Goal: Task Accomplishment & Management: Use online tool/utility

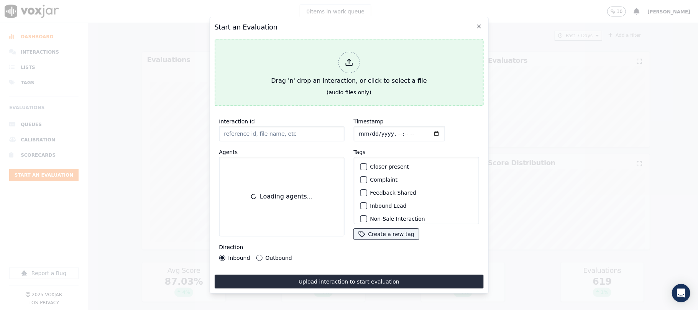
click at [347, 59] on icon at bounding box center [349, 62] width 8 height 8
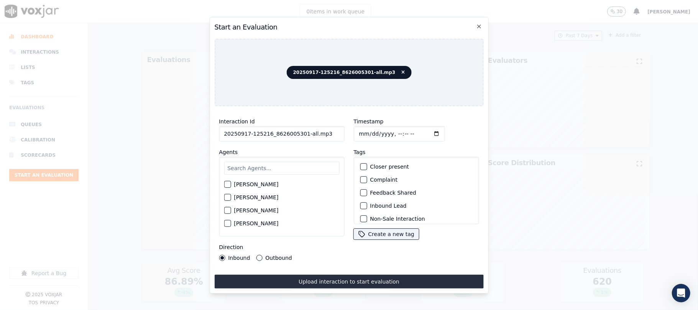
drag, startPoint x: 300, startPoint y: 130, endPoint x: 335, endPoint y: 134, distance: 35.8
click at [335, 134] on input "20250917-125216_8626005301-all.mp3" at bounding box center [281, 133] width 125 height 15
type input "20250917-125216_8626005301-C1"
click at [369, 128] on input "Timestamp" at bounding box center [399, 133] width 91 height 15
type input "[DATE]T19:26"
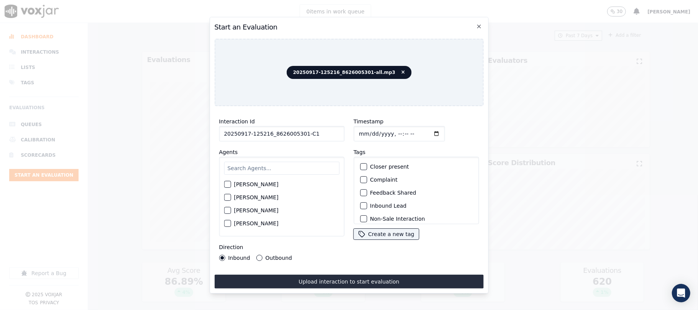
click at [281, 165] on input "text" at bounding box center [281, 168] width 115 height 13
type input "kel"
click at [227, 184] on div "button" at bounding box center [226, 186] width 5 height 5
click at [256, 255] on button "Outbound" at bounding box center [259, 258] width 6 height 6
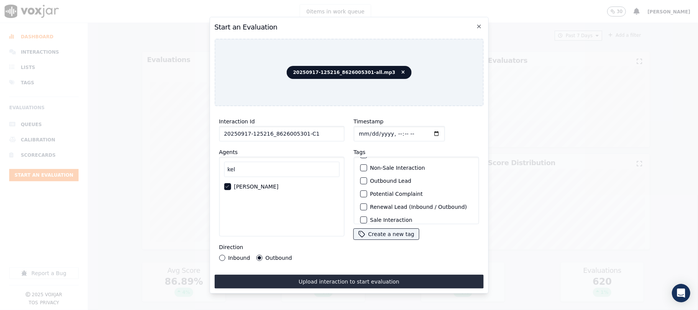
click at [361, 178] on div "button" at bounding box center [363, 180] width 5 height 5
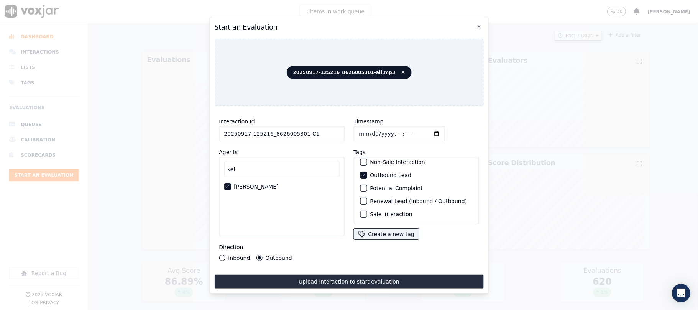
click at [361, 212] on div "button" at bounding box center [363, 214] width 5 height 5
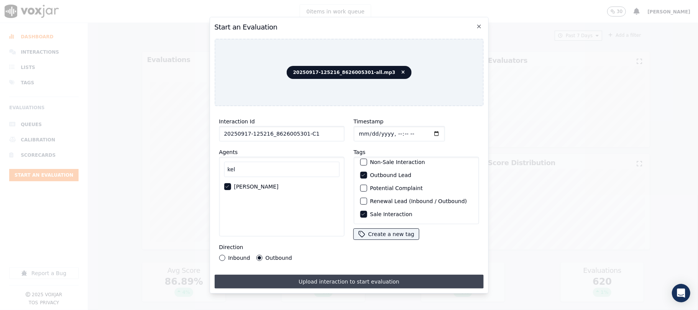
click at [346, 275] on button "Upload interaction to start evaluation" at bounding box center [348, 282] width 269 height 14
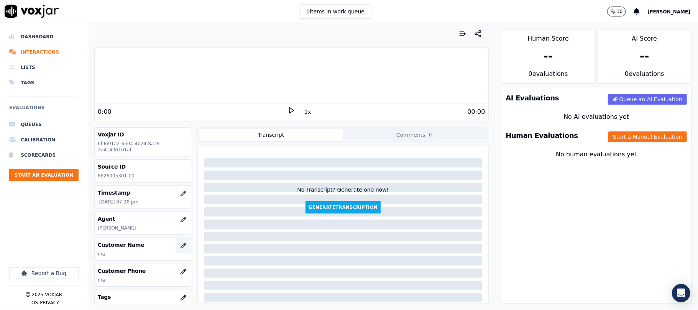
click at [176, 250] on button "button" at bounding box center [183, 245] width 15 height 15
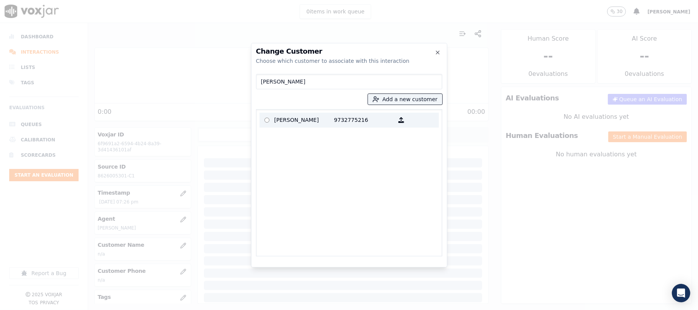
type input "[PERSON_NAME]"
click at [296, 120] on p "[PERSON_NAME]" at bounding box center [305, 120] width 60 height 12
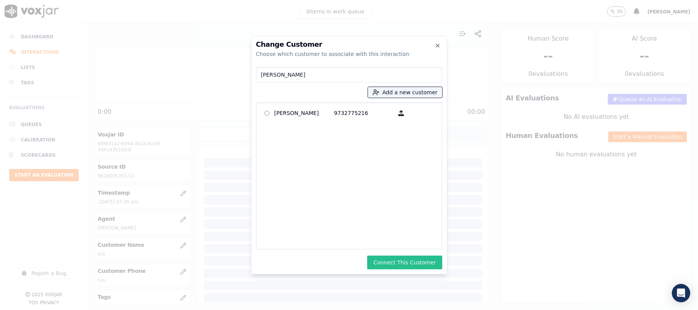
click at [404, 265] on button "Connect This Customer" at bounding box center [404, 263] width 75 height 14
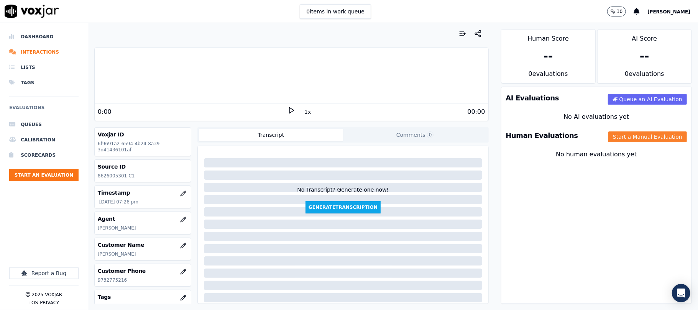
click at [622, 142] on button "Start a Manual Evaluation" at bounding box center [648, 137] width 79 height 11
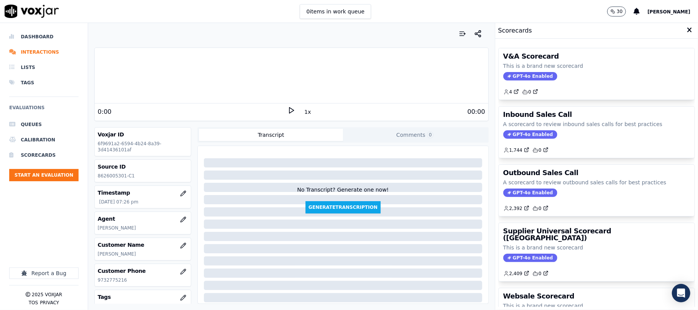
click at [514, 193] on span "GPT-4o Enabled" at bounding box center [531, 193] width 54 height 8
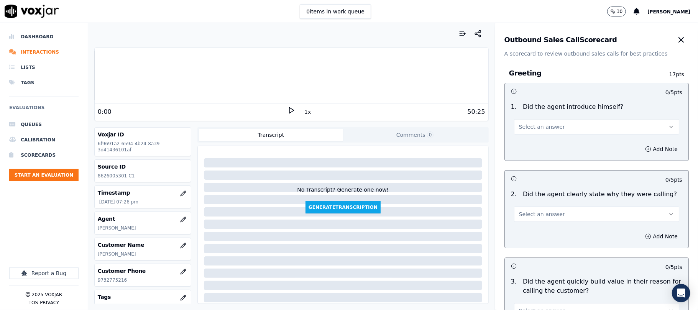
click at [545, 133] on button "Select an answer" at bounding box center [596, 126] width 165 height 15
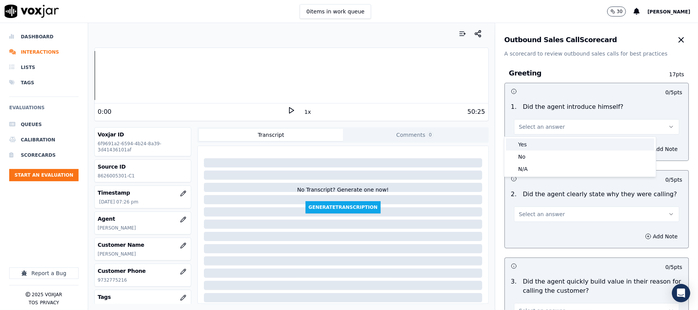
click at [535, 150] on div "Yes" at bounding box center [580, 144] width 148 height 12
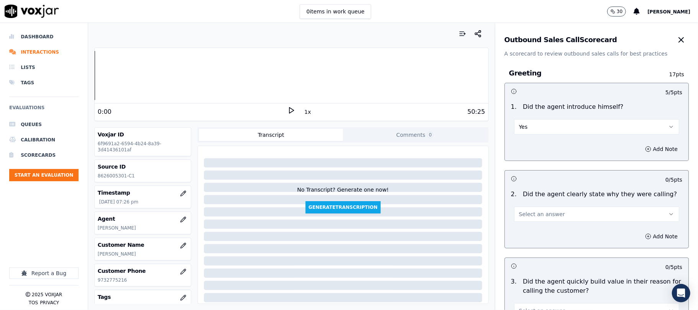
click at [528, 215] on span "Select an answer" at bounding box center [542, 215] width 46 height 8
click at [525, 232] on div "Yes" at bounding box center [580, 232] width 148 height 12
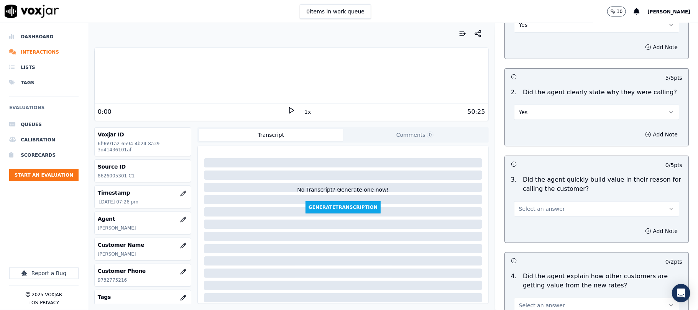
click at [528, 214] on button "Select an answer" at bounding box center [596, 208] width 165 height 15
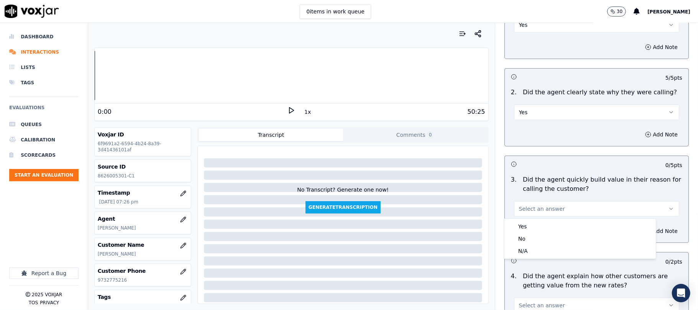
click at [526, 223] on div "Yes" at bounding box center [580, 227] width 148 height 12
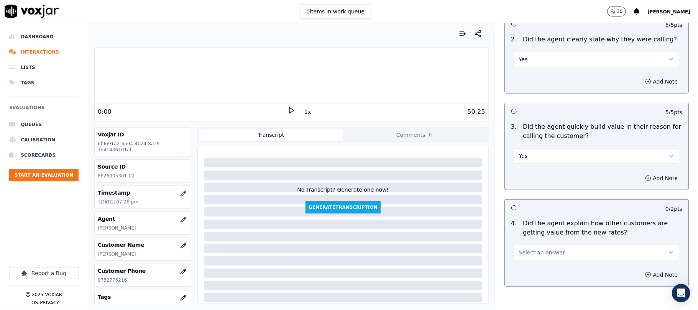
scroll to position [204, 0]
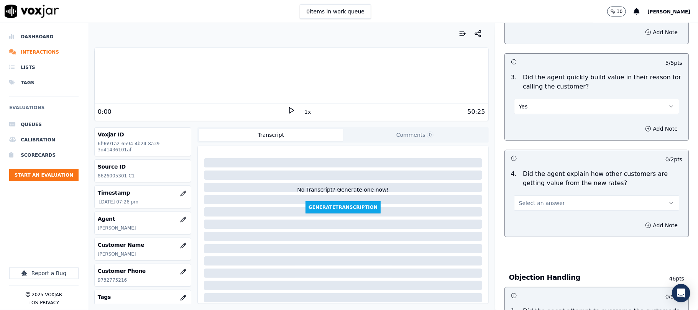
click at [542, 193] on div "Select an answer" at bounding box center [597, 199] width 178 height 23
click at [537, 209] on button "Select an answer" at bounding box center [596, 203] width 165 height 15
click at [531, 240] on div "Yes No N/A" at bounding box center [580, 234] width 151 height 40
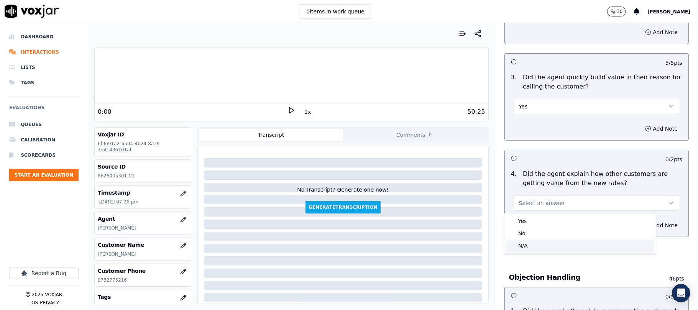
click at [530, 241] on div "N/A" at bounding box center [580, 246] width 148 height 12
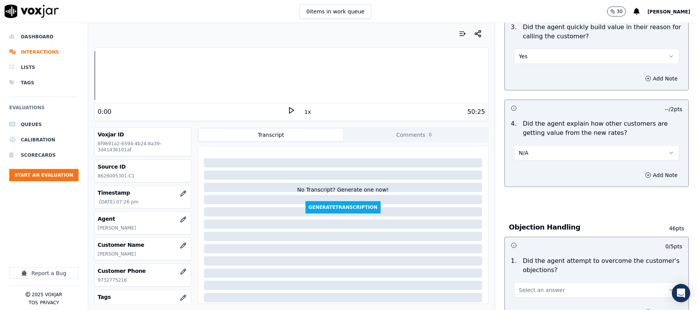
scroll to position [358, 0]
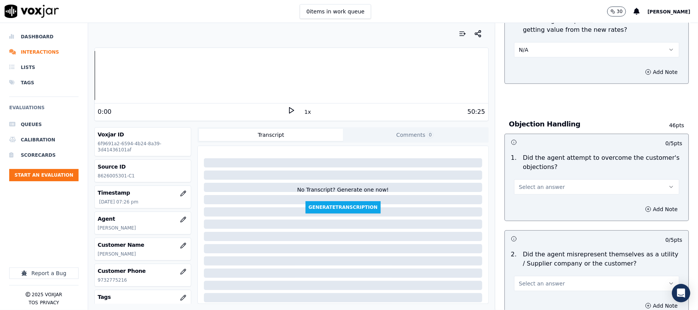
click at [528, 186] on span "Select an answer" at bounding box center [542, 187] width 46 height 8
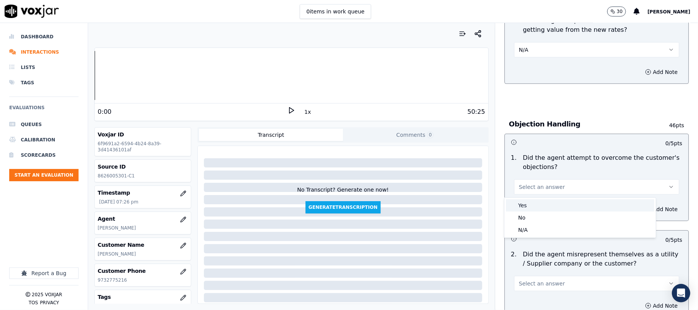
click at [525, 202] on div "Yes" at bounding box center [580, 205] width 148 height 12
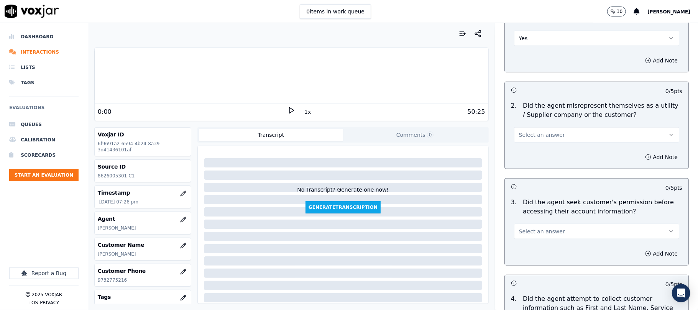
scroll to position [511, 0]
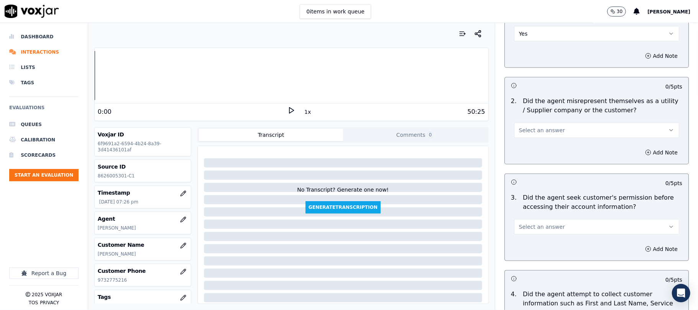
click at [551, 129] on button "Select an answer" at bounding box center [596, 130] width 165 height 15
click at [530, 160] on div "No" at bounding box center [580, 161] width 148 height 12
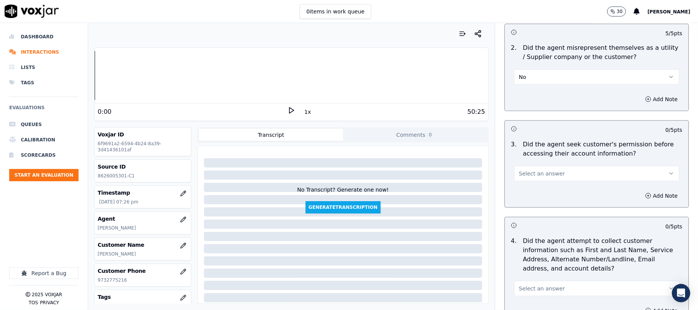
scroll to position [614, 0]
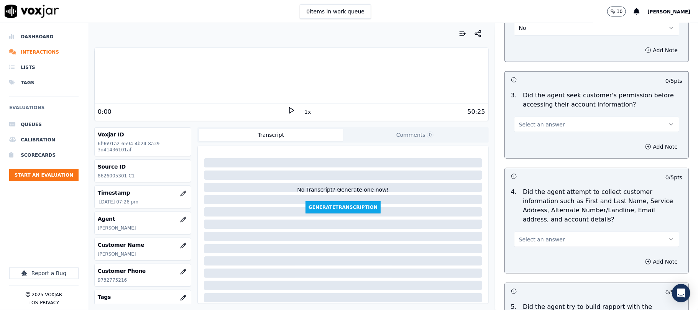
click at [542, 128] on span "Select an answer" at bounding box center [542, 125] width 46 height 8
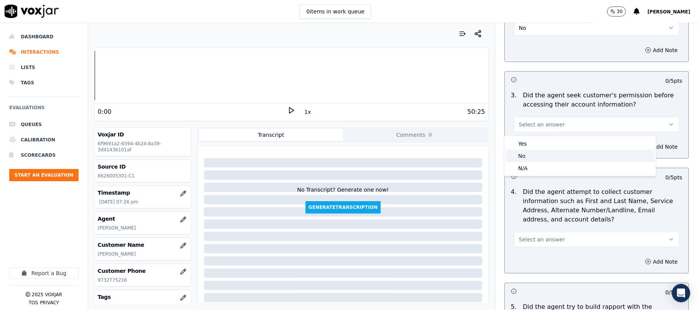
click at [524, 158] on div "No" at bounding box center [580, 156] width 148 height 12
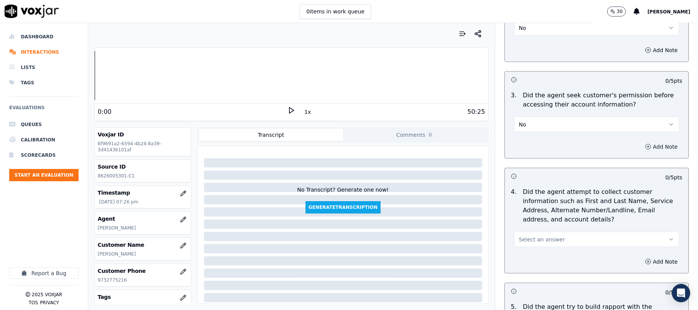
click at [641, 143] on button "Add Note" at bounding box center [662, 147] width 42 height 11
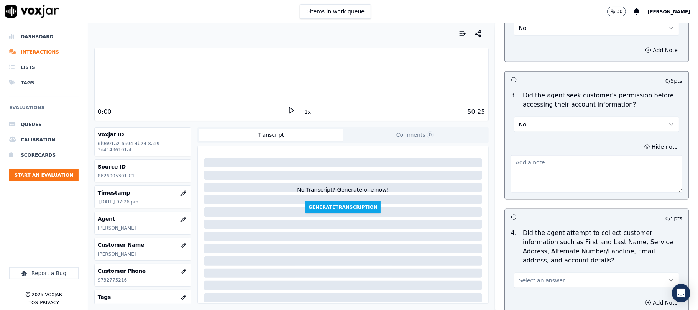
click at [579, 164] on textarea at bounding box center [596, 174] width 171 height 38
paste textarea "@15:25 [PERSON_NAME] shares the account number <> The agent must ask for and ob…"
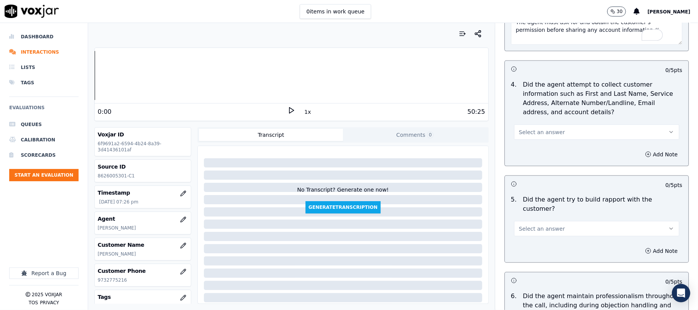
scroll to position [767, 0]
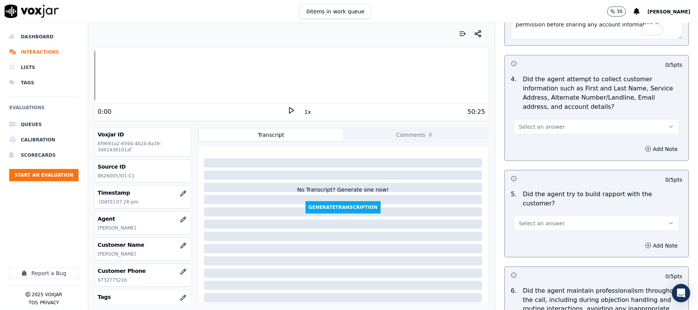
type textarea "@15:25 [PERSON_NAME] shares the account number <> The agent must ask for and ob…"
click at [547, 131] on span "Select an answer" at bounding box center [542, 127] width 46 height 8
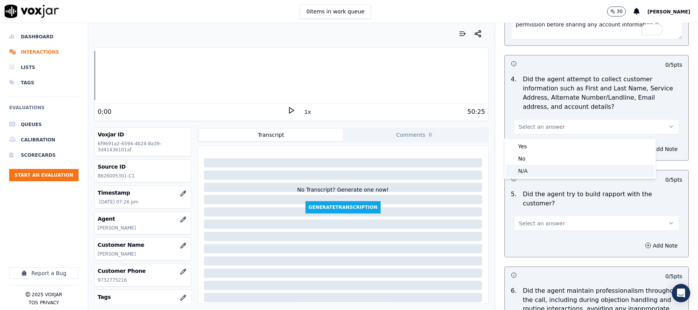
click at [533, 172] on div "N/A" at bounding box center [580, 171] width 148 height 12
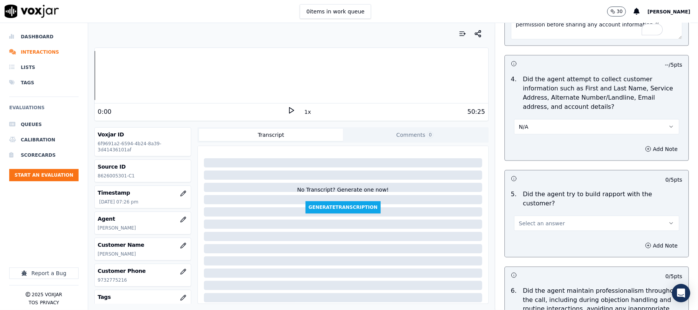
drag, startPoint x: 538, startPoint y: 215, endPoint x: 536, endPoint y: 222, distance: 7.3
click at [539, 220] on span "Select an answer" at bounding box center [542, 224] width 46 height 8
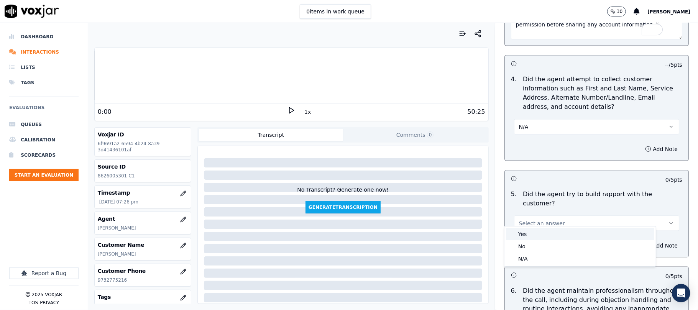
click at [530, 232] on div "Yes" at bounding box center [580, 234] width 148 height 12
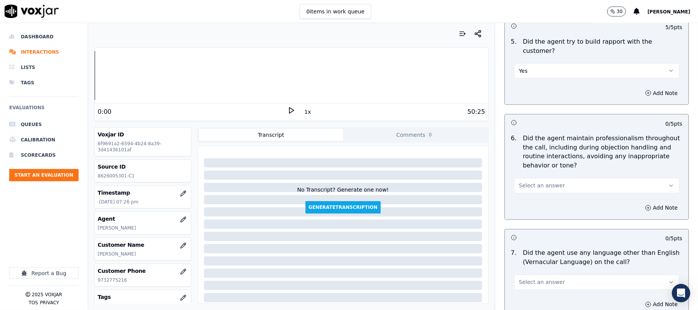
scroll to position [920, 0]
click at [533, 181] on span "Select an answer" at bounding box center [542, 185] width 46 height 8
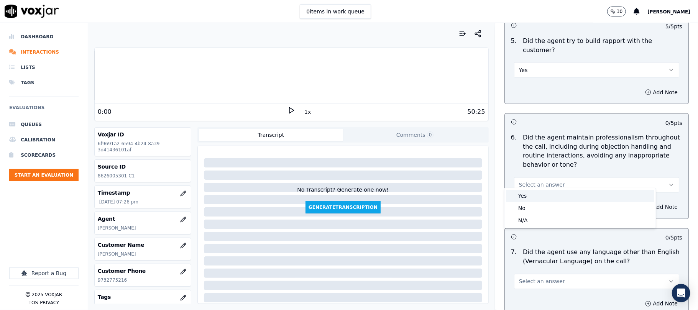
click at [530, 198] on div "Yes" at bounding box center [580, 196] width 148 height 12
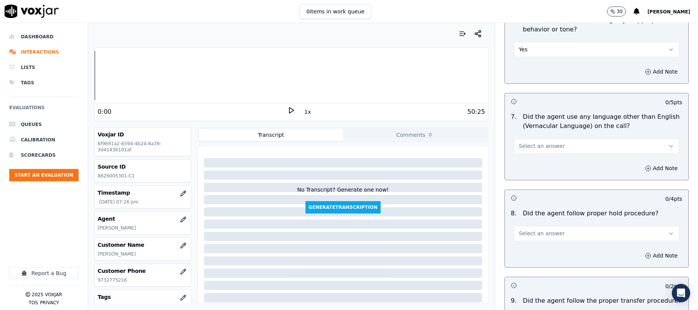
scroll to position [1074, 0]
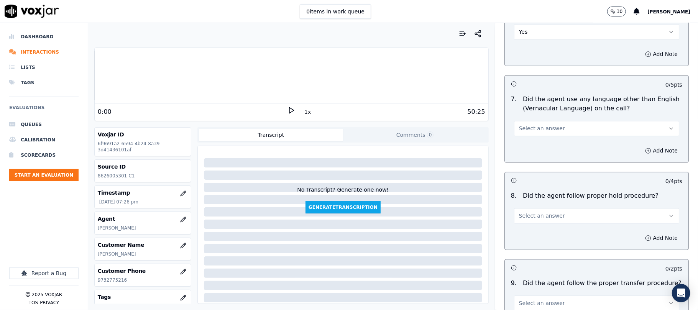
click at [553, 123] on button "Select an answer" at bounding box center [596, 128] width 165 height 15
click at [532, 149] on div "No" at bounding box center [580, 152] width 148 height 12
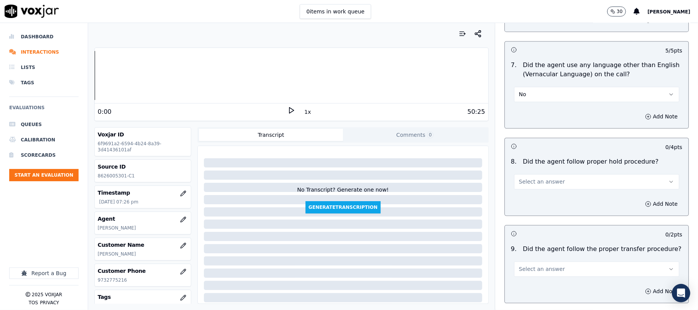
scroll to position [1125, 0]
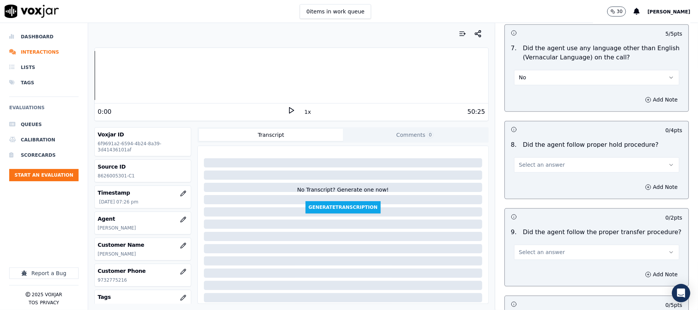
click at [539, 161] on span "Select an answer" at bounding box center [542, 165] width 46 height 8
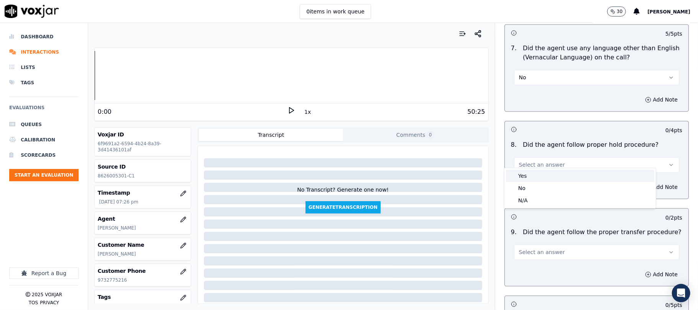
drag, startPoint x: 534, startPoint y: 178, endPoint x: 530, endPoint y: 176, distance: 5.1
click at [534, 178] on div "Yes" at bounding box center [580, 176] width 148 height 12
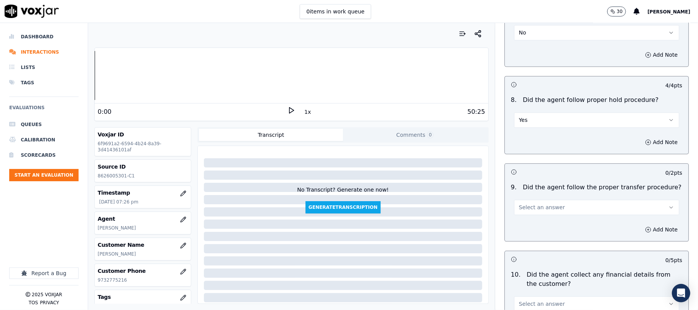
scroll to position [1227, 0]
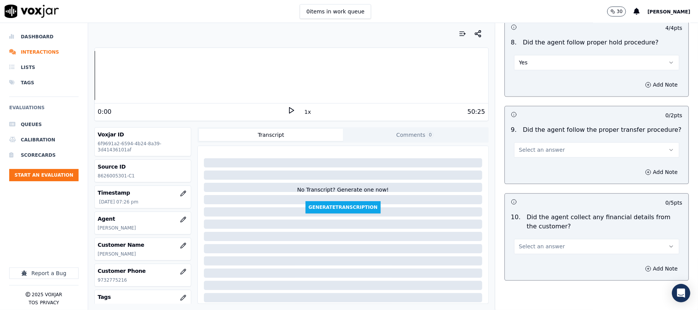
click at [528, 147] on span "Select an answer" at bounding box center [542, 150] width 46 height 8
click at [526, 163] on div "Yes" at bounding box center [580, 161] width 148 height 12
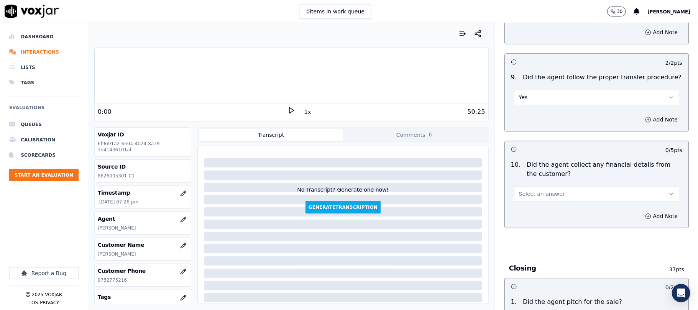
scroll to position [1329, 0]
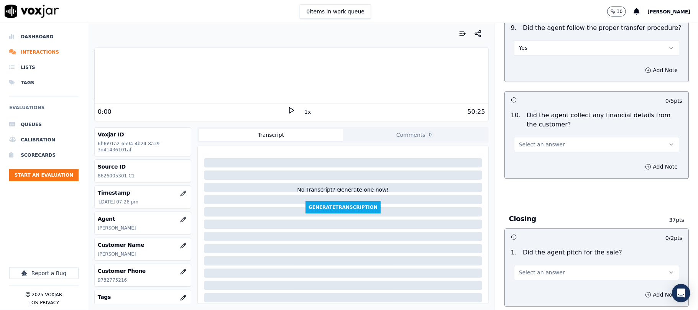
click at [540, 141] on span "Select an answer" at bounding box center [542, 145] width 46 height 8
click at [522, 166] on div "No" at bounding box center [580, 168] width 148 height 12
click at [534, 137] on button "No" at bounding box center [596, 144] width 165 height 15
drag, startPoint x: 526, startPoint y: 168, endPoint x: 517, endPoint y: 152, distance: 17.9
click at [525, 168] on div "No" at bounding box center [580, 168] width 148 height 12
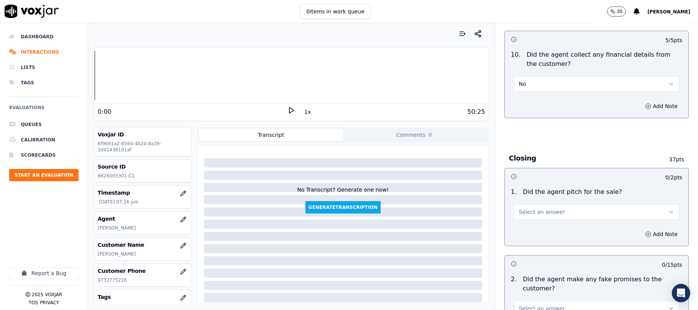
scroll to position [1483, 0]
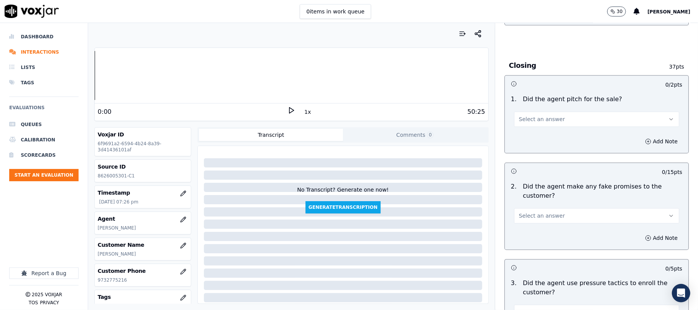
click at [544, 123] on div "1 . Did the agent pitch for the sale? Select an answer" at bounding box center [597, 111] width 184 height 38
click at [540, 121] on button "Select an answer" at bounding box center [596, 119] width 165 height 15
click at [537, 133] on div "Yes" at bounding box center [580, 131] width 148 height 12
click at [544, 212] on span "Select an answer" at bounding box center [542, 216] width 46 height 8
drag, startPoint x: 531, startPoint y: 239, endPoint x: 532, endPoint y: 229, distance: 10.4
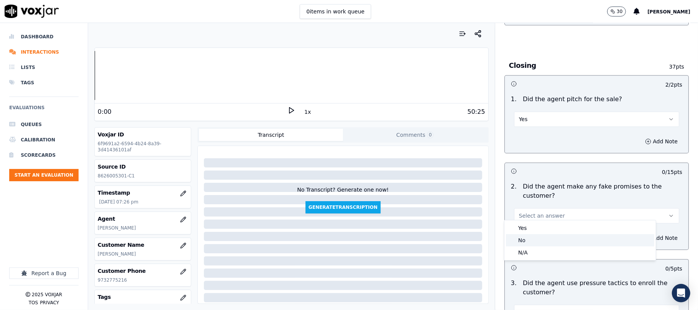
click at [531, 239] on div "No" at bounding box center [580, 240] width 148 height 12
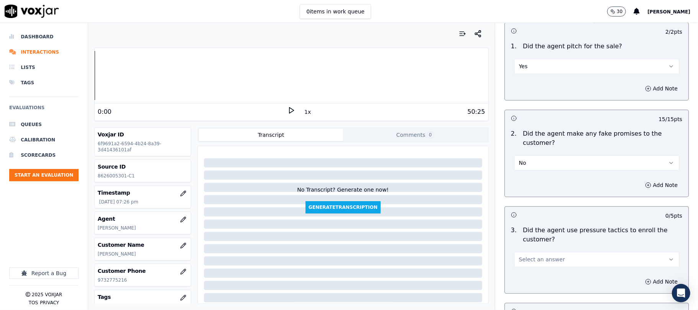
scroll to position [1585, 0]
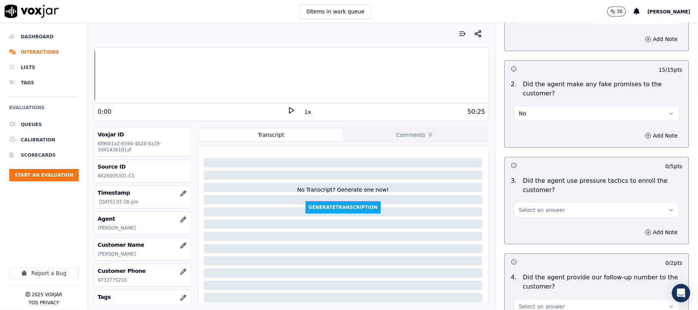
click at [551, 203] on button "Select an answer" at bounding box center [596, 209] width 165 height 15
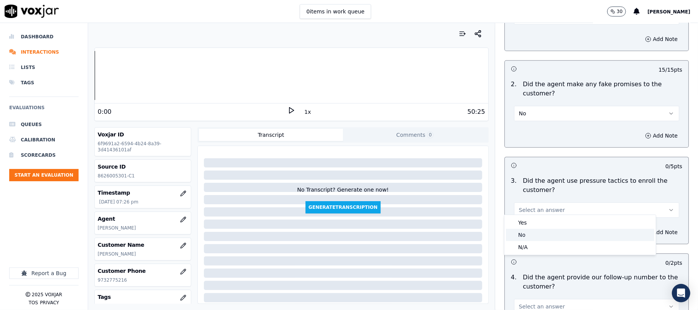
click at [534, 235] on div "No" at bounding box center [580, 235] width 148 height 12
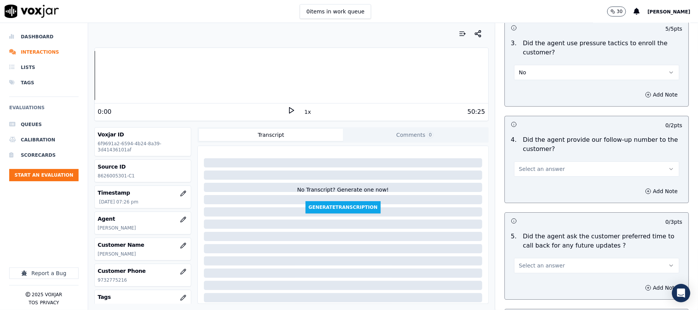
scroll to position [1738, 0]
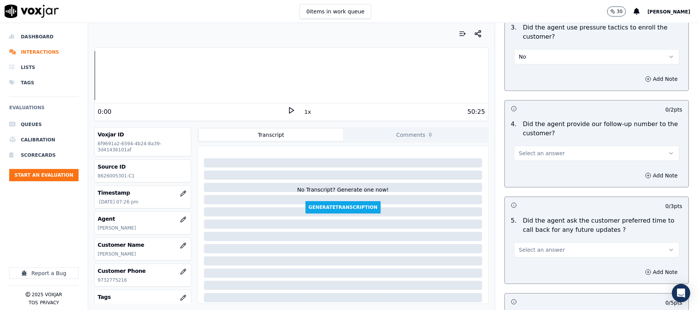
click at [558, 146] on button "Select an answer" at bounding box center [596, 153] width 165 height 15
click at [534, 163] on div "Yes" at bounding box center [580, 166] width 148 height 12
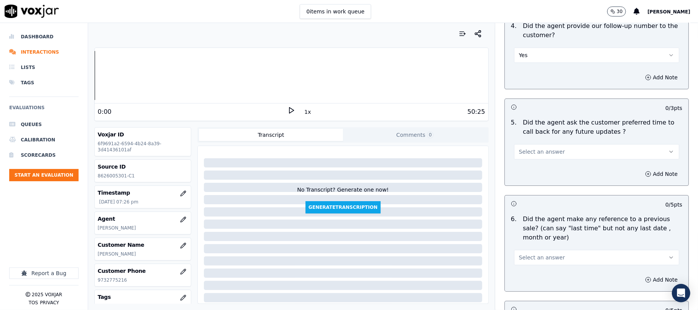
scroll to position [1841, 0]
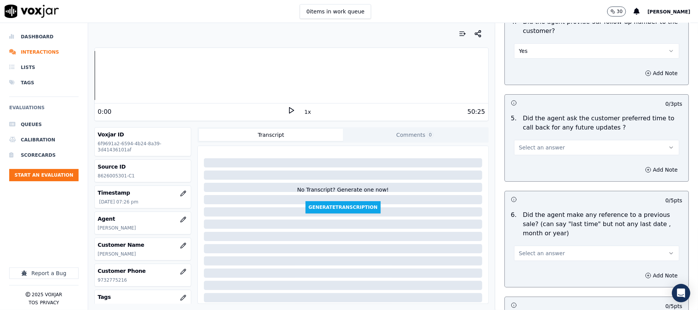
click at [541, 144] on span "Select an answer" at bounding box center [542, 148] width 46 height 8
click at [528, 172] on div "No" at bounding box center [580, 173] width 148 height 12
click at [530, 145] on button "No" at bounding box center [596, 147] width 165 height 15
click at [525, 157] on div "Yes" at bounding box center [580, 161] width 148 height 12
click at [536, 143] on button "Yes" at bounding box center [596, 147] width 165 height 15
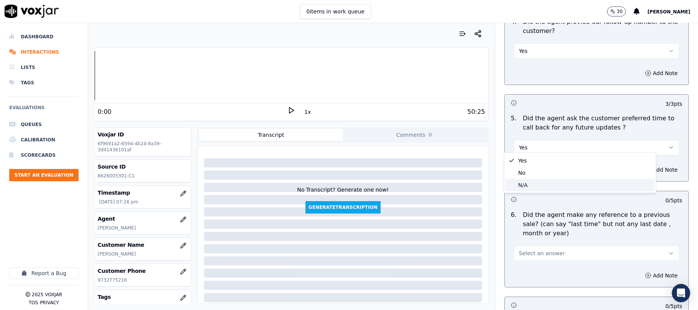
click at [523, 185] on div "N/A" at bounding box center [580, 185] width 148 height 12
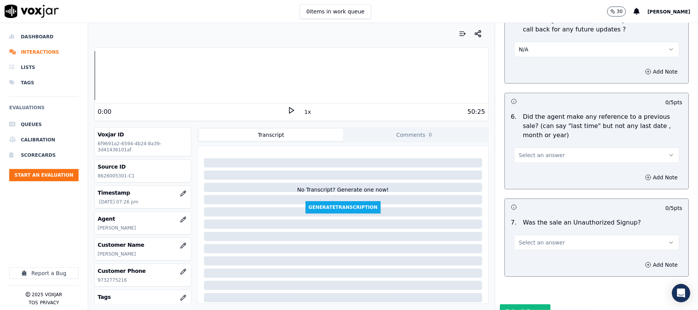
scroll to position [1943, 0]
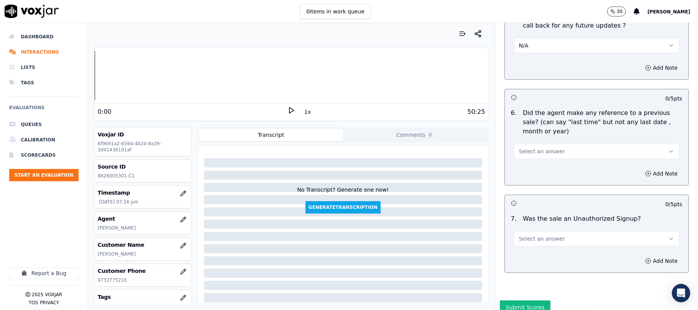
click at [544, 149] on span "Select an answer" at bounding box center [542, 152] width 46 height 8
click at [533, 171] on div "No" at bounding box center [580, 177] width 148 height 12
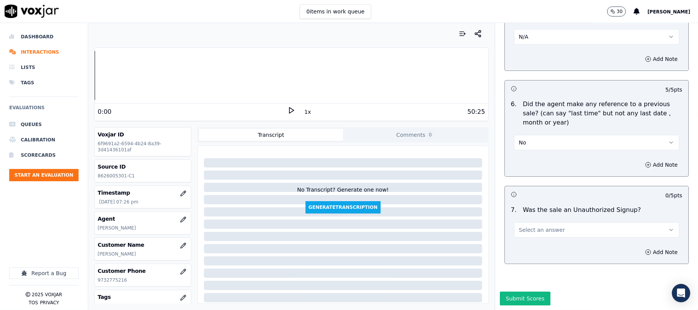
scroll to position [1971, 0]
click at [538, 222] on button "Select an answer" at bounding box center [596, 229] width 165 height 15
click at [529, 230] on div "No" at bounding box center [580, 236] width 148 height 12
click at [520, 292] on button "Submit Scores" at bounding box center [525, 299] width 51 height 14
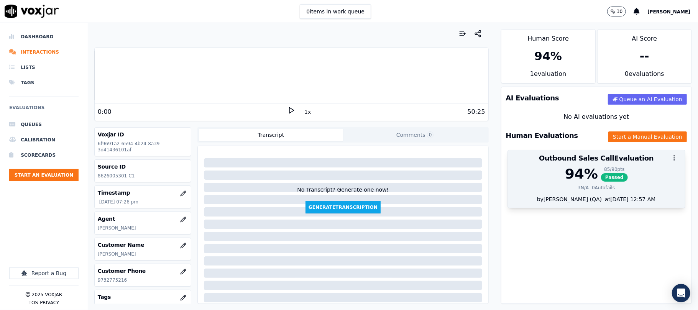
click at [578, 182] on div "94 %" at bounding box center [581, 173] width 33 height 15
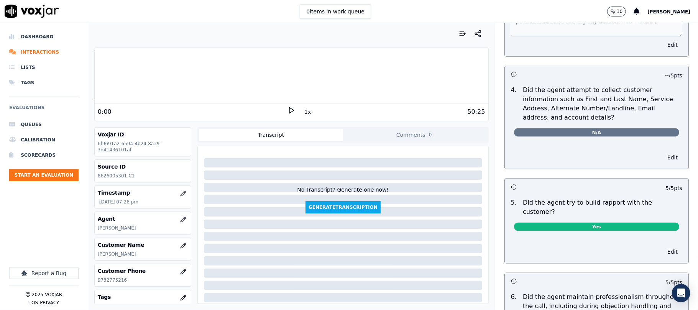
scroll to position [0, 0]
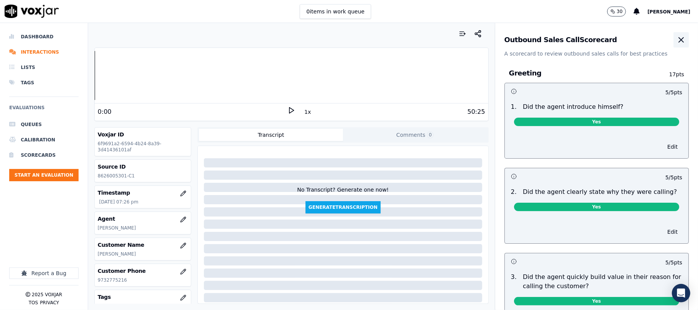
click at [677, 40] on icon "button" at bounding box center [681, 39] width 9 height 9
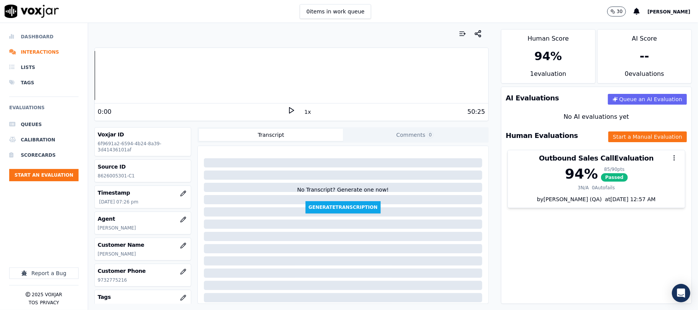
click at [42, 38] on li "Dashboard" at bounding box center [43, 36] width 69 height 15
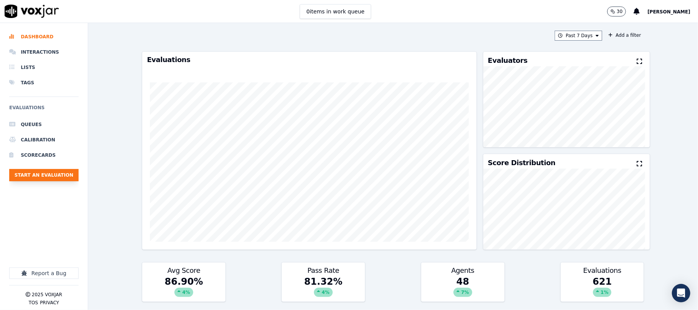
click at [47, 177] on button "Start an Evaluation" at bounding box center [43, 175] width 69 height 12
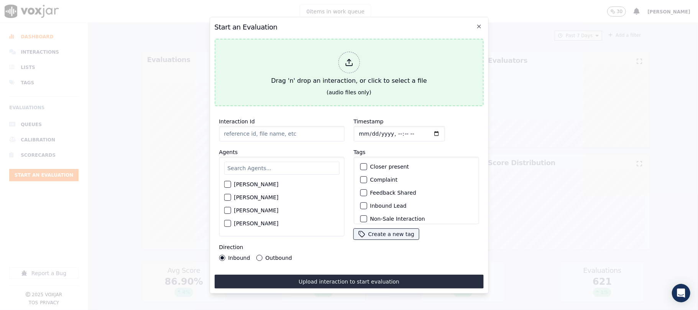
click at [357, 61] on div at bounding box center [348, 62] width 21 height 21
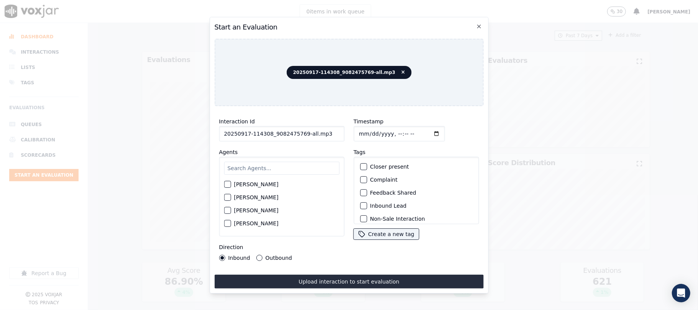
drag, startPoint x: 301, startPoint y: 131, endPoint x: 335, endPoint y: 131, distance: 33.7
click at [335, 131] on input "20250917-114308_9082475769-all.mp3" at bounding box center [281, 133] width 125 height 15
type input "20250917-114308_9082475769-C1"
click at [367, 129] on input "Timestamp" at bounding box center [399, 133] width 91 height 15
type input "[DATE]T19:34"
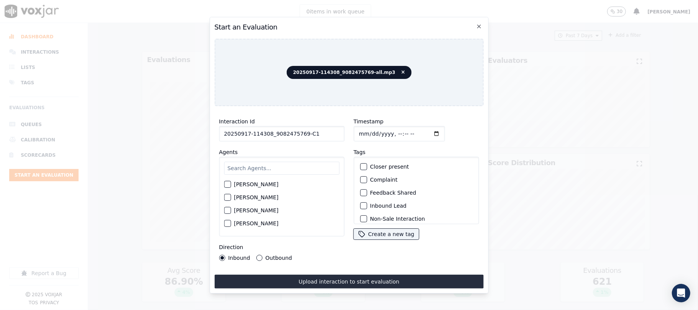
click at [264, 167] on input "text" at bounding box center [281, 168] width 115 height 13
type input "[PERSON_NAME]"
click at [229, 184] on div "button" at bounding box center [226, 186] width 5 height 5
click at [258, 255] on button "Outbound" at bounding box center [259, 258] width 6 height 6
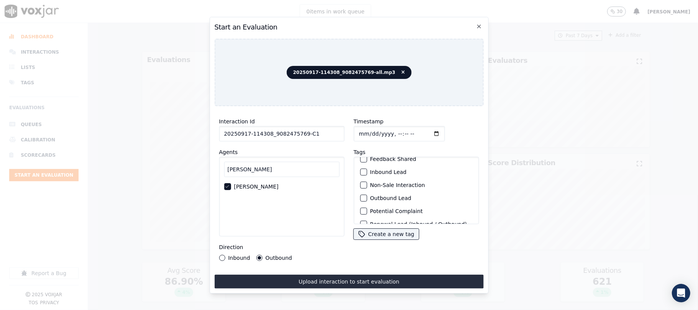
scroll to position [67, 0]
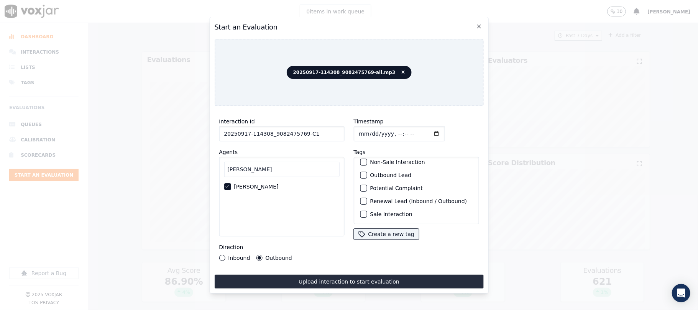
click at [362, 169] on div "Outbound Lead" at bounding box center [416, 175] width 119 height 13
click at [362, 173] on div "button" at bounding box center [363, 175] width 5 height 5
click at [361, 212] on div "button" at bounding box center [363, 214] width 5 height 5
click at [336, 275] on button "Upload interaction to start evaluation" at bounding box center [348, 282] width 269 height 14
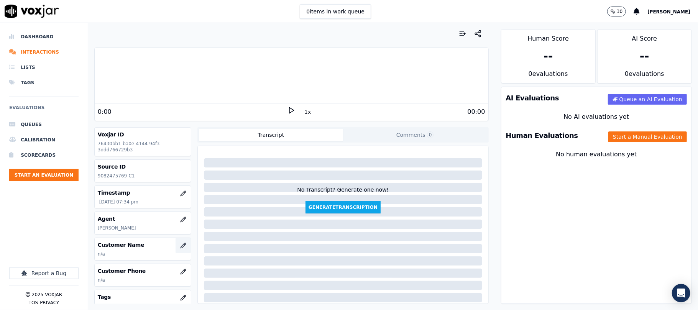
click at [181, 248] on icon "button" at bounding box center [183, 245] width 5 height 5
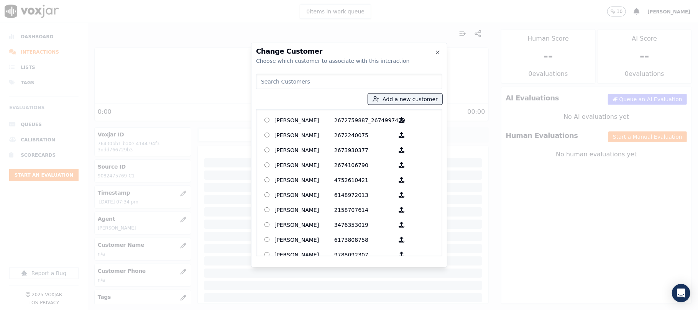
type input "[PERSON_NAME]"
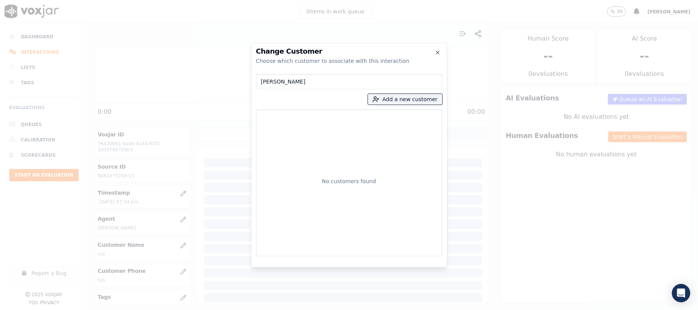
drag, startPoint x: 328, startPoint y: 82, endPoint x: 176, endPoint y: 85, distance: 152.7
click at [176, 310] on div "Change Customer Choose which customer to associate with this interaction [PERSO…" at bounding box center [349, 310] width 698 height 0
click at [396, 99] on button "Add a new customer" at bounding box center [405, 99] width 74 height 11
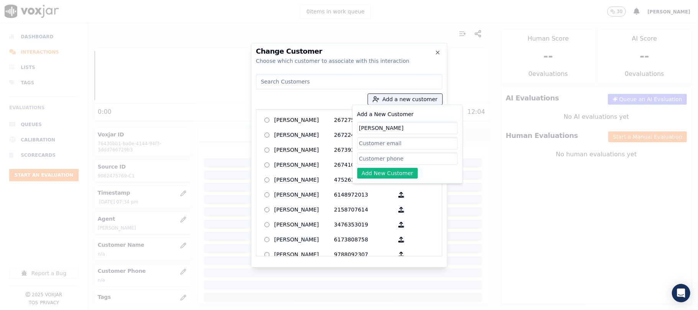
type input "[PERSON_NAME]"
drag, startPoint x: 383, startPoint y: 157, endPoint x: 381, endPoint y: 161, distance: 4.1
click at [383, 157] on input "Add a New Customer" at bounding box center [407, 159] width 100 height 12
paste input "9082475769"
type input "9082475769"
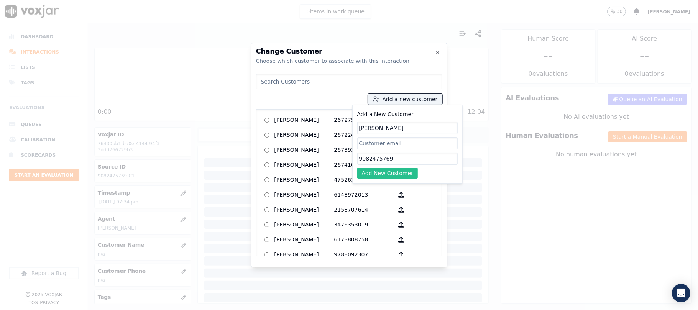
click at [368, 176] on button "Add New Customer" at bounding box center [387, 173] width 61 height 11
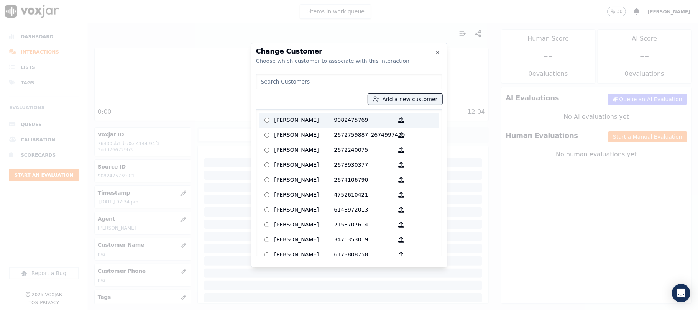
click at [308, 115] on p "[PERSON_NAME]" at bounding box center [305, 120] width 60 height 12
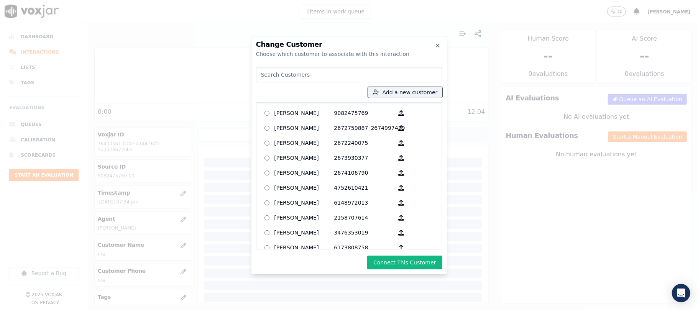
click at [397, 254] on div "Change Customer Choose which customer to associate with this interaction Add a …" at bounding box center [349, 155] width 196 height 239
click at [395, 258] on button "Connect This Customer" at bounding box center [404, 263] width 75 height 14
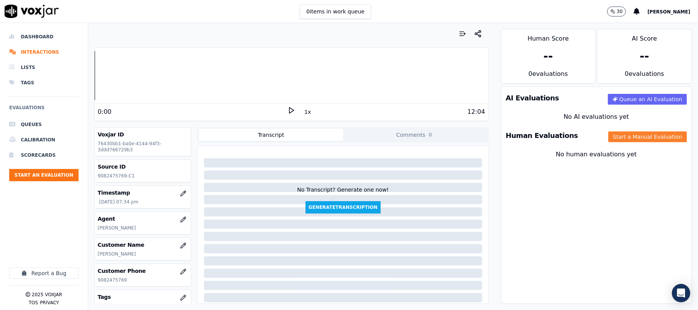
click at [621, 142] on button "Start a Manual Evaluation" at bounding box center [648, 137] width 79 height 11
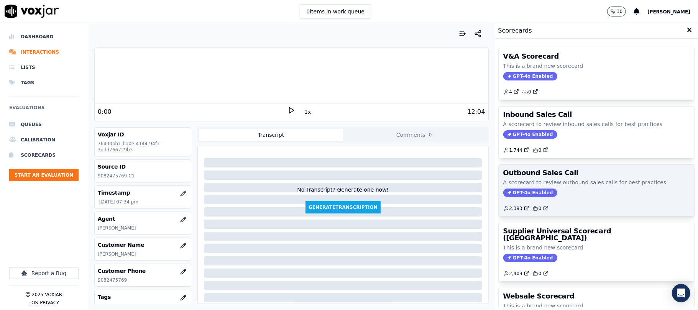
click at [511, 192] on span "GPT-4o Enabled" at bounding box center [531, 193] width 54 height 8
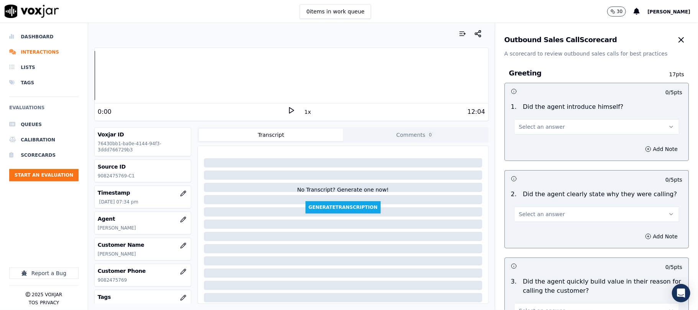
click at [533, 123] on span "Select an answer" at bounding box center [542, 127] width 46 height 8
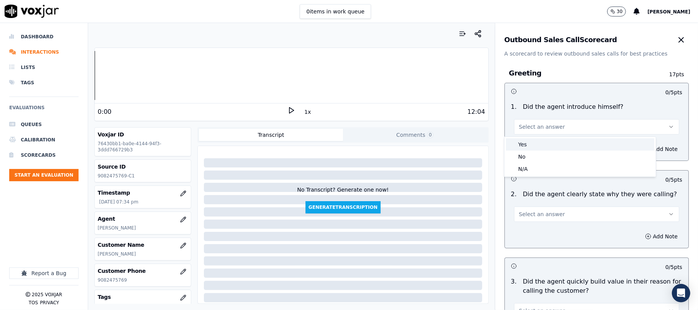
click at [522, 145] on div "Yes" at bounding box center [580, 144] width 148 height 12
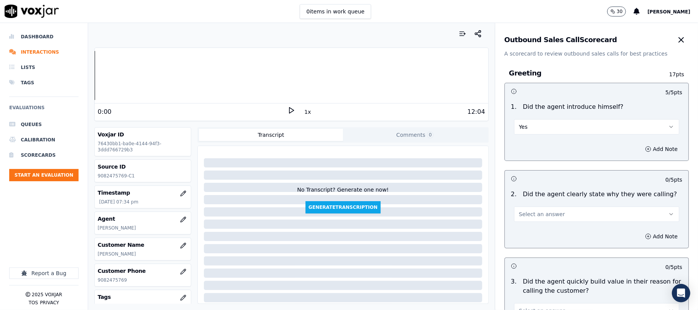
click at [528, 218] on span "Select an answer" at bounding box center [542, 215] width 46 height 8
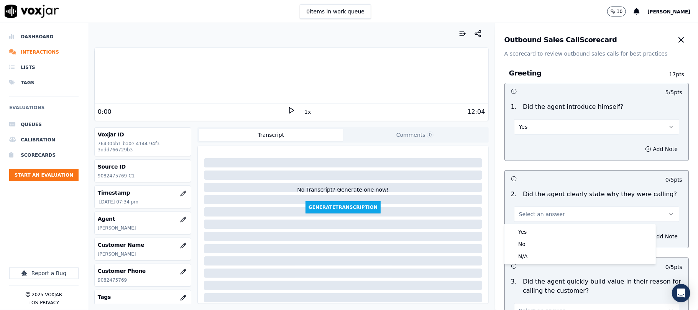
click at [528, 228] on div "Yes" at bounding box center [580, 232] width 148 height 12
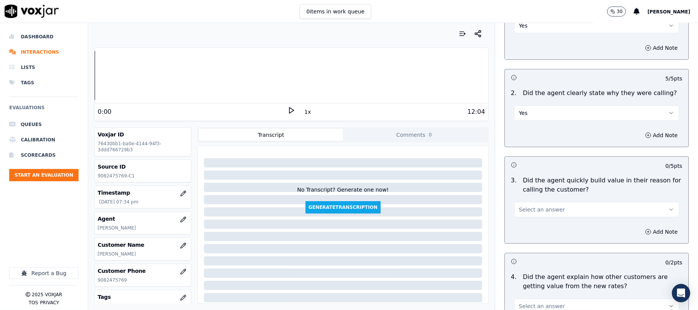
scroll to position [102, 0]
drag, startPoint x: 534, startPoint y: 207, endPoint x: 530, endPoint y: 217, distance: 10.8
click at [534, 207] on span "Select an answer" at bounding box center [542, 209] width 46 height 8
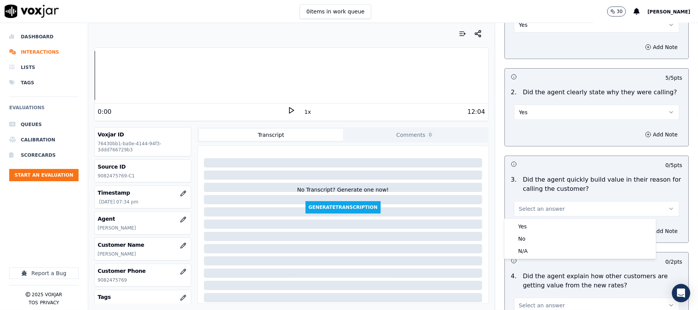
click at [530, 219] on div "Yes No N/A" at bounding box center [580, 239] width 151 height 40
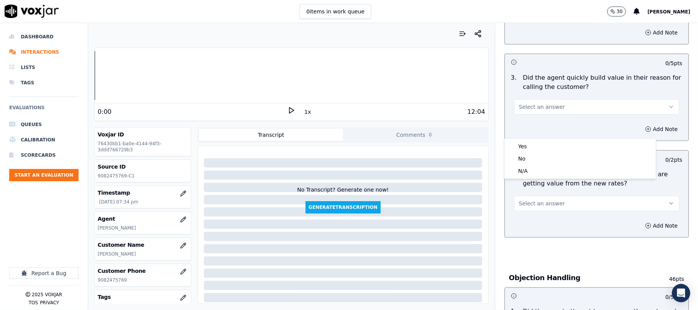
scroll to position [204, 0]
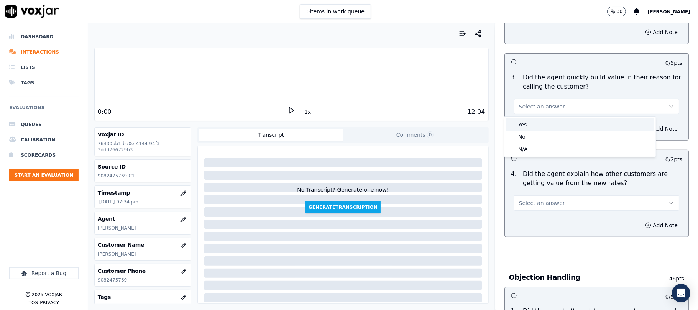
click at [530, 125] on div "Yes" at bounding box center [580, 125] width 148 height 12
click at [541, 206] on span "Select an answer" at bounding box center [542, 203] width 46 height 8
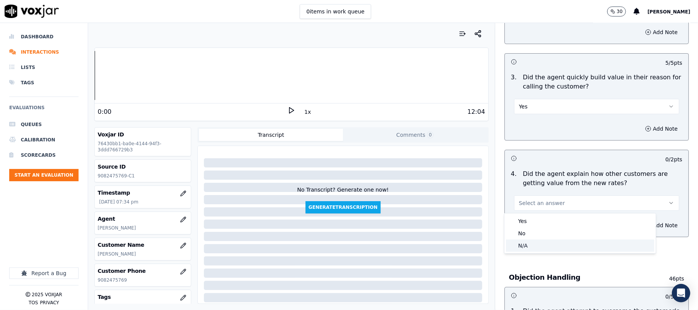
drag, startPoint x: 528, startPoint y: 246, endPoint x: 527, endPoint y: 198, distance: 48.0
click at [528, 246] on div "N/A" at bounding box center [580, 246] width 148 height 12
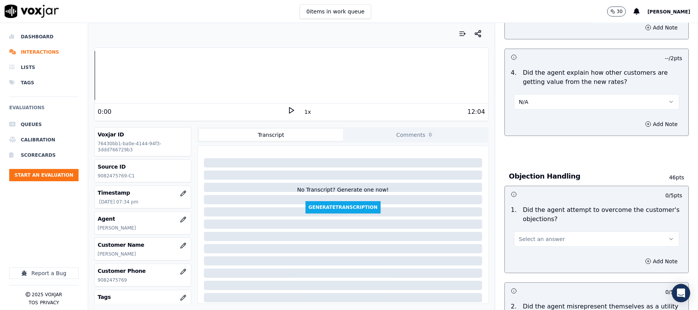
scroll to position [307, 0]
click at [533, 237] on span "Select an answer" at bounding box center [542, 238] width 46 height 8
click at [524, 255] on div "Yes" at bounding box center [580, 256] width 148 height 12
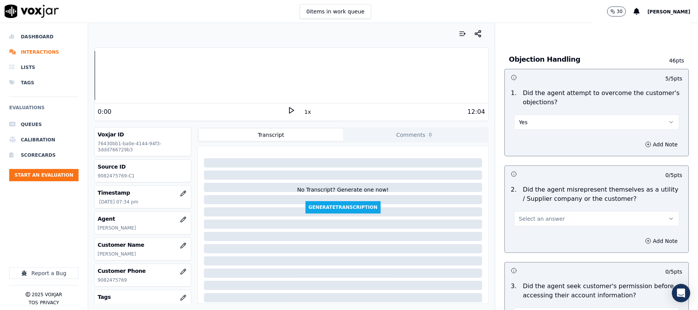
scroll to position [460, 0]
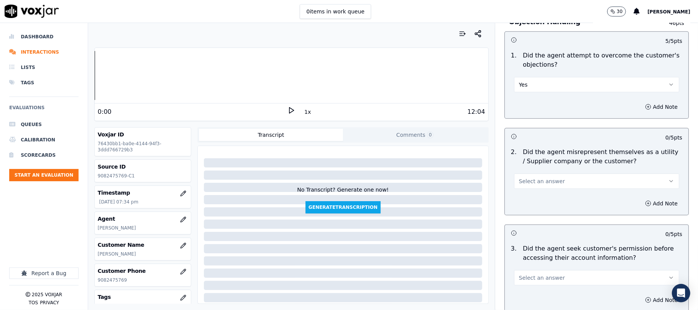
click at [530, 181] on span "Select an answer" at bounding box center [542, 182] width 46 height 8
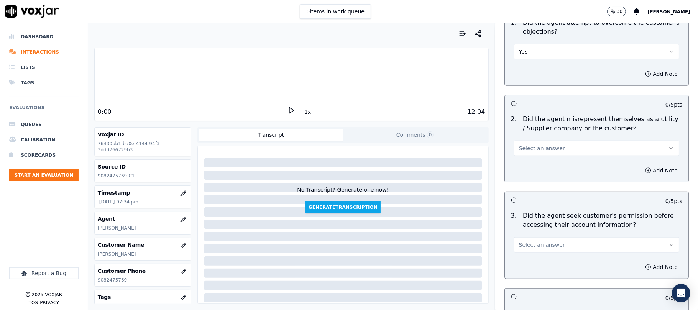
scroll to position [511, 0]
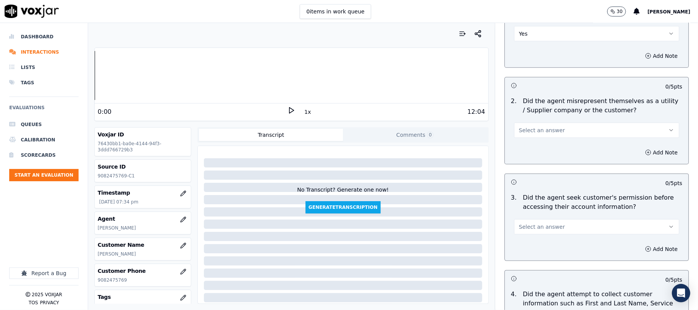
click at [549, 132] on button "Select an answer" at bounding box center [596, 130] width 165 height 15
click at [542, 143] on div "Yes" at bounding box center [580, 149] width 148 height 12
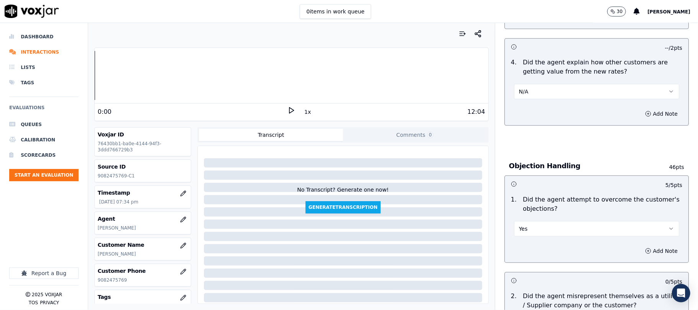
scroll to position [307, 0]
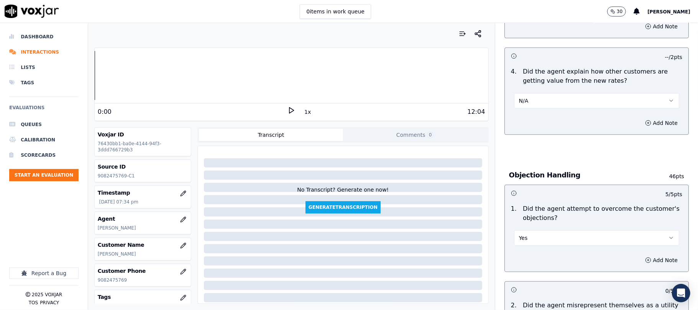
click at [537, 108] on button "N/A" at bounding box center [596, 100] width 165 height 15
click at [546, 137] on div "No" at bounding box center [580, 131] width 148 height 12
click at [522, 99] on button "No" at bounding box center [596, 100] width 165 height 15
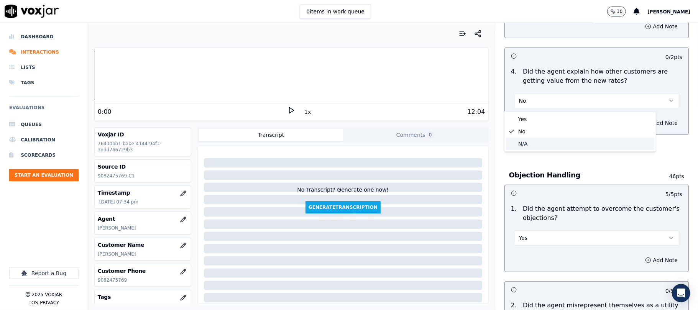
click at [525, 145] on div "N/A" at bounding box center [580, 144] width 148 height 12
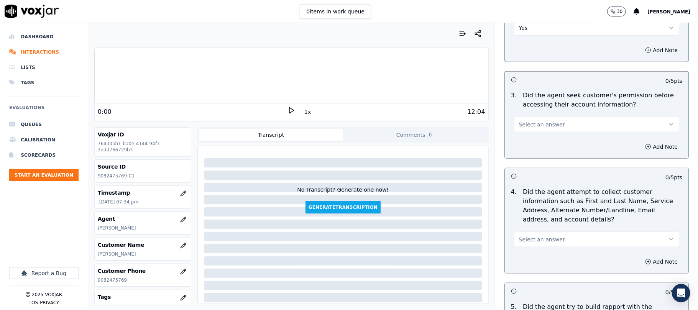
scroll to position [562, 0]
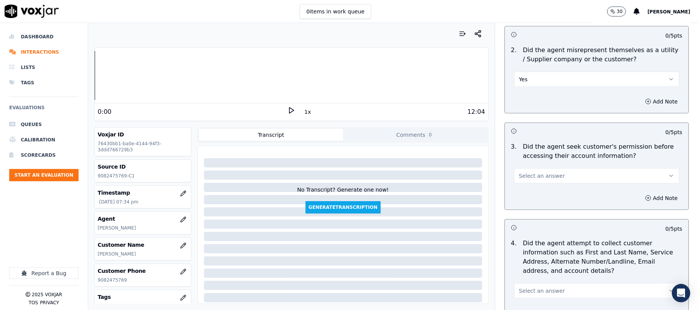
click at [528, 77] on button "Yes" at bounding box center [596, 79] width 165 height 15
click at [525, 108] on div "No" at bounding box center [580, 110] width 148 height 12
click at [647, 103] on button "Add Note" at bounding box center [662, 101] width 42 height 11
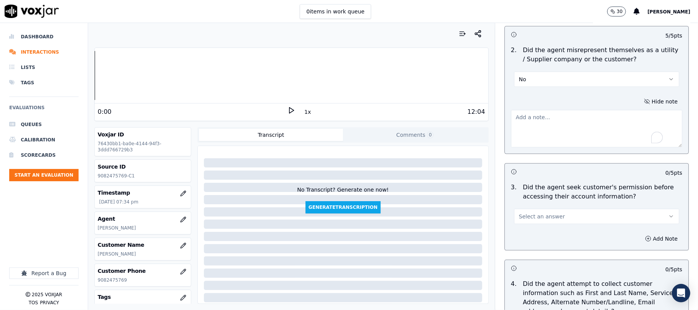
click at [586, 139] on textarea "To enrich screen reader interactions, please activate Accessibility in Grammarl…" at bounding box center [596, 129] width 171 height 38
paste textarea "@3:41 [PERSON_NAME] share the customer Electric account number <> The agent mus…"
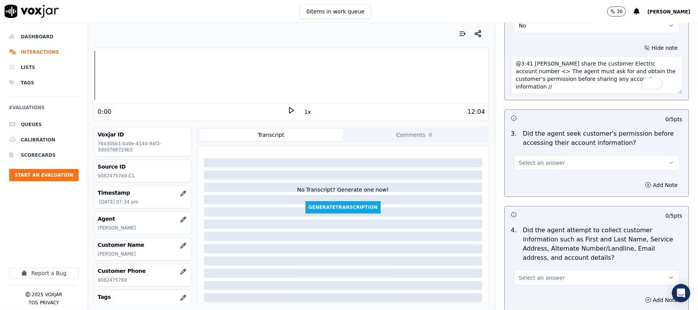
scroll to position [665, 0]
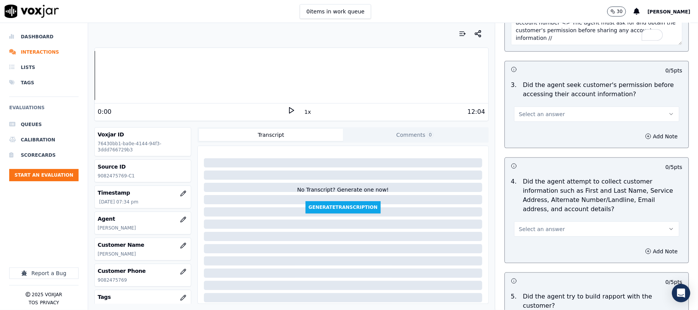
type textarea "@3:41 [PERSON_NAME] share the customer Electric account number <> The agent mus…"
click at [537, 115] on span "Select an answer" at bounding box center [542, 114] width 46 height 8
click at [528, 148] on div "No" at bounding box center [580, 146] width 148 height 12
click at [641, 133] on button "Add Note" at bounding box center [662, 136] width 42 height 11
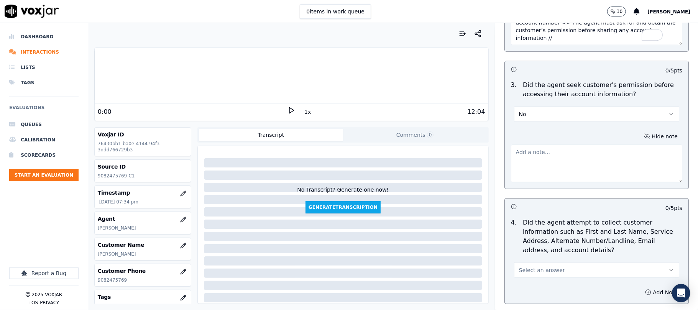
click at [597, 150] on textarea at bounding box center [596, 164] width 171 height 38
paste textarea "@3:41 [PERSON_NAME] share the customer Electric account number <> The agent mus…"
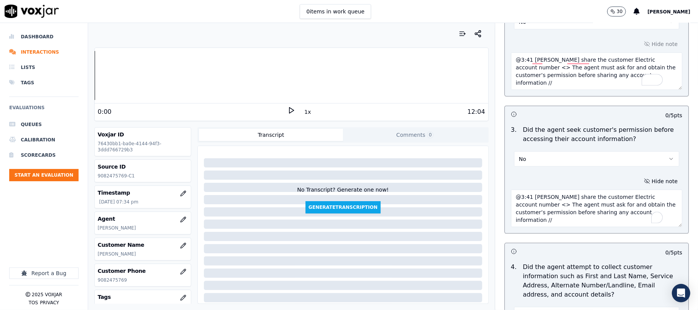
scroll to position [562, 0]
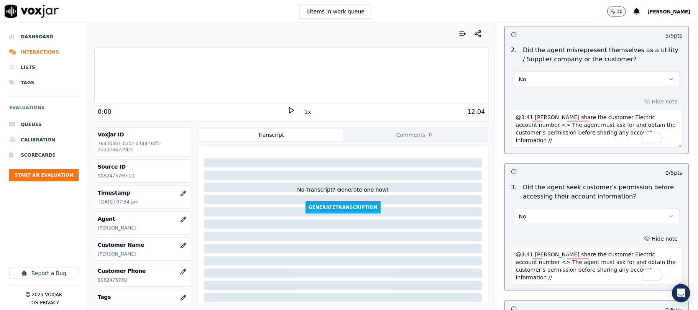
type textarea "@3:41 [PERSON_NAME] share the customer Electric account number <> The agent mus…"
click at [594, 130] on textarea "@3:41 [PERSON_NAME] share the customer Electric account number <> The agent mus…" at bounding box center [596, 129] width 171 height 38
click at [602, 77] on button "No" at bounding box center [596, 79] width 165 height 15
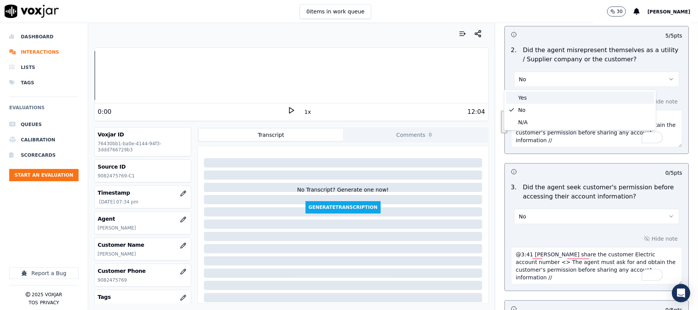
click at [551, 94] on div "Yes" at bounding box center [580, 98] width 148 height 12
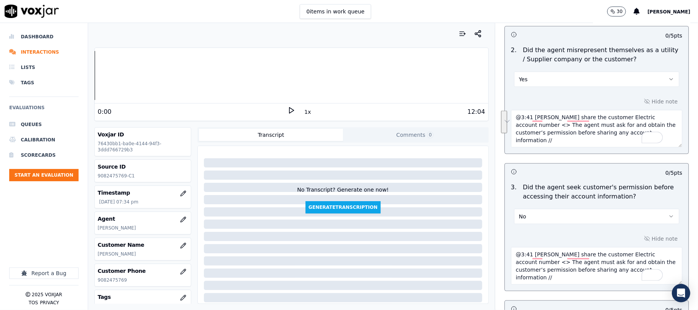
click at [548, 127] on textarea "@3:41 [PERSON_NAME] share the customer Electric account number <> The agent mus…" at bounding box center [596, 129] width 171 height 38
paste textarea "@6:35 [PERSON_NAME] - so now what I will do, I will simply give you the new rev…"
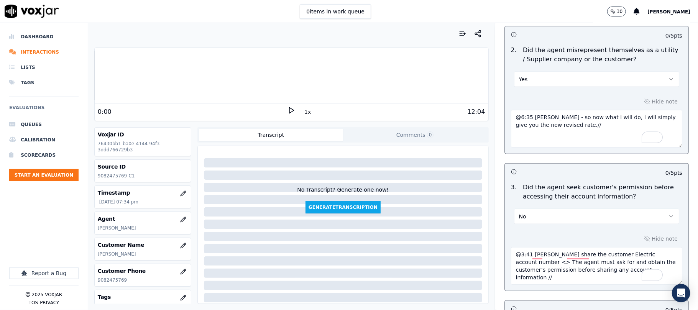
click at [522, 120] on textarea "@6:35 [PERSON_NAME] - so now what I will do, I will simply give you the new rev…" at bounding box center [596, 129] width 171 height 38
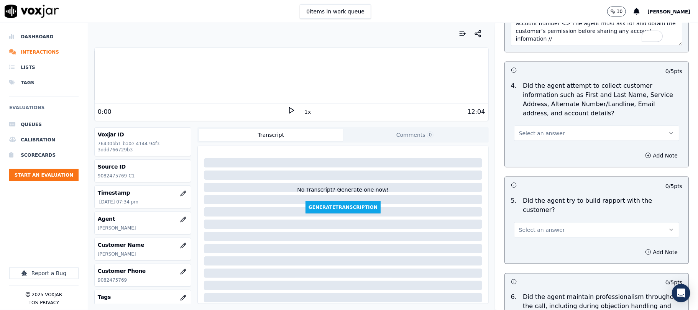
scroll to position [818, 0]
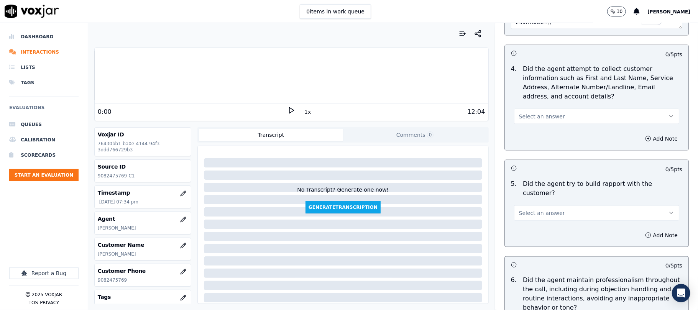
type textarea "@6:35 [PERSON_NAME] - so now what I will do, I will simply give you the new rev…"
click at [550, 120] on button "Select an answer" at bounding box center [596, 116] width 165 height 15
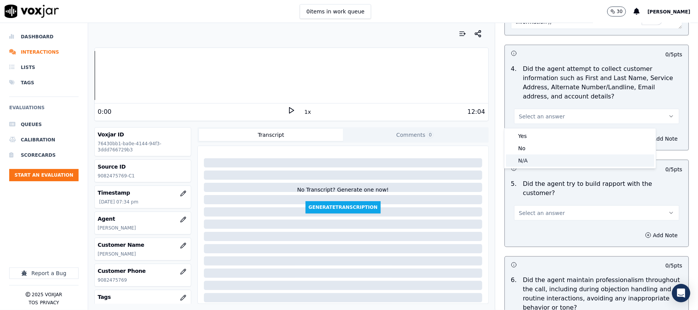
click at [533, 156] on div "N/A" at bounding box center [580, 161] width 148 height 12
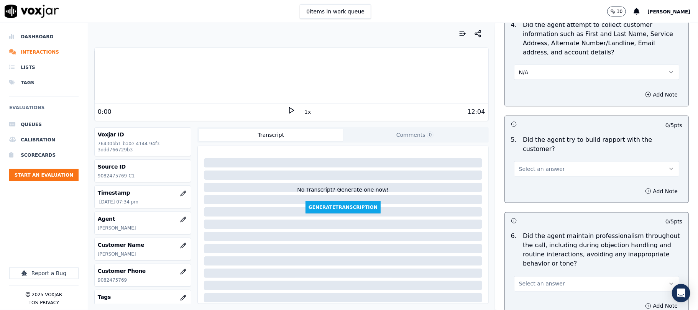
scroll to position [920, 0]
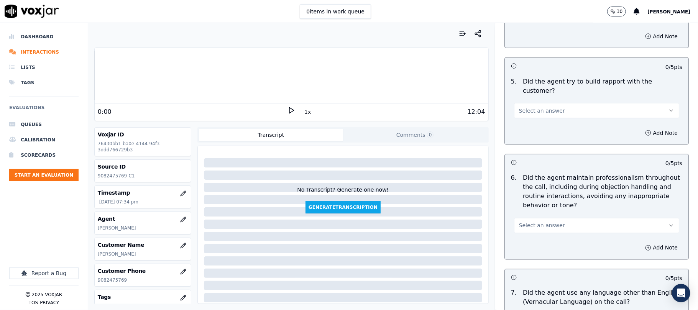
click at [546, 107] on span "Select an answer" at bounding box center [542, 111] width 46 height 8
click at [542, 125] on div "Yes" at bounding box center [580, 121] width 148 height 12
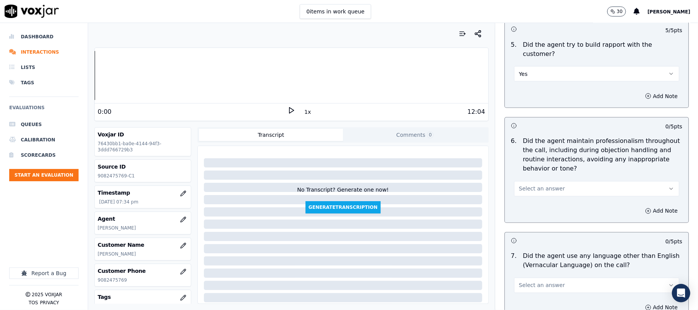
scroll to position [1022, 0]
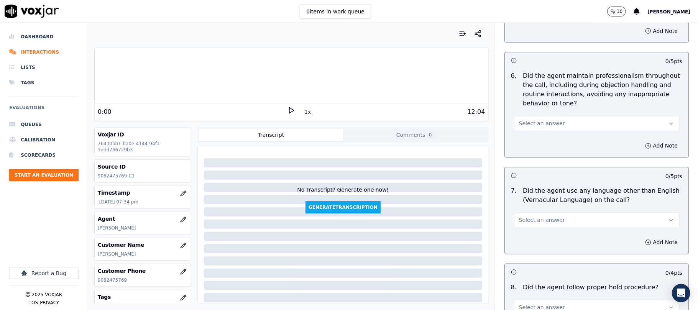
click at [551, 116] on button "Select an answer" at bounding box center [596, 123] width 165 height 15
click at [536, 130] on div "Yes" at bounding box center [580, 134] width 148 height 12
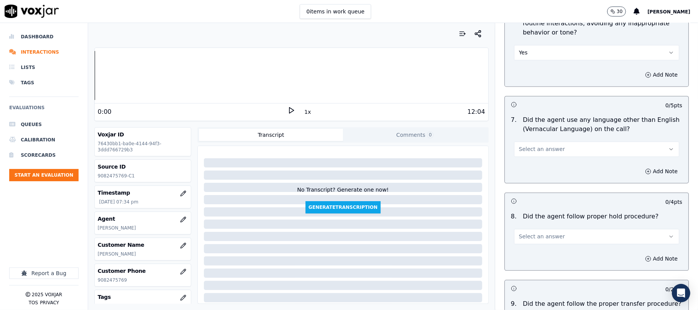
scroll to position [1125, 0]
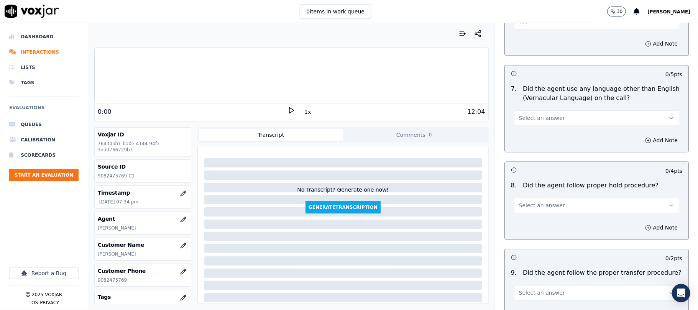
click at [545, 114] on span "Select an answer" at bounding box center [542, 118] width 46 height 8
click at [533, 143] on div "No" at bounding box center [580, 141] width 148 height 12
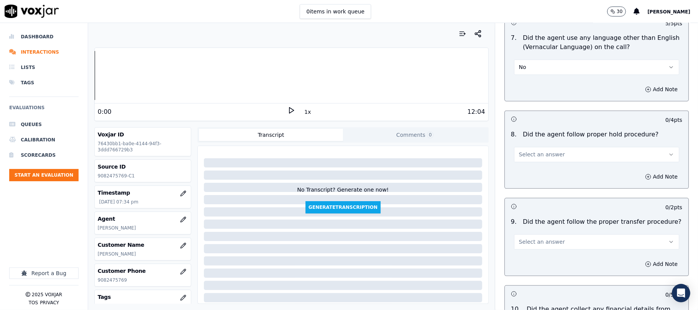
scroll to position [1227, 0]
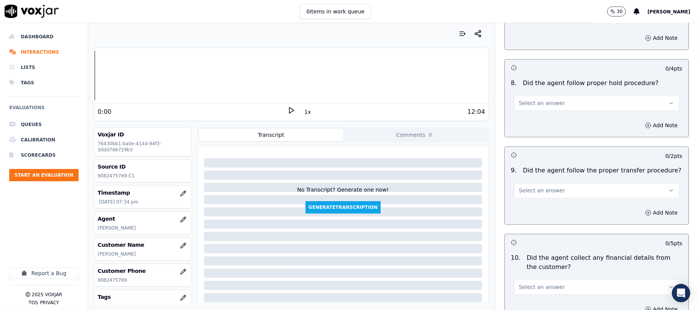
click at [566, 97] on button "Select an answer" at bounding box center [596, 102] width 165 height 15
click at [543, 113] on div "Yes" at bounding box center [580, 115] width 148 height 12
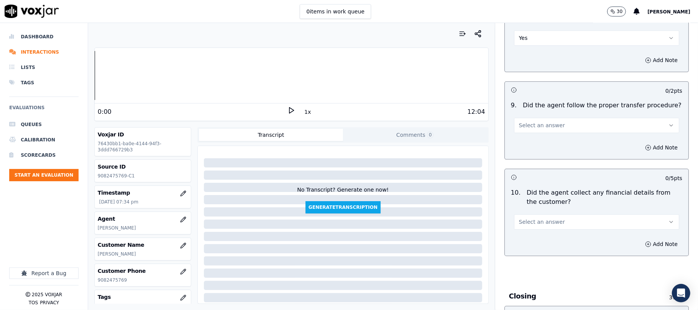
scroll to position [1329, 0]
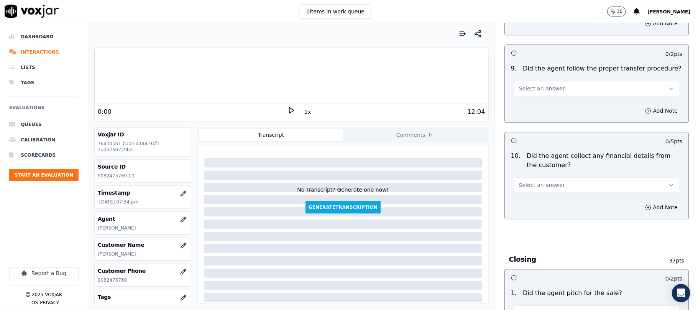
click at [557, 86] on button "Select an answer" at bounding box center [596, 88] width 165 height 15
click at [536, 95] on div "Yes" at bounding box center [580, 100] width 148 height 12
click at [557, 181] on button "Select an answer" at bounding box center [596, 185] width 165 height 15
click at [528, 204] on div "No" at bounding box center [580, 209] width 148 height 12
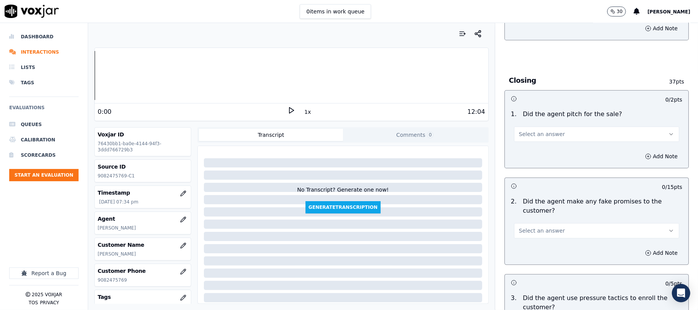
scroll to position [1534, 0]
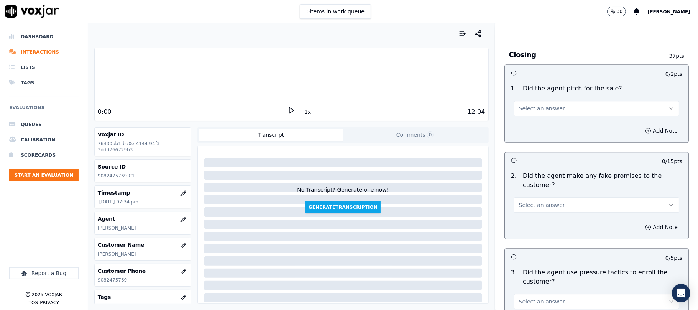
click at [565, 107] on button "Select an answer" at bounding box center [596, 108] width 165 height 15
click at [537, 120] on div "Yes" at bounding box center [580, 121] width 148 height 12
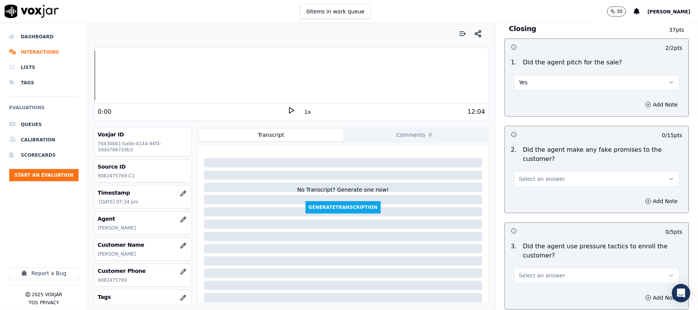
scroll to position [1585, 0]
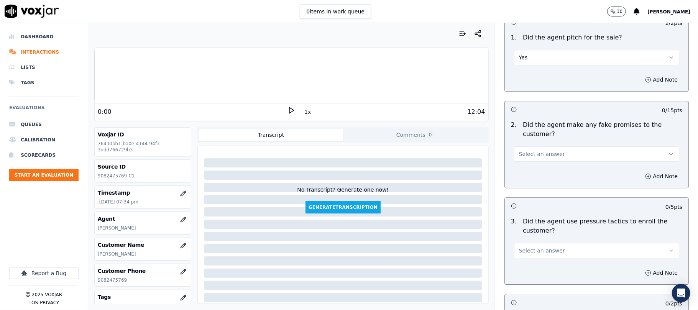
click at [547, 150] on span "Select an answer" at bounding box center [542, 154] width 46 height 8
drag, startPoint x: 532, startPoint y: 177, endPoint x: 547, endPoint y: 162, distance: 21.2
click at [531, 178] on div "No" at bounding box center [580, 179] width 148 height 12
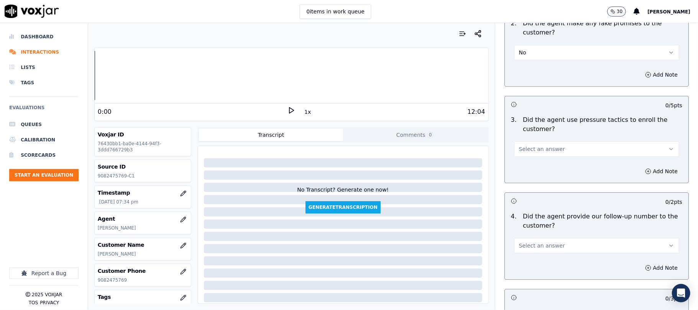
scroll to position [1687, 0]
click at [541, 146] on span "Select an answer" at bounding box center [542, 149] width 46 height 8
click at [528, 170] on div "No" at bounding box center [580, 174] width 148 height 12
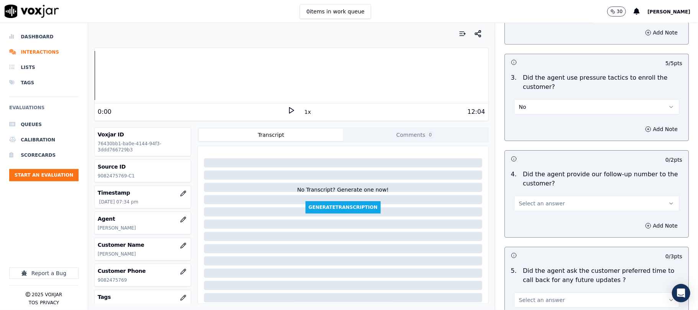
scroll to position [1789, 0]
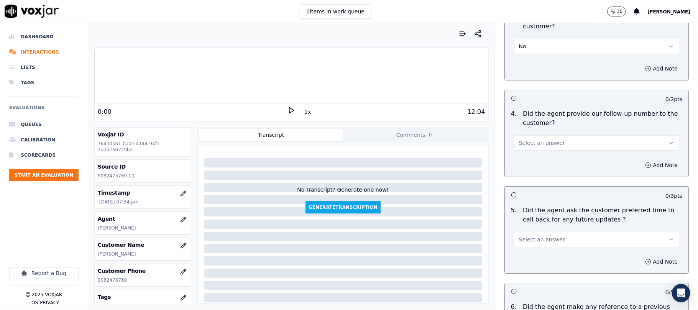
click at [558, 139] on button "Select an answer" at bounding box center [596, 142] width 165 height 15
click at [538, 151] on div "Yes" at bounding box center [580, 156] width 148 height 12
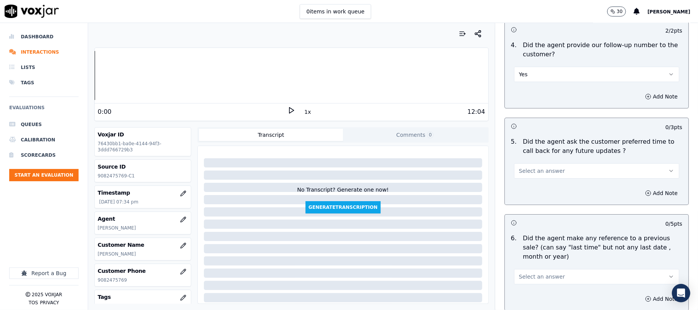
scroll to position [1892, 0]
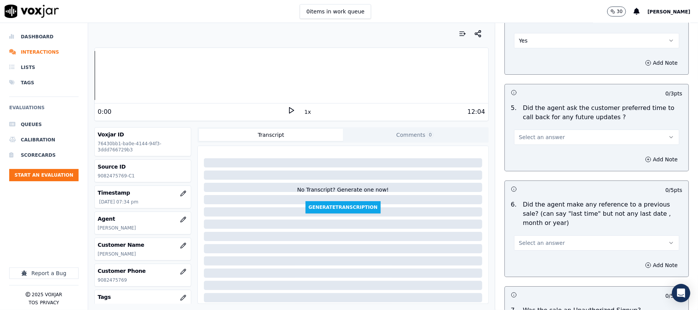
click at [551, 134] on button "Select an answer" at bounding box center [596, 137] width 165 height 15
click at [531, 171] on div "N/A" at bounding box center [580, 175] width 148 height 12
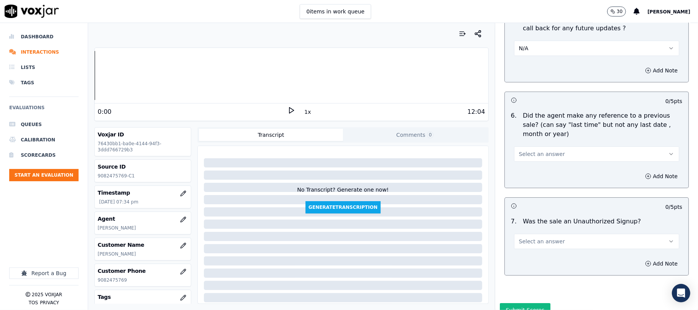
scroll to position [1994, 0]
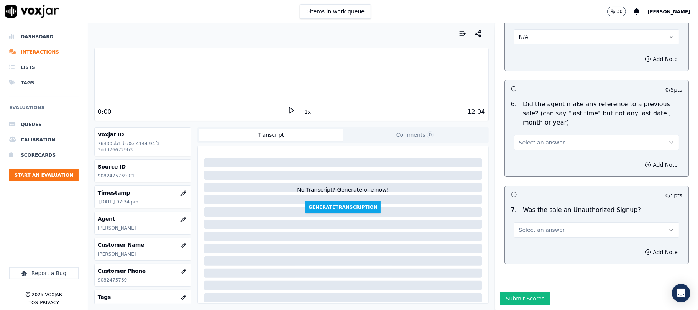
click at [562, 135] on button "Select an answer" at bounding box center [596, 142] width 165 height 15
click at [530, 165] on div "No" at bounding box center [580, 167] width 148 height 12
click at [548, 226] on span "Select an answer" at bounding box center [542, 230] width 46 height 8
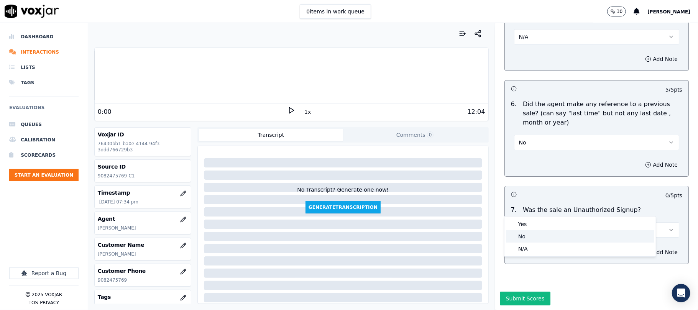
click at [534, 233] on div "No" at bounding box center [580, 236] width 148 height 12
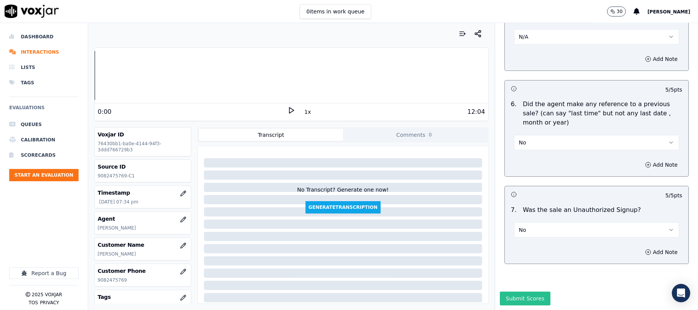
click at [506, 292] on button "Submit Scores" at bounding box center [525, 299] width 51 height 14
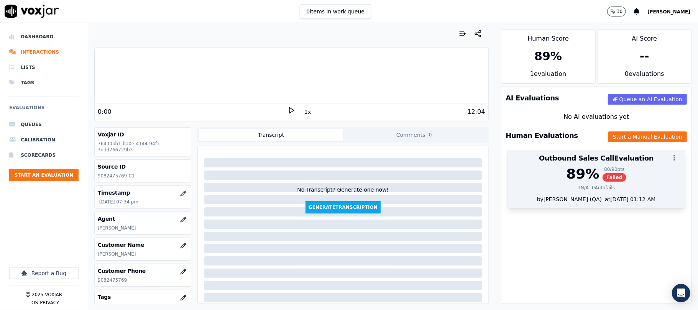
click at [606, 178] on div "80 / 90 pts Failed" at bounding box center [615, 173] width 24 height 15
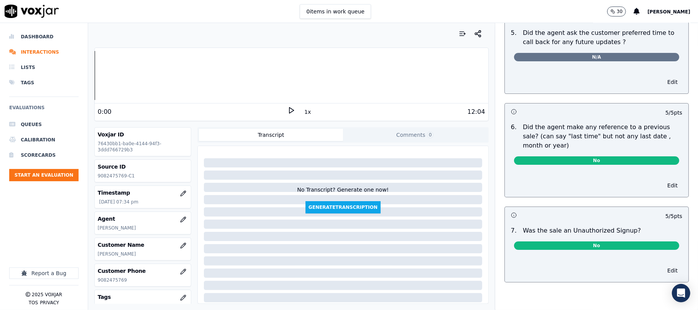
scroll to position [0, 0]
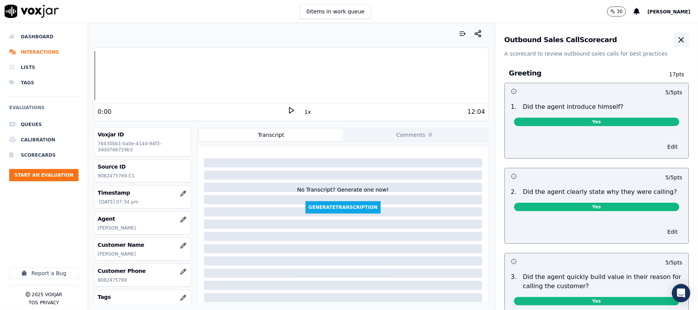
click at [677, 40] on icon "button" at bounding box center [681, 39] width 9 height 9
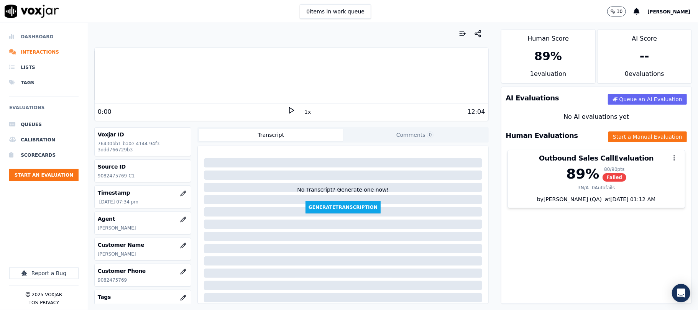
click at [32, 37] on li "Dashboard" at bounding box center [43, 36] width 69 height 15
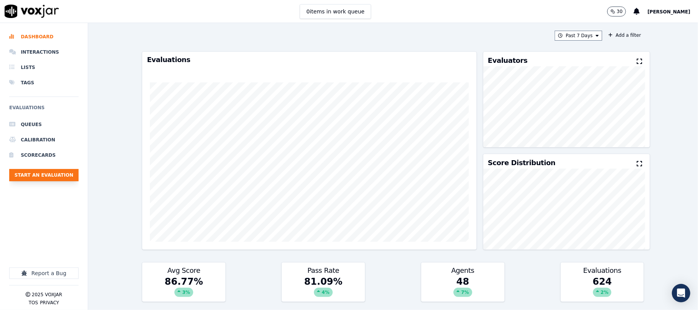
click at [72, 169] on button "Start an Evaluation" at bounding box center [43, 175] width 69 height 12
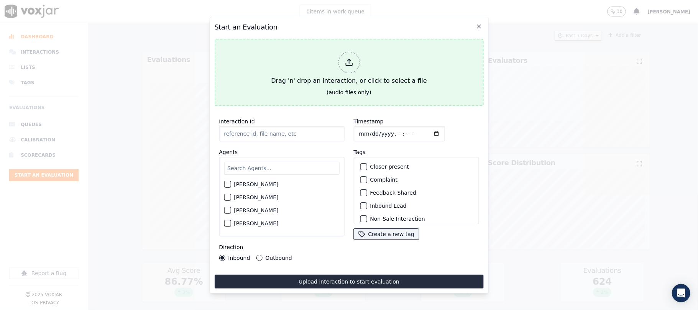
click at [347, 60] on icon at bounding box center [349, 62] width 8 height 8
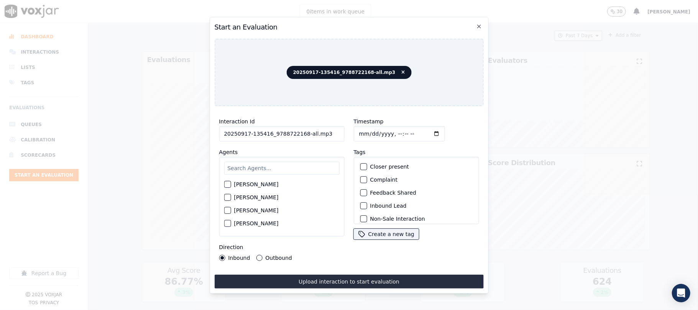
drag, startPoint x: 301, startPoint y: 129, endPoint x: 362, endPoint y: 130, distance: 60.6
click at [362, 130] on div "Interaction Id 20250917-135416_9788722168-all.mp3 Agents [PERSON_NAME] [PERSON_…" at bounding box center [348, 188] width 269 height 153
type input "20250917-135416_9788722168-C1"
click at [368, 129] on input "Timestamp" at bounding box center [399, 133] width 91 height 15
type input "[DATE]T20:04"
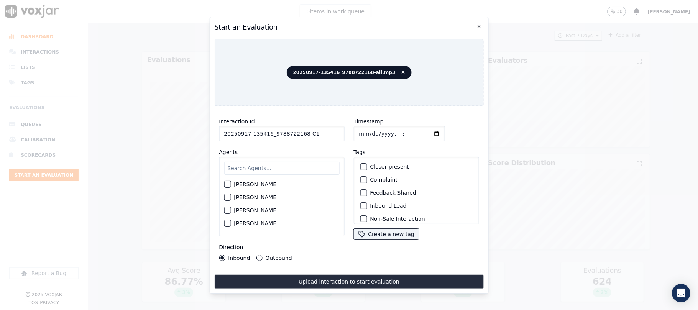
click at [268, 162] on input "text" at bounding box center [281, 168] width 115 height 13
type input "[PERSON_NAME]"
click at [227, 184] on div "button" at bounding box center [226, 186] width 5 height 5
click at [259, 255] on button "Outbound" at bounding box center [259, 258] width 6 height 6
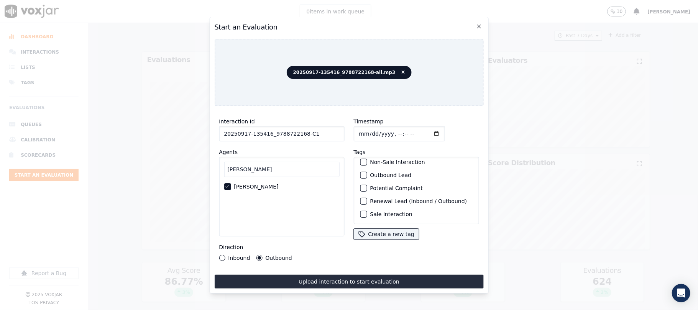
scroll to position [67, 0]
click at [361, 173] on div "button" at bounding box center [363, 175] width 5 height 5
click at [361, 212] on div "button" at bounding box center [363, 214] width 5 height 5
click at [354, 270] on div "Interaction Id 20250917-135416_9788722168-C1 Agents [PERSON_NAME] [PERSON_NAME]…" at bounding box center [348, 200] width 269 height 176
click at [351, 269] on div "Interaction Id 20250917-135416_9788722168-C1 Agents [PERSON_NAME] [PERSON_NAME]…" at bounding box center [348, 200] width 269 height 176
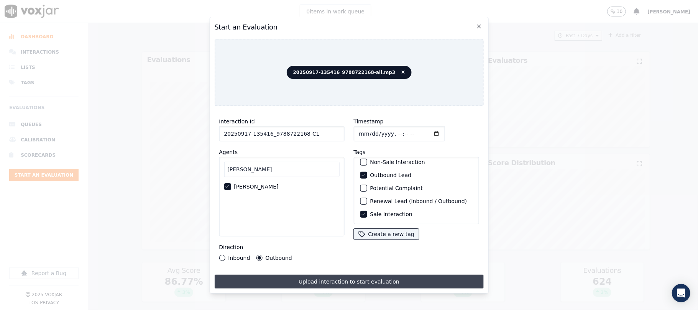
click at [352, 275] on button "Upload interaction to start evaluation" at bounding box center [348, 282] width 269 height 14
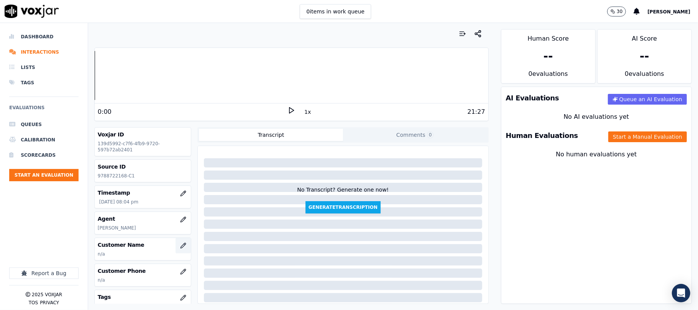
click at [180, 245] on icon "button" at bounding box center [183, 246] width 6 height 6
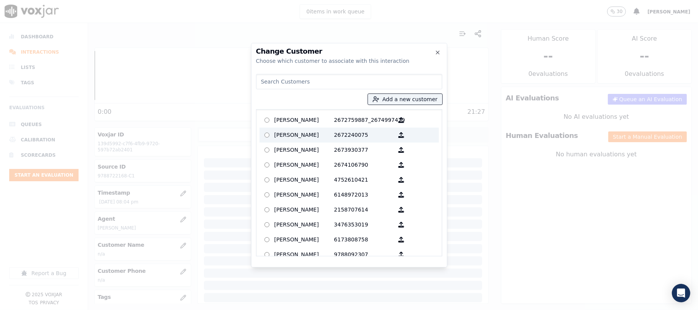
type input "[PERSON_NAME]"
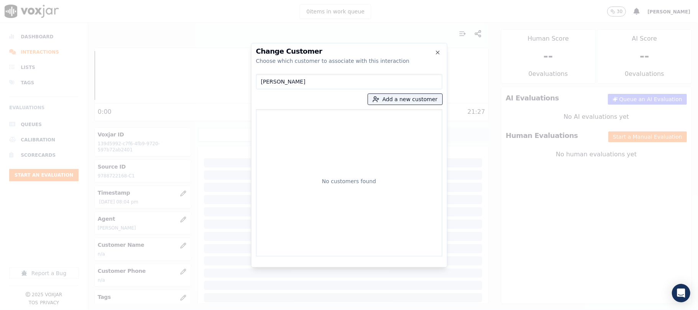
drag, startPoint x: 301, startPoint y: 80, endPoint x: 229, endPoint y: 71, distance: 71.9
click at [229, 310] on div "Change Customer Choose which customer to associate with this interaction [PERSO…" at bounding box center [349, 310] width 698 height 0
click at [407, 102] on button "Add a new customer" at bounding box center [405, 99] width 74 height 11
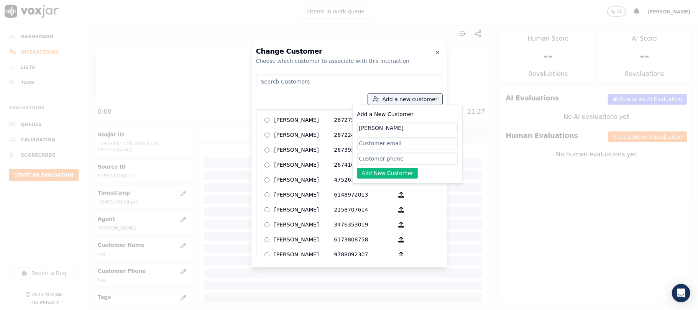
type input "[PERSON_NAME]"
click at [384, 158] on input "Add a New Customer" at bounding box center [407, 159] width 100 height 12
paste input "[PERSON_NAME]"
type input "[PERSON_NAME]"
click at [379, 171] on button "Add New Customer" at bounding box center [387, 173] width 61 height 11
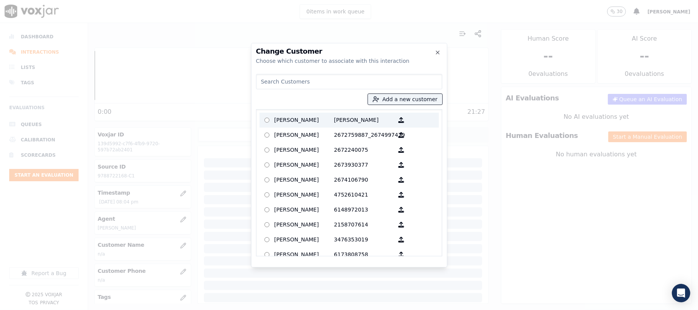
click at [283, 120] on p "[PERSON_NAME]" at bounding box center [305, 120] width 60 height 12
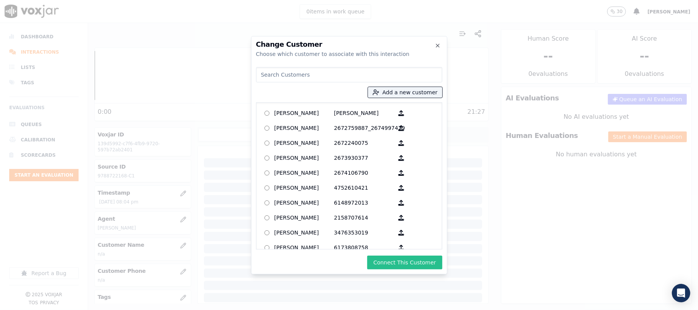
click at [387, 264] on button "Connect This Customer" at bounding box center [404, 263] width 75 height 14
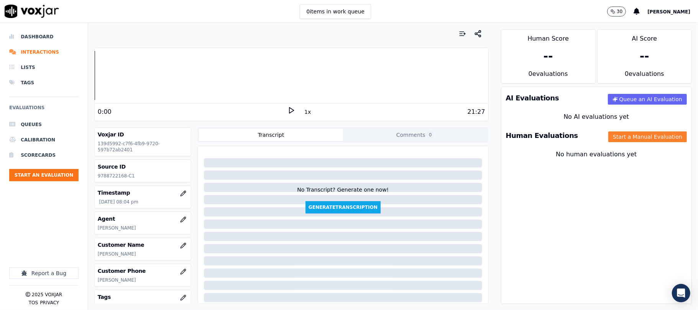
click at [609, 134] on button "Start a Manual Evaluation" at bounding box center [648, 137] width 79 height 11
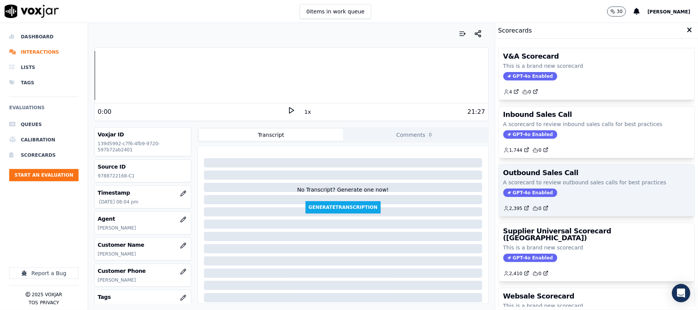
click at [519, 199] on div "Outbound Sales Call A scorecard to review outbound sales calls for best practic…" at bounding box center [597, 190] width 196 height 51
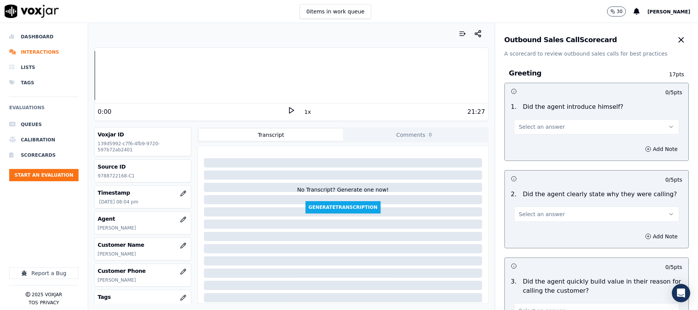
click at [519, 121] on button "Select an answer" at bounding box center [596, 126] width 165 height 15
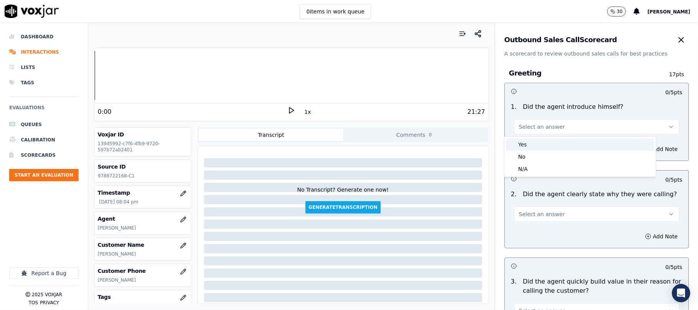
click at [525, 142] on div "Yes" at bounding box center [580, 144] width 148 height 12
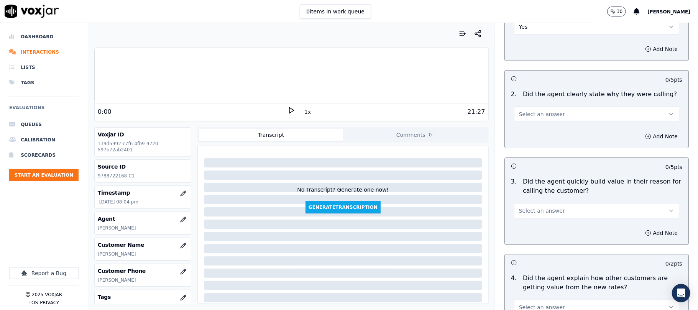
scroll to position [102, 0]
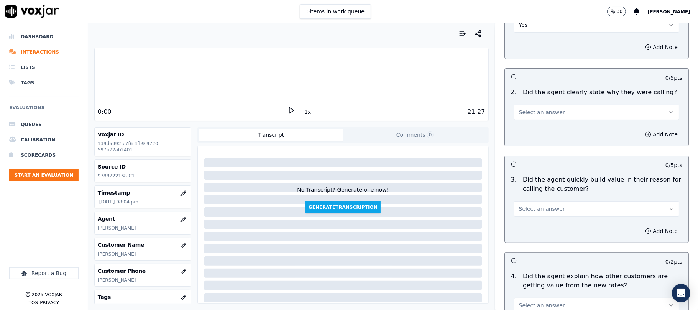
click at [524, 121] on div "2 . Did the agent clearly state why they were calling? Select an answer" at bounding box center [597, 104] width 184 height 38
click at [519, 132] on div "Add Note" at bounding box center [597, 134] width 184 height 23
click at [530, 117] on button "Select an answer" at bounding box center [596, 112] width 165 height 15
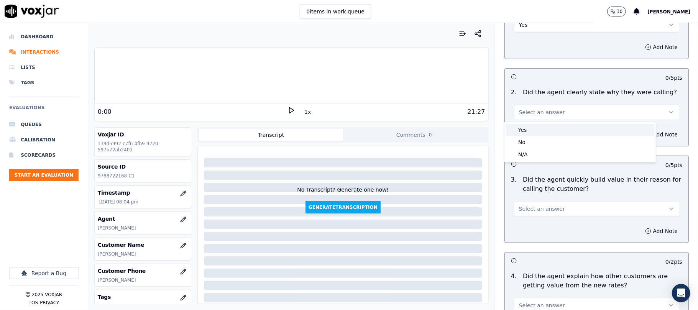
click at [528, 129] on div "Yes" at bounding box center [580, 130] width 148 height 12
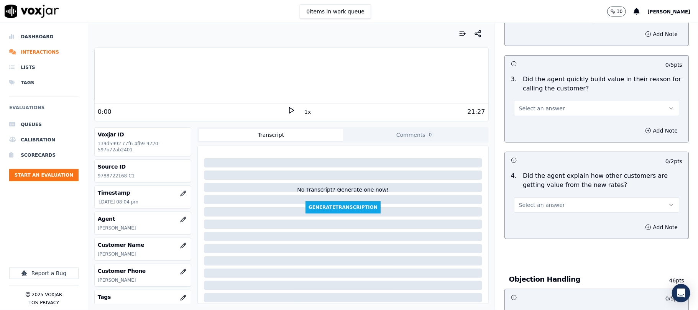
scroll to position [204, 0]
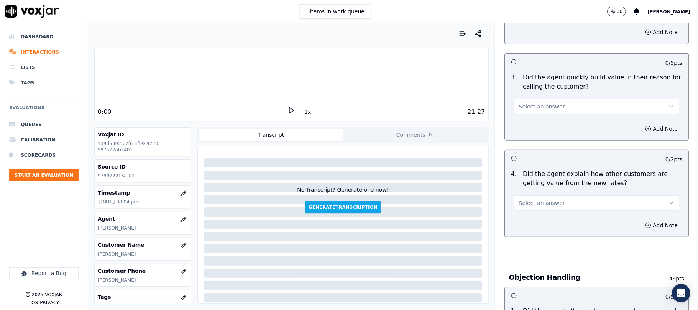
click at [541, 101] on button "Select an answer" at bounding box center [596, 106] width 165 height 15
click at [535, 124] on div "Yes" at bounding box center [580, 125] width 148 height 12
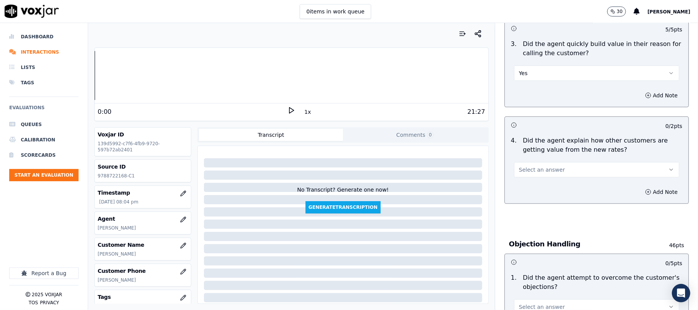
scroll to position [255, 0]
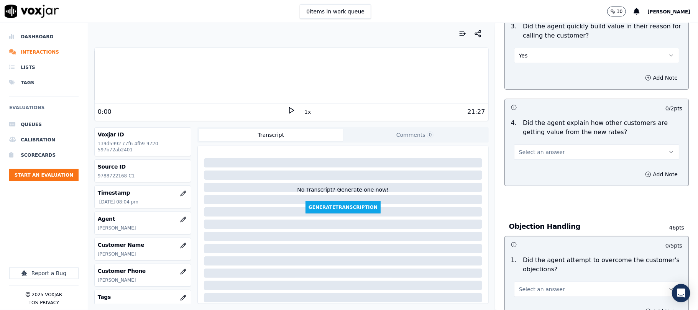
click at [542, 158] on button "Select an answer" at bounding box center [596, 152] width 165 height 15
click at [533, 189] on div "Yes No N/A" at bounding box center [580, 183] width 151 height 40
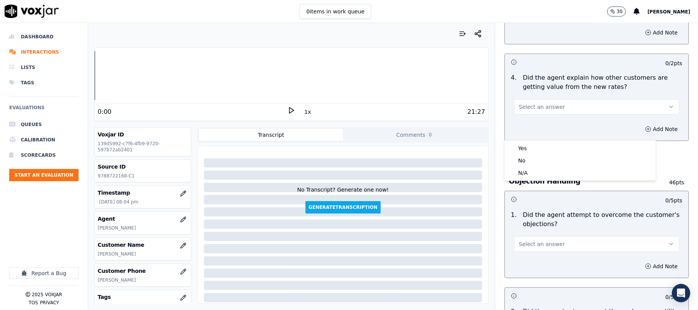
scroll to position [358, 0]
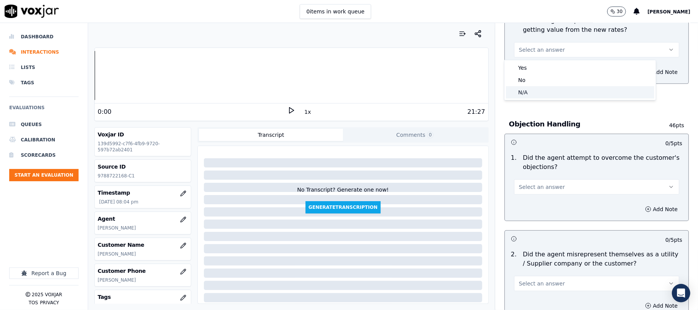
click at [536, 90] on div "N/A" at bounding box center [580, 92] width 148 height 12
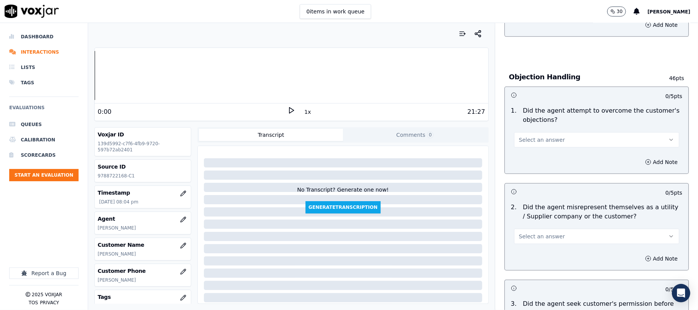
scroll to position [409, 0]
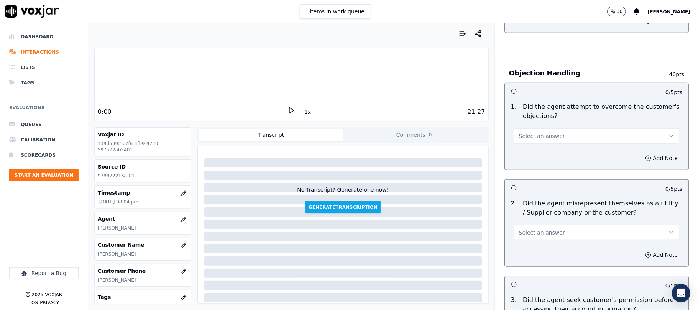
click at [548, 130] on button "Select an answer" at bounding box center [596, 135] width 165 height 15
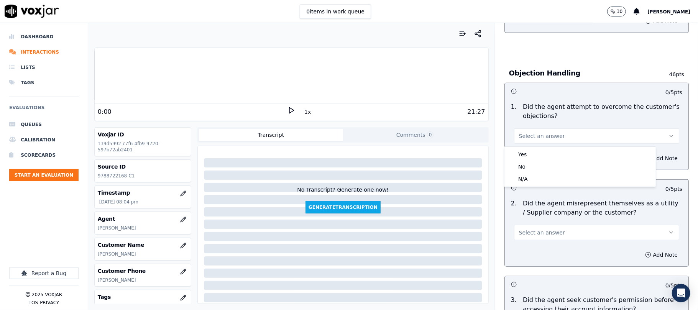
click at [536, 147] on div "Yes No N/A" at bounding box center [580, 167] width 151 height 40
click at [533, 151] on div "Yes" at bounding box center [580, 154] width 148 height 12
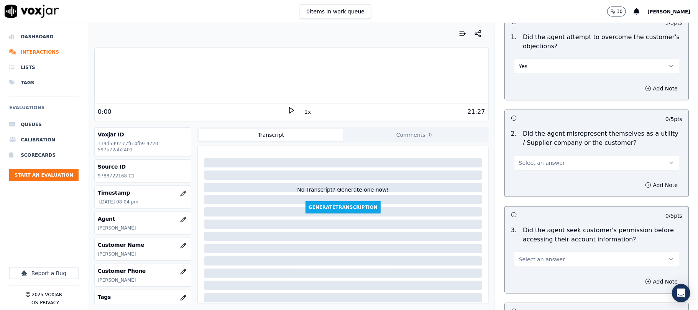
scroll to position [562, 0]
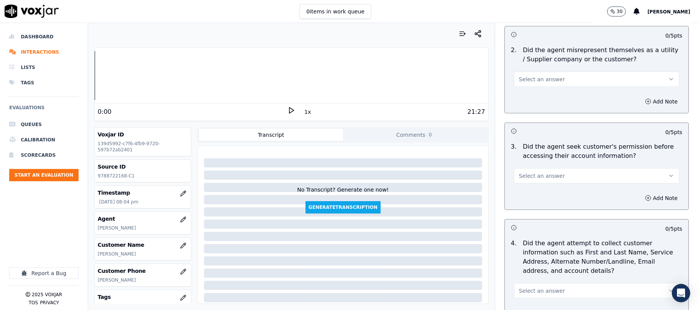
click at [546, 74] on button "Select an answer" at bounding box center [596, 79] width 165 height 15
click at [534, 105] on div "No" at bounding box center [580, 110] width 148 height 12
click at [545, 171] on button "Select an answer" at bounding box center [596, 175] width 165 height 15
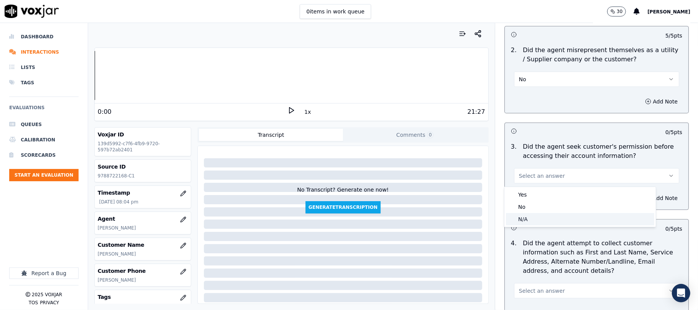
click at [537, 213] on div "N/A" at bounding box center [580, 219] width 148 height 12
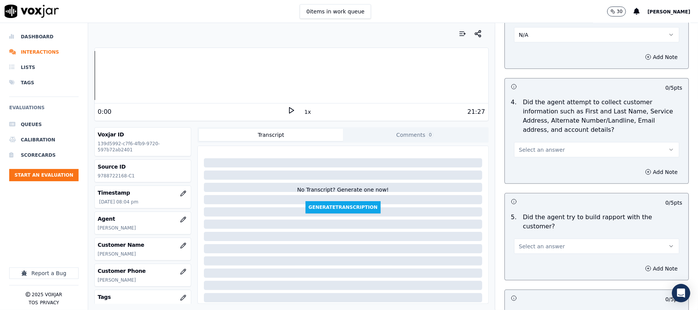
scroll to position [716, 0]
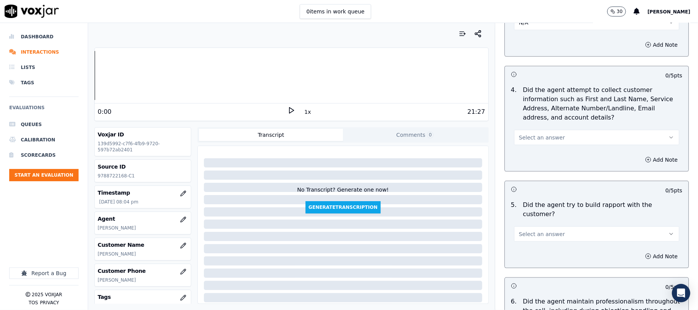
click at [538, 144] on button "Select an answer" at bounding box center [596, 137] width 165 height 15
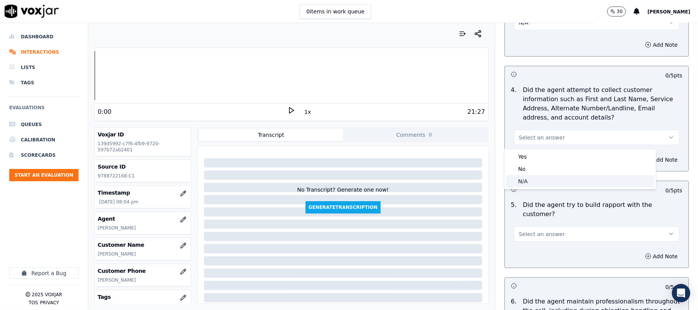
click at [532, 177] on div "N/A" at bounding box center [580, 181] width 148 height 12
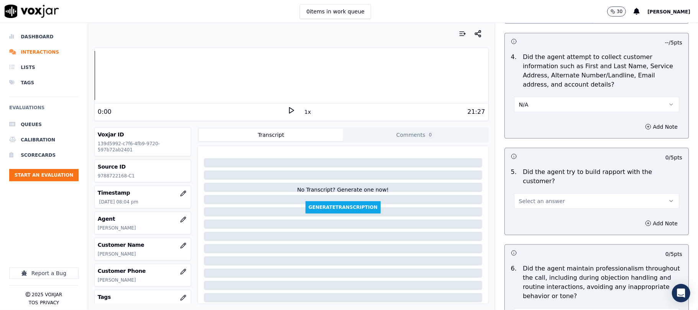
scroll to position [818, 0]
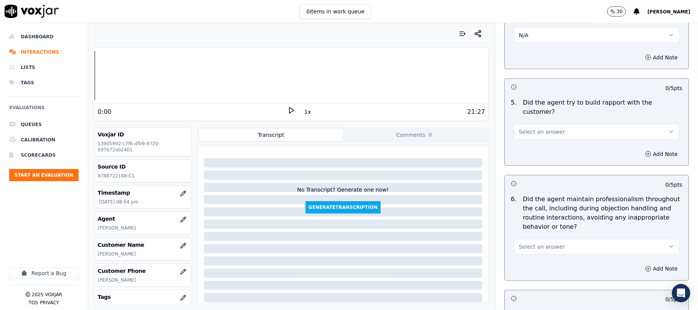
click at [539, 124] on button "Select an answer" at bounding box center [596, 131] width 165 height 15
click at [525, 143] on div "Yes" at bounding box center [580, 142] width 148 height 12
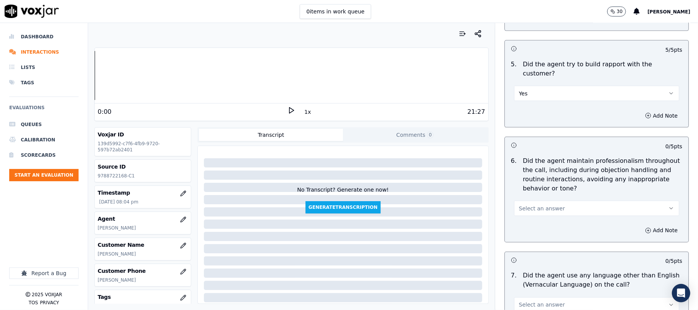
scroll to position [920, 0]
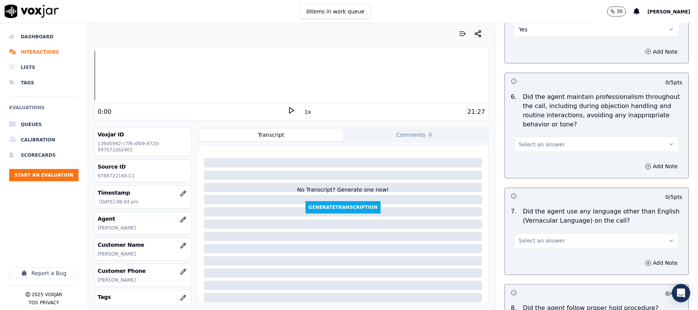
click at [527, 141] on span "Select an answer" at bounding box center [542, 145] width 46 height 8
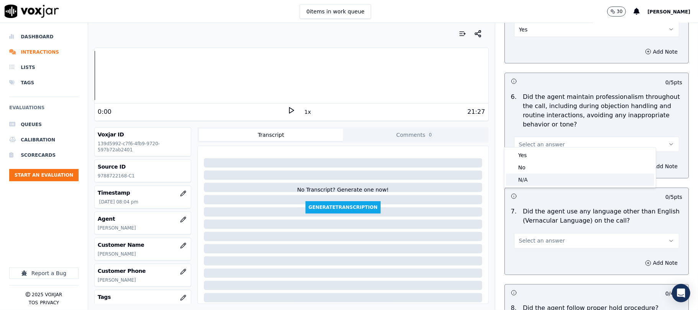
click at [539, 179] on div "N/A" at bounding box center [580, 180] width 148 height 12
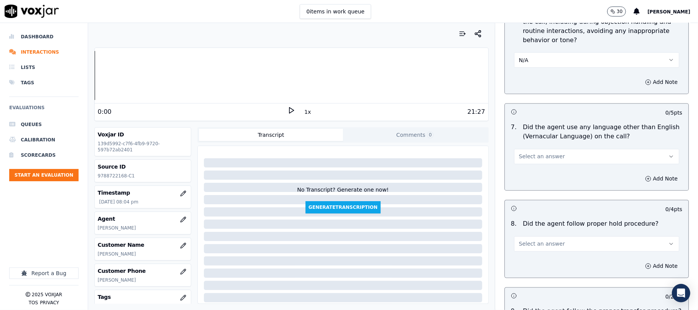
scroll to position [1074, 0]
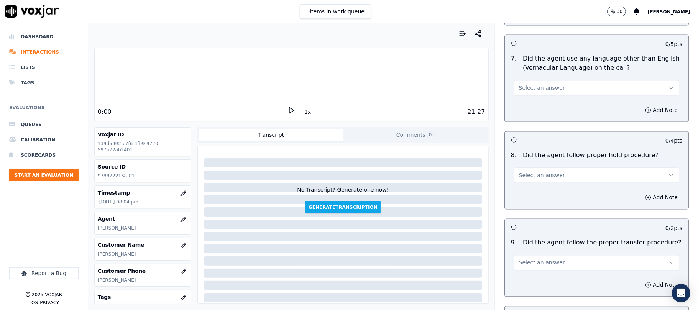
click at [530, 84] on span "Select an answer" at bounding box center [542, 88] width 46 height 8
click at [520, 116] on div "No" at bounding box center [580, 111] width 148 height 12
click at [544, 173] on button "Select an answer" at bounding box center [596, 175] width 165 height 15
click at [538, 184] on div "Yes" at bounding box center [580, 186] width 148 height 12
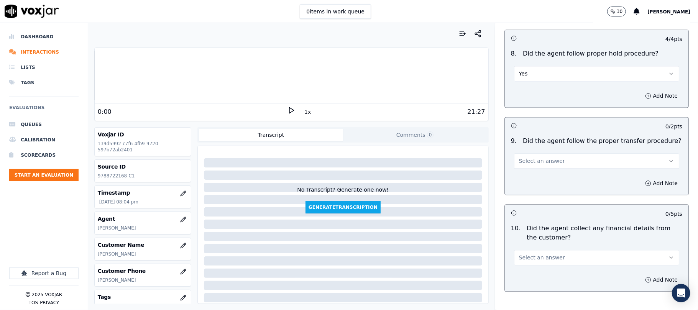
scroll to position [1176, 0]
drag, startPoint x: 531, startPoint y: 152, endPoint x: 533, endPoint y: 163, distance: 10.8
click at [531, 157] on span "Select an answer" at bounding box center [542, 161] width 46 height 8
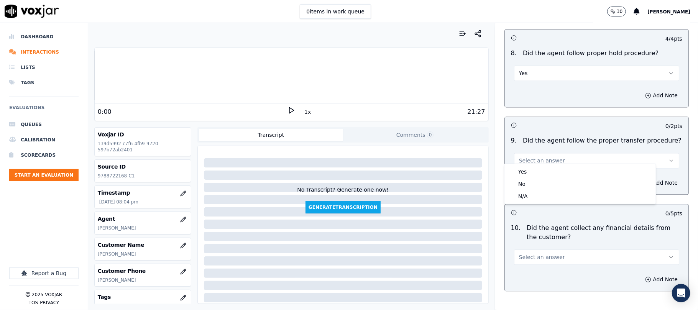
click at [534, 165] on div "Yes No N/A" at bounding box center [580, 184] width 151 height 40
click at [527, 170] on div "Yes" at bounding box center [580, 172] width 148 height 12
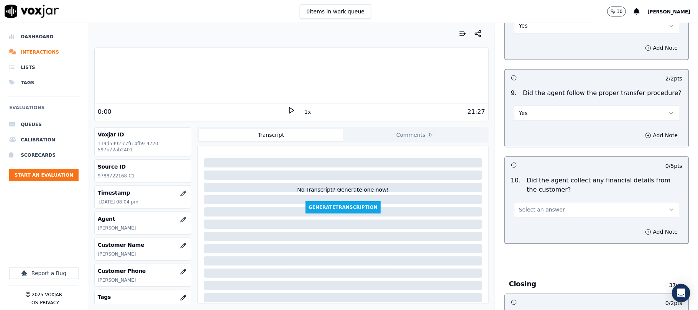
scroll to position [1278, 0]
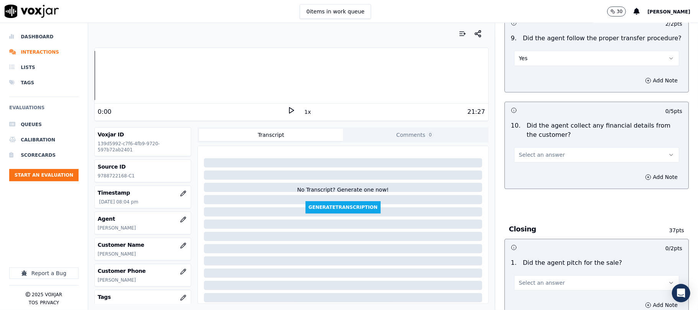
click at [532, 151] on span "Select an answer" at bounding box center [542, 155] width 46 height 8
click at [531, 175] on div "No" at bounding box center [580, 179] width 148 height 12
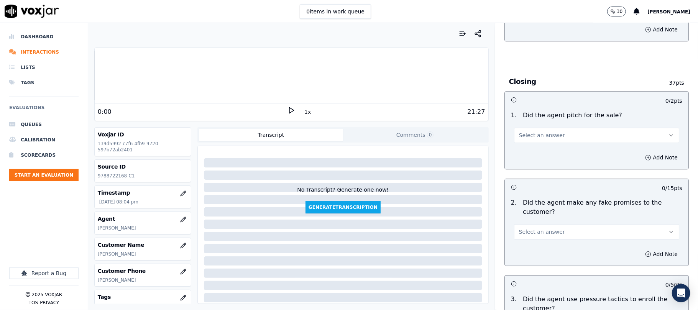
scroll to position [1432, 0]
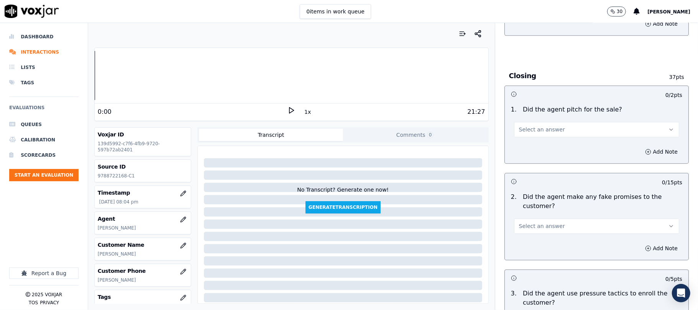
click at [542, 128] on span "Select an answer" at bounding box center [542, 130] width 46 height 8
click at [538, 142] on div "Yes" at bounding box center [580, 141] width 148 height 12
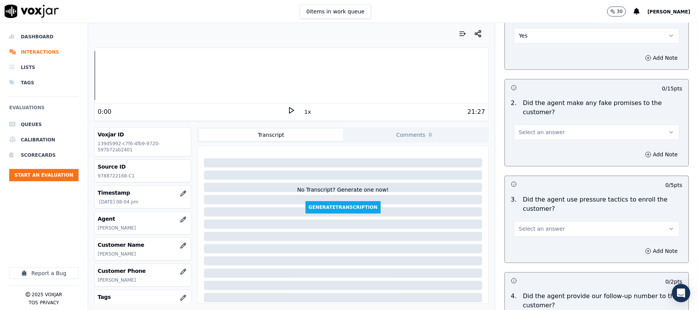
scroll to position [1534, 0]
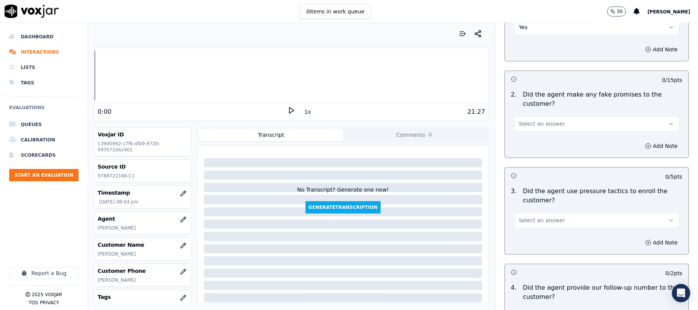
click at [549, 120] on button "Select an answer" at bounding box center [596, 123] width 165 height 15
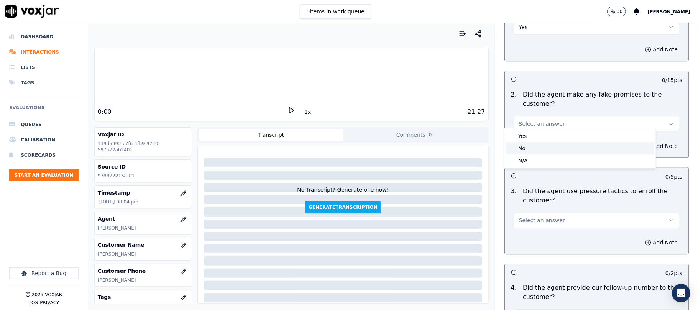
click at [526, 145] on div "No" at bounding box center [580, 148] width 148 height 12
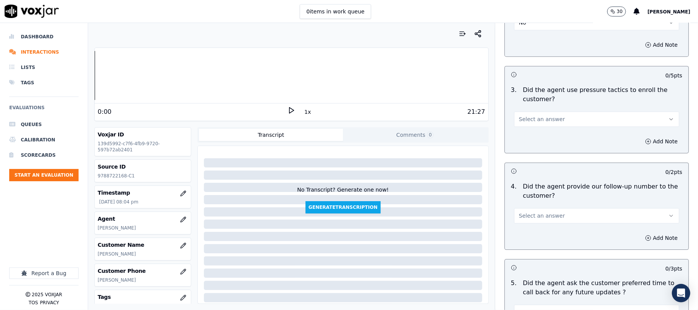
scroll to position [1636, 0]
click at [542, 115] on span "Select an answer" at bounding box center [542, 119] width 46 height 8
click at [530, 143] on div "No" at bounding box center [580, 143] width 148 height 12
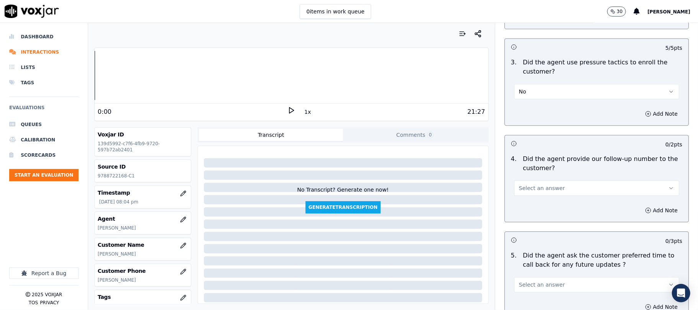
scroll to position [1687, 0]
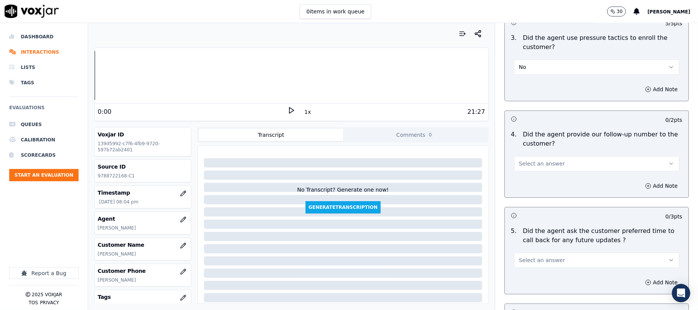
click at [533, 156] on button "Select an answer" at bounding box center [596, 163] width 165 height 15
click at [531, 173] on div "Yes" at bounding box center [580, 176] width 148 height 12
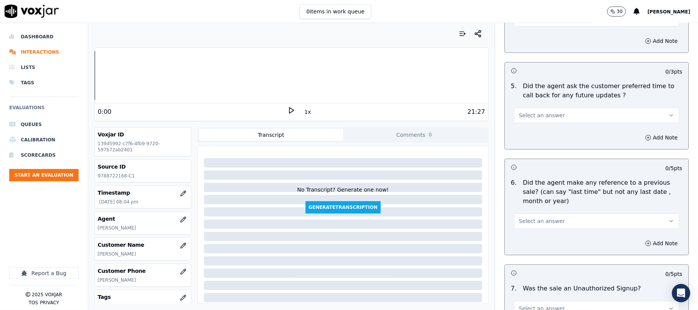
scroll to position [1841, 0]
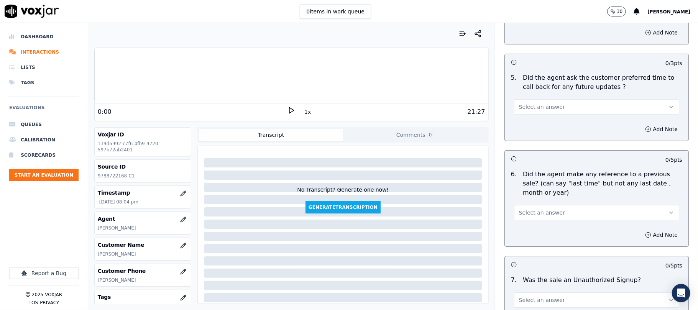
click at [524, 106] on span "Select an answer" at bounding box center [542, 107] width 46 height 8
click at [525, 118] on div "Yes" at bounding box center [580, 120] width 148 height 12
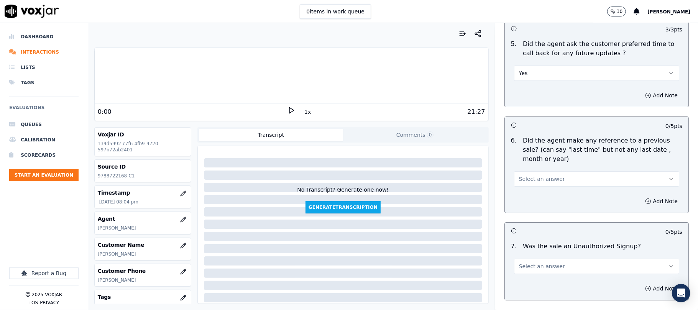
scroll to position [1892, 0]
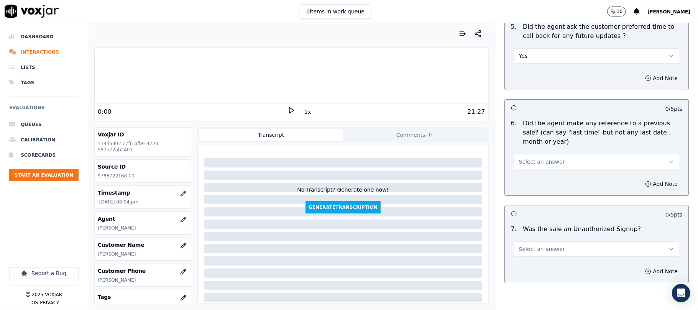
click at [534, 147] on div "Select an answer" at bounding box center [597, 158] width 178 height 23
click at [535, 154] on button "Select an answer" at bounding box center [596, 161] width 165 height 15
click at [535, 184] on div "No" at bounding box center [580, 187] width 148 height 12
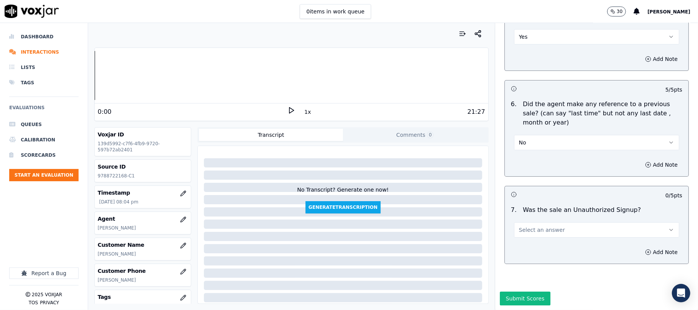
click at [548, 226] on span "Select an answer" at bounding box center [542, 230] width 46 height 8
click at [533, 233] on div "No" at bounding box center [580, 236] width 148 height 12
click at [513, 292] on button "Submit Scores" at bounding box center [525, 299] width 51 height 14
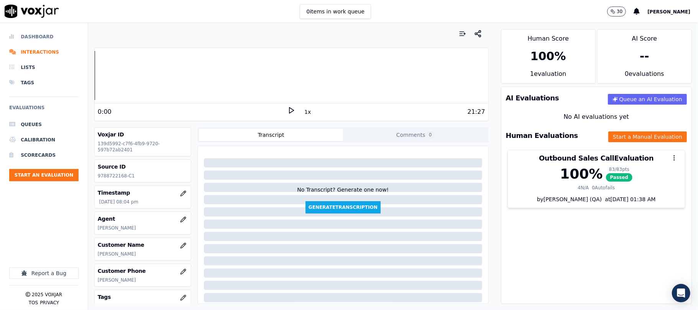
click at [51, 40] on li "Dashboard" at bounding box center [43, 36] width 69 height 15
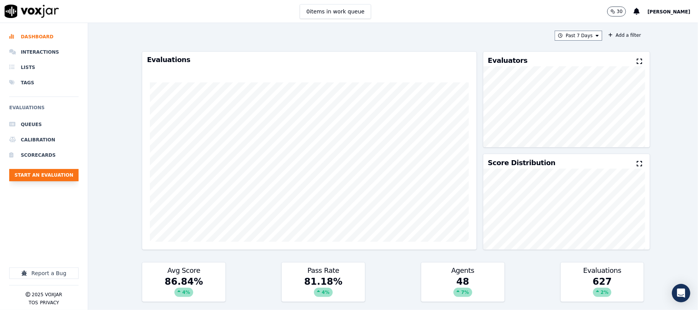
click at [50, 173] on button "Start an Evaluation" at bounding box center [43, 175] width 69 height 12
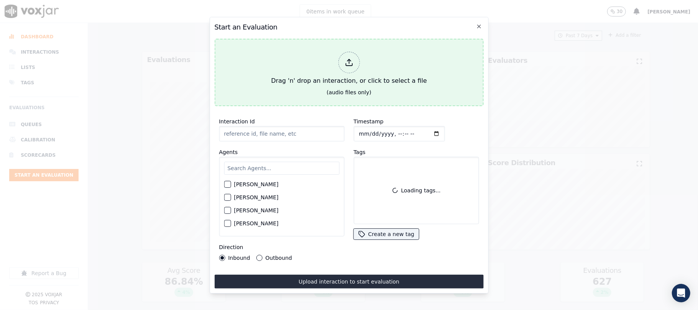
click at [361, 58] on div "Drag 'n' drop an interaction, or click to select a file" at bounding box center [349, 69] width 162 height 40
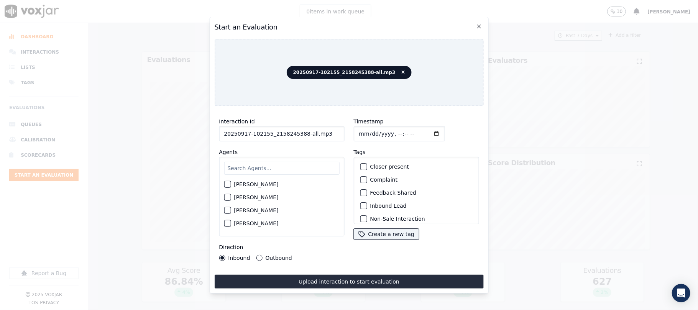
drag, startPoint x: 301, startPoint y: 132, endPoint x: 336, endPoint y: 133, distance: 34.9
click at [336, 133] on input "20250917-102155_2158245388-all.mp3" at bounding box center [281, 133] width 125 height 15
type input "20250917-102155_2158245388-C1"
click at [369, 130] on input "Timestamp" at bounding box center [399, 133] width 91 height 15
type input "[DATE]T20:19"
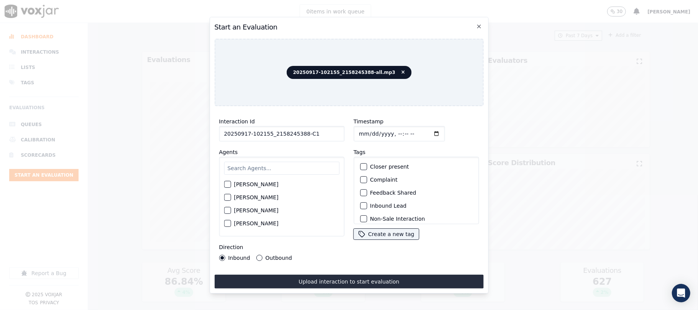
click at [287, 168] on input "text" at bounding box center [281, 168] width 115 height 13
type input "[PERSON_NAME]"
click at [230, 184] on div "button" at bounding box center [226, 186] width 5 height 5
click at [258, 255] on button "Outbound" at bounding box center [259, 258] width 6 height 6
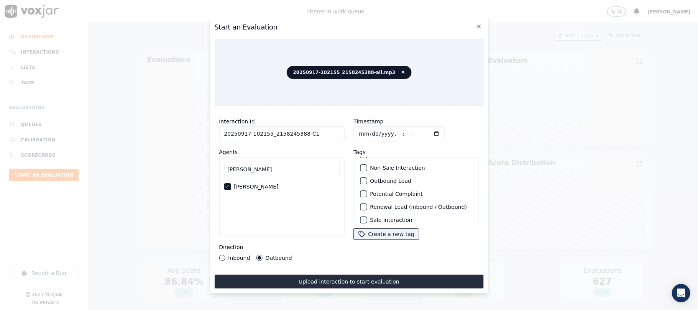
click at [361, 179] on div "button" at bounding box center [363, 180] width 5 height 5
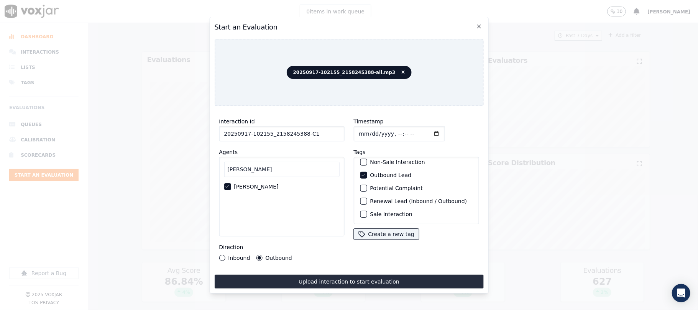
scroll to position [67, 0]
click at [361, 212] on div "button" at bounding box center [363, 214] width 5 height 5
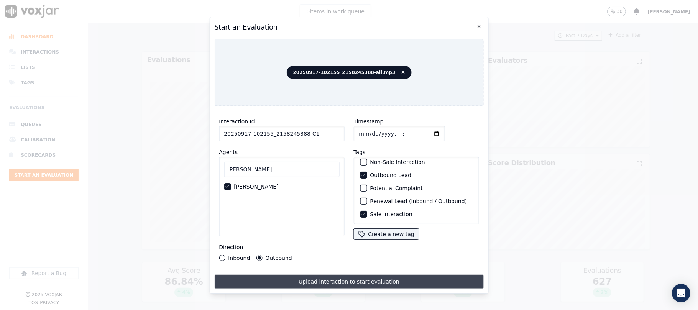
click at [349, 278] on button "Upload interaction to start evaluation" at bounding box center [348, 282] width 269 height 14
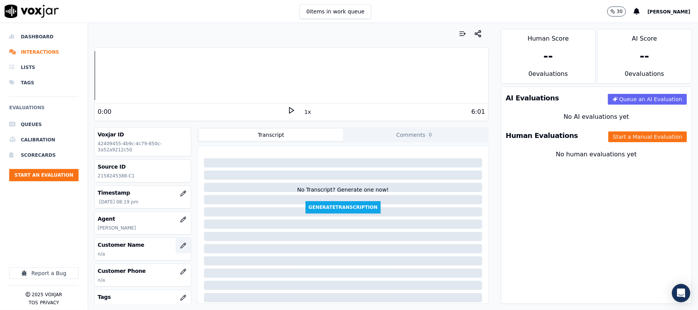
click at [181, 246] on icon "button" at bounding box center [183, 245] width 5 height 5
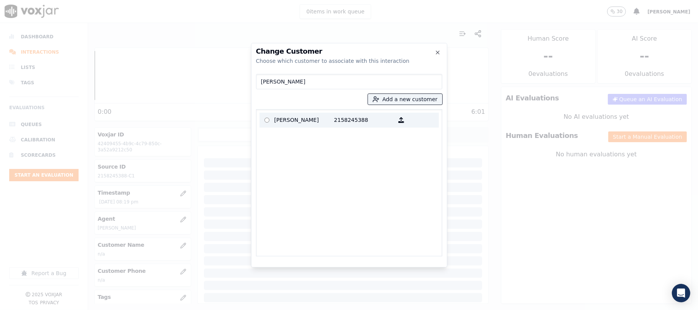
type input "[PERSON_NAME]"
click at [303, 116] on p "[PERSON_NAME]" at bounding box center [305, 120] width 60 height 12
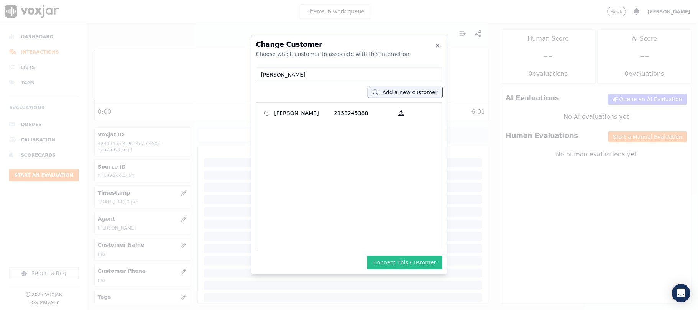
click at [392, 267] on button "Connect This Customer" at bounding box center [404, 263] width 75 height 14
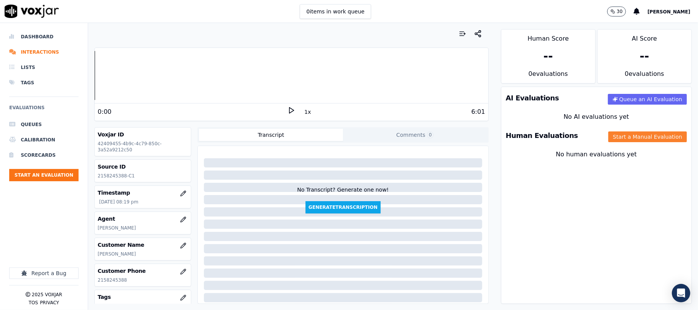
click at [617, 142] on button "Start a Manual Evaluation" at bounding box center [648, 137] width 79 height 11
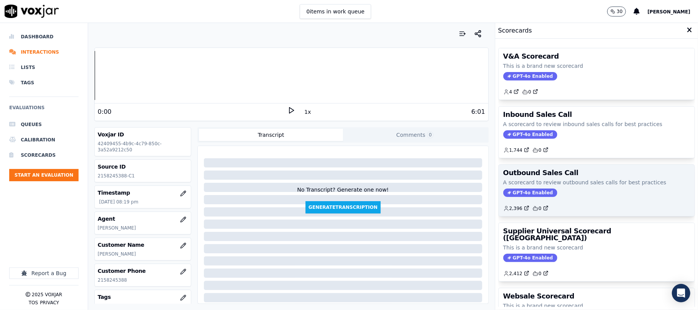
click at [512, 197] on span "GPT-4o Enabled" at bounding box center [531, 193] width 54 height 8
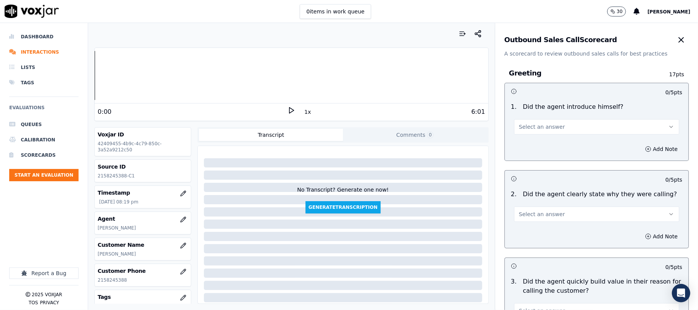
drag, startPoint x: 532, startPoint y: 128, endPoint x: 531, endPoint y: 135, distance: 7.0
click at [532, 128] on span "Select an answer" at bounding box center [542, 127] width 46 height 8
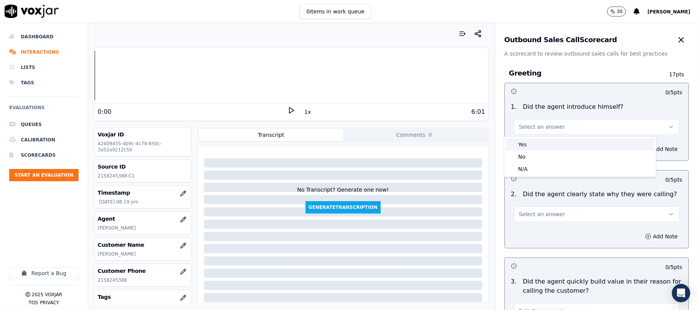
click at [526, 146] on div "Yes" at bounding box center [580, 144] width 148 height 12
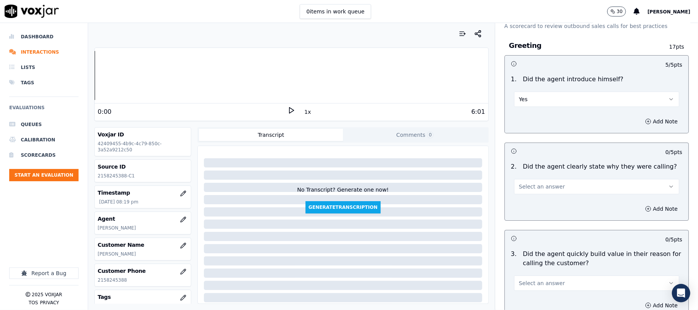
scroll to position [51, 0]
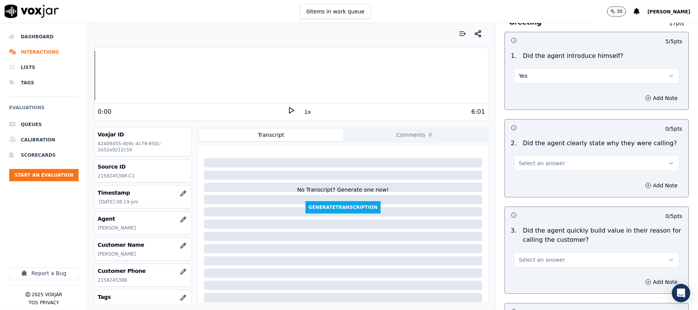
click at [531, 163] on span "Select an answer" at bounding box center [542, 164] width 46 height 8
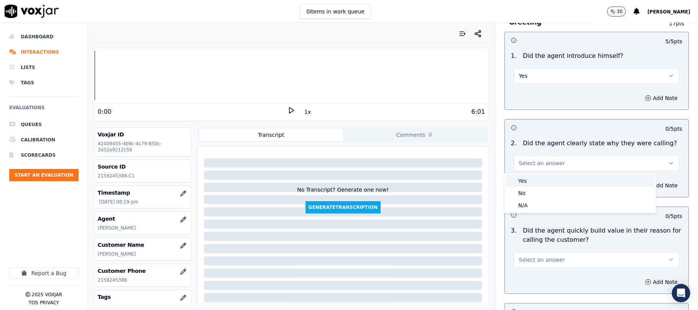
click at [531, 182] on div "Yes" at bounding box center [580, 181] width 148 height 12
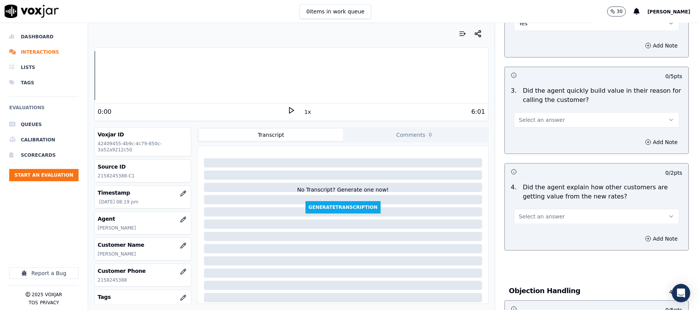
scroll to position [204, 0]
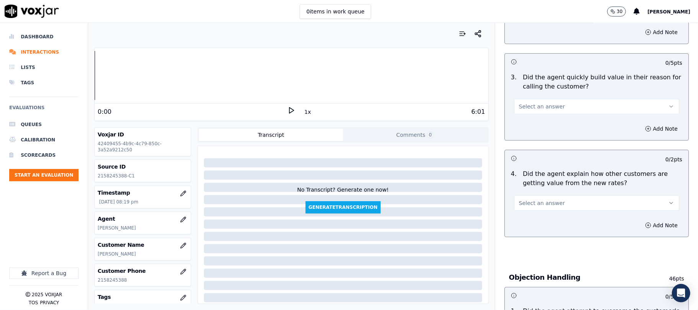
click at [553, 104] on button "Select an answer" at bounding box center [596, 106] width 165 height 15
click at [536, 125] on div "Yes" at bounding box center [580, 125] width 148 height 12
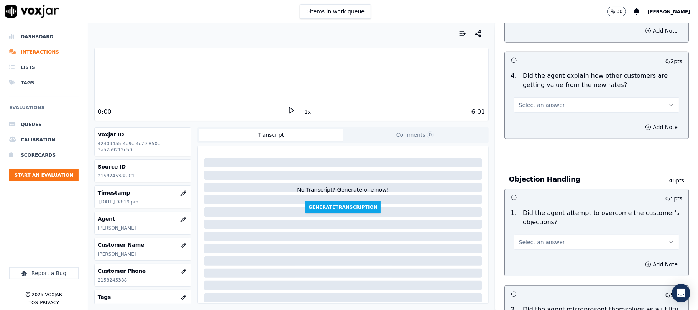
scroll to position [307, 0]
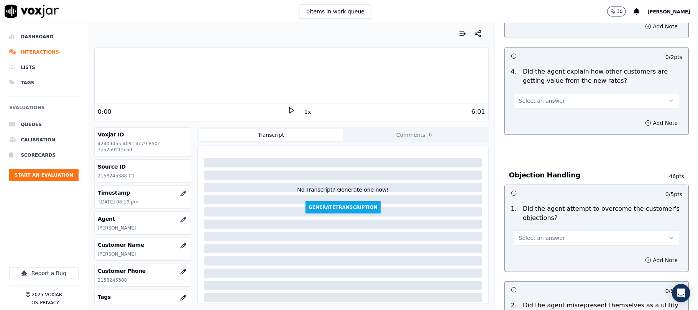
click at [542, 104] on span "Select an answer" at bounding box center [542, 101] width 46 height 8
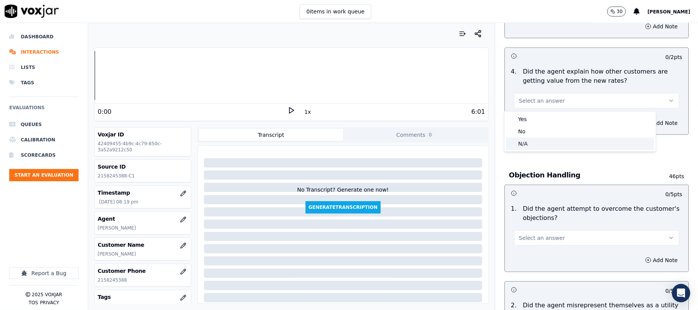
click at [529, 140] on div "N/A" at bounding box center [580, 144] width 148 height 12
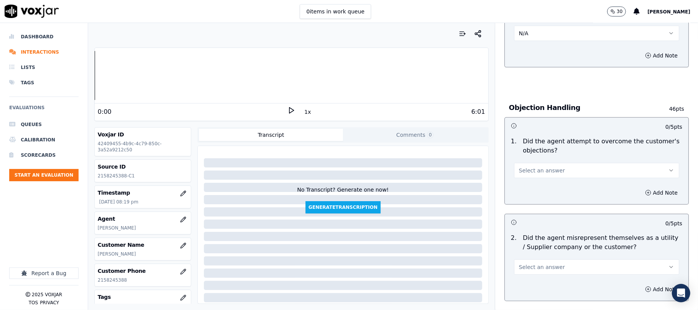
scroll to position [358, 0]
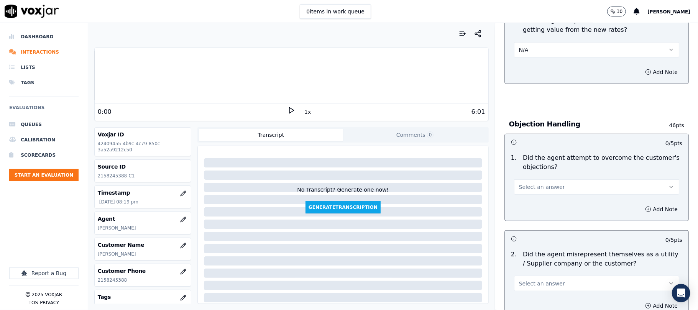
click at [528, 46] on button "N/A" at bounding box center [596, 49] width 165 height 15
click at [526, 73] on div "Yes" at bounding box center [580, 68] width 148 height 12
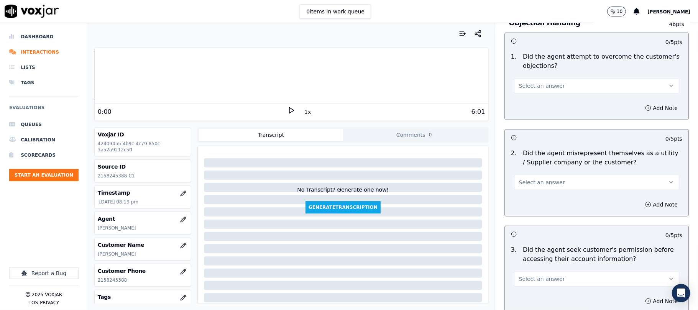
scroll to position [460, 0]
click at [538, 79] on button "Select an answer" at bounding box center [596, 84] width 165 height 15
click at [532, 104] on div "Yes" at bounding box center [580, 103] width 148 height 12
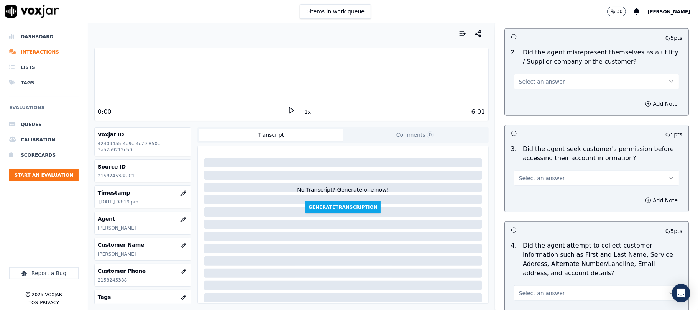
scroll to position [562, 0]
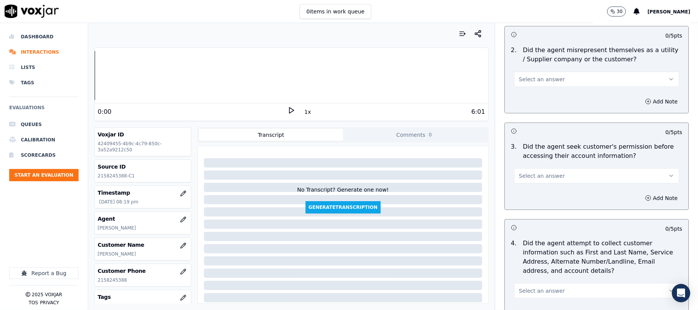
click at [533, 79] on span "Select an answer" at bounding box center [542, 80] width 46 height 8
click at [529, 108] on div "No" at bounding box center [580, 110] width 148 height 12
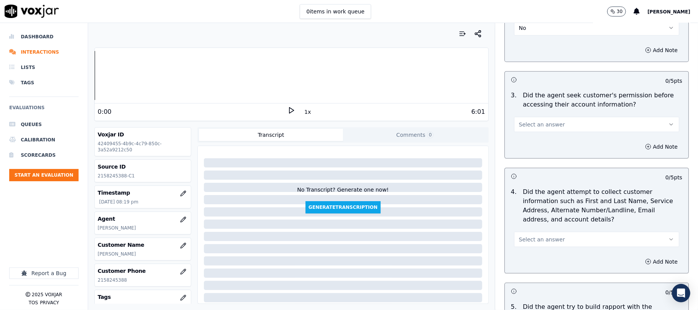
scroll to position [665, 0]
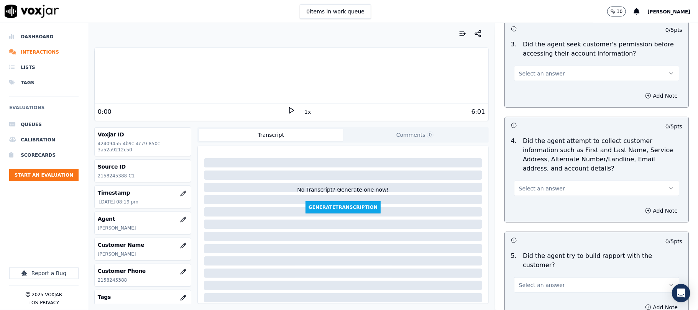
click at [544, 74] on span "Select an answer" at bounding box center [542, 74] width 46 height 8
click at [525, 105] on div "No" at bounding box center [580, 105] width 148 height 12
click at [641, 99] on button "Add Note" at bounding box center [662, 96] width 42 height 11
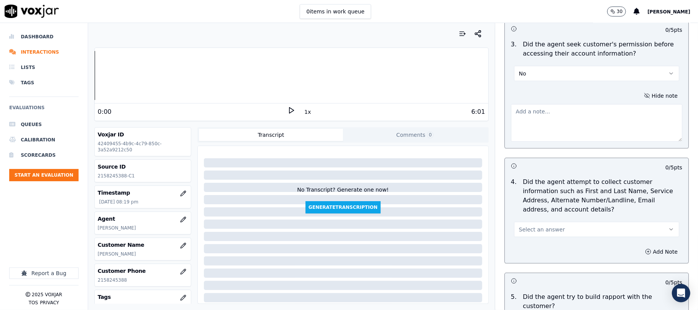
click at [571, 130] on textarea at bounding box center [596, 123] width 171 height 38
paste textarea "@1:43 [PERSON_NAME] shares customer account details <> The agent must ask for a…"
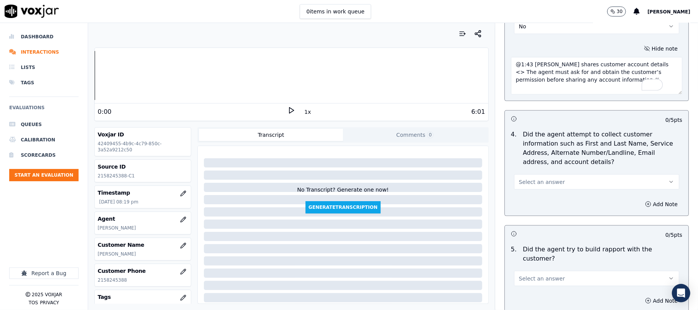
scroll to position [767, 0]
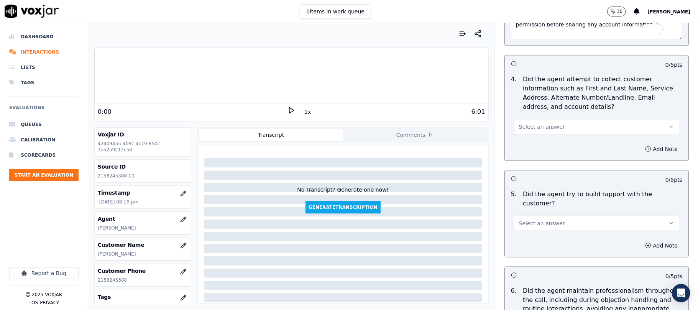
type textarea "@1:43 [PERSON_NAME] shares customer account details <> The agent must ask for a…"
click at [556, 122] on button "Select an answer" at bounding box center [596, 126] width 165 height 15
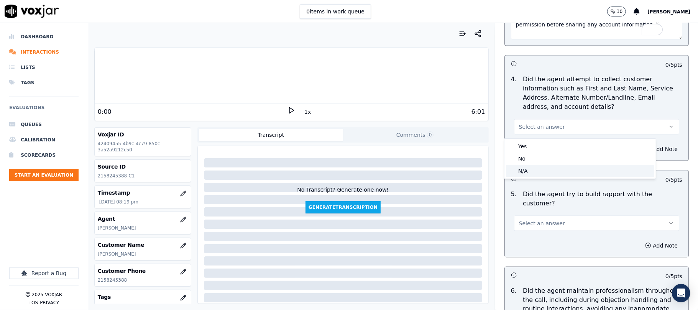
click at [538, 166] on div "N/A" at bounding box center [580, 171] width 148 height 12
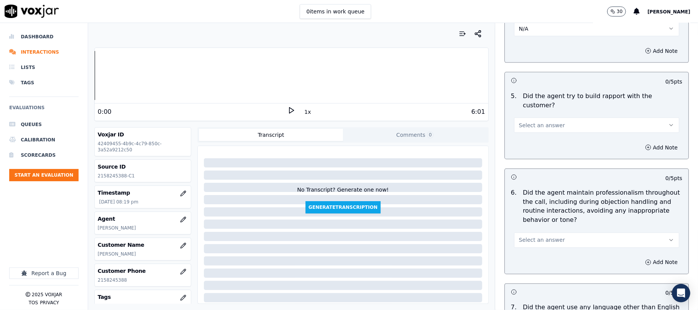
scroll to position [869, 0]
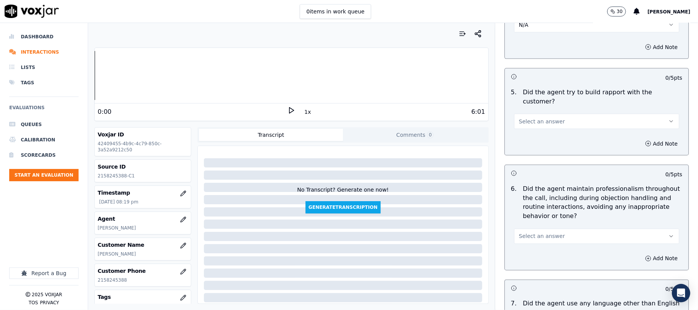
click at [545, 118] on span "Select an answer" at bounding box center [542, 122] width 46 height 8
click at [532, 139] on div "No" at bounding box center [580, 144] width 148 height 12
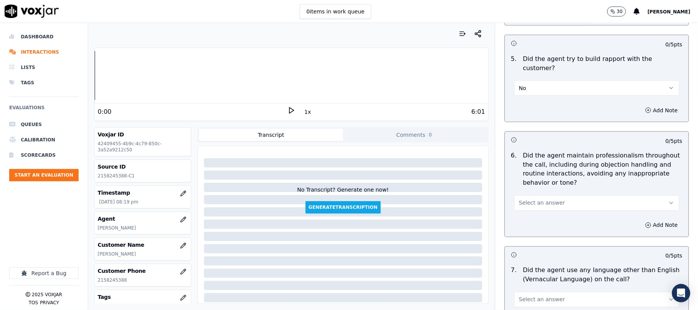
scroll to position [920, 0]
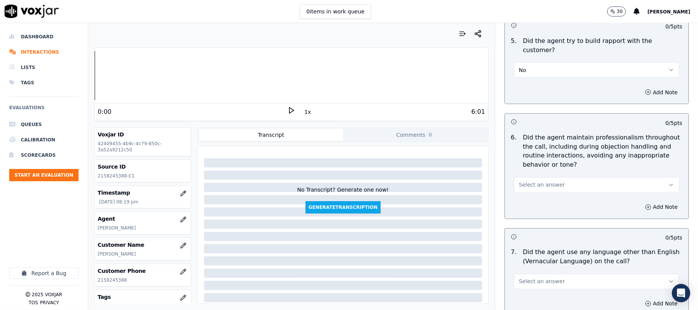
click at [526, 55] on div "No" at bounding box center [597, 66] width 178 height 23
click at [523, 63] on button "No" at bounding box center [596, 70] width 165 height 15
drag, startPoint x: 522, startPoint y: 79, endPoint x: 522, endPoint y: 83, distance: 4.2
click at [522, 80] on div "Yes" at bounding box center [580, 81] width 148 height 12
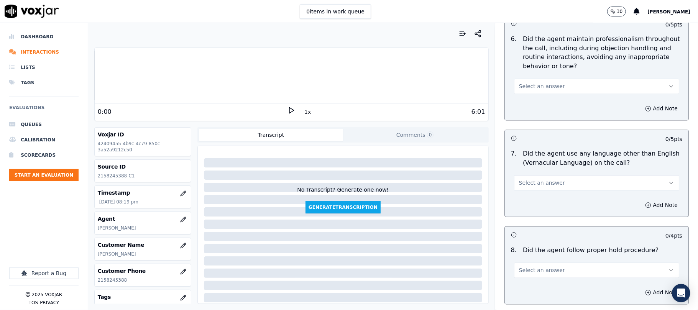
scroll to position [1022, 0]
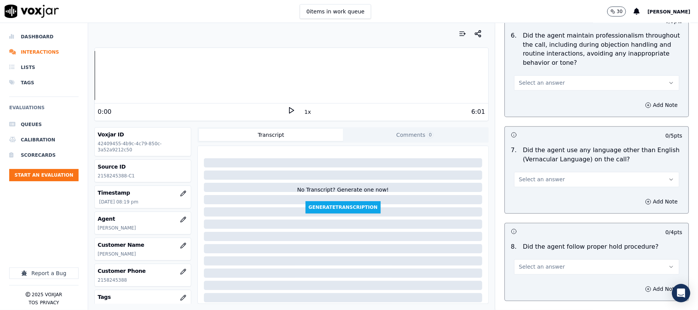
click at [565, 77] on button "Select an answer" at bounding box center [596, 83] width 165 height 15
click at [552, 89] on div "Yes" at bounding box center [580, 94] width 148 height 12
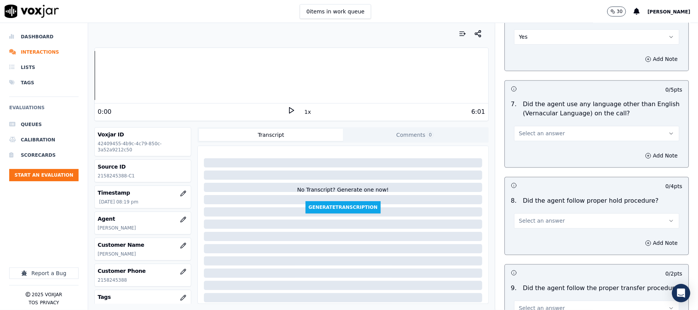
scroll to position [1074, 0]
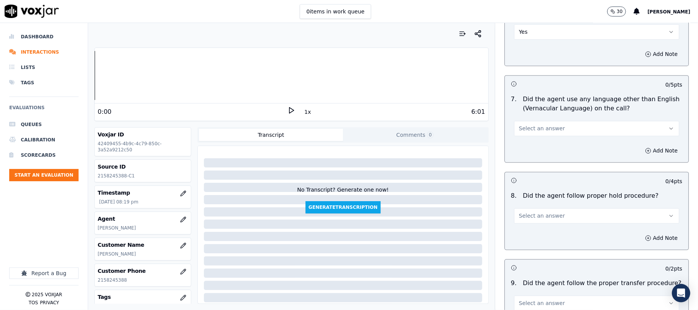
click at [544, 125] on span "Select an answer" at bounding box center [542, 129] width 46 height 8
click at [535, 148] on div "No" at bounding box center [580, 152] width 148 height 12
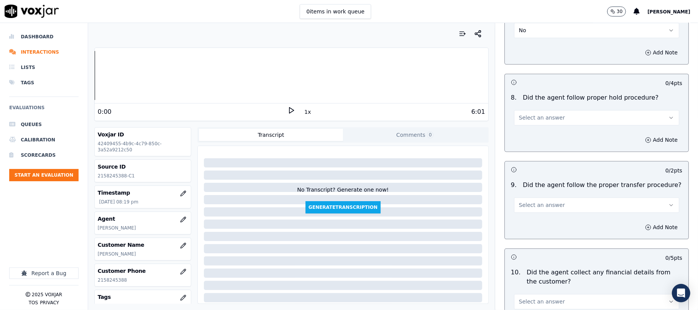
scroll to position [1176, 0]
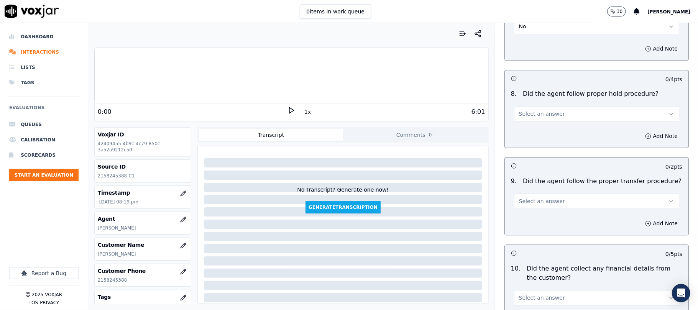
click at [545, 110] on span "Select an answer" at bounding box center [542, 114] width 46 height 8
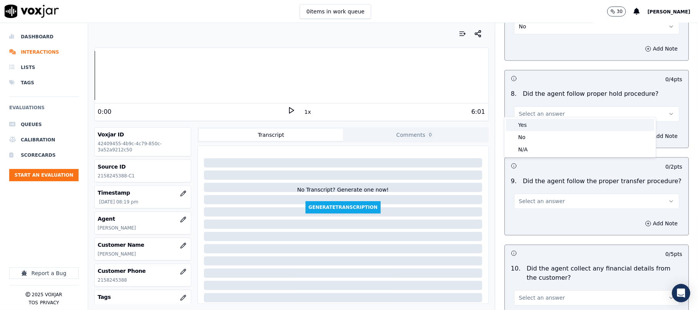
click at [537, 127] on div "Yes" at bounding box center [580, 125] width 148 height 12
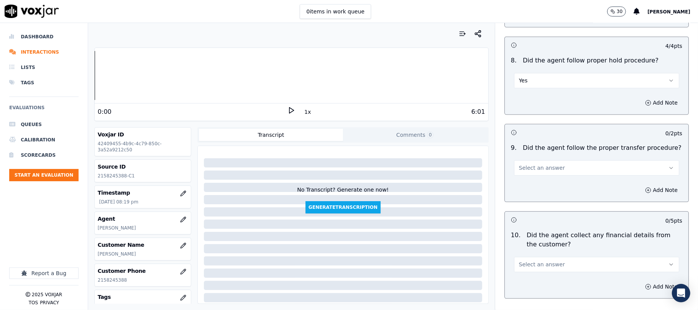
scroll to position [1227, 0]
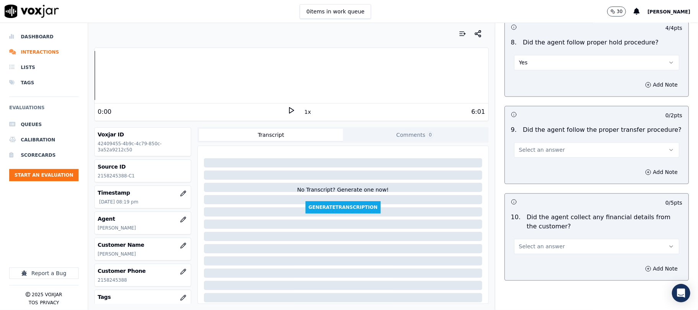
click at [548, 146] on span "Select an answer" at bounding box center [542, 150] width 46 height 8
click at [525, 162] on div "Yes" at bounding box center [580, 161] width 148 height 12
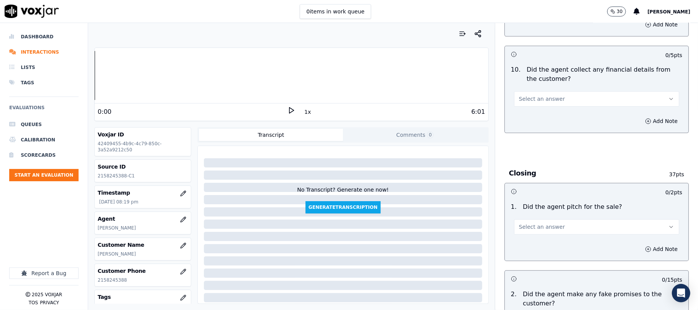
scroll to position [1381, 0]
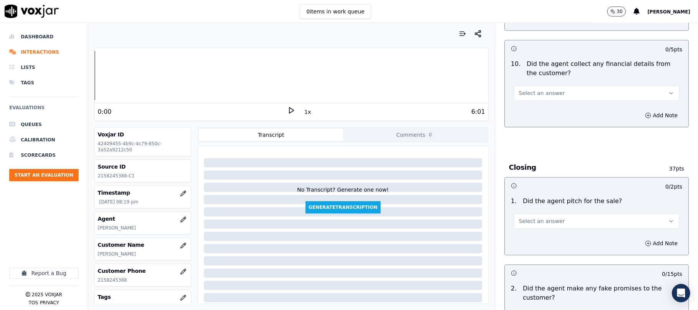
click at [543, 89] on span "Select an answer" at bounding box center [542, 93] width 46 height 8
click at [531, 114] on div "No" at bounding box center [580, 117] width 148 height 12
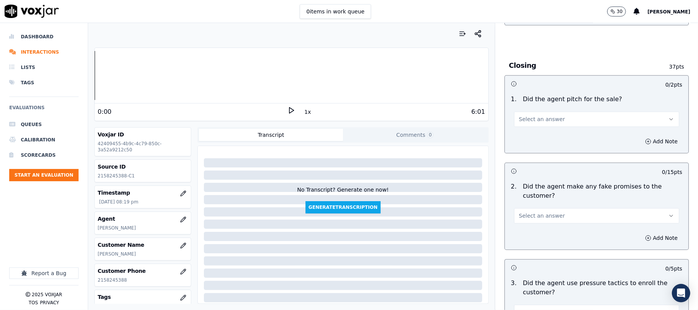
click at [537, 116] on span "Select an answer" at bounding box center [542, 119] width 46 height 8
click at [528, 132] on div "Yes" at bounding box center [580, 131] width 148 height 12
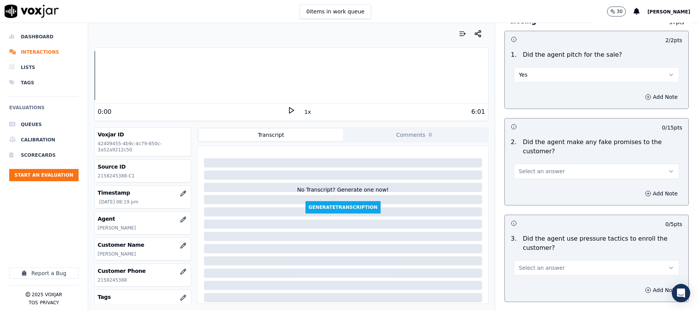
scroll to position [1585, 0]
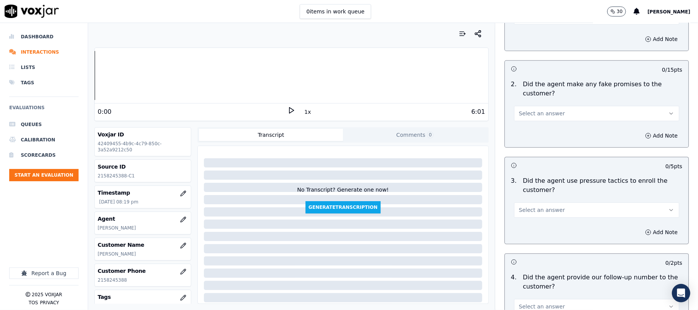
click at [539, 106] on button "Select an answer" at bounding box center [596, 113] width 165 height 15
click at [529, 137] on div "No" at bounding box center [580, 138] width 148 height 12
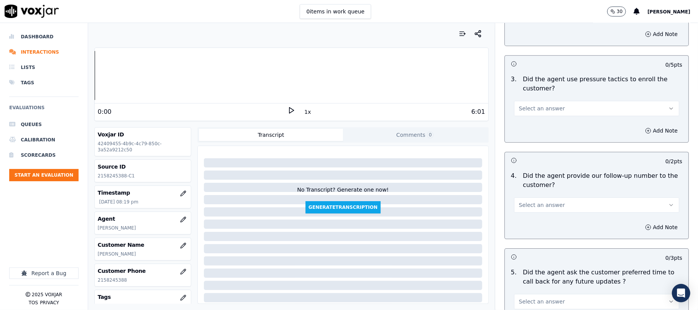
scroll to position [1687, 0]
click at [547, 100] on button "Select an answer" at bounding box center [596, 107] width 165 height 15
drag, startPoint x: 545, startPoint y: 111, endPoint x: 532, endPoint y: 124, distance: 18.2
click at [532, 124] on div "Yes" at bounding box center [580, 120] width 148 height 12
click at [535, 101] on button "Yes" at bounding box center [596, 107] width 165 height 15
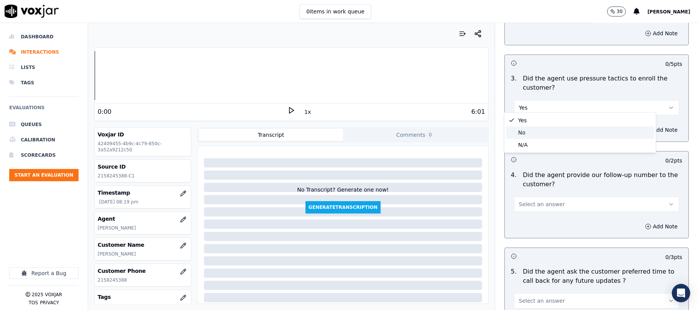
click at [528, 131] on div "No" at bounding box center [580, 133] width 148 height 12
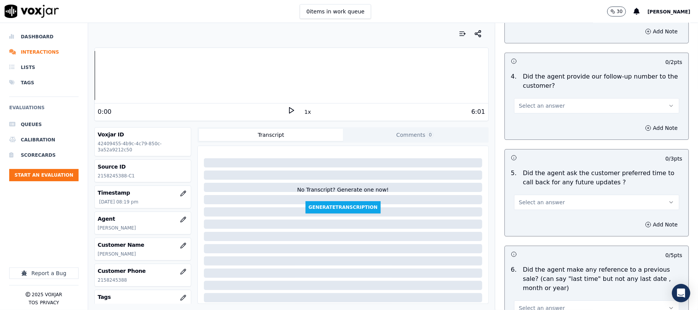
scroll to position [1789, 0]
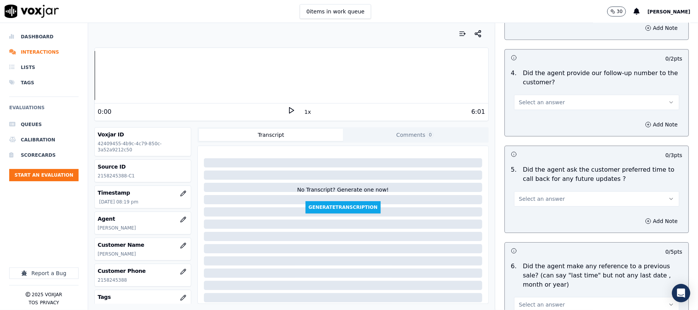
click at [546, 87] on div "Select an answer" at bounding box center [597, 98] width 178 height 23
click at [537, 99] on span "Select an answer" at bounding box center [542, 103] width 46 height 8
click at [530, 114] on div "Yes" at bounding box center [580, 115] width 148 height 12
click at [528, 195] on span "Select an answer" at bounding box center [542, 199] width 46 height 8
click at [519, 237] on div "N/A" at bounding box center [580, 236] width 148 height 12
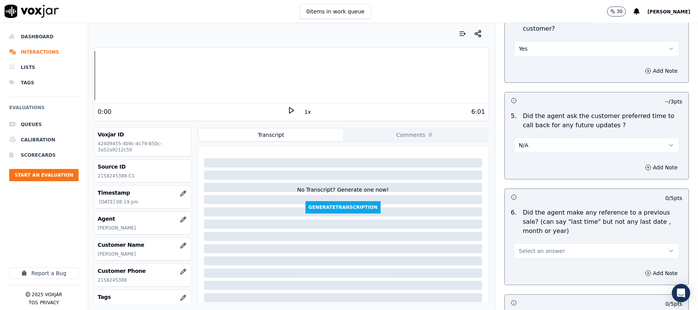
scroll to position [1892, 0]
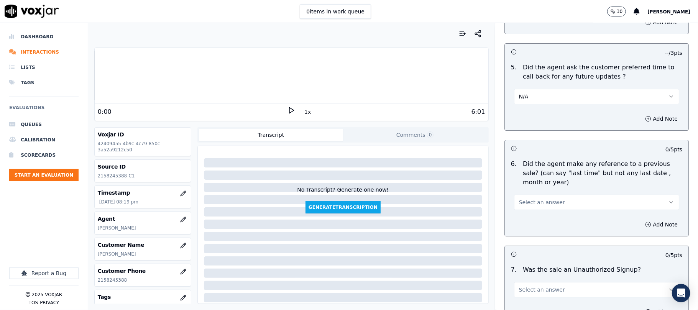
click at [556, 197] on button "Select an answer" at bounding box center [596, 202] width 165 height 15
click at [530, 228] on div "No" at bounding box center [580, 228] width 148 height 12
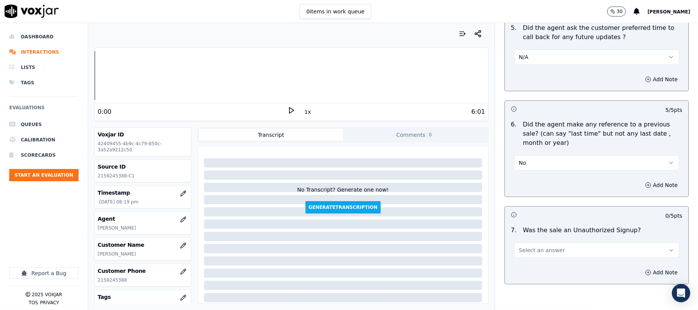
scroll to position [1971, 0]
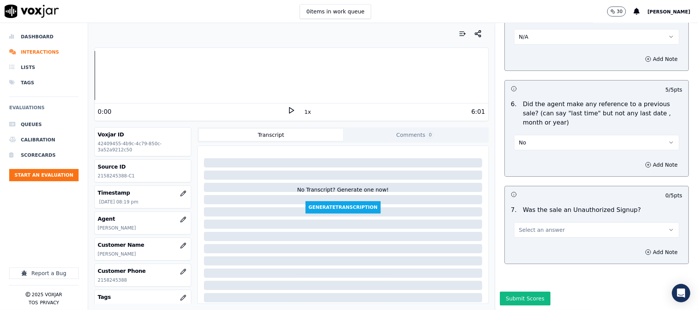
click at [548, 222] on button "Select an answer" at bounding box center [596, 229] width 165 height 15
click at [530, 238] on div "No" at bounding box center [580, 236] width 148 height 12
click at [519, 292] on button "Submit Scores" at bounding box center [525, 299] width 51 height 14
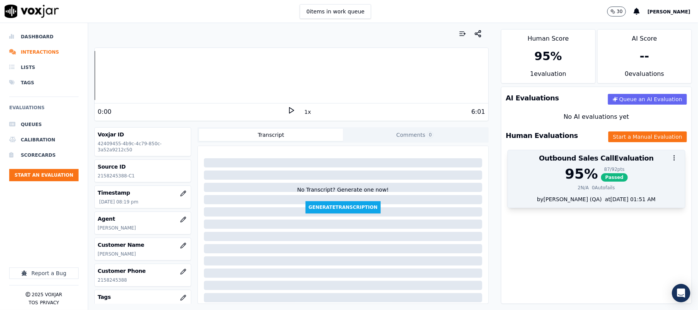
drag, startPoint x: 591, startPoint y: 175, endPoint x: 596, endPoint y: 168, distance: 8.4
click at [601, 175] on span "Passed" at bounding box center [614, 177] width 27 height 8
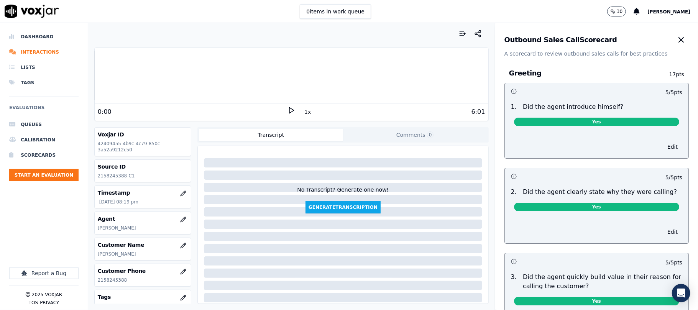
drag, startPoint x: 675, startPoint y: 48, endPoint x: 680, endPoint y: 66, distance: 18.3
click at [680, 66] on div "Outbound Sales Call Scorecard A scorecard to review outbound sales calls for be…" at bounding box center [597, 166] width 203 height 287
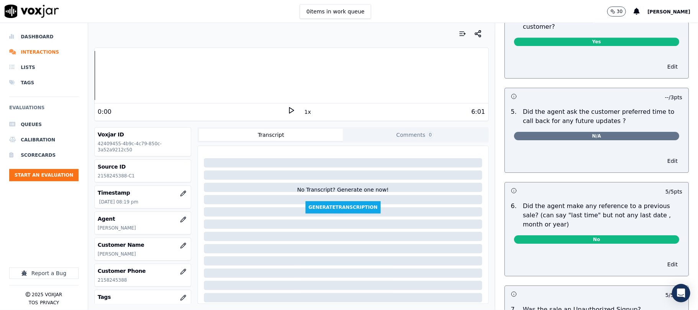
scroll to position [0, 0]
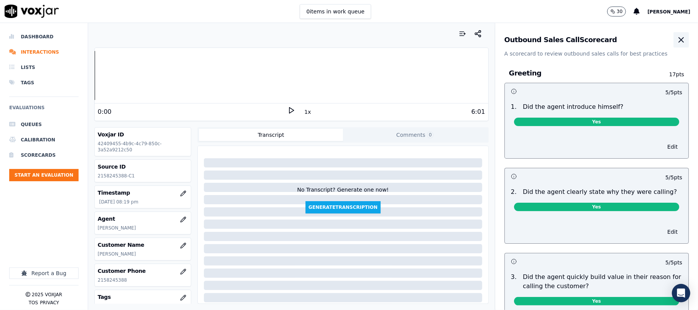
click at [677, 35] on icon "button" at bounding box center [681, 39] width 9 height 9
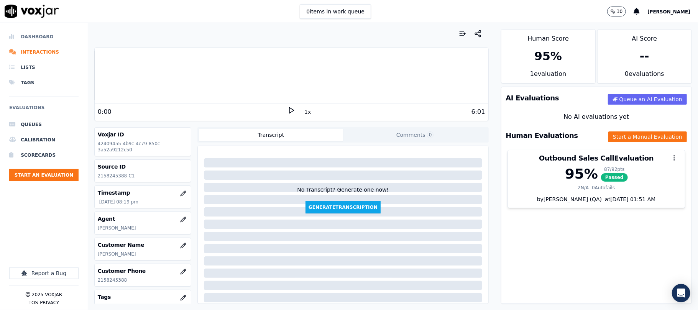
click at [44, 35] on li "Dashboard" at bounding box center [43, 36] width 69 height 15
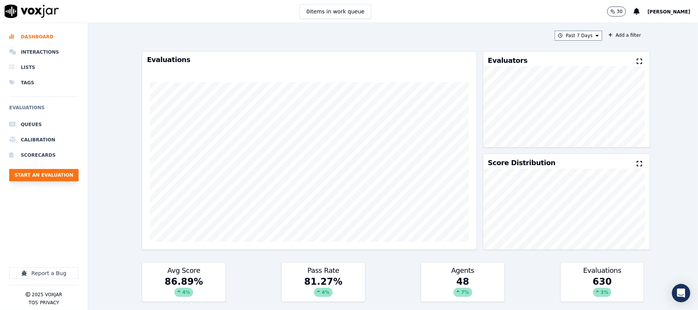
click at [62, 172] on button "Start an Evaluation" at bounding box center [43, 175] width 69 height 12
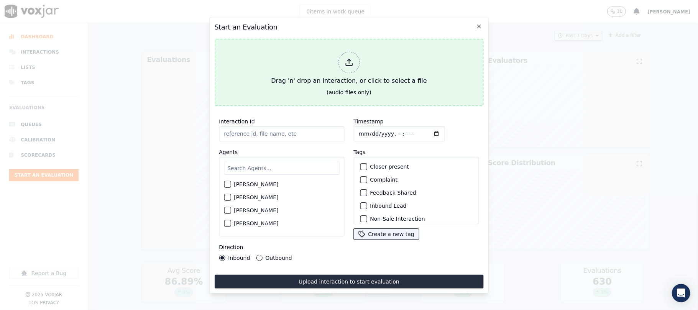
click at [338, 55] on div at bounding box center [348, 62] width 21 height 21
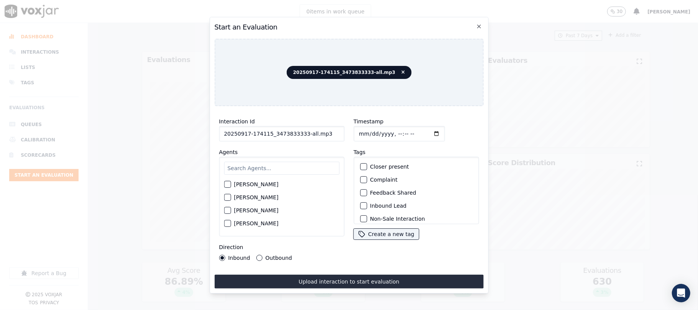
drag, startPoint x: 303, startPoint y: 129, endPoint x: 333, endPoint y: 137, distance: 31.6
click at [333, 137] on input "20250917-174115_3473833333-all.mp3" at bounding box center [281, 133] width 125 height 15
type input "20250917-174115_3473833333-C1"
click at [367, 129] on input "Timestamp" at bounding box center [399, 133] width 91 height 15
type input "[DATE]T20:30"
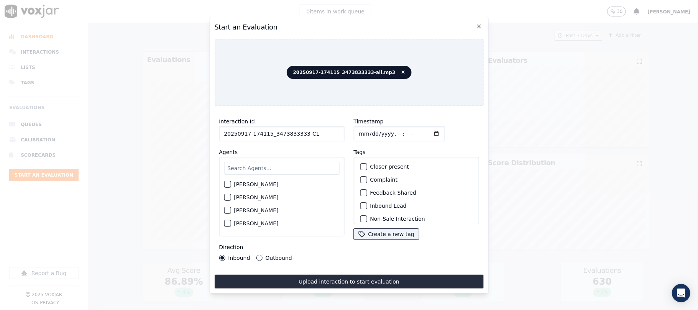
click at [266, 168] on input "text" at bounding box center [281, 168] width 115 height 13
type input "wal"
click at [224, 198] on div "button" at bounding box center [226, 199] width 5 height 5
click at [362, 203] on div "button" at bounding box center [363, 205] width 5 height 5
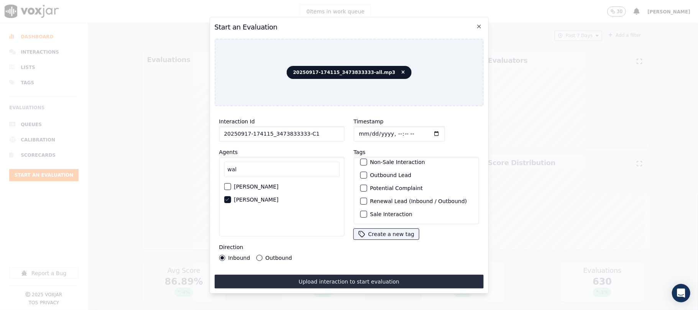
scroll to position [67, 0]
click at [361, 212] on div "button" at bounding box center [363, 214] width 5 height 5
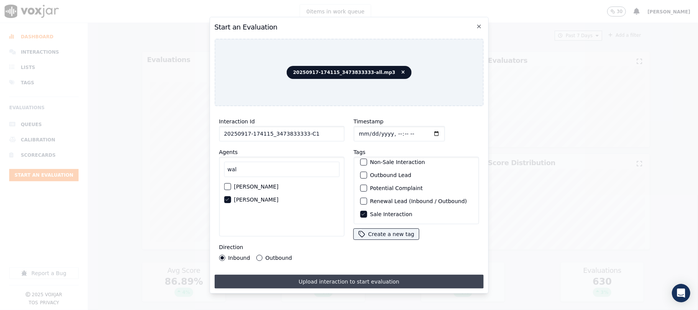
click at [350, 275] on button "Upload interaction to start evaluation" at bounding box center [348, 282] width 269 height 14
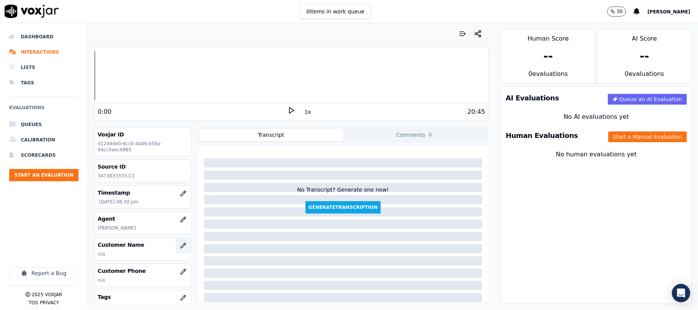
click at [176, 246] on button "button" at bounding box center [183, 245] width 15 height 15
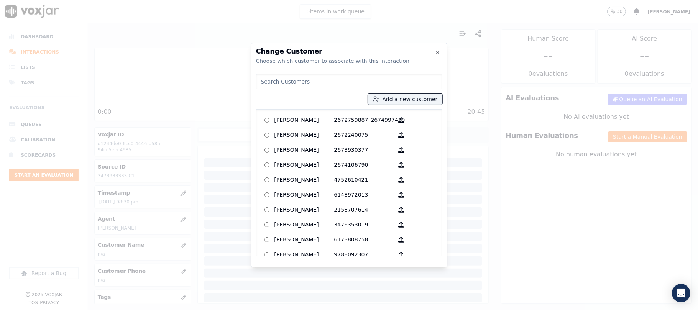
type input "[PERSON_NAME]"
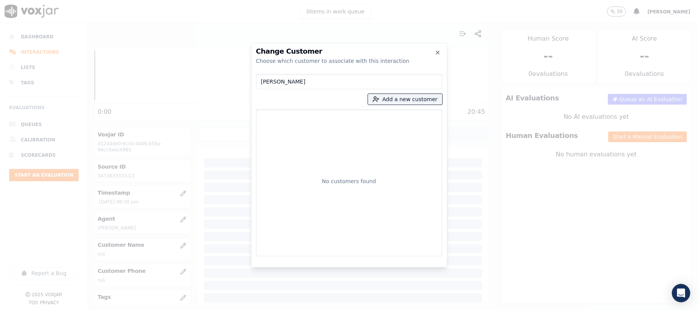
drag, startPoint x: 318, startPoint y: 83, endPoint x: 192, endPoint y: 88, distance: 126.3
click at [204, 310] on div "Change Customer Choose which customer to associate with this interaction [PERSO…" at bounding box center [349, 310] width 698 height 0
click at [406, 99] on button "Add a new customer" at bounding box center [405, 99] width 74 height 11
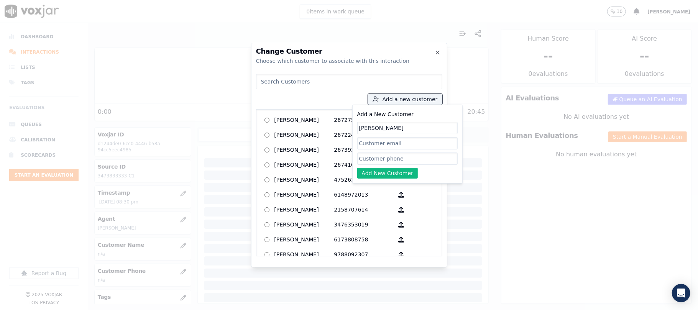
type input "[PERSON_NAME]"
click at [387, 160] on input "Add a New Customer" at bounding box center [407, 159] width 100 height 12
paste input "3473833333"
type input "3473833333"
click at [380, 172] on button "Add New Customer" at bounding box center [387, 173] width 61 height 11
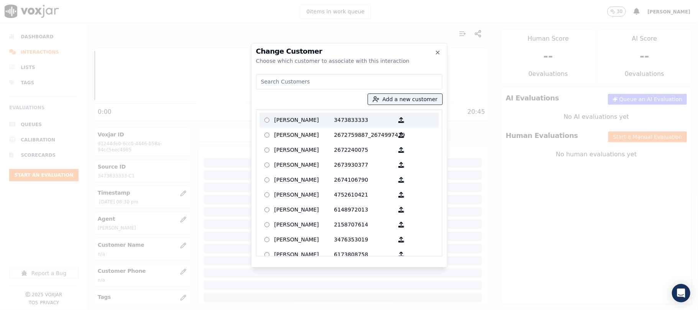
click at [311, 121] on p "[PERSON_NAME]" at bounding box center [305, 120] width 60 height 12
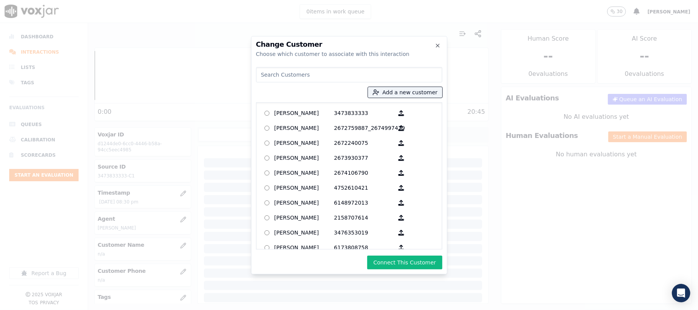
click at [398, 255] on div "Change Customer Choose which customer to associate with this interaction Add a …" at bounding box center [349, 155] width 196 height 239
click at [395, 263] on button "Connect This Customer" at bounding box center [404, 263] width 75 height 14
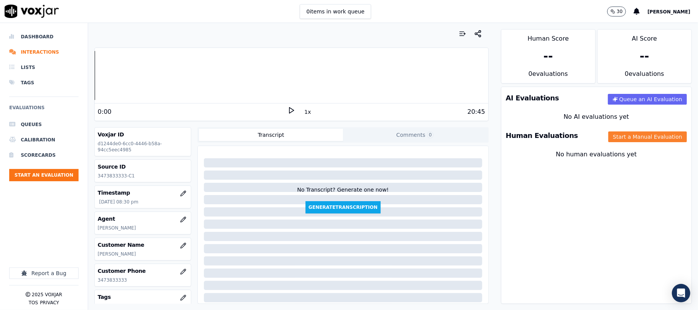
click at [614, 139] on button "Start a Manual Evaluation" at bounding box center [648, 137] width 79 height 11
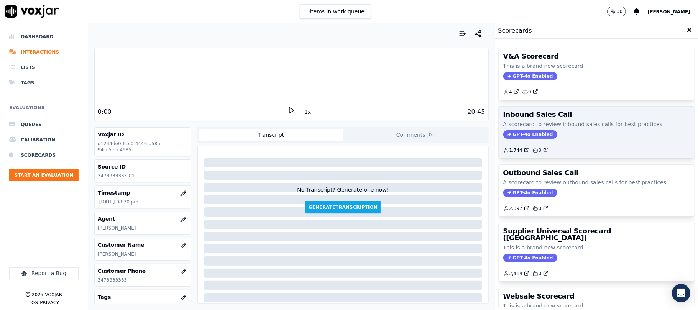
click at [516, 138] on span "GPT-4o Enabled" at bounding box center [531, 134] width 54 height 8
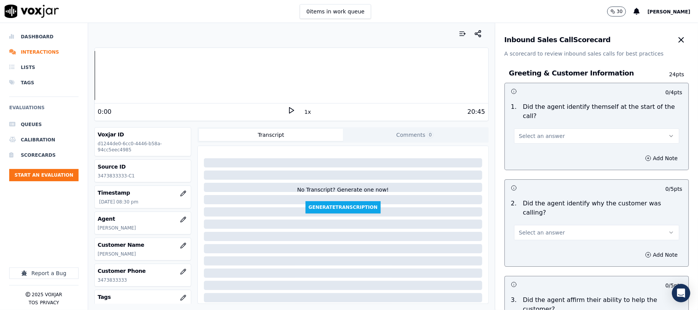
click at [553, 128] on button "Select an answer" at bounding box center [596, 135] width 165 height 15
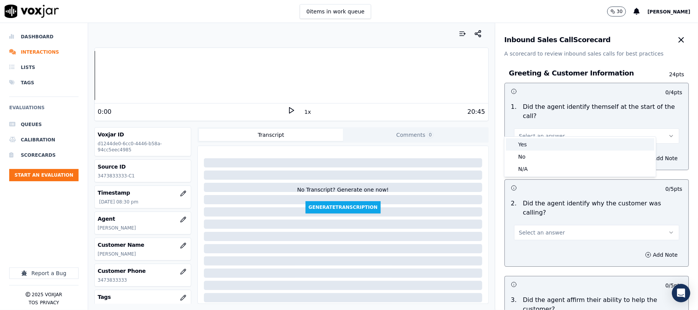
click at [544, 143] on div "Yes" at bounding box center [580, 144] width 148 height 12
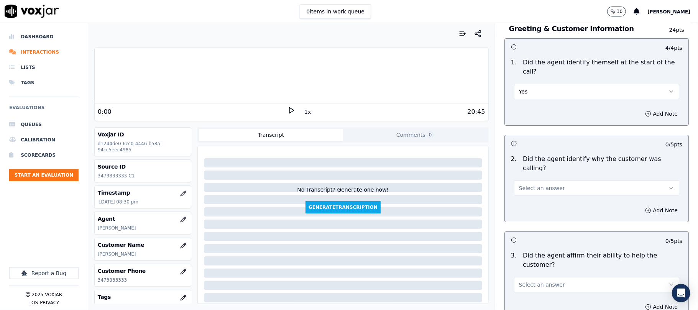
scroll to position [102, 0]
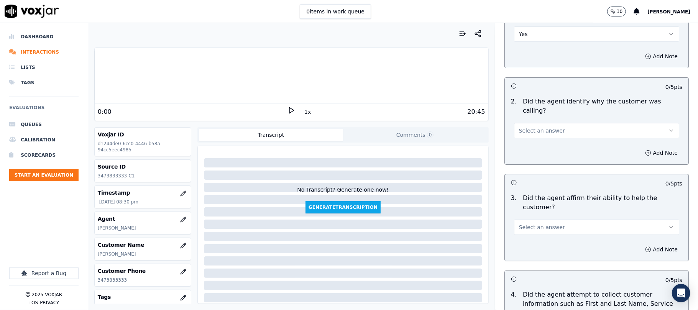
click at [558, 123] on button "Select an answer" at bounding box center [596, 130] width 165 height 15
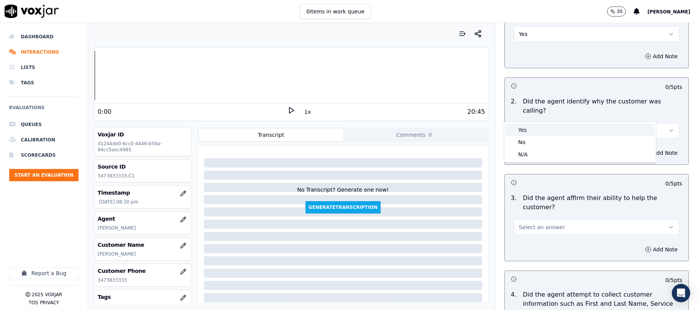
drag, startPoint x: 557, startPoint y: 120, endPoint x: 545, endPoint y: 169, distance: 49.9
click at [549, 130] on div "Yes" at bounding box center [580, 130] width 148 height 12
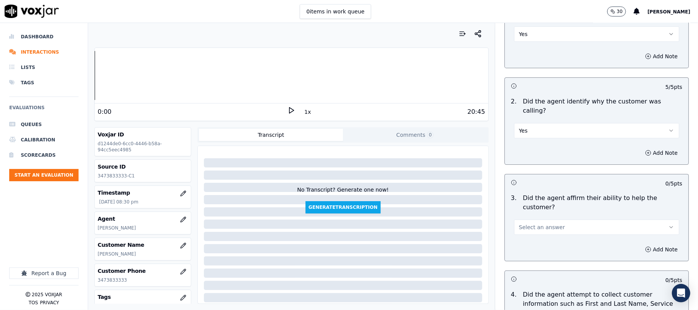
drag, startPoint x: 547, startPoint y: 201, endPoint x: 547, endPoint y: 207, distance: 6.1
click at [547, 224] on span "Select an answer" at bounding box center [542, 228] width 46 height 8
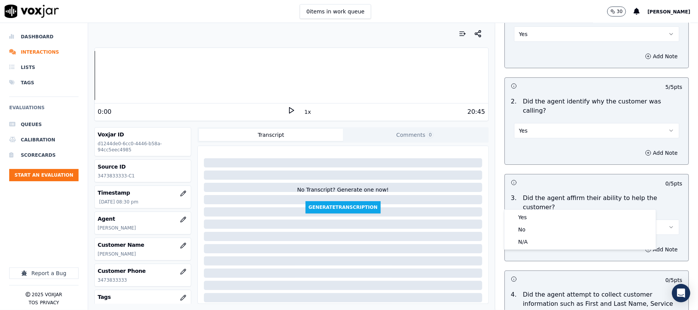
drag, startPoint x: 543, startPoint y: 218, endPoint x: 539, endPoint y: 212, distance: 7.4
click at [543, 219] on div "Yes" at bounding box center [580, 217] width 148 height 12
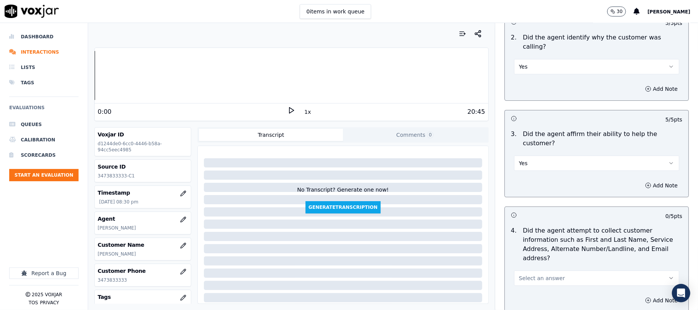
scroll to position [255, 0]
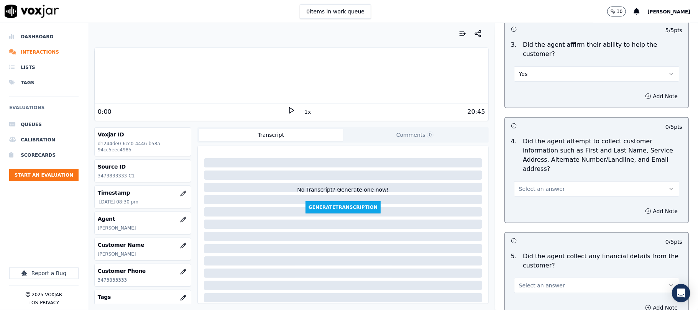
click at [543, 185] on span "Select an answer" at bounding box center [542, 189] width 46 height 8
click at [541, 171] on div "Yes" at bounding box center [580, 170] width 148 height 12
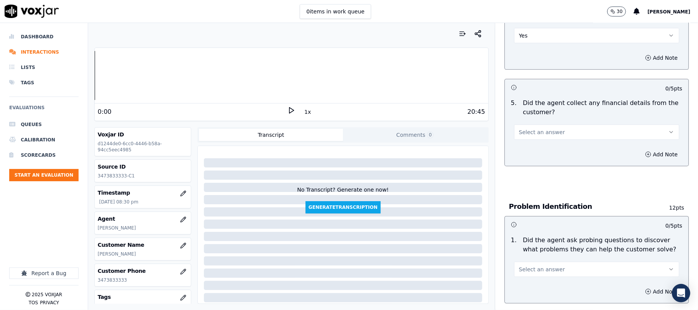
scroll to position [358, 0]
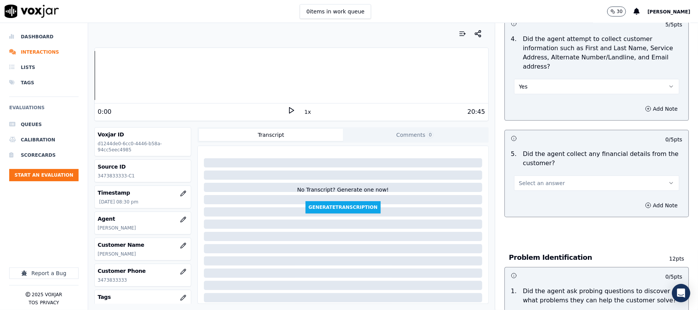
click at [538, 179] on span "Select an answer" at bounding box center [542, 183] width 46 height 8
click at [536, 162] on div "Yes" at bounding box center [580, 165] width 148 height 12
click at [551, 176] on button "Yes" at bounding box center [596, 183] width 165 height 15
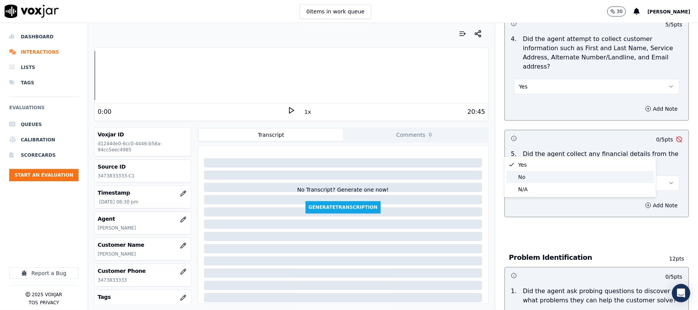
click at [533, 174] on div "No" at bounding box center [580, 177] width 148 height 12
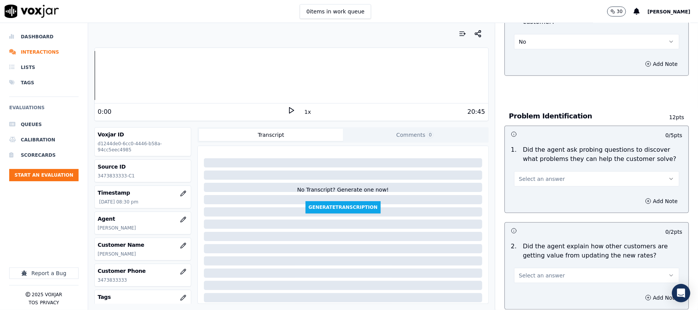
scroll to position [511, 0]
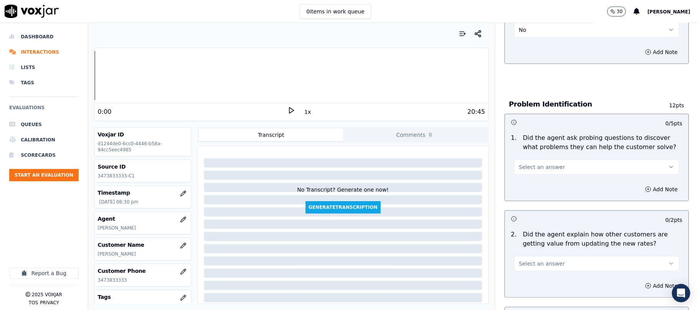
click at [536, 163] on span "Select an answer" at bounding box center [542, 167] width 46 height 8
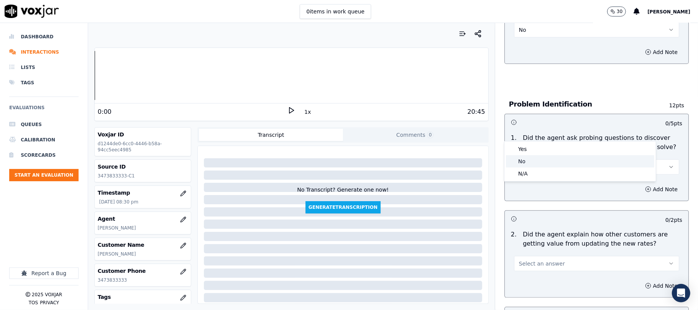
click at [521, 163] on div "No" at bounding box center [580, 161] width 148 height 12
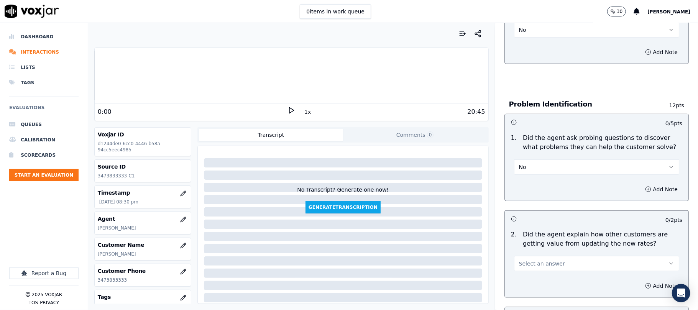
scroll to position [614, 0]
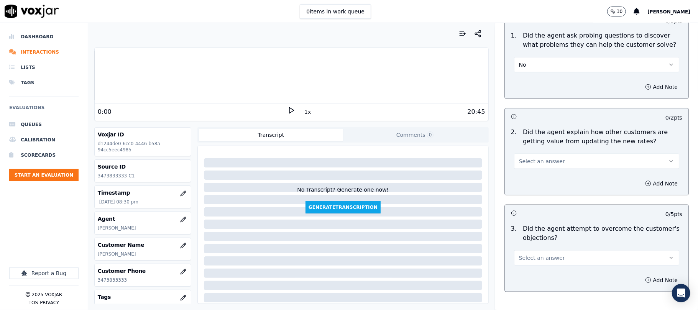
click at [548, 158] on span "Select an answer" at bounding box center [542, 162] width 46 height 8
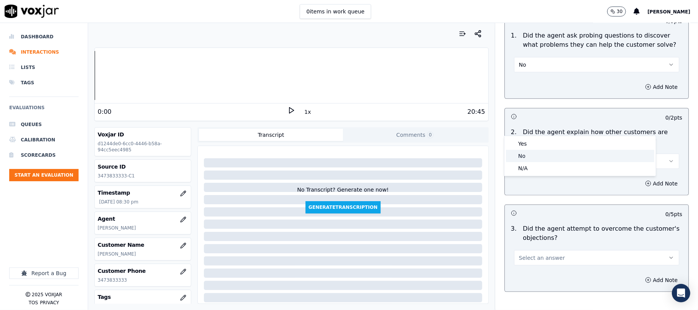
click at [531, 166] on div "N/A" at bounding box center [580, 168] width 148 height 12
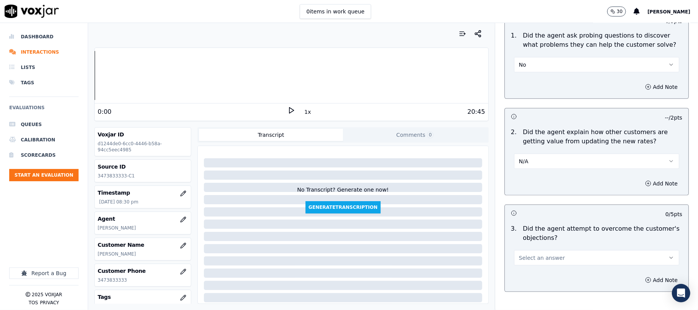
scroll to position [716, 0]
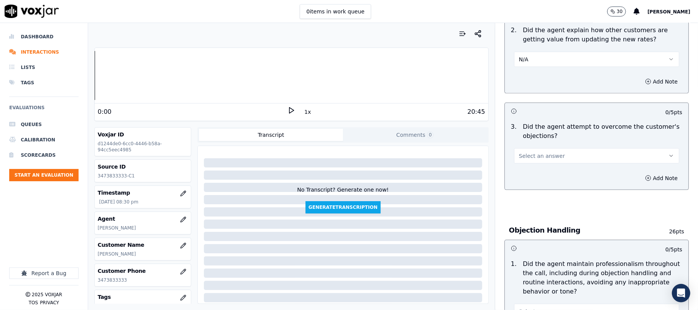
click at [527, 152] on span "Select an answer" at bounding box center [542, 156] width 46 height 8
click at [525, 141] on div "Yes" at bounding box center [580, 138] width 148 height 12
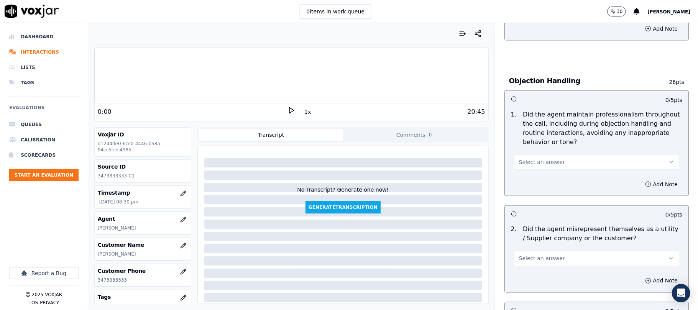
scroll to position [869, 0]
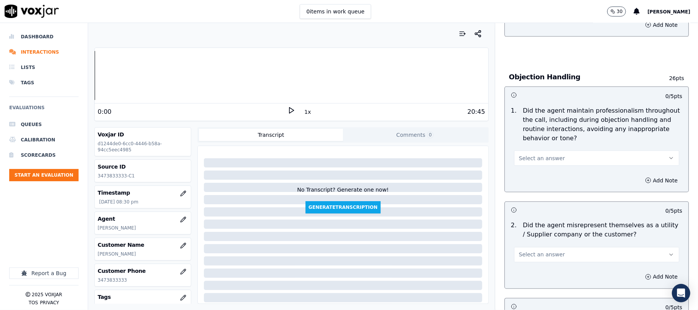
click at [527, 151] on button "Select an answer" at bounding box center [596, 158] width 165 height 15
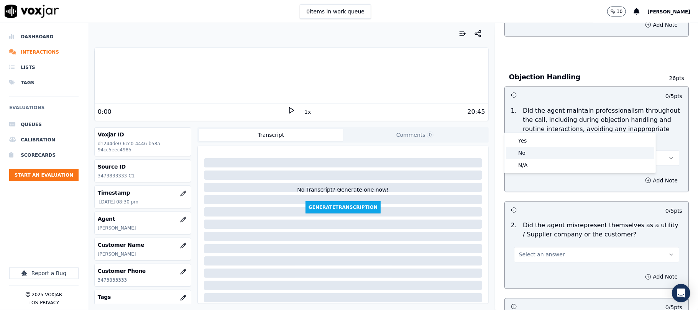
click at [526, 147] on div "No" at bounding box center [580, 153] width 148 height 12
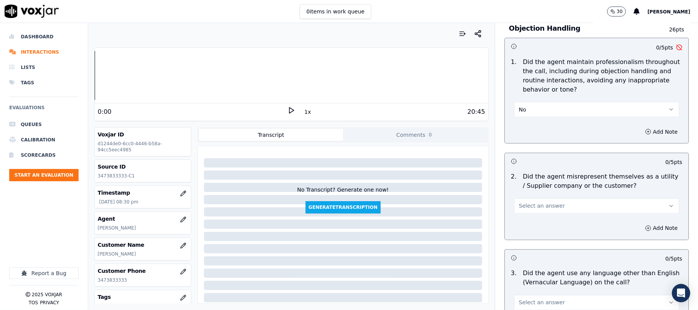
scroll to position [1022, 0]
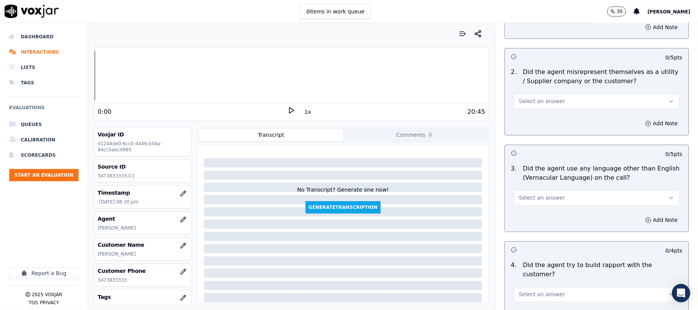
click at [548, 98] on span "Select an answer" at bounding box center [542, 102] width 46 height 8
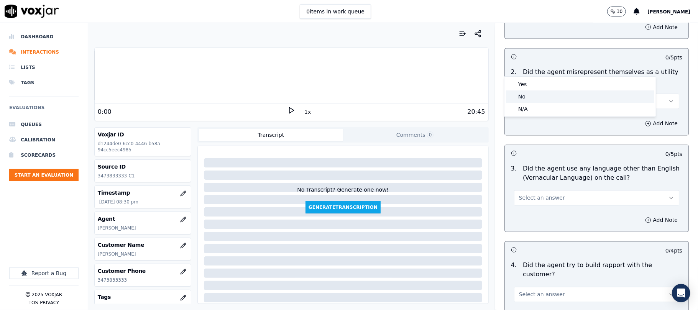
click at [523, 97] on div "No" at bounding box center [580, 97] width 148 height 12
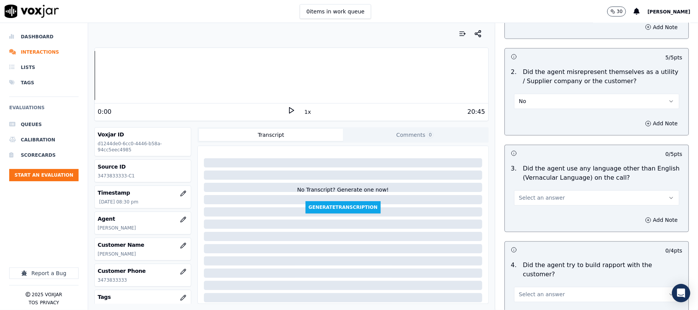
click at [544, 194] on span "Select an answer" at bounding box center [542, 198] width 46 height 8
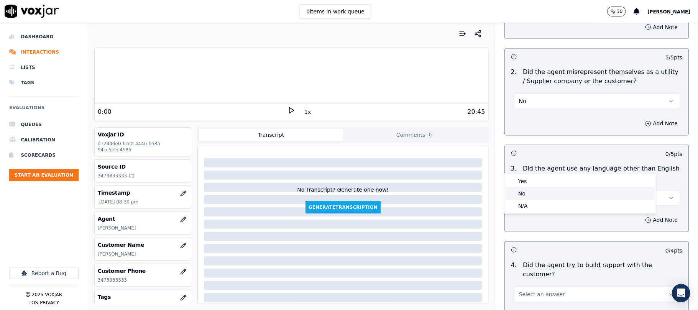
click at [528, 193] on div "No" at bounding box center [580, 194] width 148 height 12
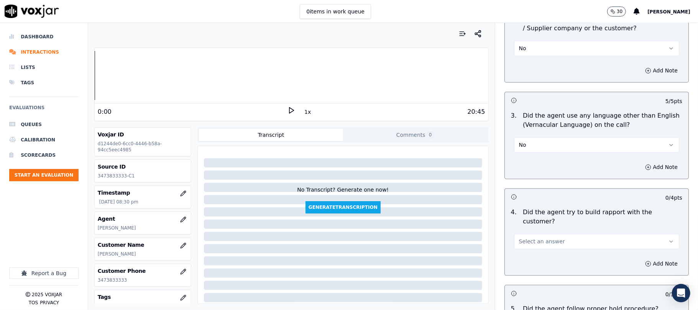
scroll to position [1125, 0]
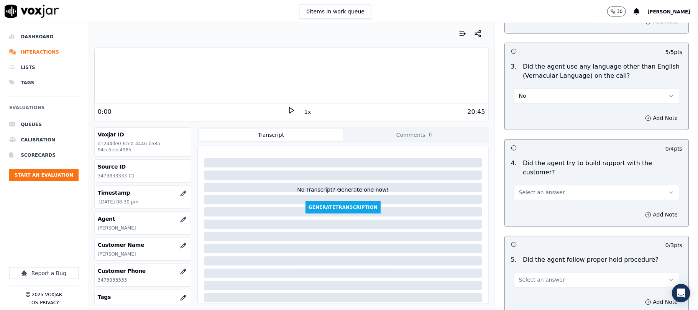
click at [542, 189] on span "Select an answer" at bounding box center [542, 193] width 46 height 8
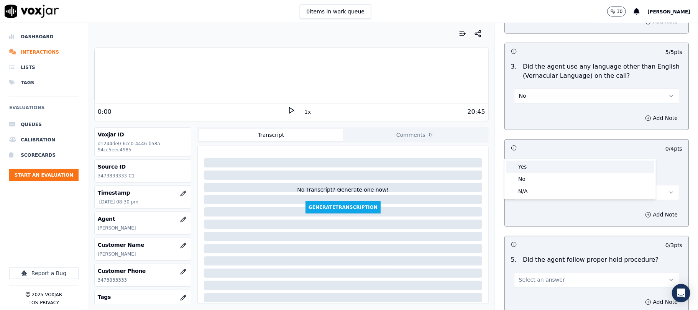
click at [534, 164] on div "Yes" at bounding box center [580, 167] width 148 height 12
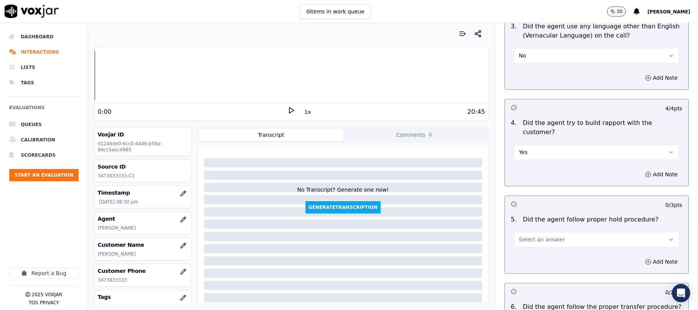
scroll to position [1227, 0]
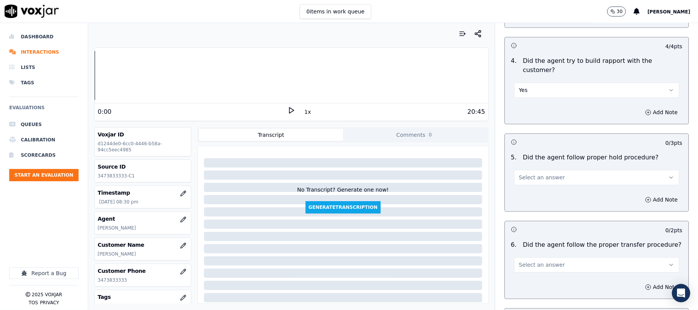
click at [535, 170] on button "Select an answer" at bounding box center [596, 177] width 165 height 15
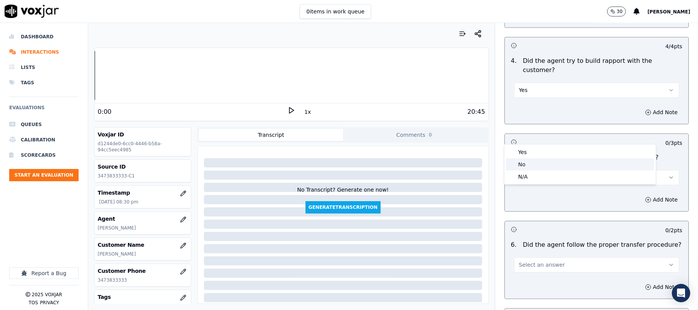
click at [534, 166] on div "No" at bounding box center [580, 164] width 148 height 12
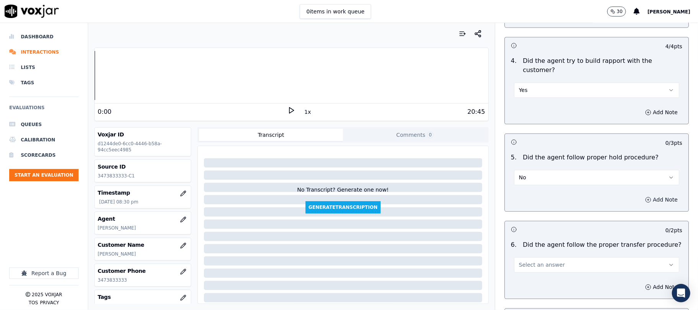
click at [647, 194] on button "Add Note" at bounding box center [662, 199] width 42 height 11
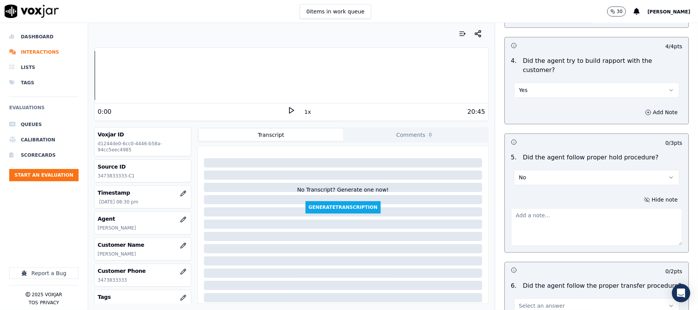
click at [571, 208] on textarea at bounding box center [596, 227] width 171 height 38
paste textarea "@3:39 - [PERSON_NAME] failed to share hold relese statement //"
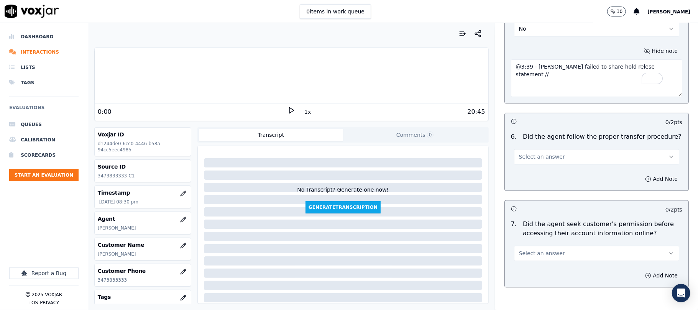
scroll to position [1381, 0]
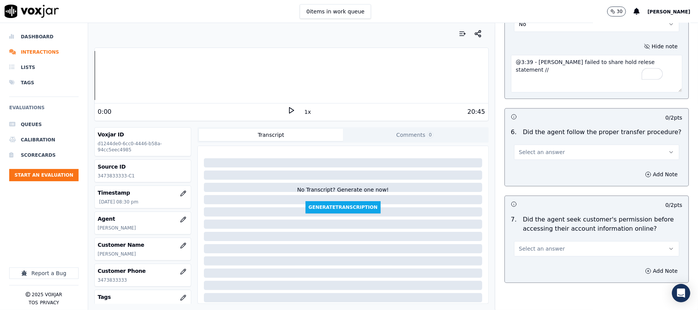
type textarea "@3:39 - [PERSON_NAME] failed to share hold relese statement //"
click at [556, 145] on button "Select an answer" at bounding box center [596, 152] width 165 height 15
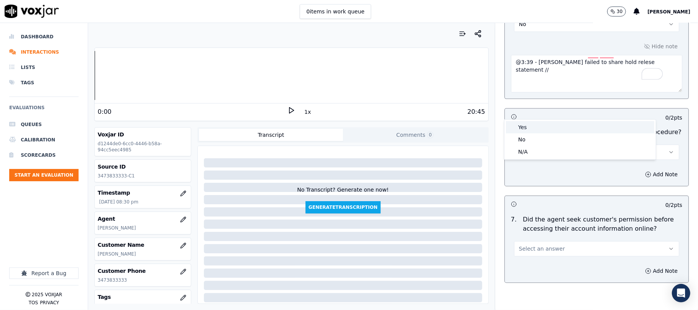
click at [533, 127] on div "Yes" at bounding box center [580, 127] width 148 height 12
click at [550, 241] on button "Select an answer" at bounding box center [596, 248] width 165 height 15
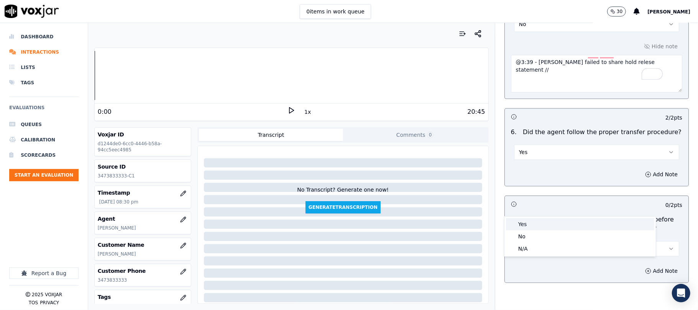
click at [535, 227] on div "Yes" at bounding box center [580, 224] width 148 height 12
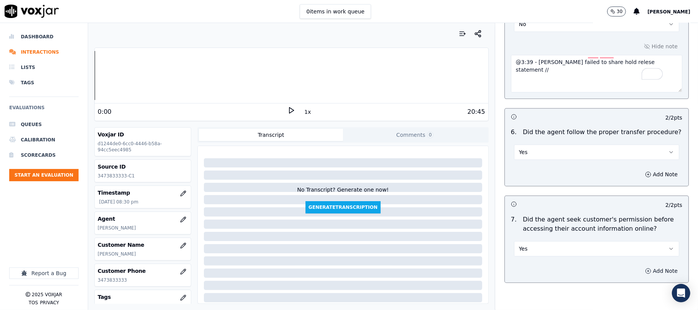
click at [647, 266] on button "Add Note" at bounding box center [662, 271] width 42 height 11
click at [603, 280] on textarea at bounding box center [596, 299] width 171 height 38
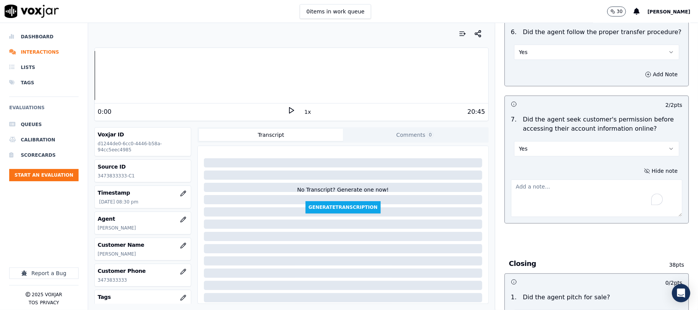
scroll to position [1483, 0]
drag, startPoint x: 502, startPoint y: 173, endPoint x: 499, endPoint y: 179, distance: 6.6
click at [505, 179] on div "Hide note" at bounding box center [597, 190] width 184 height 64
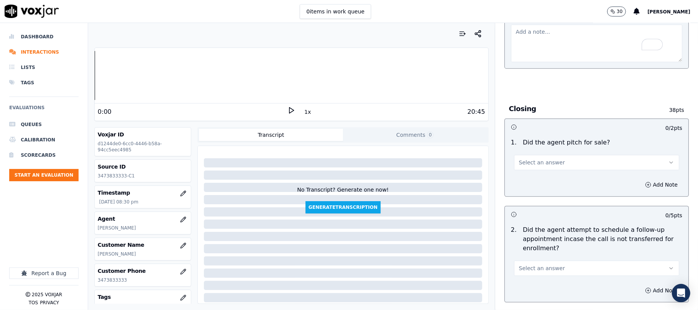
scroll to position [1636, 0]
click at [570, 155] on button "Select an answer" at bounding box center [596, 162] width 165 height 15
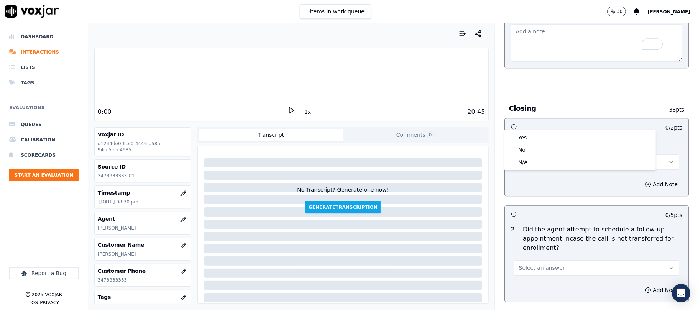
click at [544, 133] on div "Yes" at bounding box center [580, 138] width 148 height 12
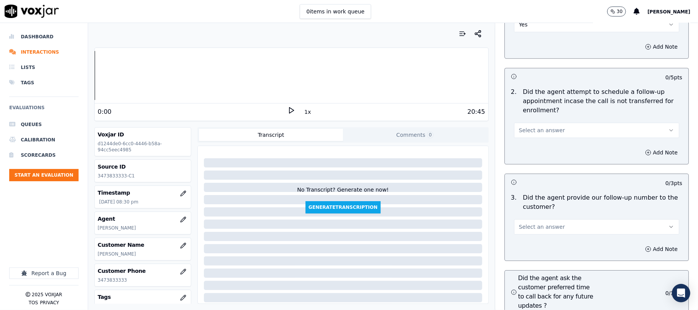
scroll to position [1789, 0]
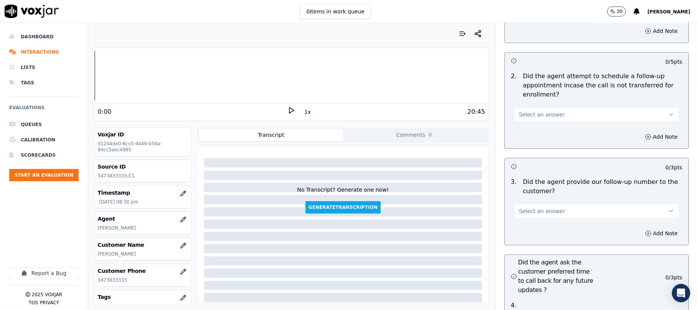
click at [519, 207] on span "Select an answer" at bounding box center [542, 211] width 46 height 8
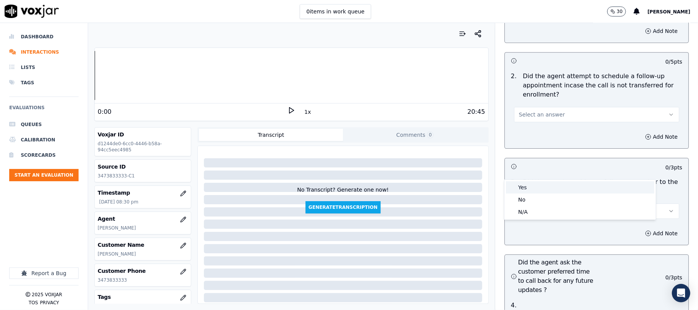
click at [519, 192] on div "Yes" at bounding box center [580, 187] width 148 height 12
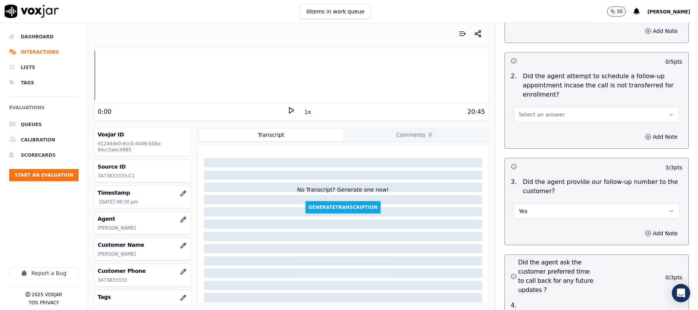
click at [524, 204] on button "Yes" at bounding box center [596, 211] width 165 height 15
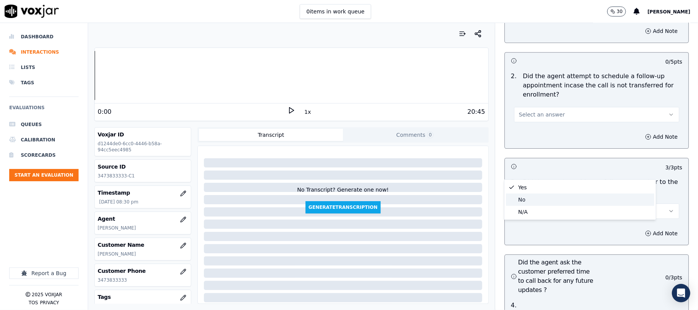
click at [525, 200] on div "No" at bounding box center [580, 200] width 148 height 12
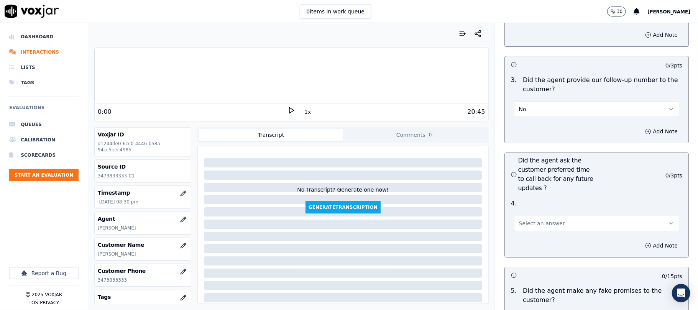
scroll to position [1892, 0]
click at [534, 214] on div "Select an answer" at bounding box center [596, 222] width 165 height 17
click at [533, 219] on span "Select an answer" at bounding box center [542, 223] width 46 height 8
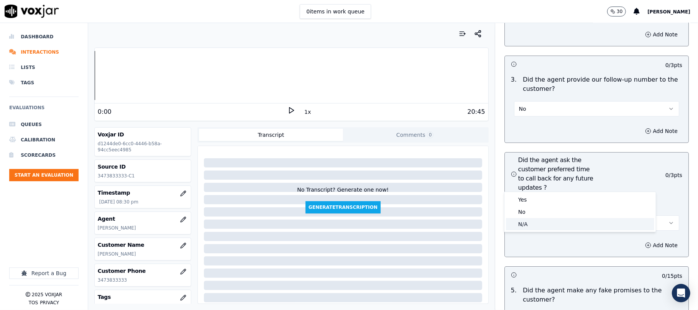
click at [522, 223] on div "N/A" at bounding box center [580, 224] width 148 height 12
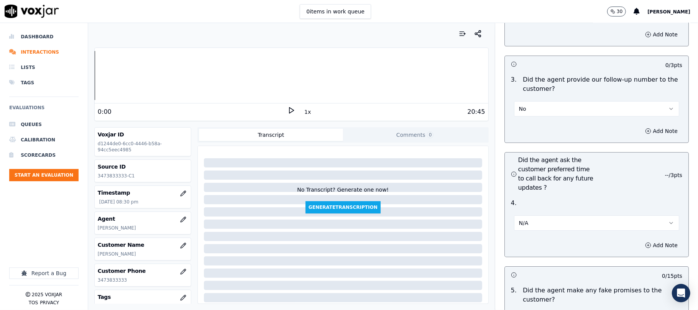
scroll to position [2045, 0]
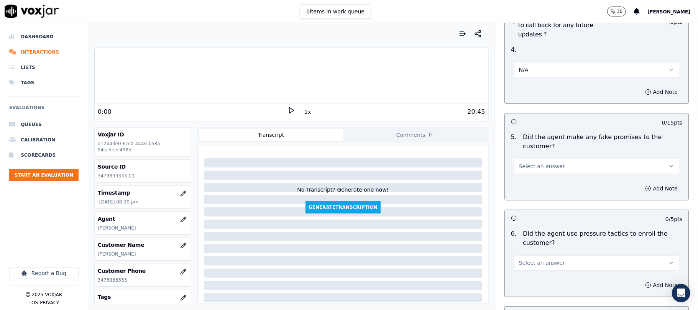
click at [528, 163] on span "Select an answer" at bounding box center [542, 167] width 46 height 8
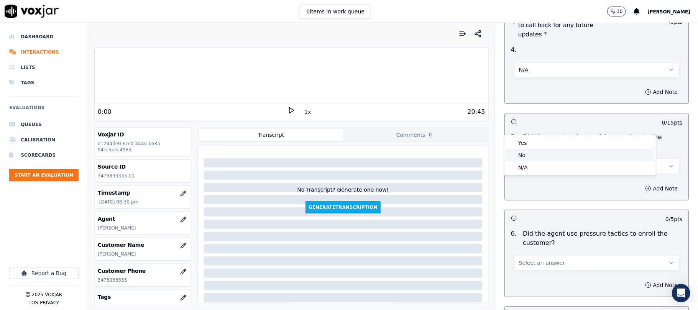
click at [520, 150] on div "No" at bounding box center [580, 155] width 148 height 12
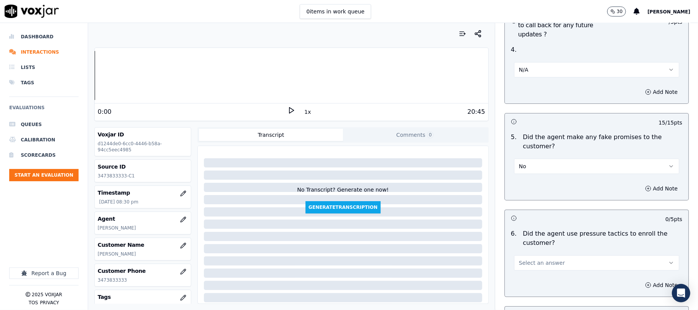
click at [540, 248] on div "Select an answer" at bounding box center [597, 259] width 178 height 23
click at [534, 259] on span "Select an answer" at bounding box center [542, 263] width 46 height 8
click at [526, 243] on div "Yes" at bounding box center [580, 240] width 148 height 12
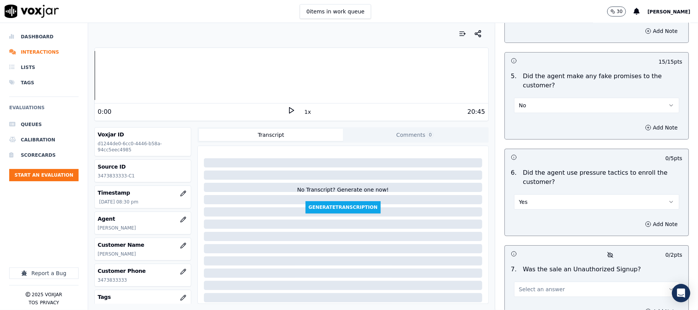
scroll to position [2199, 0]
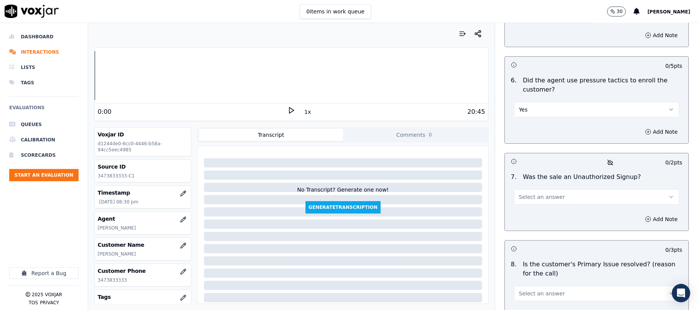
click at [538, 193] on span "Select an answer" at bounding box center [542, 197] width 46 height 8
click at [526, 184] on div "No" at bounding box center [580, 187] width 148 height 12
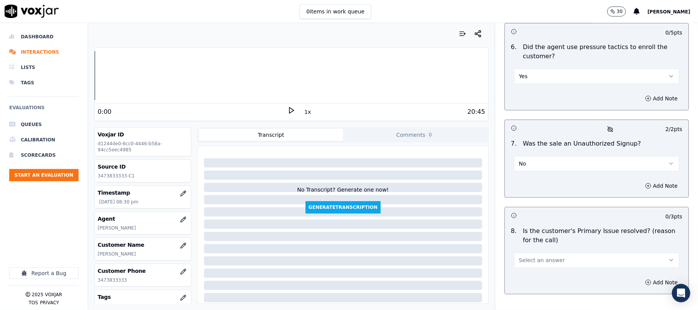
scroll to position [2246, 0]
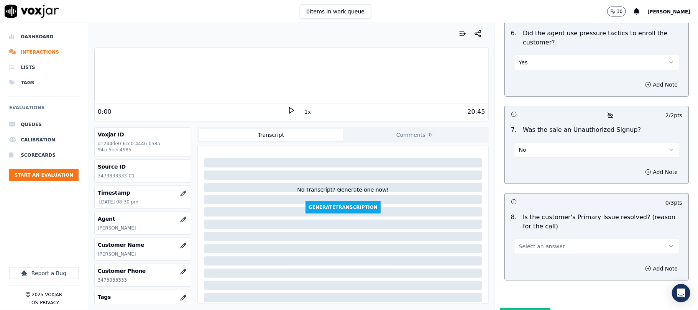
click at [536, 142] on button "No" at bounding box center [596, 149] width 165 height 15
click at [533, 129] on div "Yes" at bounding box center [580, 127] width 148 height 12
drag, startPoint x: 529, startPoint y: 102, endPoint x: 529, endPoint y: 114, distance: 12.3
click at [530, 142] on button "Yes" at bounding box center [596, 149] width 165 height 15
click at [525, 136] on div "No" at bounding box center [580, 139] width 148 height 12
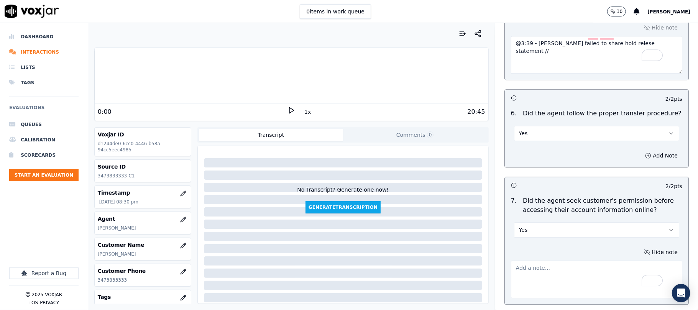
scroll to position [0, 0]
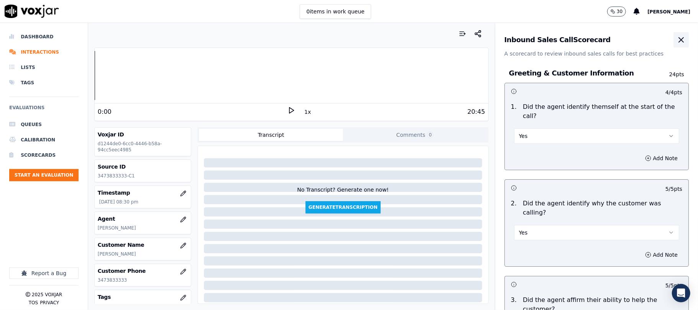
click at [677, 37] on icon "button" at bounding box center [681, 39] width 9 height 9
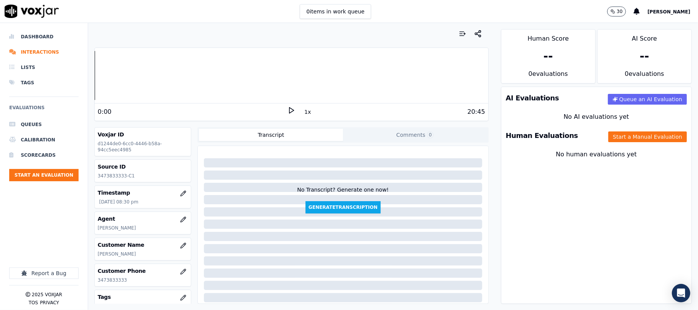
click at [623, 125] on div "Human Evaluations Start a Manual Evaluation" at bounding box center [597, 136] width 190 height 22
click at [609, 137] on button "Start a Manual Evaluation" at bounding box center [648, 137] width 79 height 11
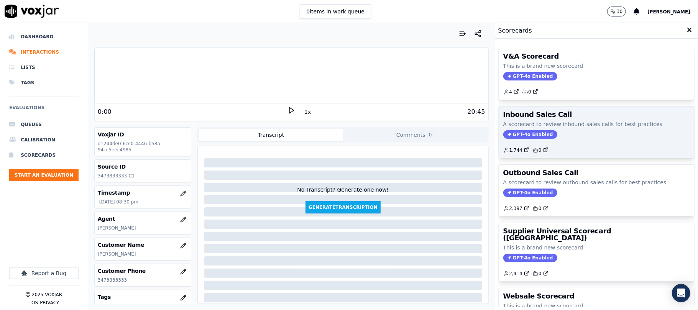
click at [521, 133] on span "GPT-4o Enabled" at bounding box center [531, 134] width 54 height 8
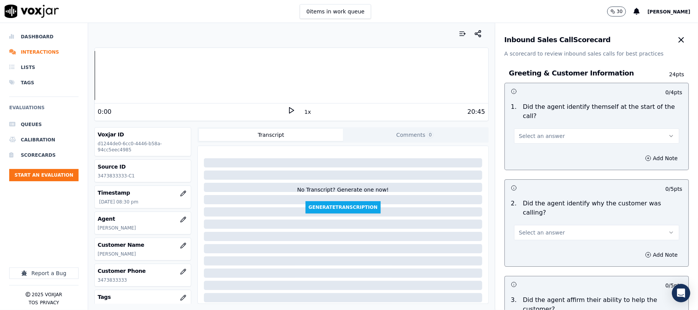
click at [538, 132] on span "Select an answer" at bounding box center [542, 136] width 46 height 8
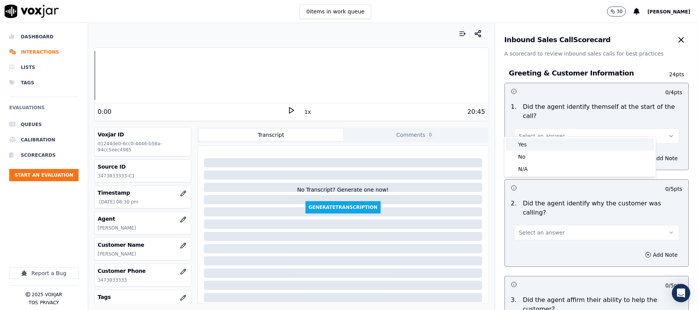
click at [529, 145] on div "Yes" at bounding box center [580, 144] width 148 height 12
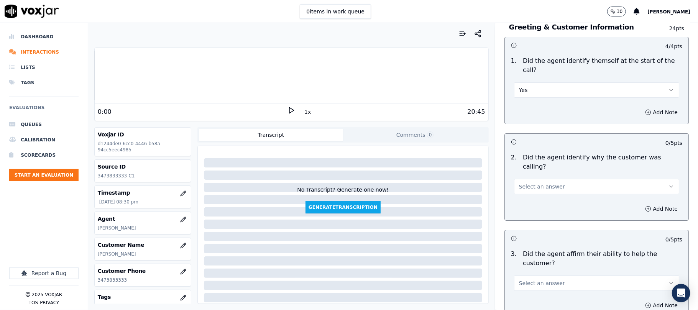
scroll to position [102, 0]
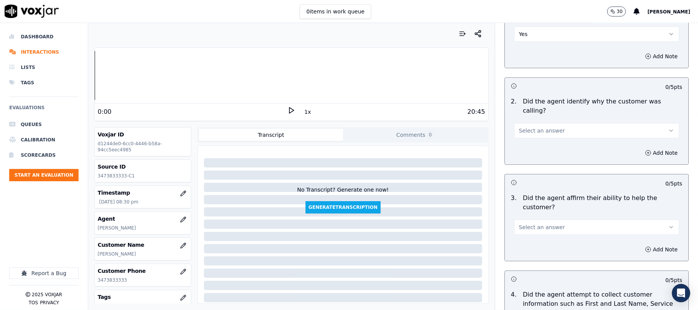
click at [536, 127] on span "Select an answer" at bounding box center [542, 131] width 46 height 8
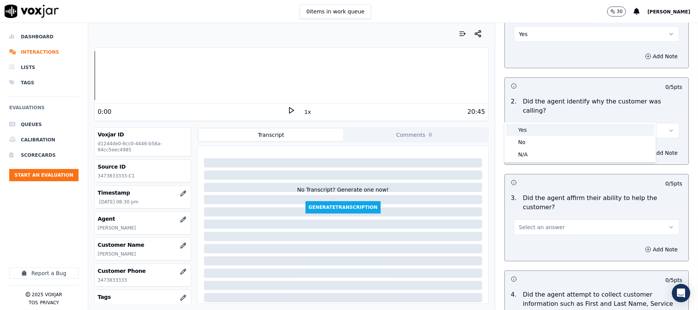
click at [530, 131] on div "Yes" at bounding box center [580, 130] width 148 height 12
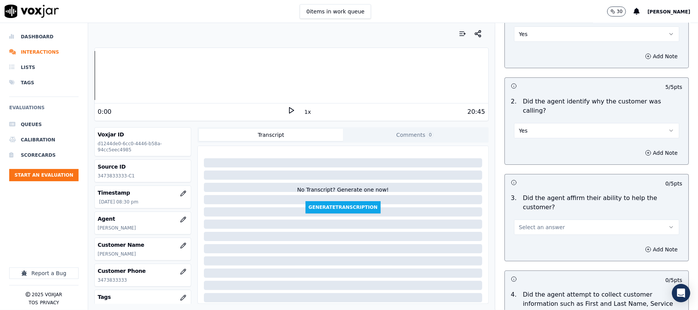
click at [532, 224] on span "Select an answer" at bounding box center [542, 228] width 46 height 8
click at [533, 221] on div "Yes" at bounding box center [580, 217] width 148 height 12
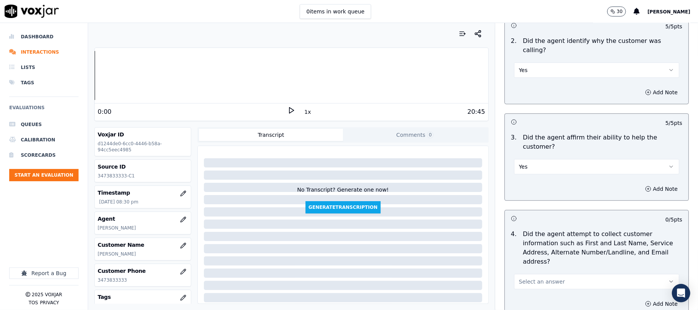
scroll to position [255, 0]
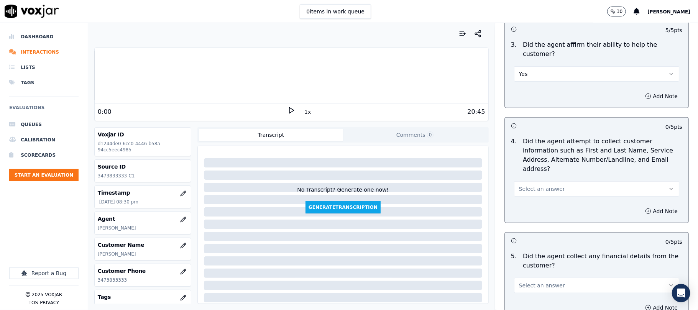
drag, startPoint x: 545, startPoint y: 153, endPoint x: 545, endPoint y: 157, distance: 4.2
click at [545, 181] on button "Select an answer" at bounding box center [596, 188] width 165 height 15
click at [532, 173] on div "Yes" at bounding box center [580, 170] width 148 height 12
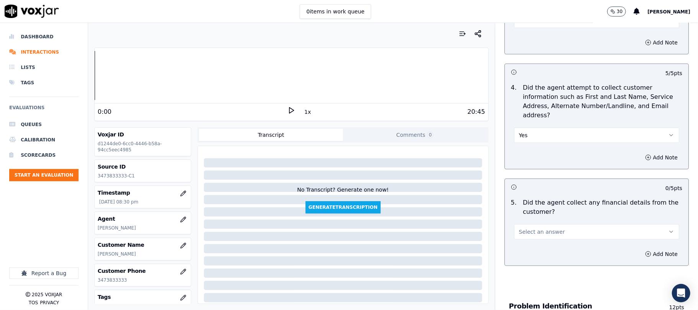
scroll to position [358, 0]
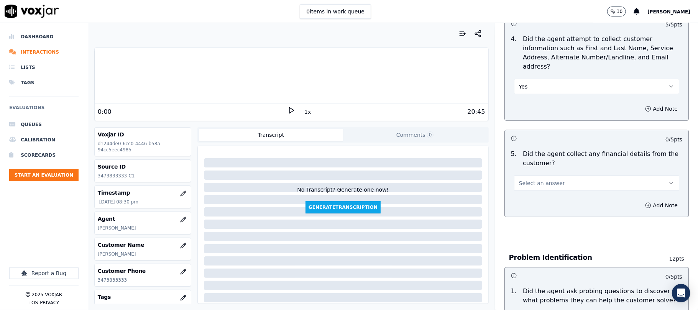
click at [542, 179] on span "Select an answer" at bounding box center [542, 183] width 46 height 8
click at [533, 166] on div "Yes" at bounding box center [580, 165] width 148 height 12
click at [536, 176] on button "Yes" at bounding box center [596, 183] width 165 height 15
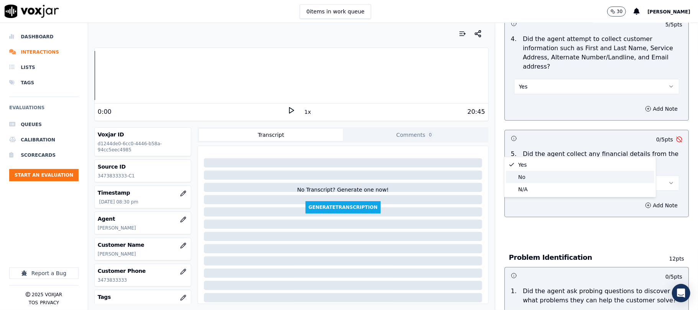
click at [527, 181] on div "No" at bounding box center [580, 177] width 148 height 12
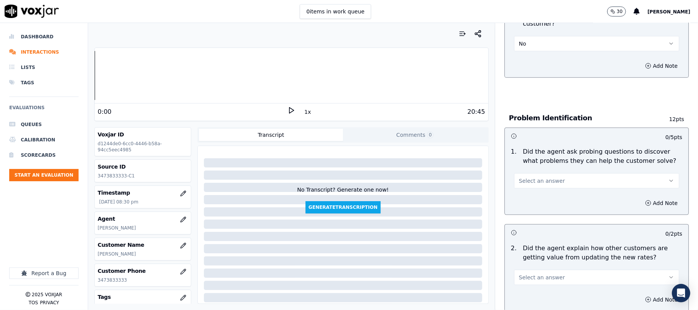
scroll to position [511, 0]
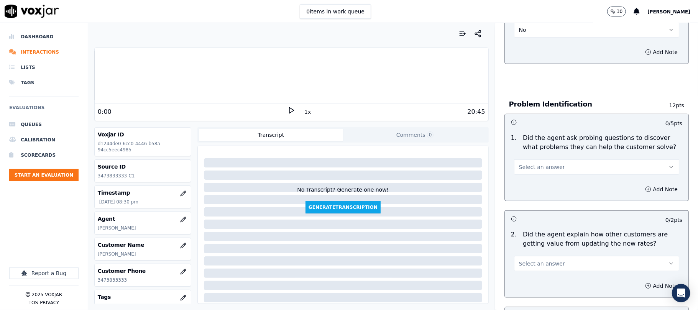
click at [535, 160] on button "Select an answer" at bounding box center [596, 167] width 165 height 15
click at [530, 153] on div "Yes" at bounding box center [580, 149] width 148 height 12
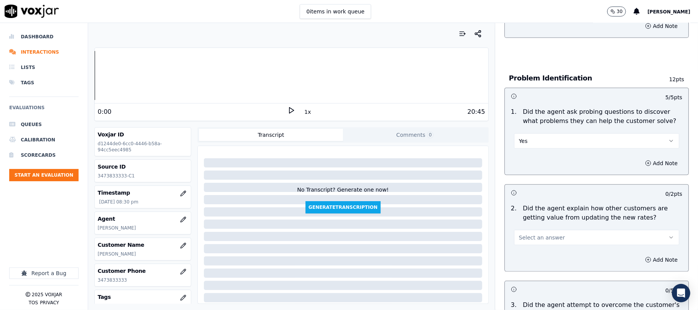
scroll to position [562, 0]
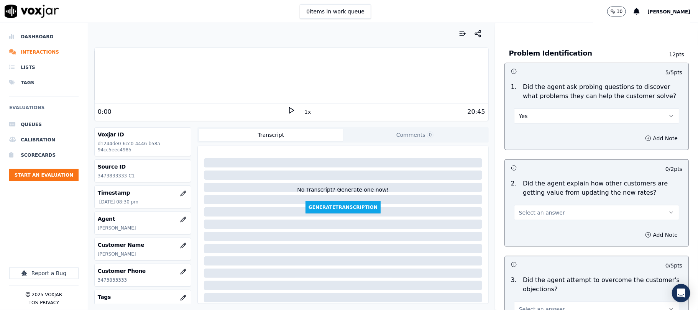
click at [542, 109] on button "Yes" at bounding box center [596, 116] width 165 height 15
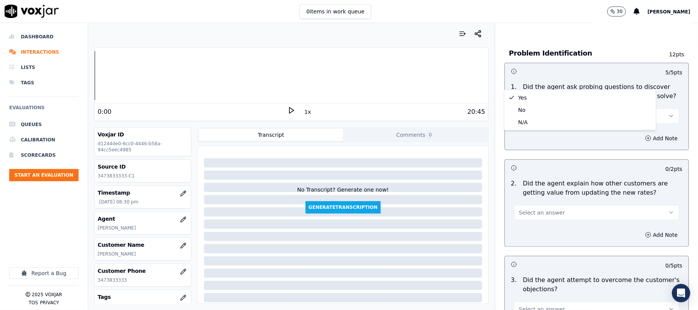
click at [536, 91] on div "Yes No N/A" at bounding box center [580, 110] width 151 height 40
click at [533, 94] on div "Yes" at bounding box center [580, 98] width 148 height 12
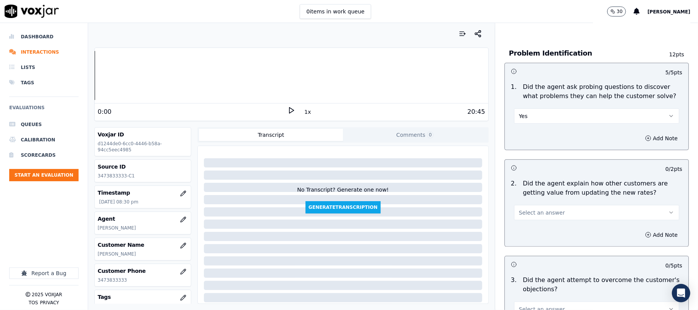
click at [548, 209] on span "Select an answer" at bounding box center [542, 213] width 46 height 8
click at [532, 194] on div "Yes" at bounding box center [580, 195] width 148 height 12
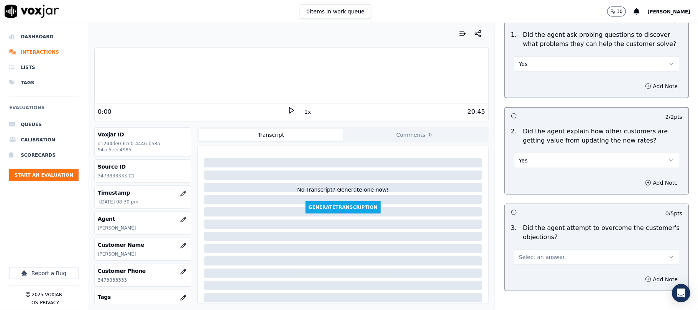
scroll to position [716, 0]
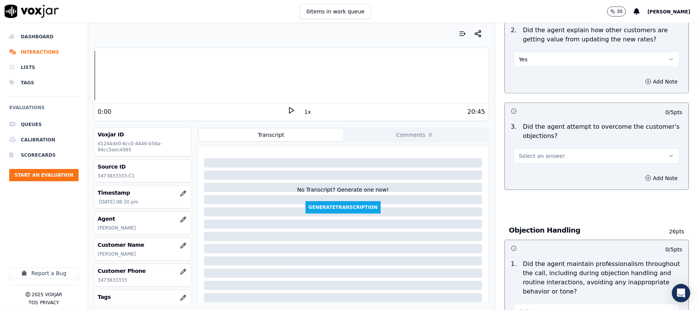
click at [542, 152] on span "Select an answer" at bounding box center [542, 156] width 46 height 8
click at [534, 134] on div "Yes" at bounding box center [580, 138] width 148 height 12
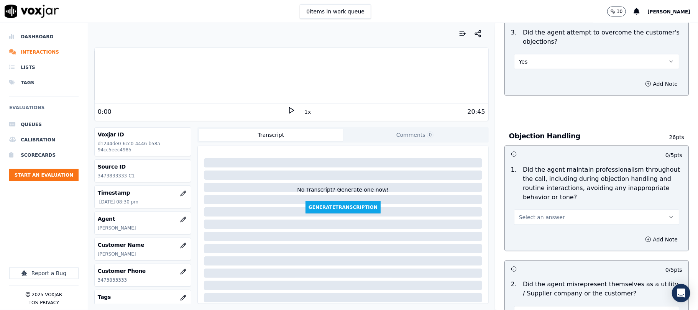
scroll to position [818, 0]
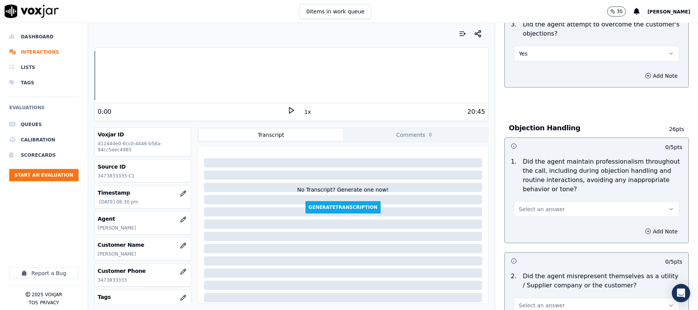
click at [528, 206] on span "Select an answer" at bounding box center [542, 210] width 46 height 8
click at [520, 193] on div "Yes" at bounding box center [580, 192] width 148 height 12
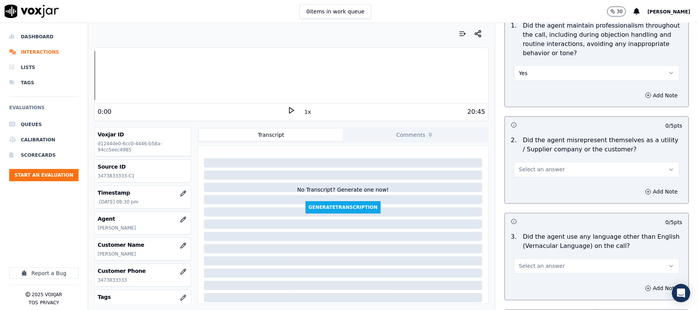
scroll to position [971, 0]
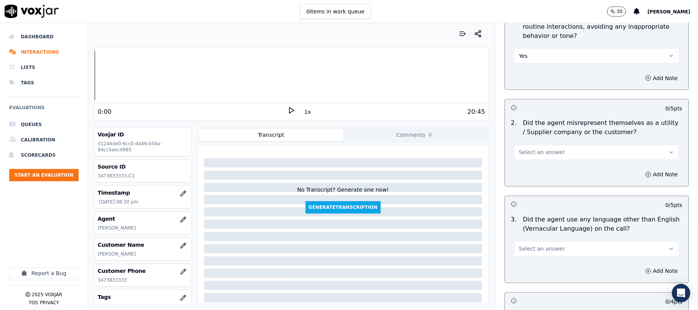
click at [545, 145] on button "Select an answer" at bounding box center [596, 152] width 165 height 15
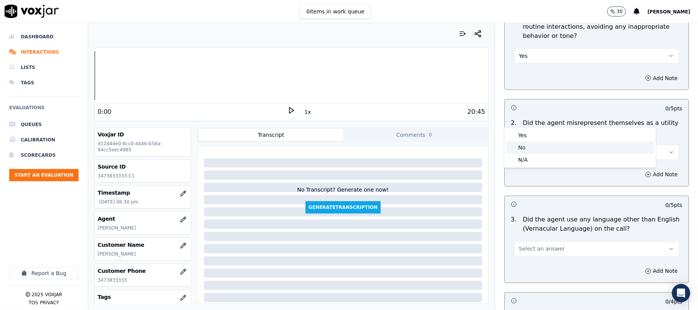
click at [527, 149] on div "No" at bounding box center [580, 148] width 148 height 12
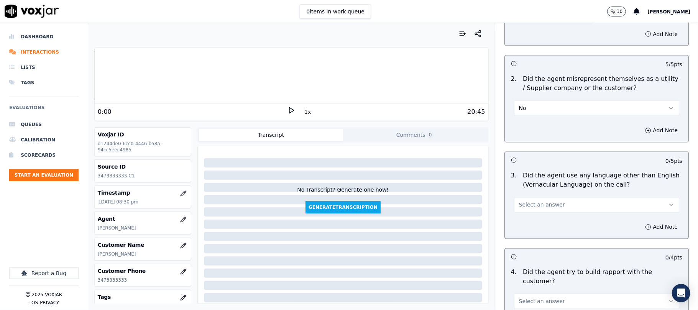
scroll to position [1074, 0]
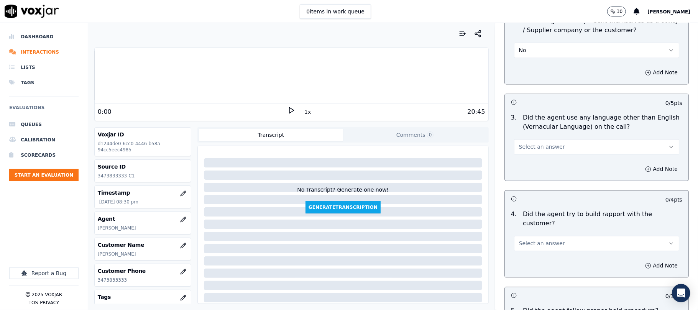
click at [532, 143] on span "Select an answer" at bounding box center [542, 147] width 46 height 8
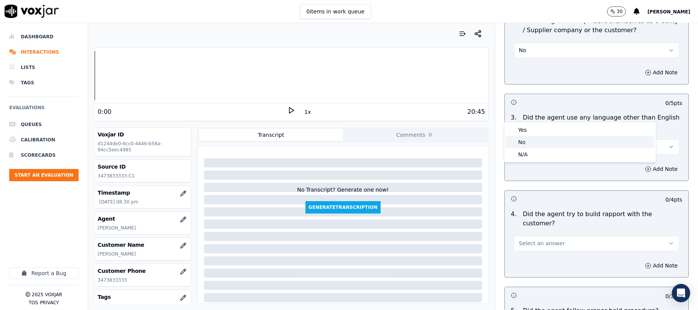
click at [527, 141] on div "No" at bounding box center [580, 142] width 148 height 12
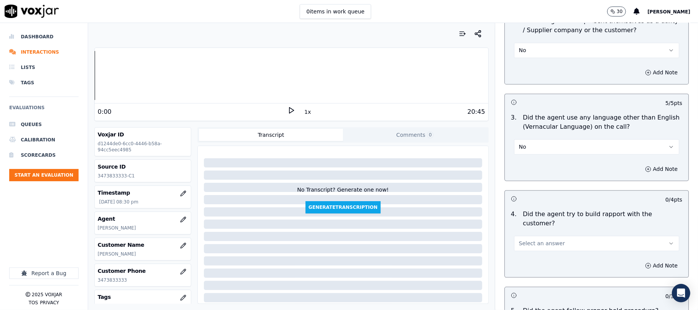
scroll to position [1176, 0]
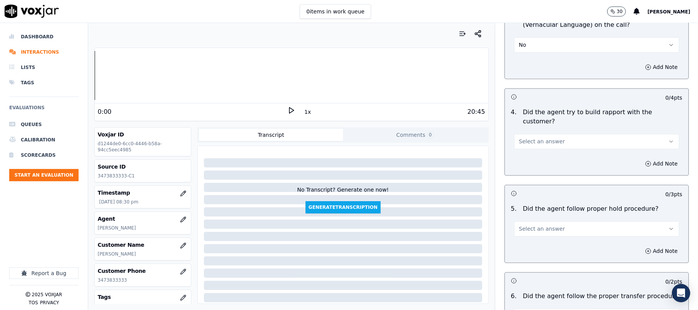
click at [535, 138] on span "Select an answer" at bounding box center [542, 142] width 46 height 8
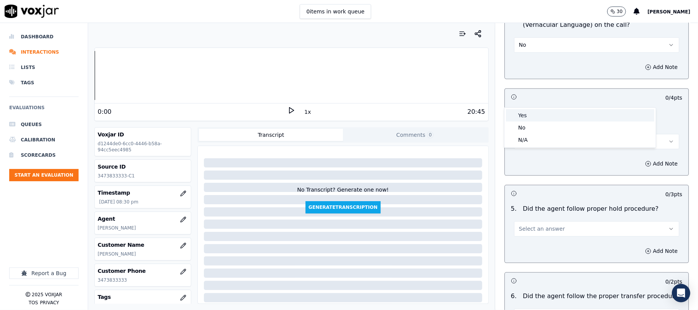
click at [525, 114] on div "Yes" at bounding box center [580, 115] width 148 height 12
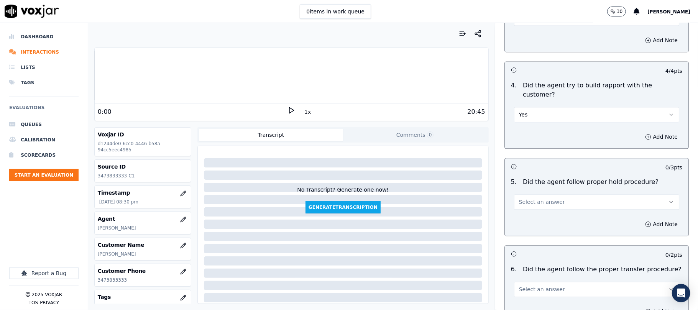
scroll to position [1227, 0]
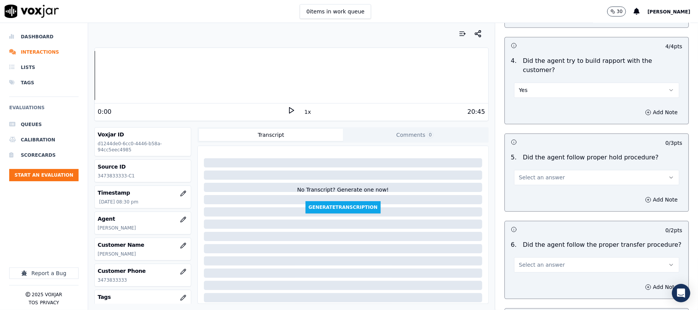
click at [535, 170] on button "Select an answer" at bounding box center [596, 177] width 165 height 15
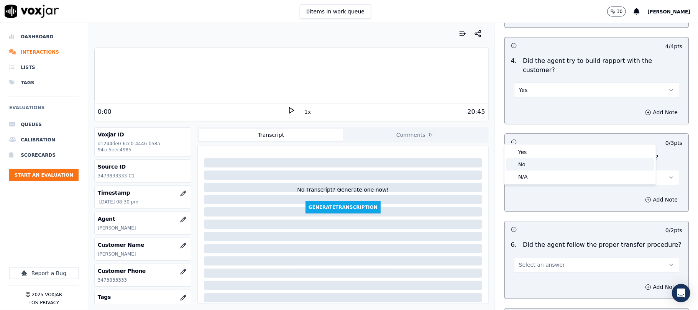
click at [527, 162] on div "No" at bounding box center [580, 164] width 148 height 12
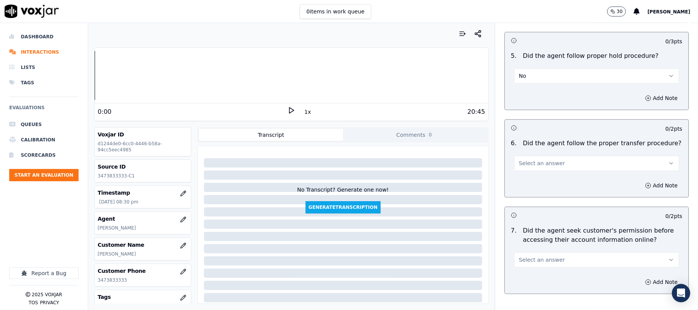
scroll to position [1329, 0]
click at [543, 155] on button "Select an answer" at bounding box center [596, 162] width 165 height 15
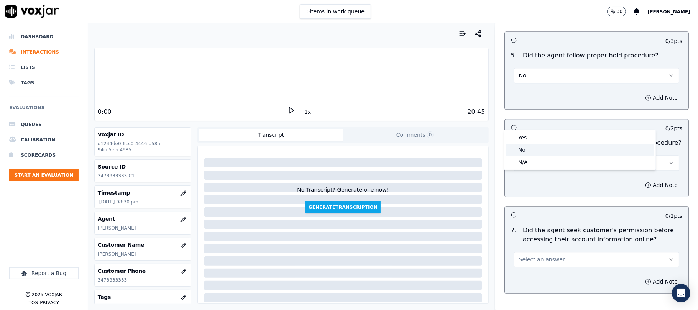
click at [527, 148] on div "No" at bounding box center [580, 150] width 148 height 12
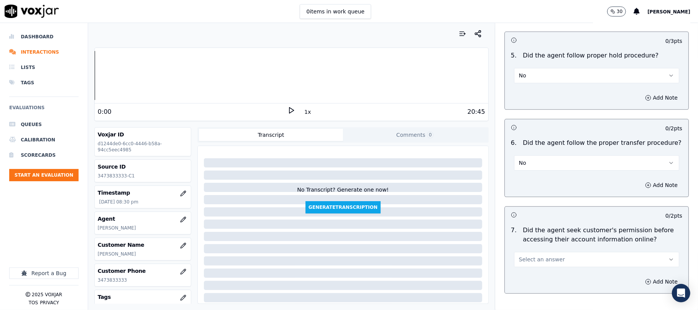
click at [529, 155] on button "No" at bounding box center [596, 162] width 165 height 15
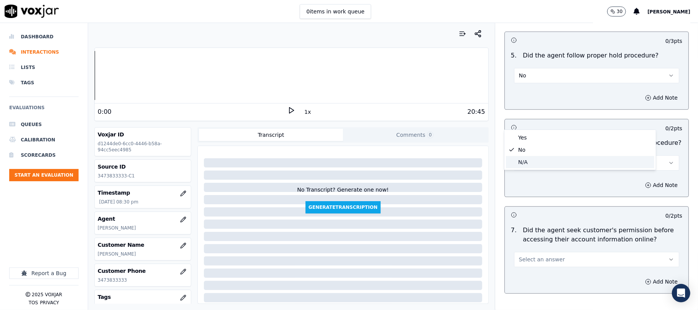
click at [522, 163] on div "N/A" at bounding box center [580, 162] width 148 height 12
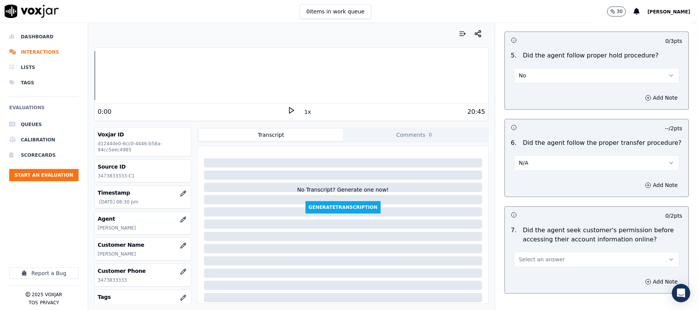
scroll to position [1278, 0]
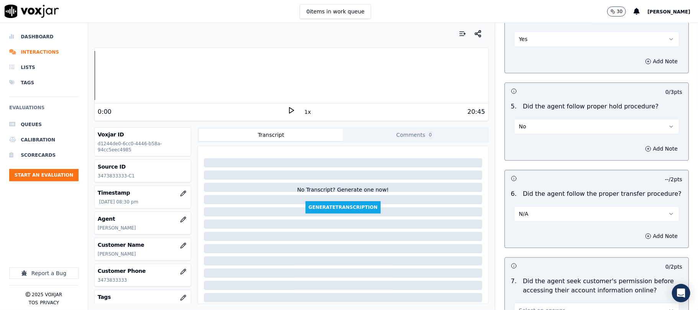
click at [536, 119] on button "No" at bounding box center [596, 126] width 165 height 15
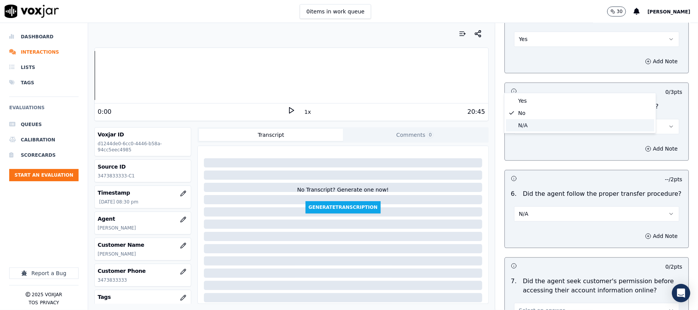
click at [525, 123] on div "N/A" at bounding box center [580, 125] width 148 height 12
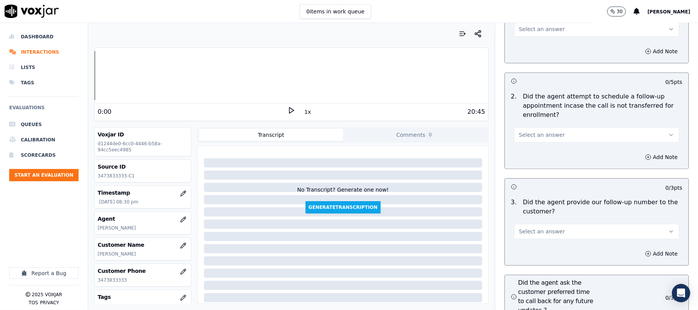
scroll to position [1687, 0]
click at [543, 132] on span "Select an answer" at bounding box center [542, 136] width 46 height 8
click at [522, 123] on div "No" at bounding box center [580, 123] width 148 height 12
click at [545, 102] on div "2 . Did the agent attempt to schedule a follow-up appointment incase the call i…" at bounding box center [597, 117] width 184 height 57
click at [530, 128] on button "No" at bounding box center [596, 135] width 165 height 15
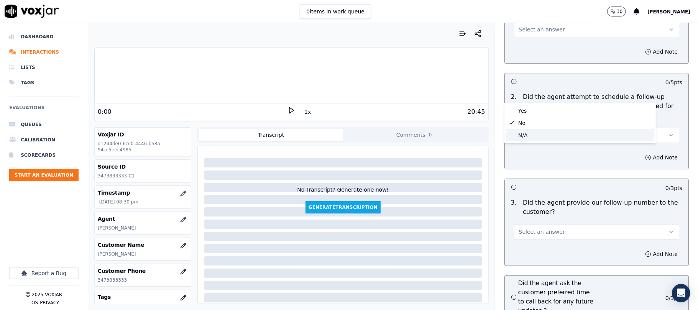
click at [525, 135] on div "N/A" at bounding box center [580, 135] width 148 height 12
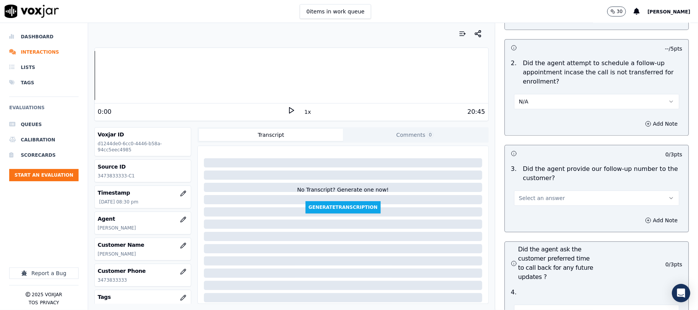
scroll to position [1738, 0]
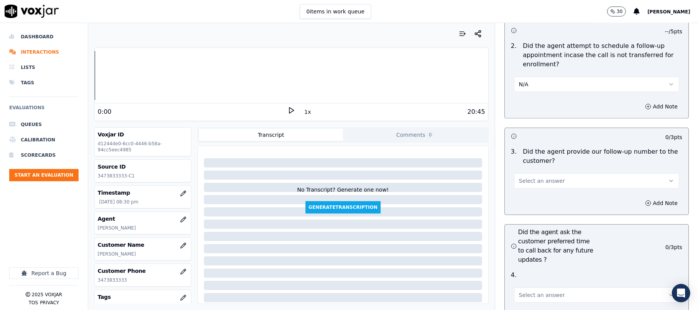
click at [528, 173] on button "Select an answer" at bounding box center [596, 180] width 165 height 15
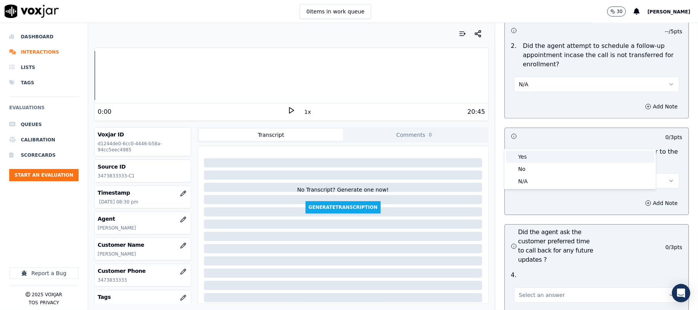
click at [523, 158] on div "Yes" at bounding box center [580, 157] width 148 height 12
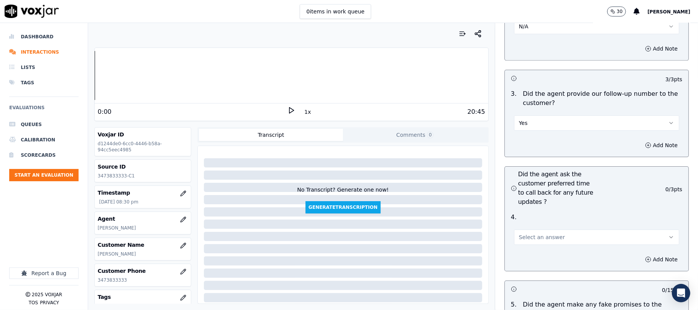
scroll to position [1892, 0]
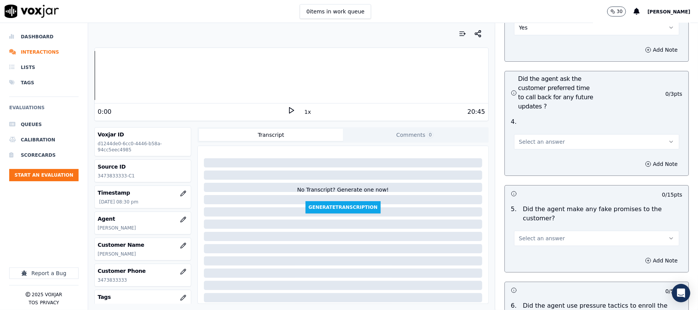
drag, startPoint x: 545, startPoint y: 95, endPoint x: 543, endPoint y: 108, distance: 13.2
click at [545, 134] on button "Select an answer" at bounding box center [596, 141] width 165 height 15
click at [538, 117] on div "Yes" at bounding box center [580, 118] width 148 height 12
drag, startPoint x: 539, startPoint y: 100, endPoint x: 540, endPoint y: 106, distance: 5.8
click at [540, 134] on button "Yes" at bounding box center [596, 141] width 165 height 15
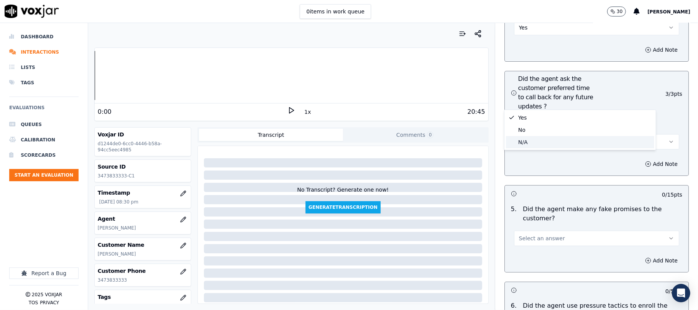
click at [529, 140] on div "N/A" at bounding box center [580, 142] width 148 height 12
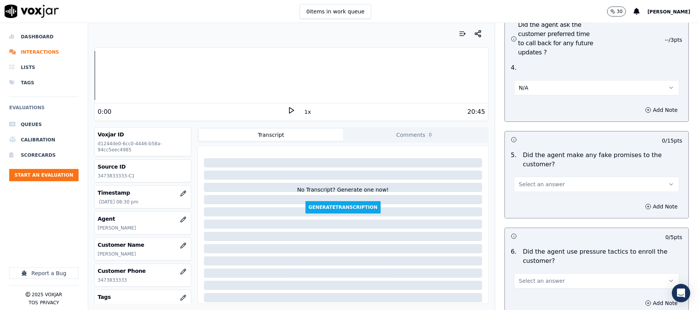
scroll to position [1994, 0]
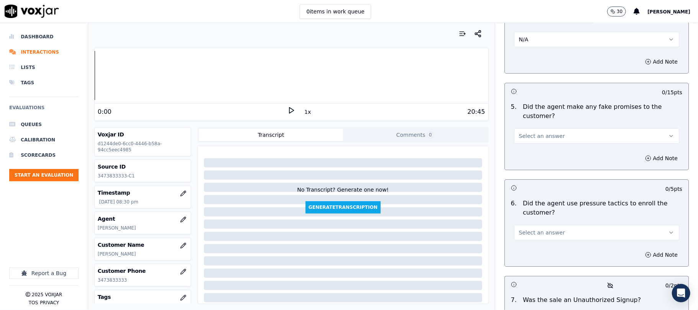
click at [530, 127] on div "Select an answer" at bounding box center [596, 135] width 165 height 17
click at [530, 132] on span "Select an answer" at bounding box center [542, 136] width 46 height 8
click at [527, 123] on div "No" at bounding box center [580, 125] width 148 height 12
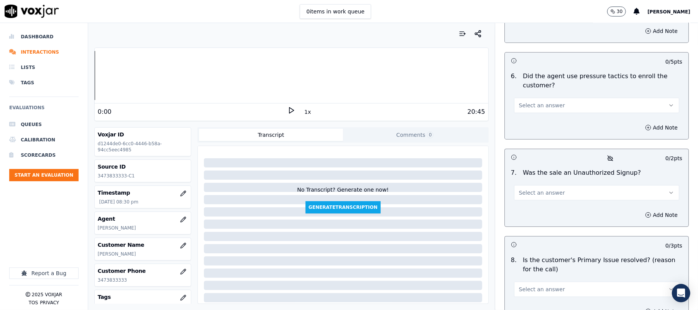
scroll to position [2096, 0]
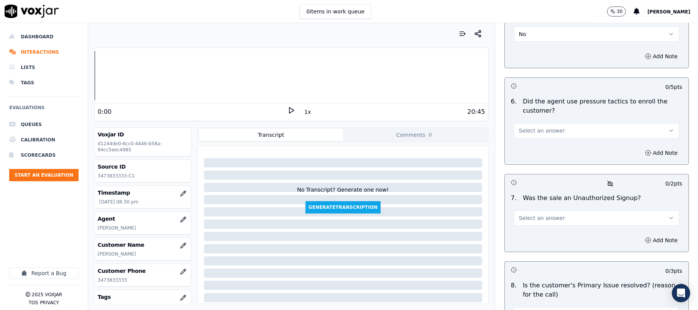
click at [538, 127] on span "Select an answer" at bounding box center [542, 131] width 46 height 8
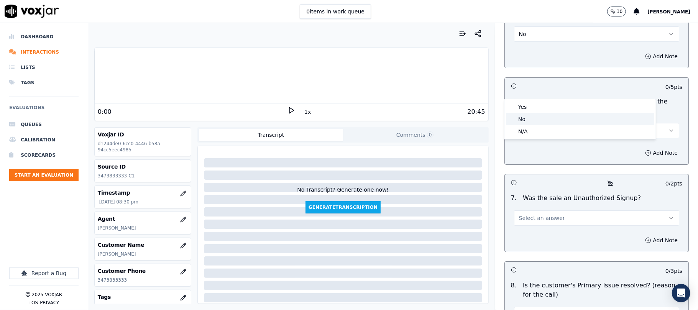
click at [522, 117] on div "No" at bounding box center [580, 119] width 148 height 12
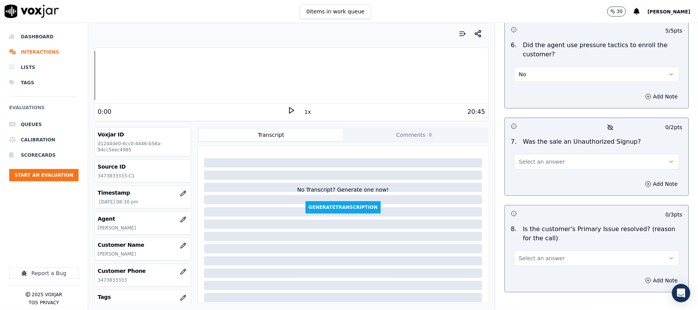
scroll to position [2164, 0]
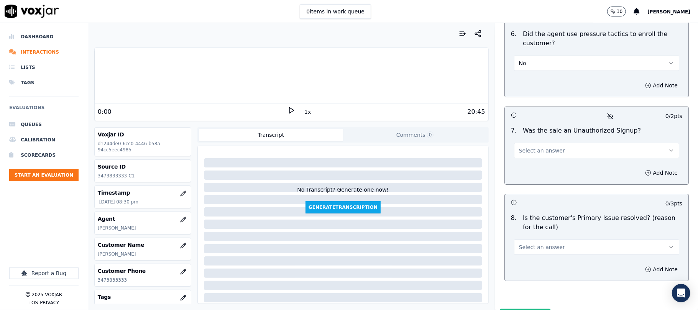
click at [548, 147] on span "Select an answer" at bounding box center [542, 151] width 46 height 8
click at [534, 137] on div "No" at bounding box center [580, 139] width 148 height 12
click at [538, 244] on span "Select an answer" at bounding box center [542, 248] width 46 height 8
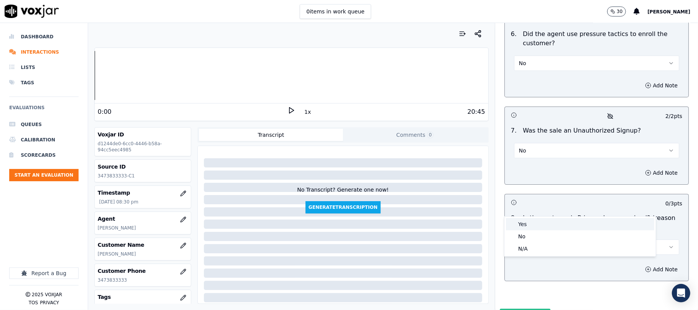
click at [530, 223] on div "Yes" at bounding box center [580, 224] width 148 height 12
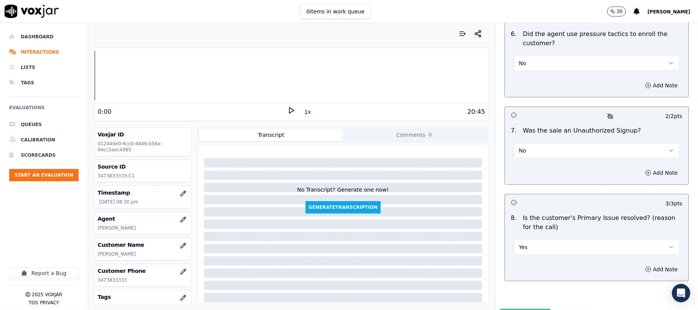
click at [512, 309] on button "Submit Scores" at bounding box center [525, 316] width 51 height 14
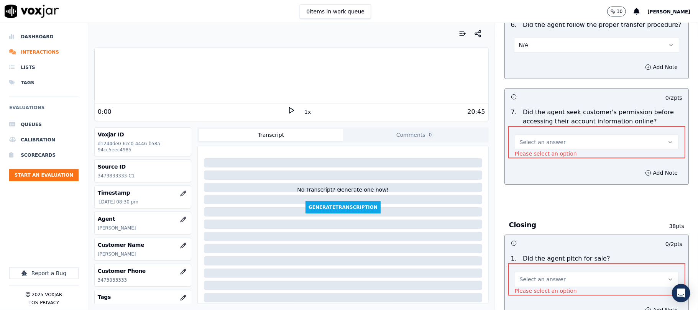
scroll to position [1465, 0]
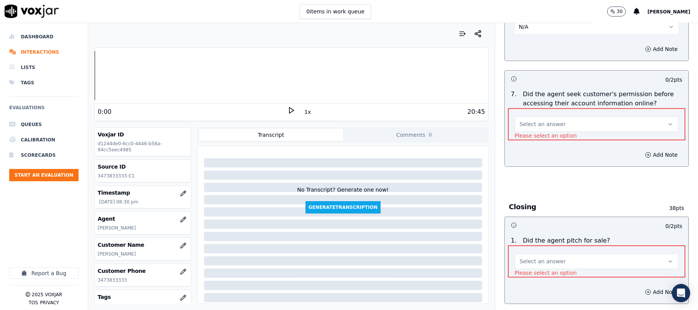
click at [558, 117] on button "Select an answer" at bounding box center [597, 124] width 164 height 15
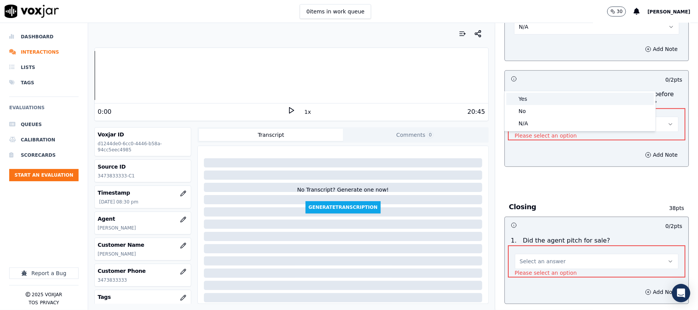
click at [545, 94] on div "Yes" at bounding box center [581, 99] width 148 height 12
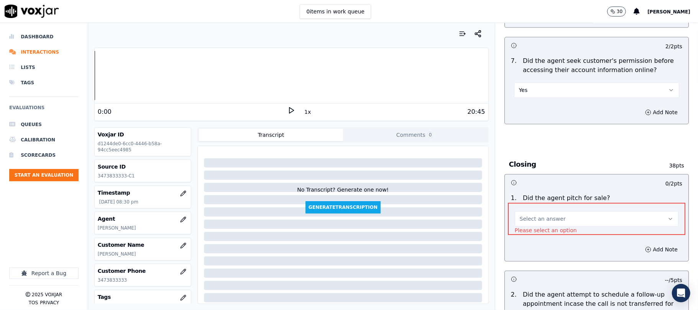
scroll to position [1516, 0]
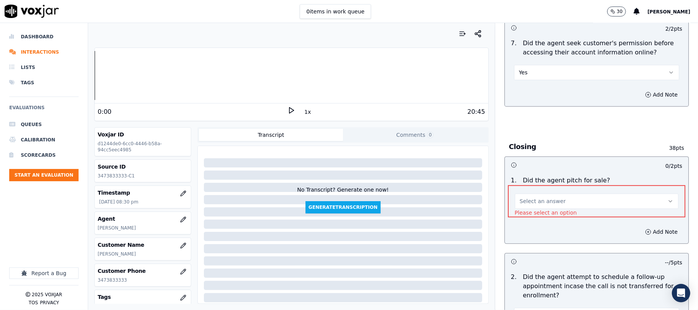
click at [567, 194] on button "Select an answer" at bounding box center [597, 201] width 164 height 15
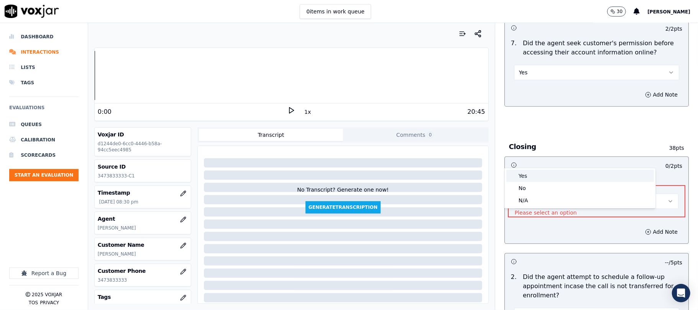
click at [543, 171] on div "Yes" at bounding box center [581, 176] width 148 height 12
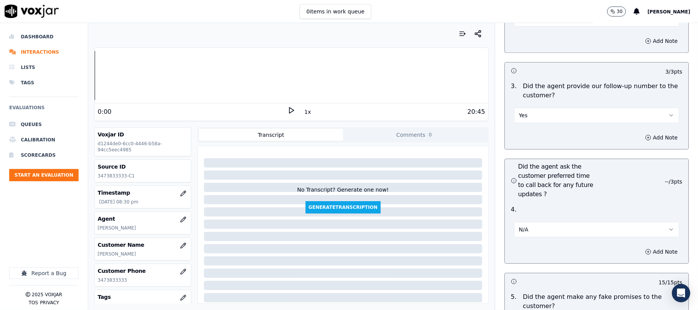
scroll to position [2164, 0]
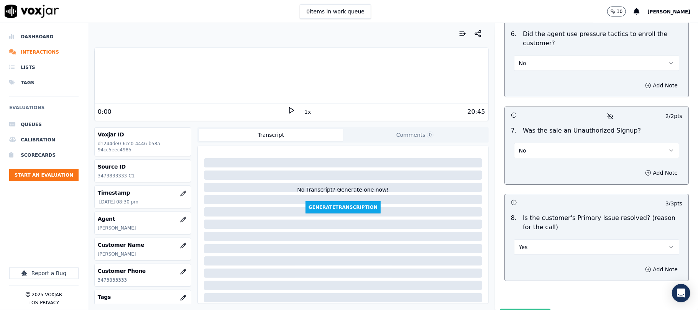
drag, startPoint x: 522, startPoint y: 272, endPoint x: 519, endPoint y: 255, distance: 17.2
click at [522, 309] on button "Submit Scores" at bounding box center [525, 316] width 51 height 14
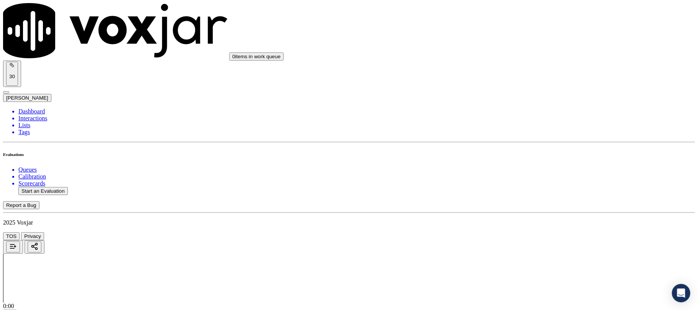
click at [570, 184] on div "No" at bounding box center [580, 181] width 152 height 7
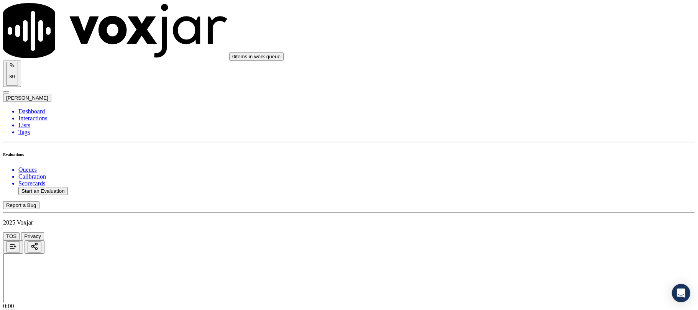
type textarea "@3:39 - [PERSON_NAME] failed to share hold relese statement //"
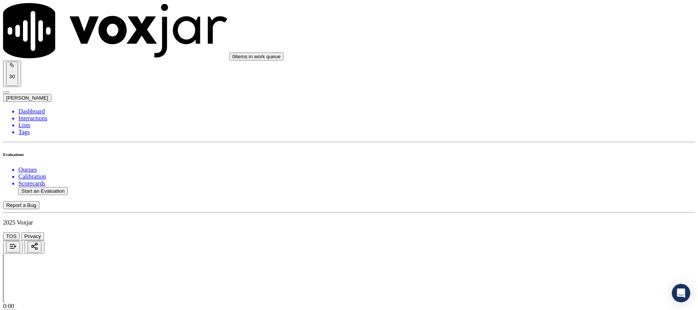
drag, startPoint x: 643, startPoint y: 278, endPoint x: 642, endPoint y: 270, distance: 8.1
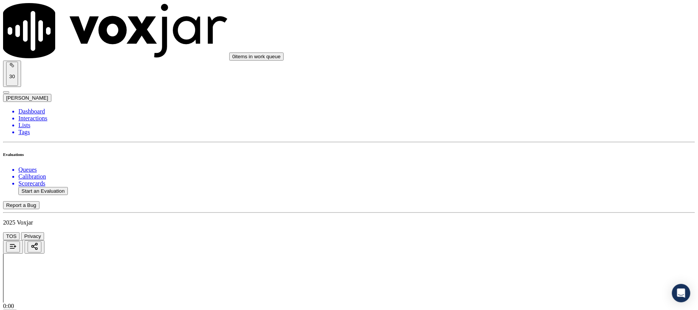
drag, startPoint x: 558, startPoint y: 254, endPoint x: 556, endPoint y: 262, distance: 9.2
click at [535, 217] on div "Yes" at bounding box center [580, 215] width 152 height 7
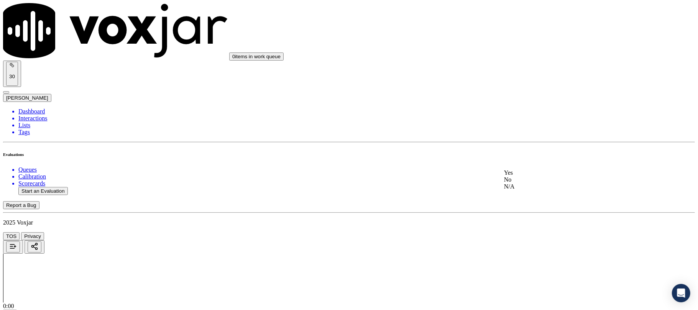
click at [548, 183] on div "No" at bounding box center [580, 179] width 152 height 7
paste textarea "@6:26 Walter - The last payment that I can see is was made on 9th of May $138.1…"
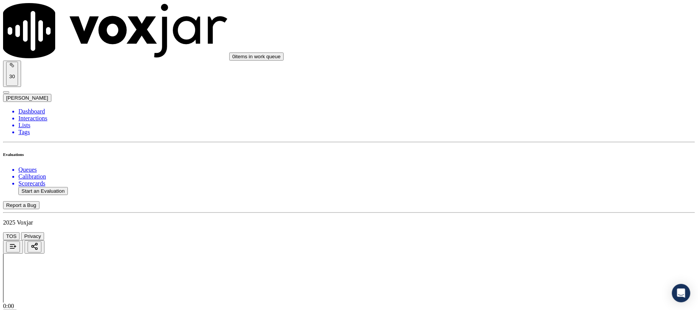
type textarea "@6:26 Walter - The last payment that I can see is was made on 9th of May $138.1…"
click at [28, 108] on li "Dashboard" at bounding box center [356, 111] width 677 height 7
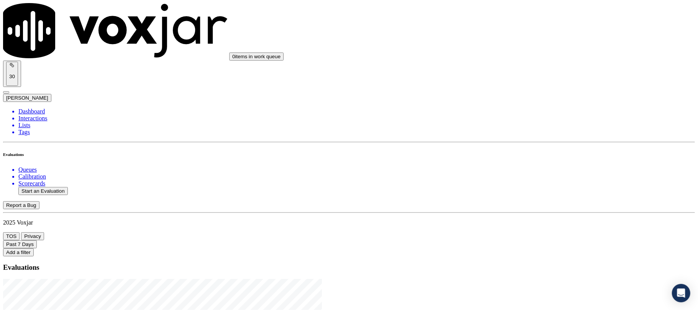
click at [61, 187] on button "Start an Evaluation" at bounding box center [42, 191] width 49 height 8
drag, startPoint x: 301, startPoint y: 131, endPoint x: 316, endPoint y: 132, distance: 15.0
type input "20250918-144014_2163966796-C1"
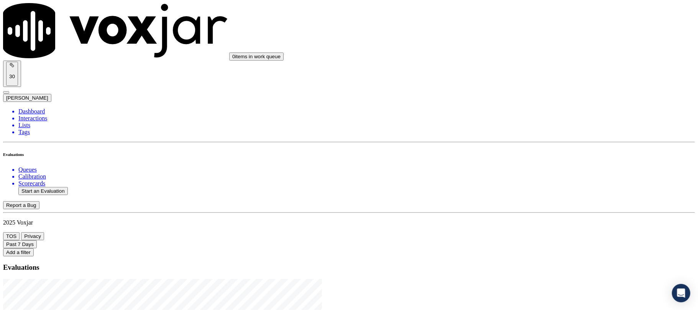
type input "2025-09-17T21:06"
type input "bra"
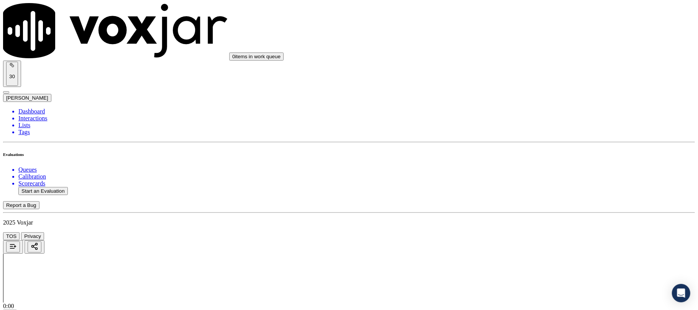
type input "ARLENE WILLIS WILLIAMSON"
drag, startPoint x: 338, startPoint y: 85, endPoint x: 178, endPoint y: 86, distance: 160.3
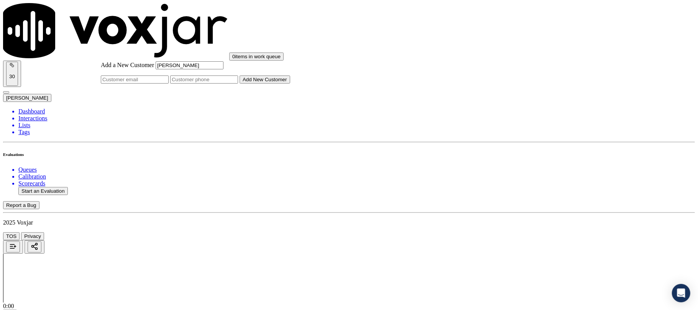
type input "ARLENE WILLIS WILLIAMSON"
click at [238, 84] on input "Add a New Customer" at bounding box center [204, 80] width 68 height 8
paste input "2163966796"
type input "2163966796"
click at [290, 84] on button "Add New Customer" at bounding box center [265, 80] width 51 height 8
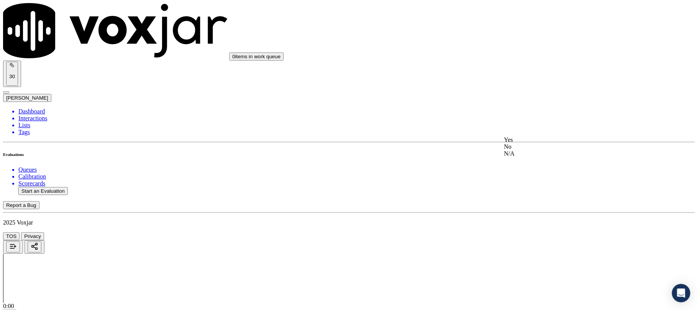
click at [538, 143] on div "Yes" at bounding box center [580, 140] width 152 height 7
click at [536, 129] on div "Yes" at bounding box center [580, 125] width 152 height 7
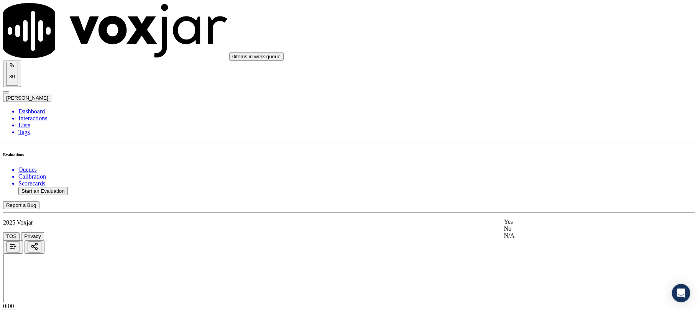
click at [525, 221] on div "Yes" at bounding box center [580, 222] width 152 height 7
drag, startPoint x: 528, startPoint y: 200, endPoint x: 528, endPoint y: 208, distance: 8.1
click at [526, 216] on div "Yes No N/A" at bounding box center [580, 223] width 152 height 21
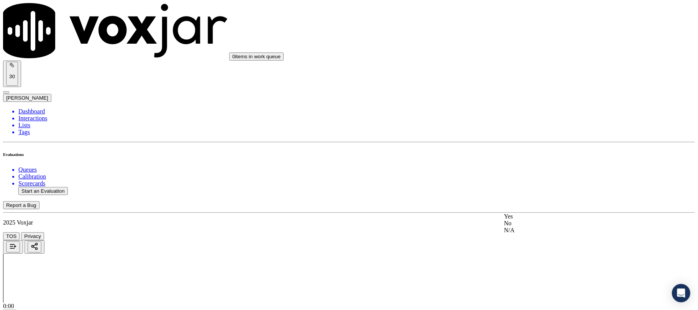
click at [523, 217] on div "Yes" at bounding box center [580, 216] width 152 height 7
drag, startPoint x: 524, startPoint y: 270, endPoint x: 523, endPoint y: 263, distance: 6.9
click at [524, 262] on div "No" at bounding box center [580, 258] width 152 height 7
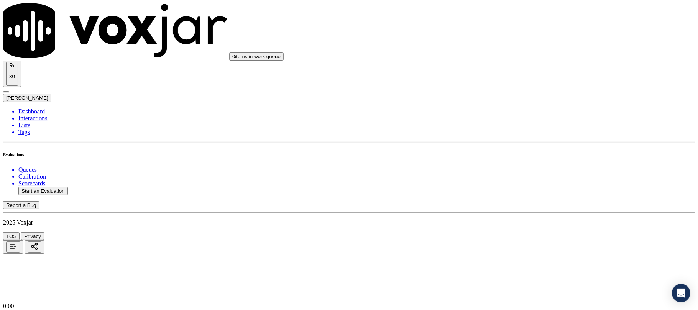
scroll to position [409, 0]
click at [522, 153] on div "Yes" at bounding box center [580, 150] width 152 height 7
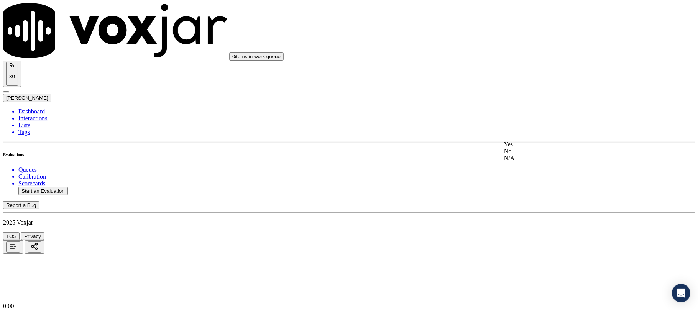
click at [530, 155] on div "No" at bounding box center [580, 151] width 152 height 7
click at [538, 143] on div "Yes" at bounding box center [580, 139] width 152 height 7
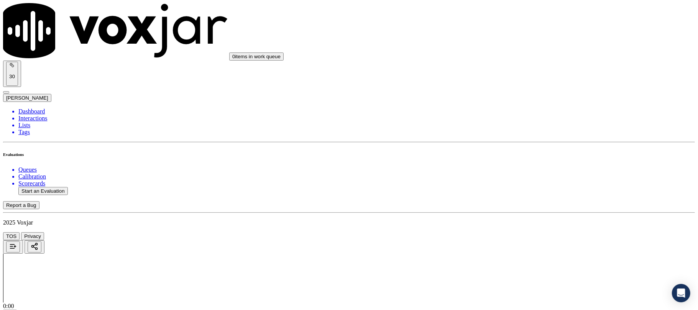
click at [534, 156] on div "Yes" at bounding box center [580, 152] width 152 height 7
click at [535, 155] on div "N/A" at bounding box center [580, 151] width 152 height 7
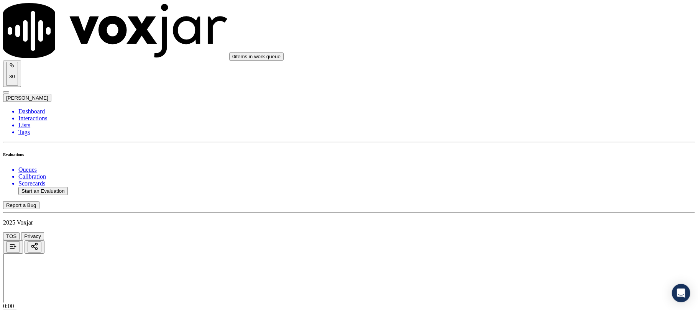
scroll to position [920, 0]
click at [528, 154] on div "Yes" at bounding box center [580, 150] width 152 height 7
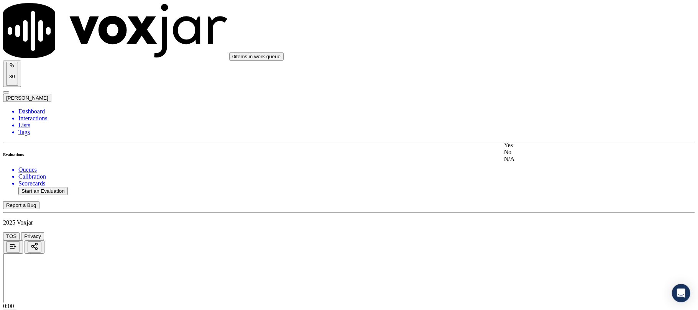
click at [528, 156] on div "No" at bounding box center [580, 152] width 152 height 7
click at [528, 133] on div "Yes" at bounding box center [580, 130] width 152 height 7
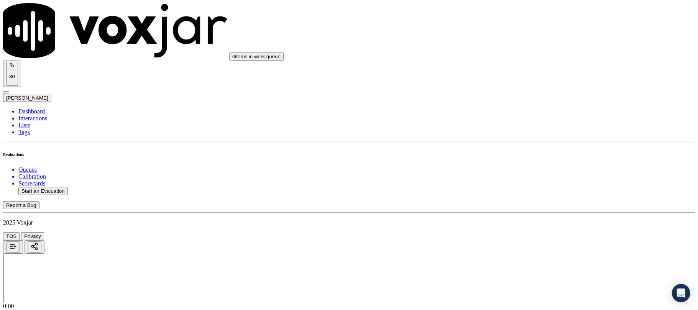
click at [524, 170] on div "Yes" at bounding box center [580, 167] width 152 height 7
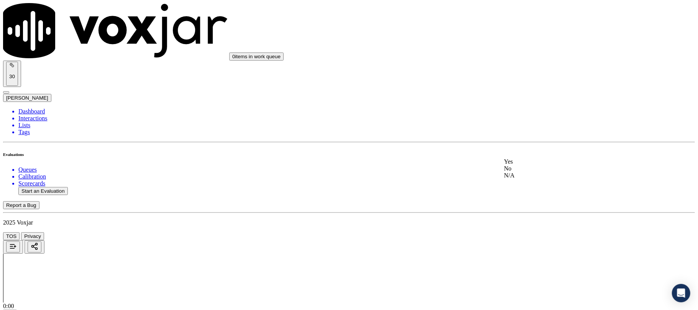
click at [525, 172] on div "No" at bounding box center [580, 168] width 152 height 7
click at [532, 183] on div "No" at bounding box center [580, 184] width 152 height 7
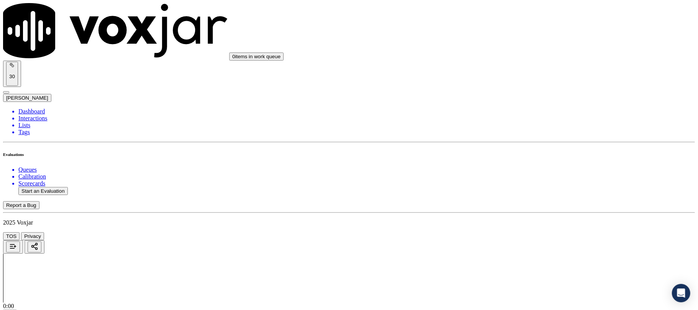
paste textarea "@15:29 - Without informing the customer, the call was transferred to another ag…"
type textarea "@15:29 - Without informing the customer, the call was transferred to another ag…"
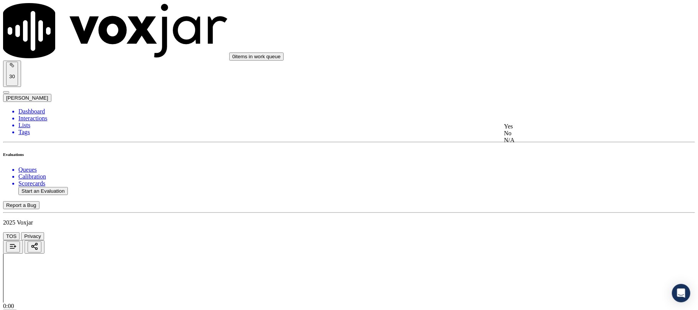
click at [530, 129] on div "Yes" at bounding box center [580, 126] width 152 height 7
click at [525, 132] on div "No" at bounding box center [580, 128] width 152 height 7
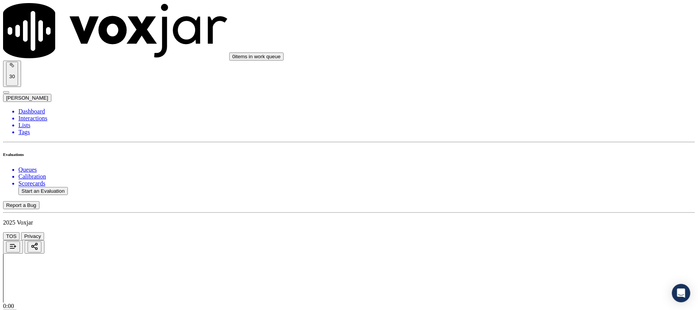
click at [528, 177] on div "No" at bounding box center [580, 173] width 152 height 7
click at [525, 165] on div "Yes" at bounding box center [580, 161] width 152 height 7
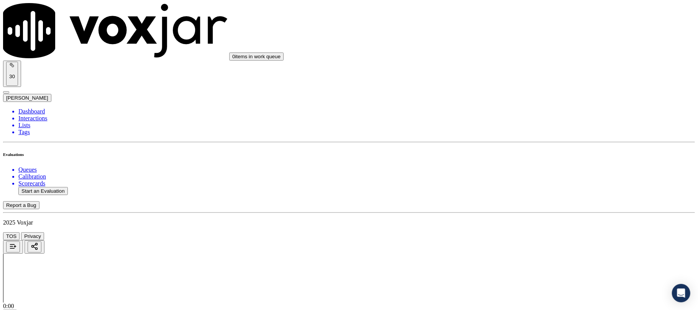
click at [528, 178] on div "No" at bounding box center [580, 179] width 152 height 7
click at [529, 173] on div "N/A" at bounding box center [580, 169] width 152 height 7
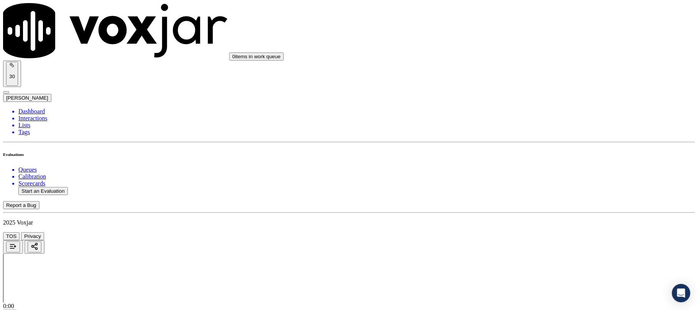
scroll to position [1943, 0]
click at [530, 170] on div "No" at bounding box center [580, 166] width 152 height 7
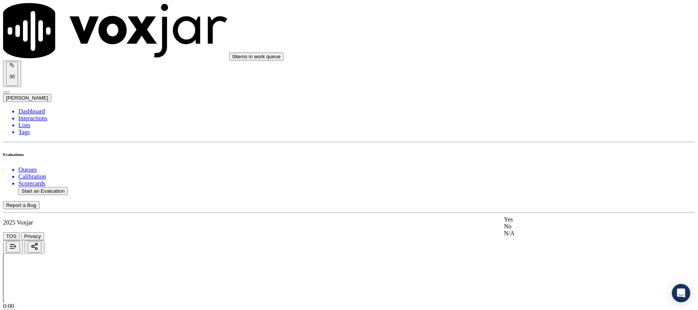
click at [528, 230] on div "No" at bounding box center [580, 226] width 152 height 7
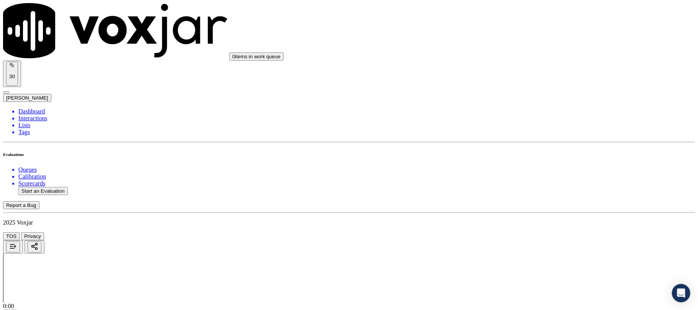
click at [31, 108] on li "Dashboard" at bounding box center [356, 111] width 677 height 7
click at [63, 187] on button "Start an Evaluation" at bounding box center [42, 191] width 49 height 8
drag, startPoint x: 300, startPoint y: 132, endPoint x: 346, endPoint y: 139, distance: 46.5
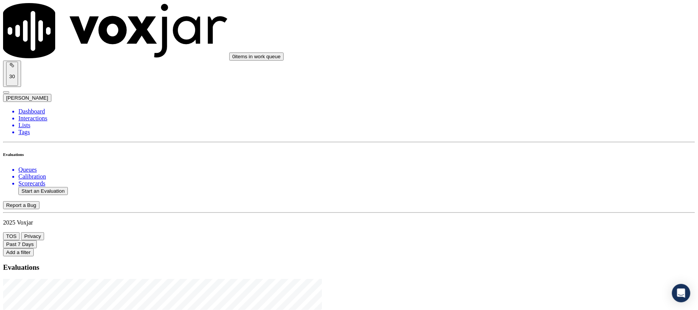
type input "20250917-132916_2349009233-C1"
type input "2025-09-17T21:19"
type input "jim"
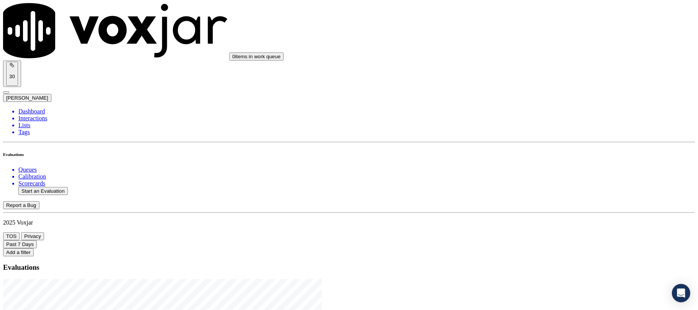
scroll to position [67, 0]
type input "Gary L Bennett"
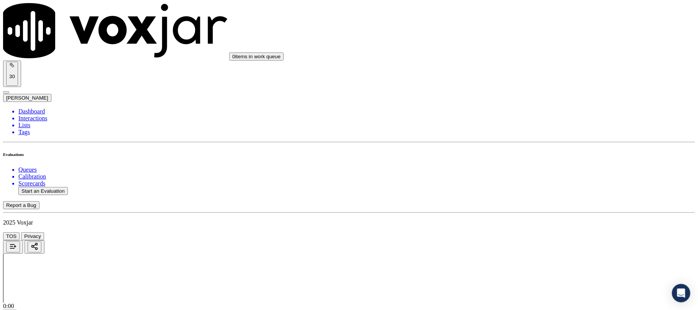
drag, startPoint x: 303, startPoint y: 83, endPoint x: 234, endPoint y: 83, distance: 69.0
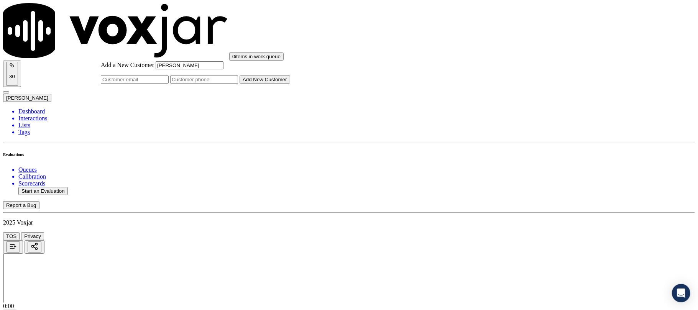
type input "Gary L Bennett"
click at [238, 84] on input "Add a New Customer" at bounding box center [204, 80] width 68 height 8
paste input "2349009233"
type input "2349009233"
click at [290, 84] on button "Add New Customer" at bounding box center [265, 80] width 51 height 8
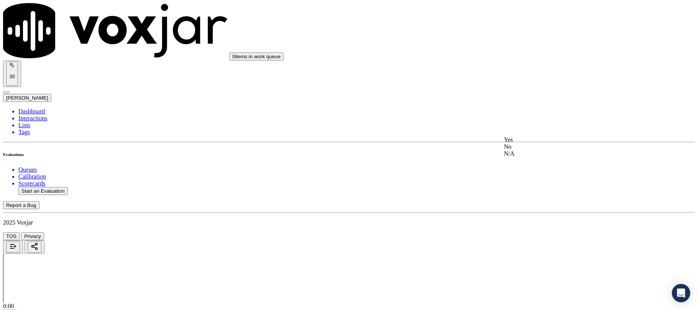
click at [532, 143] on div "Yes" at bounding box center [580, 140] width 152 height 7
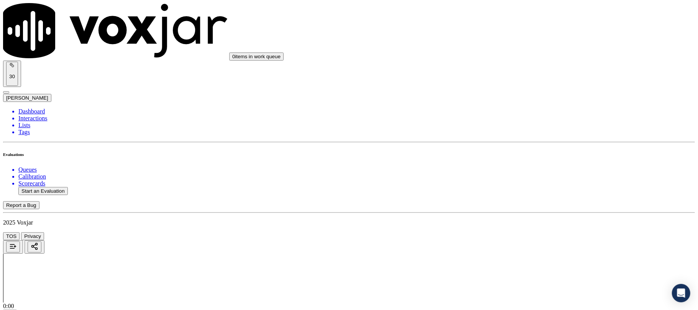
click at [526, 180] on div "Yes" at bounding box center [580, 176] width 152 height 7
drag, startPoint x: 538, startPoint y: 102, endPoint x: 537, endPoint y: 115, distance: 13.5
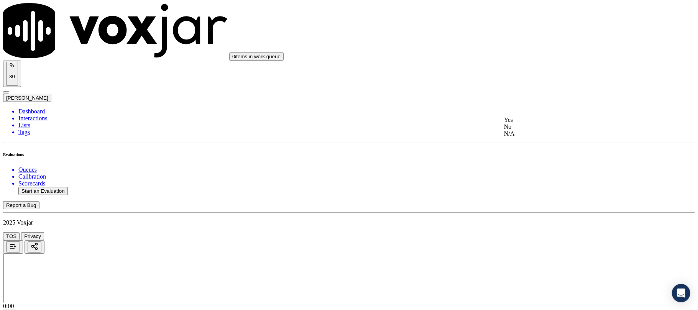
click at [530, 123] on div "Yes" at bounding box center [580, 120] width 152 height 7
drag, startPoint x: 534, startPoint y: 160, endPoint x: 533, endPoint y: 167, distance: 7.8
click at [531, 169] on div "Yes" at bounding box center [580, 165] width 152 height 7
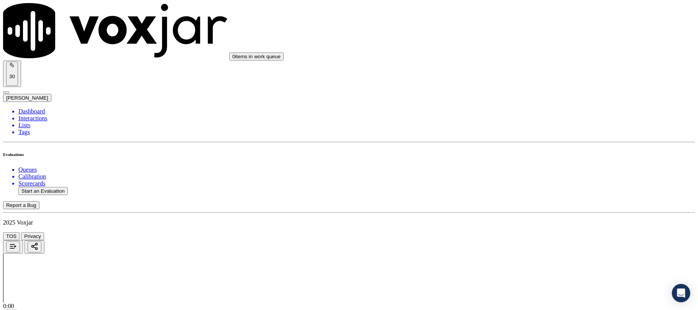
scroll to position [409, 0]
click at [527, 160] on div "No" at bounding box center [580, 156] width 152 height 7
click at [528, 153] on div "Yes" at bounding box center [580, 150] width 152 height 7
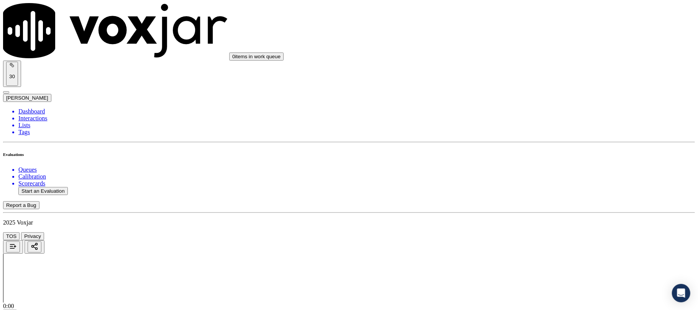
scroll to position [511, 0]
drag, startPoint x: 534, startPoint y: 157, endPoint x: 537, endPoint y: 126, distance: 30.8
click at [534, 155] on div "No" at bounding box center [580, 151] width 152 height 7
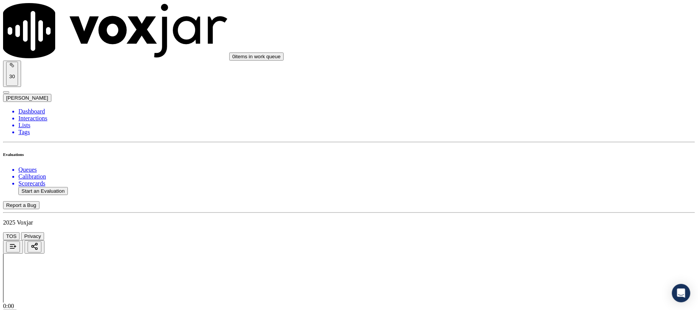
click at [544, 137] on div "Yes No N/A" at bounding box center [580, 146] width 152 height 21
click at [522, 142] on div "Yes" at bounding box center [580, 139] width 152 height 7
drag, startPoint x: 530, startPoint y: 152, endPoint x: 591, endPoint y: 146, distance: 61.7
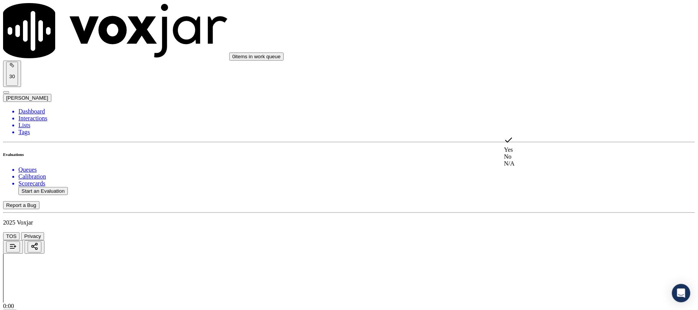
click at [531, 153] on div "No" at bounding box center [580, 156] width 152 height 7
paste textarea "@1:32 Anna shares the account number <> The agent must ask for and obtain the c…"
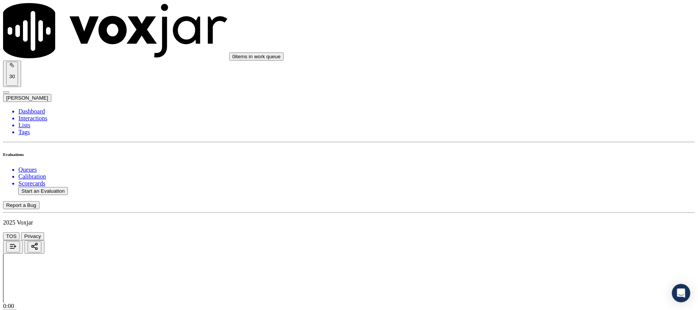
scroll to position [766, 0]
type textarea "@1:32 Anna shares the account number <> The agent must ask for and obtain the c…"
click at [524, 145] on div "Yes" at bounding box center [580, 142] width 152 height 7
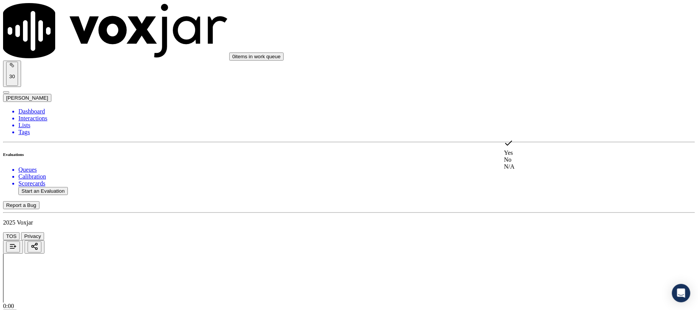
click at [524, 168] on div "N/A" at bounding box center [580, 166] width 152 height 7
click at [520, 131] on div "Yes" at bounding box center [580, 127] width 152 height 7
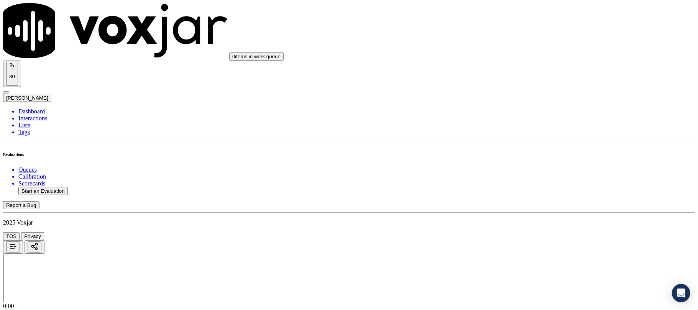
click at [525, 151] on div "No" at bounding box center [580, 147] width 152 height 7
click at [520, 141] on div "Yes" at bounding box center [580, 140] width 152 height 7
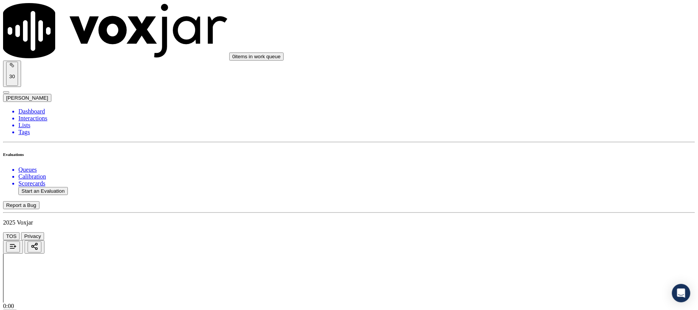
click at [520, 146] on div "No" at bounding box center [580, 142] width 152 height 7
click at [525, 124] on div "Yes" at bounding box center [580, 120] width 152 height 7
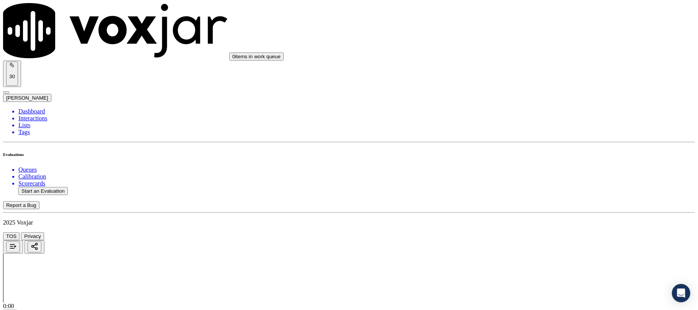
scroll to position [1278, 0]
click at [534, 107] on div "Yes" at bounding box center [580, 106] width 152 height 7
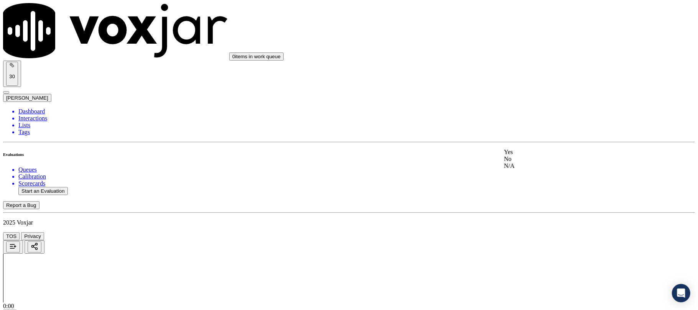
click at [532, 163] on div "No" at bounding box center [580, 159] width 152 height 7
click at [531, 129] on div "Yes" at bounding box center [580, 126] width 152 height 7
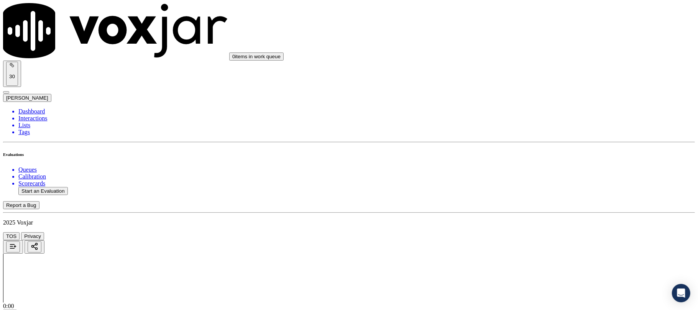
click at [528, 132] on div "No" at bounding box center [580, 128] width 152 height 7
click at [528, 127] on div "No" at bounding box center [580, 123] width 152 height 7
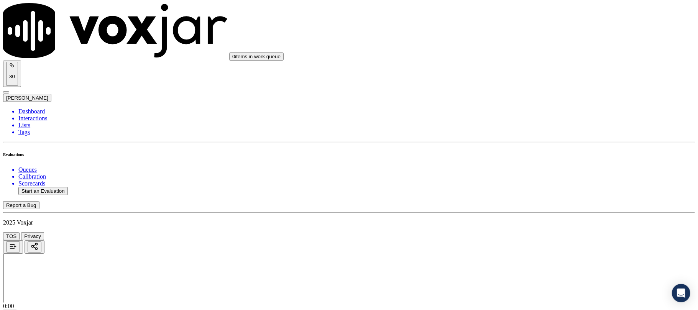
scroll to position [1789, 0]
click at [526, 114] on div "Yes" at bounding box center [580, 110] width 152 height 7
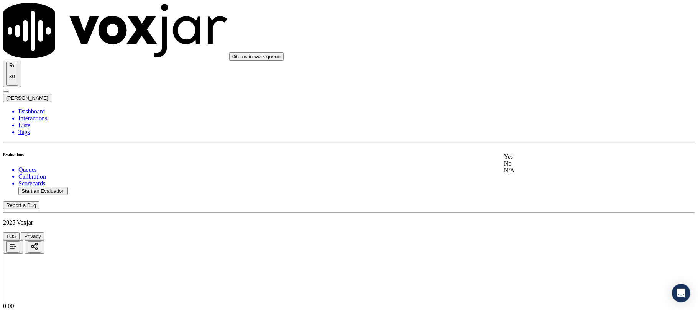
click at [525, 174] on div "N/A" at bounding box center [580, 170] width 152 height 7
click at [523, 178] on div "N/A" at bounding box center [580, 174] width 152 height 7
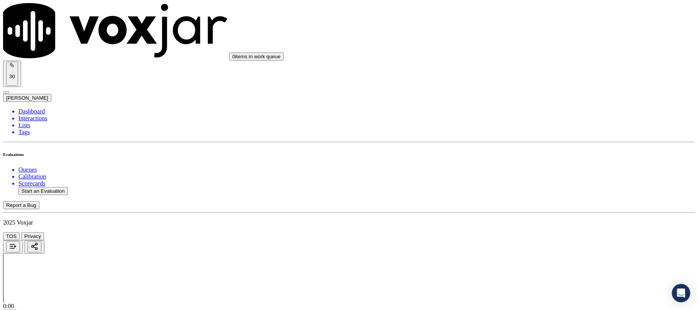
click at [526, 142] on div "No" at bounding box center [580, 138] width 152 height 7
click at [532, 230] on div "No" at bounding box center [580, 226] width 152 height 7
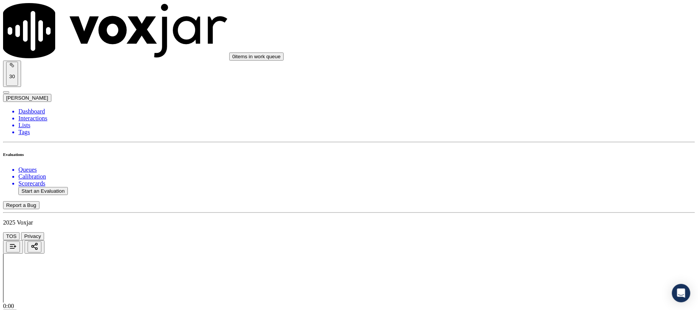
click at [38, 108] on li "Dashboard" at bounding box center [356, 111] width 677 height 7
click at [68, 187] on button "Start an Evaluation" at bounding box center [42, 191] width 49 height 8
drag, startPoint x: 301, startPoint y: 132, endPoint x: 364, endPoint y: 132, distance: 63.3
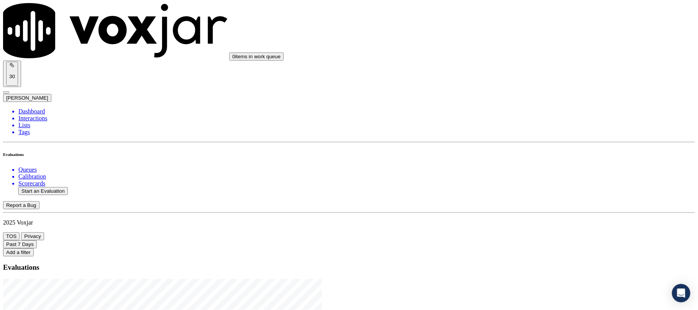
type input "20250917-173851_2153037462-C1"
type input "2025-09-17T21:28"
type input "sam"
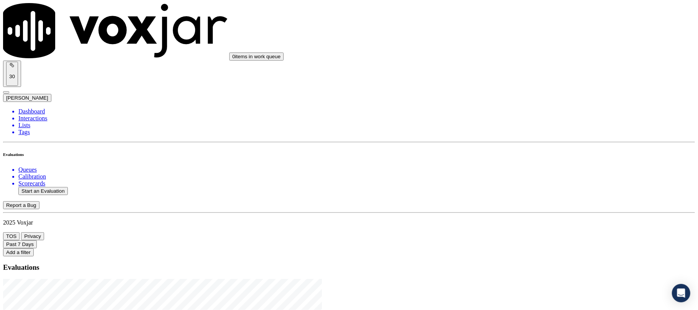
type input "Cornelio Taperia"
drag, startPoint x: 224, startPoint y: 85, endPoint x: 214, endPoint y: 86, distance: 10.8
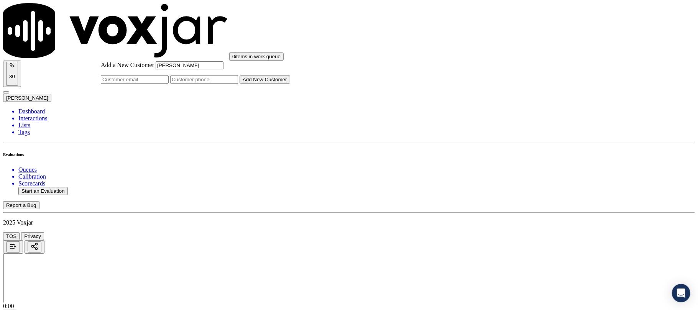
type input "Cornelio Taperia"
click at [238, 84] on input "Add a New Customer" at bounding box center [204, 80] width 68 height 8
paste input "2153037462"
paste input "2674448383"
type input "2153037462_2674448383"
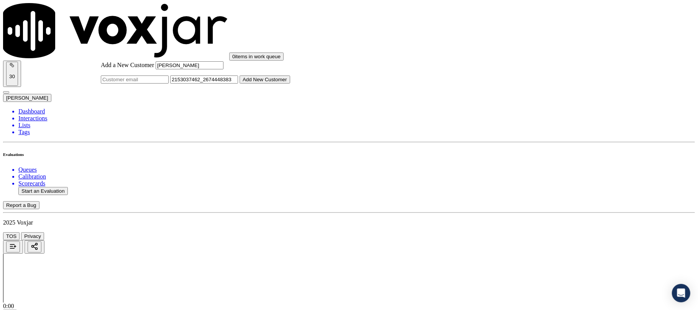
click at [290, 84] on button "Add New Customer" at bounding box center [265, 80] width 51 height 8
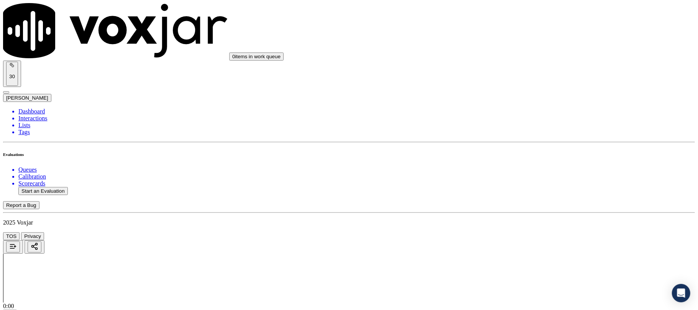
click at [534, 143] on div "Yes" at bounding box center [580, 140] width 152 height 7
click at [531, 230] on div "Yes" at bounding box center [580, 227] width 152 height 7
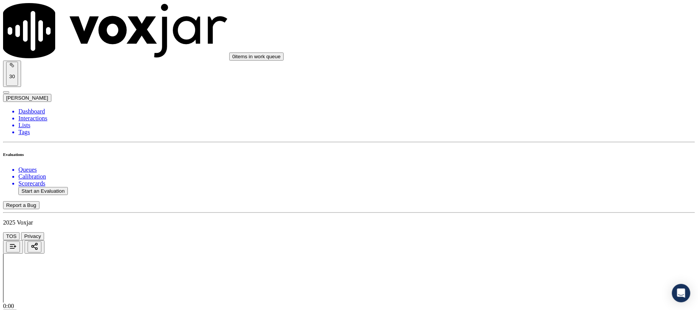
click at [527, 216] on div "Yes" at bounding box center [580, 212] width 152 height 7
click at [527, 183] on div "N/A" at bounding box center [580, 179] width 152 height 7
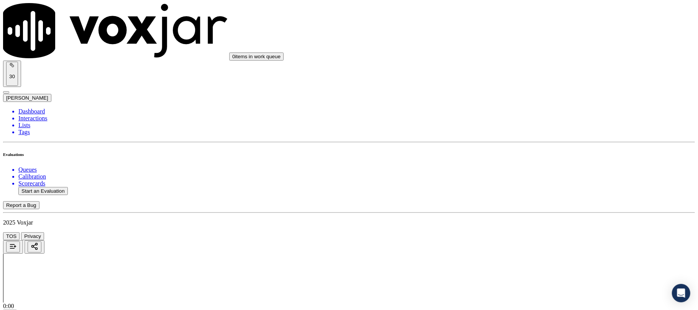
scroll to position [358, 0]
click at [531, 164] on div "Yes" at bounding box center [580, 160] width 152 height 7
drag, startPoint x: 535, startPoint y: 142, endPoint x: 537, endPoint y: 154, distance: 12.4
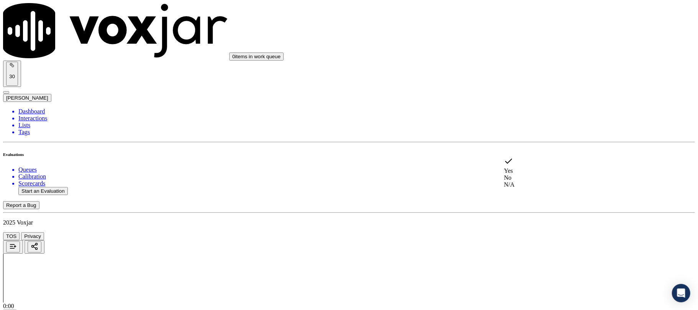
click at [528, 176] on div "No" at bounding box center [580, 178] width 152 height 7
click at [526, 196] on div "Yes" at bounding box center [580, 195] width 152 height 7
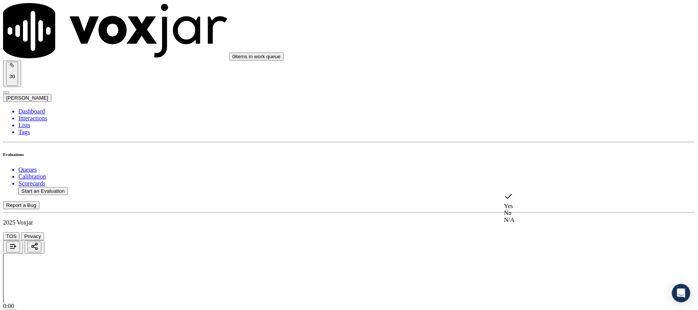
click at [532, 220] on div "N/A" at bounding box center [580, 220] width 152 height 7
click at [522, 156] on div "N/A" at bounding box center [580, 153] width 152 height 7
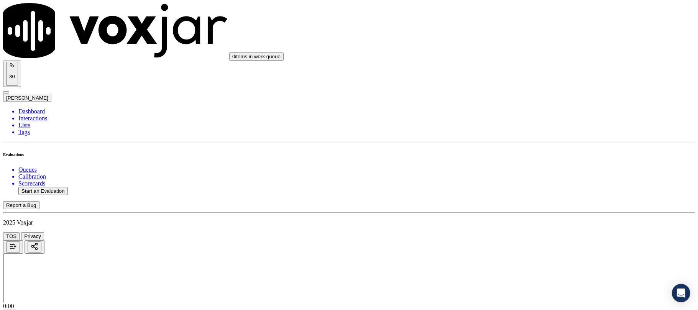
click at [531, 151] on div "N/A" at bounding box center [580, 147] width 152 height 7
click at [525, 138] on div "Yes" at bounding box center [580, 136] width 152 height 7
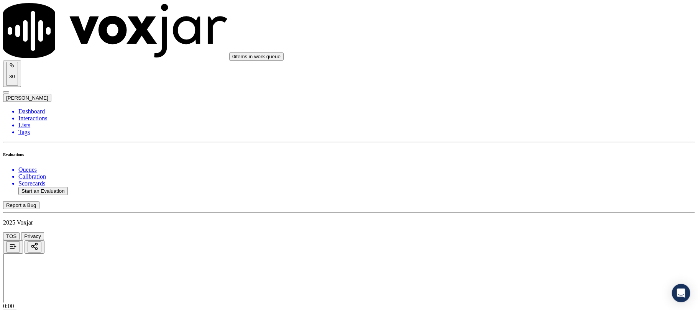
scroll to position [971, 0]
click at [528, 148] on div "N/A" at bounding box center [580, 144] width 152 height 7
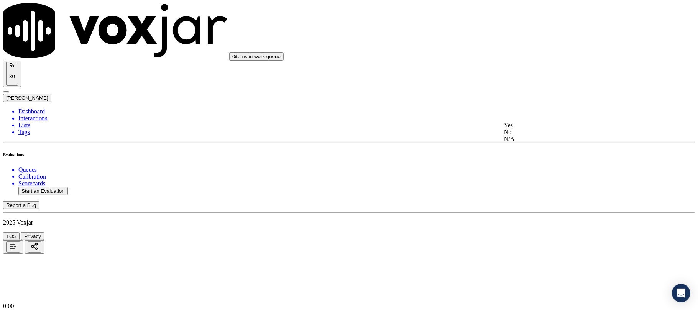
click at [525, 136] on div "No" at bounding box center [580, 132] width 152 height 7
click at [530, 114] on div "Yes" at bounding box center [580, 110] width 152 height 7
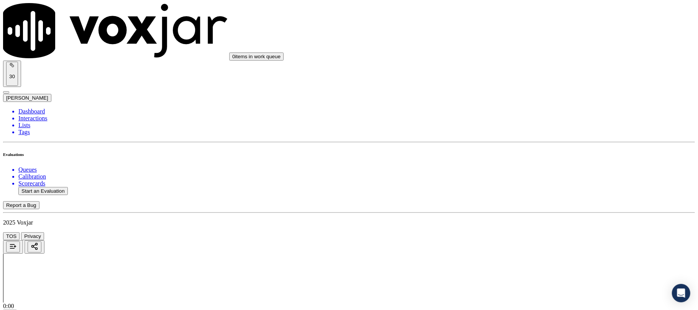
click at [526, 151] on div "Yes" at bounding box center [580, 147] width 152 height 7
click at [527, 174] on div "N/A" at bounding box center [580, 172] width 152 height 7
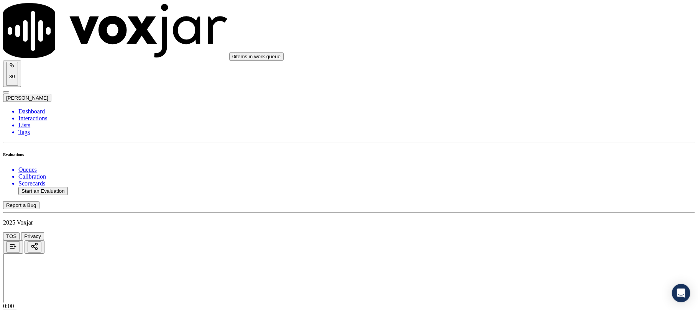
click at [524, 137] on div "N/A" at bounding box center [580, 135] width 152 height 7
click at [531, 134] on div "Yes" at bounding box center [580, 133] width 152 height 7
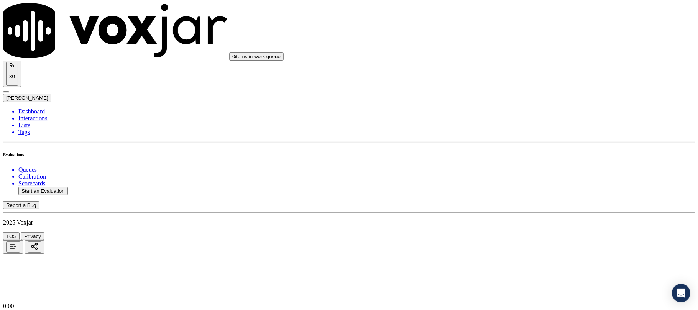
scroll to position [1432, 0]
click at [525, 145] on div "N/A" at bounding box center [580, 141] width 152 height 7
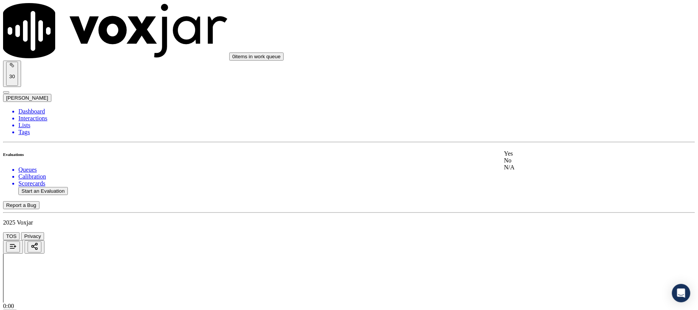
click at [527, 164] on div "No" at bounding box center [580, 160] width 152 height 7
click at [523, 128] on div "N/A" at bounding box center [580, 126] width 152 height 7
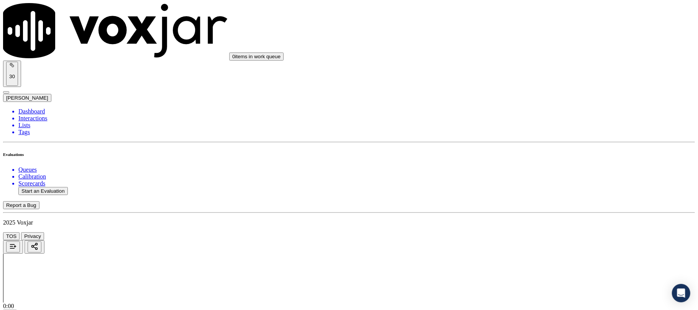
click at [527, 123] on div "N/A" at bounding box center [580, 120] width 152 height 7
click at [525, 118] on div "N/A" at bounding box center [580, 114] width 152 height 7
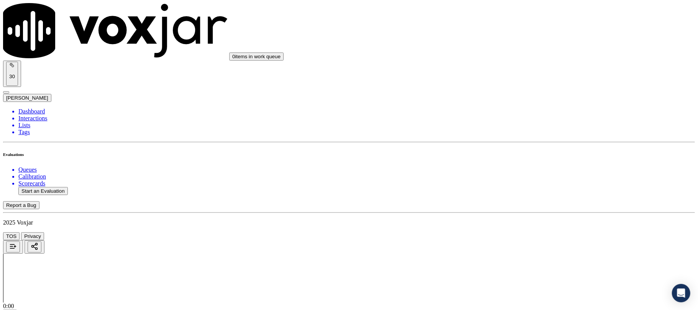
scroll to position [1892, 0]
drag, startPoint x: 534, startPoint y: 97, endPoint x: 534, endPoint y: 107, distance: 9.6
click at [525, 130] on div "N/A" at bounding box center [580, 126] width 152 height 7
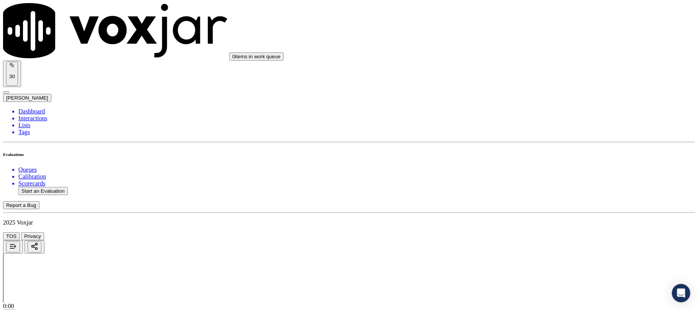
click at [529, 125] on div "N/A" at bounding box center [580, 121] width 152 height 7
click at [533, 120] on div "N/A" at bounding box center [580, 116] width 152 height 7
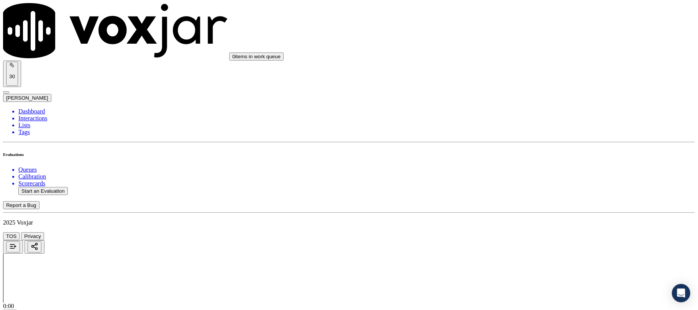
click at [530, 207] on div "N/A" at bounding box center [580, 204] width 152 height 7
click at [525, 222] on div "Yes" at bounding box center [580, 219] width 152 height 7
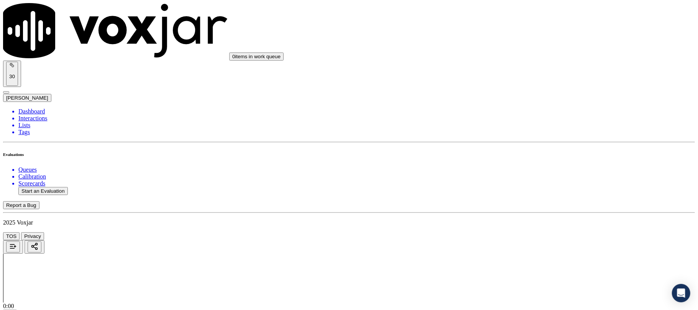
click at [525, 246] on div "N/A" at bounding box center [580, 244] width 152 height 7
click at [38, 108] on li "Dashboard" at bounding box center [356, 111] width 677 height 7
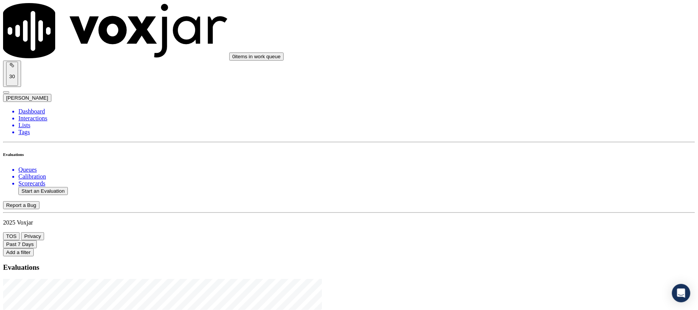
click at [66, 187] on button "Start an Evaluation" at bounding box center [42, 191] width 49 height 8
drag, startPoint x: 300, startPoint y: 129, endPoint x: 373, endPoint y: 129, distance: 73.6
type input "20250917-110108_2678728337-C1"
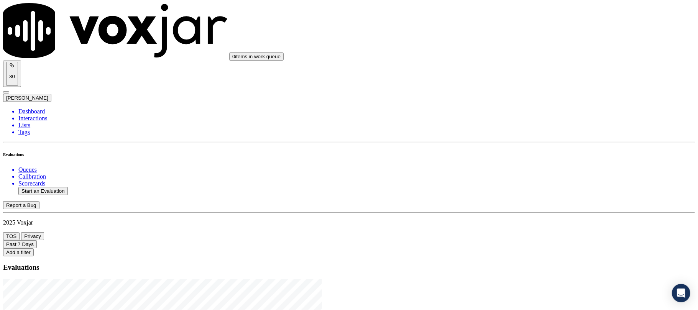
type input "2025-09-17T21:48"
type input "jan"
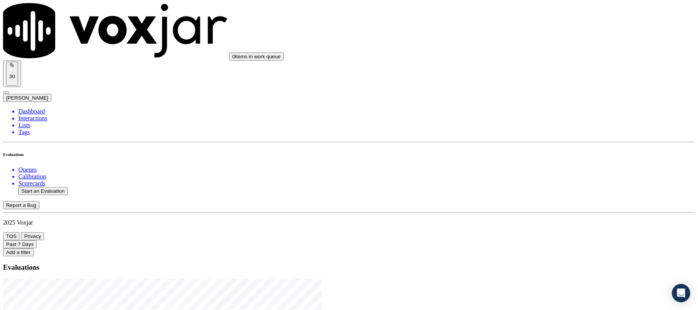
type input "John Watts"
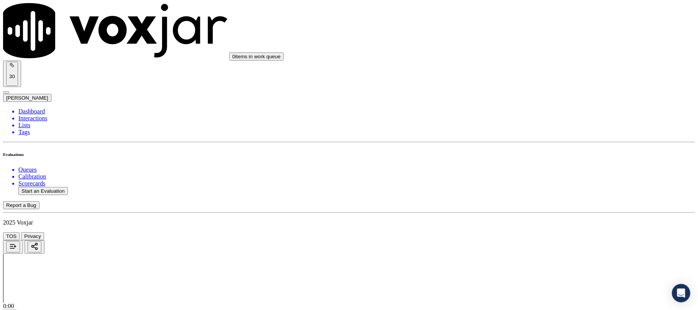
scroll to position [92, 0]
click at [524, 143] on div "Yes" at bounding box center [580, 140] width 152 height 7
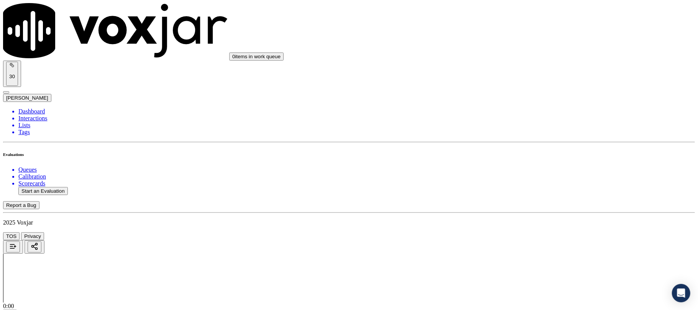
scroll to position [51, 0]
drag, startPoint x: 528, startPoint y: 161, endPoint x: 528, endPoint y: 169, distance: 8.1
click at [528, 180] on div "Yes" at bounding box center [580, 176] width 152 height 7
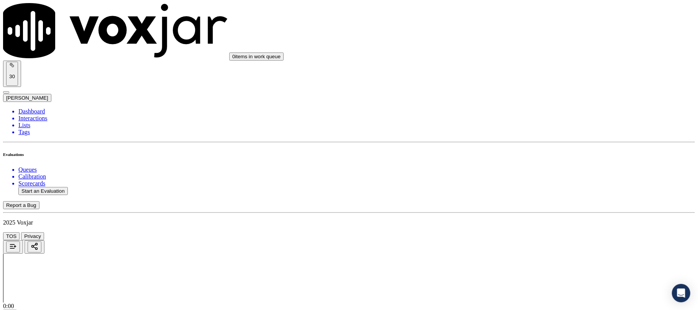
click at [533, 123] on div "Yes" at bounding box center [580, 120] width 152 height 7
click at [528, 183] on div "N/A" at bounding box center [580, 179] width 152 height 7
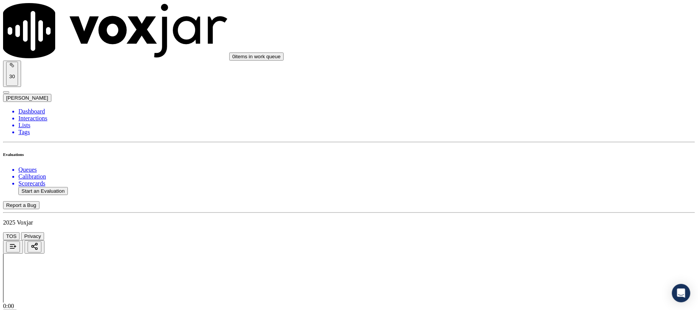
scroll to position [409, 0]
click at [535, 153] on div "Yes" at bounding box center [580, 150] width 152 height 7
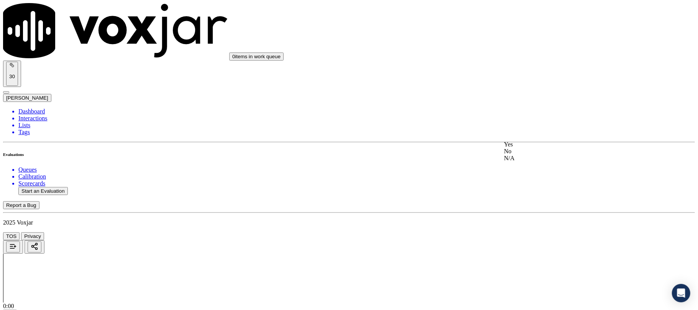
drag, startPoint x: 530, startPoint y: 160, endPoint x: 533, endPoint y: 125, distance: 35.0
click at [530, 155] on div "No" at bounding box center [580, 151] width 152 height 7
click at [535, 150] on div "No" at bounding box center [580, 146] width 152 height 7
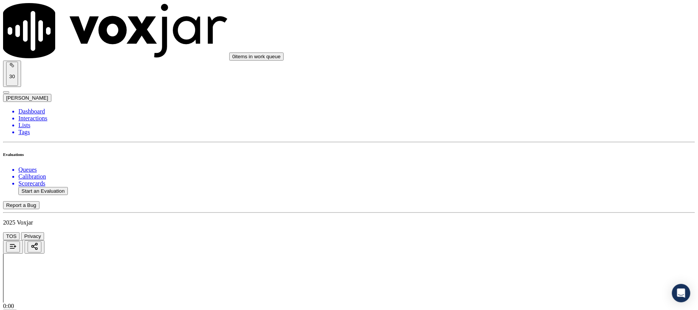
paste textarea "@2:29 Janet shares the account number <> The agent must ask for and obtain the …"
type textarea "@2:29 Janet shares the account number <> The agent must ask for and obtain the …"
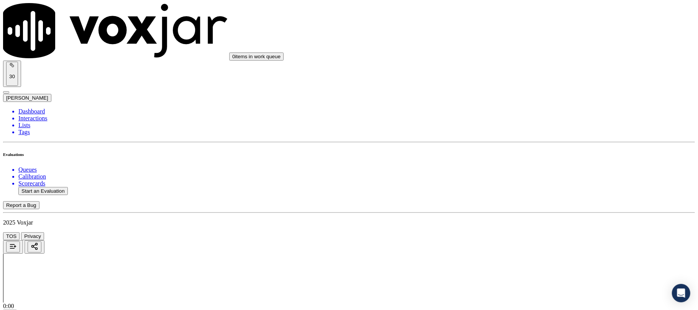
click at [535, 159] on div "Yes No N/A" at bounding box center [580, 148] width 152 height 21
click at [525, 159] on div "N/A" at bounding box center [580, 155] width 152 height 7
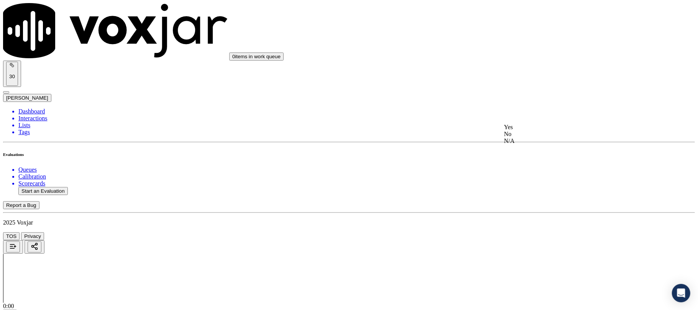
click at [527, 127] on div "Yes" at bounding box center [580, 127] width 152 height 7
click at [525, 144] on div "Yes" at bounding box center [580, 140] width 152 height 7
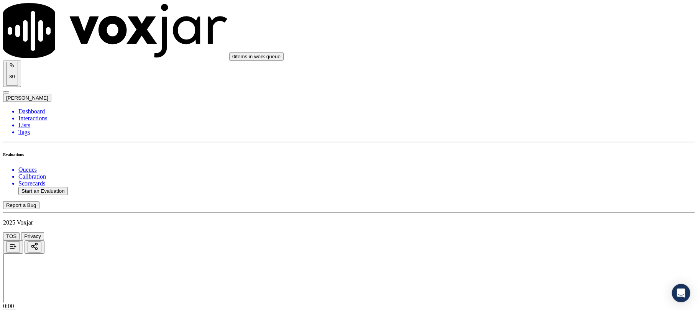
click at [532, 145] on div "No" at bounding box center [580, 141] width 152 height 7
click at [532, 124] on div "Yes" at bounding box center [580, 120] width 152 height 7
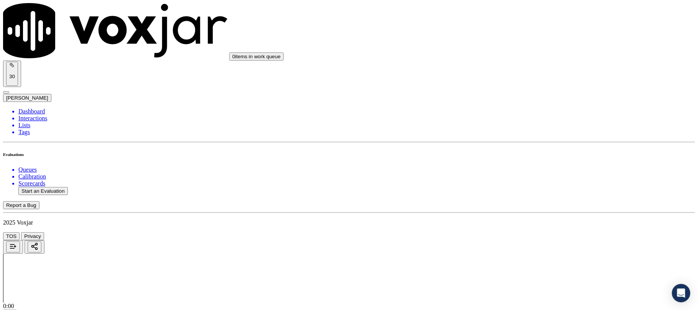
click at [534, 212] on div "Yes" at bounding box center [580, 208] width 152 height 7
click at [528, 162] on div "No" at bounding box center [580, 158] width 152 height 7
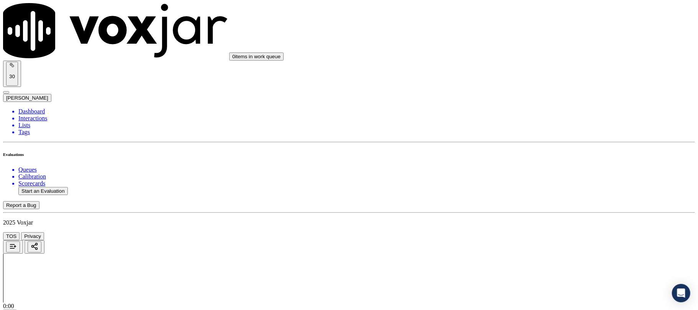
scroll to position [1534, 0]
click at [535, 77] on div "Yes" at bounding box center [580, 75] width 152 height 7
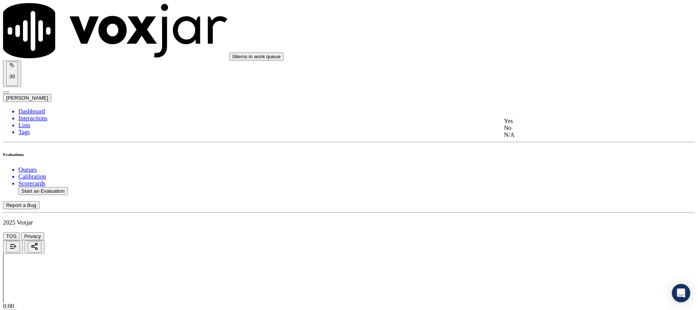
click at [525, 138] on div "N/A" at bounding box center [580, 135] width 152 height 7
click at [528, 81] on div "No" at bounding box center [580, 77] width 152 height 7
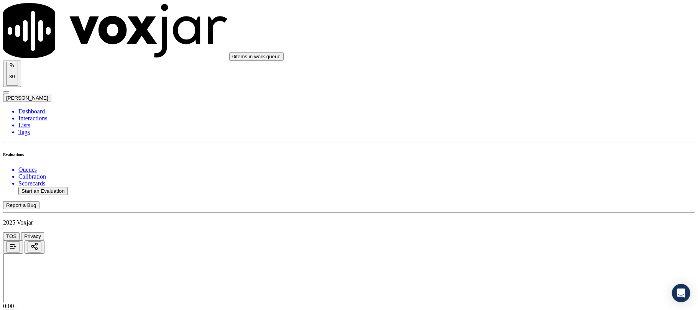
click at [531, 119] on div "Yes" at bounding box center [580, 115] width 152 height 7
click at [527, 130] on div "No" at bounding box center [580, 133] width 152 height 7
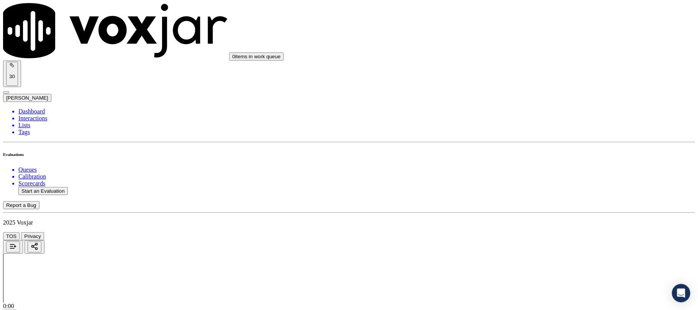
click at [537, 162] on div "Yes" at bounding box center [580, 161] width 152 height 7
click at [530, 173] on div "N/A" at bounding box center [580, 169] width 152 height 7
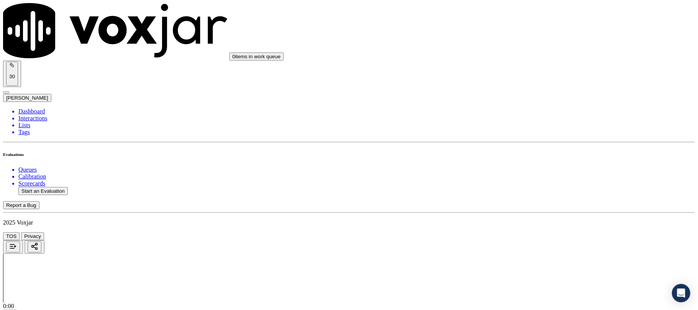
scroll to position [1943, 0]
click at [522, 170] on div "No" at bounding box center [580, 166] width 152 height 7
drag, startPoint x: 539, startPoint y: 204, endPoint x: 539, endPoint y: 212, distance: 8.4
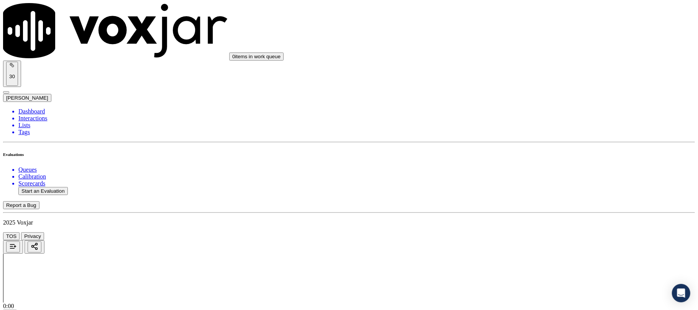
click at [524, 219] on div "Yes" at bounding box center [580, 219] width 152 height 7
click at [519, 234] on div "No" at bounding box center [580, 237] width 152 height 7
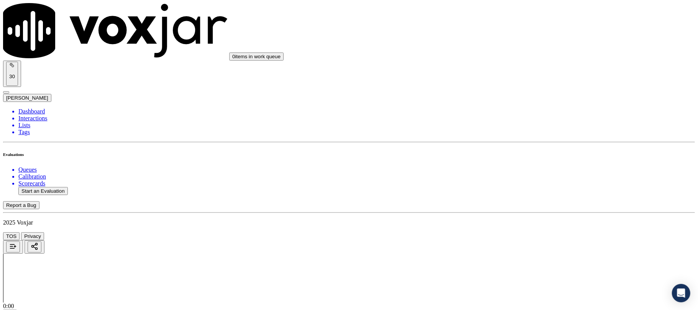
click at [31, 108] on li "Dashboard" at bounding box center [356, 111] width 677 height 7
click at [48, 187] on button "Start an Evaluation" at bounding box center [42, 191] width 49 height 8
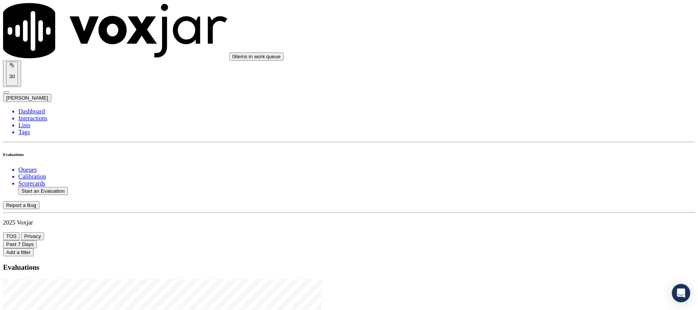
drag, startPoint x: 301, startPoint y: 131, endPoint x: 358, endPoint y: 131, distance: 56.8
type input "20250917-130635_2348301368-C1"
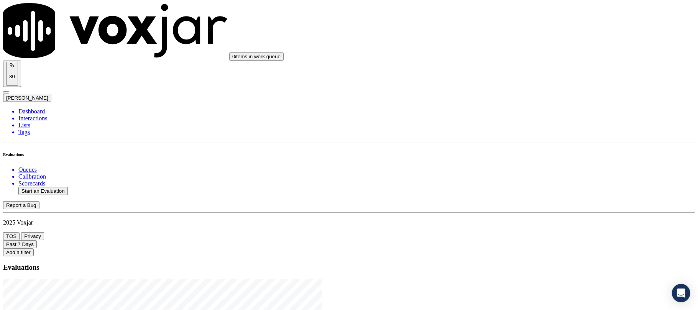
type input "2025-09-17T22:10"
type input "ric"
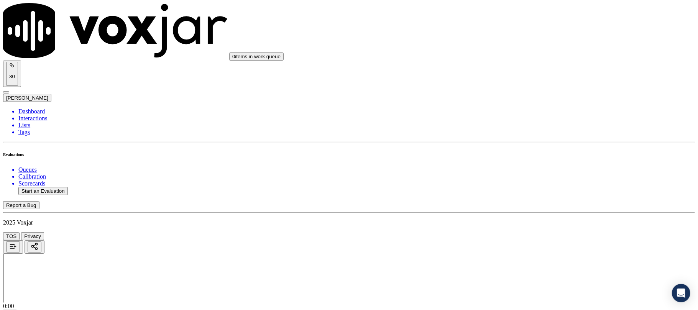
type input "Alice C Rock"
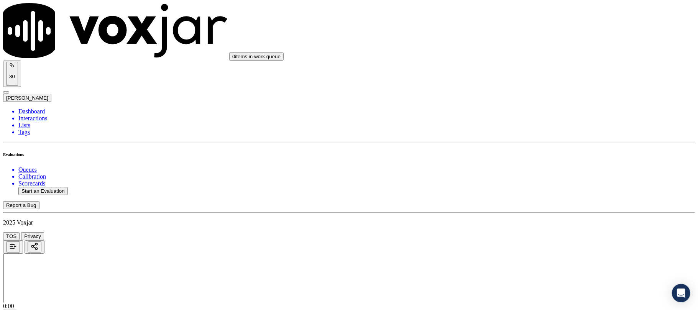
click at [527, 142] on div "Yes" at bounding box center [580, 140] width 152 height 7
click at [522, 180] on div "Yes" at bounding box center [580, 176] width 152 height 7
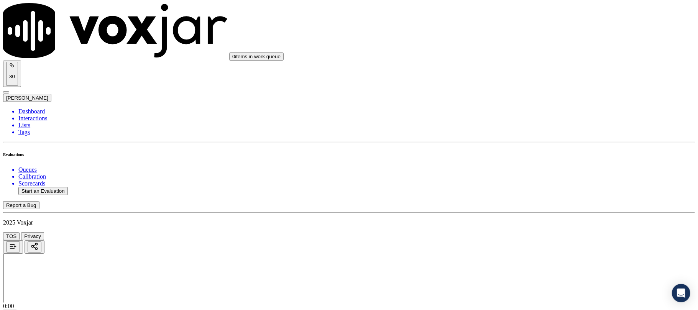
scroll to position [204, 0]
drag, startPoint x: 531, startPoint y: 123, endPoint x: 528, endPoint y: 109, distance: 14.4
click at [531, 123] on div "Yes" at bounding box center [580, 120] width 152 height 7
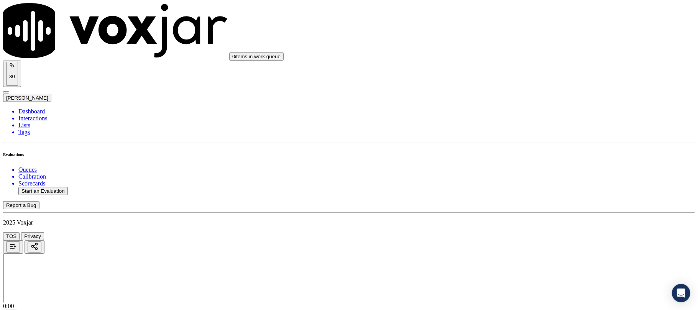
drag, startPoint x: 531, startPoint y: 142, endPoint x: 523, endPoint y: 124, distance: 18.9
click at [530, 132] on div "N/A" at bounding box center [580, 128] width 152 height 7
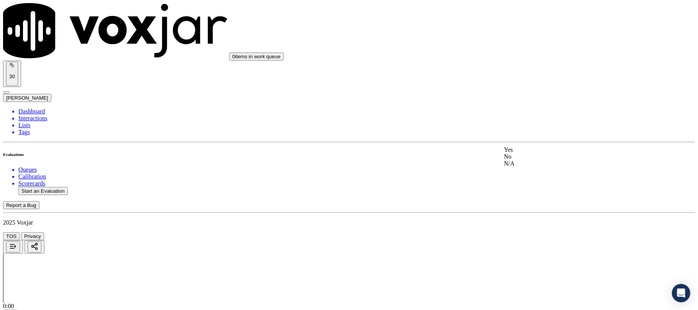
click at [524, 153] on div "Yes" at bounding box center [580, 150] width 152 height 7
click at [530, 104] on div "No" at bounding box center [580, 100] width 152 height 7
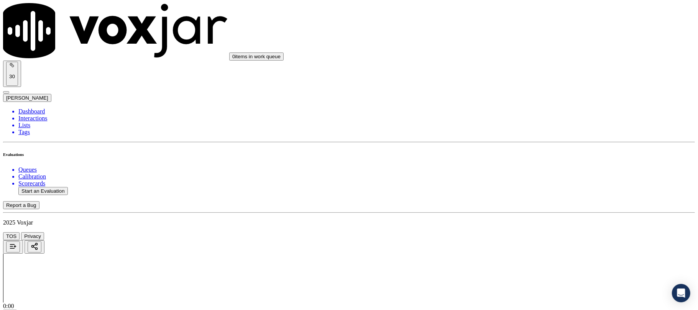
click at [528, 91] on div "Yes" at bounding box center [580, 87] width 152 height 7
click at [524, 118] on div "N/A" at bounding box center [580, 114] width 152 height 7
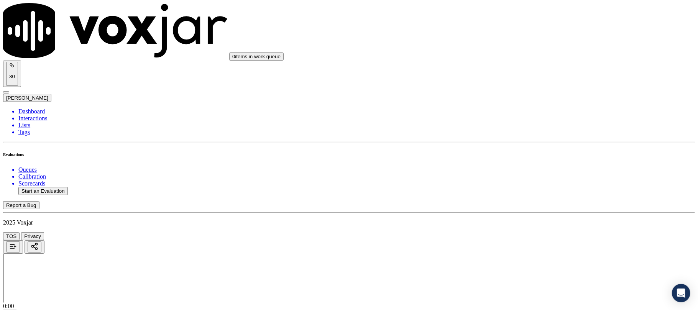
scroll to position [869, 0]
click at [525, 90] on div "Yes" at bounding box center [580, 86] width 152 height 7
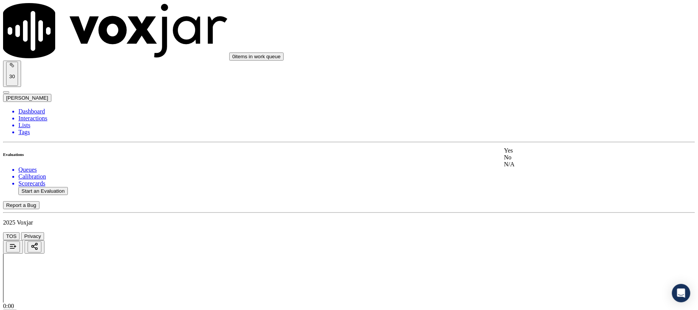
click at [527, 154] on div "Yes" at bounding box center [580, 150] width 152 height 7
click at [530, 156] on div "No" at bounding box center [580, 152] width 152 height 7
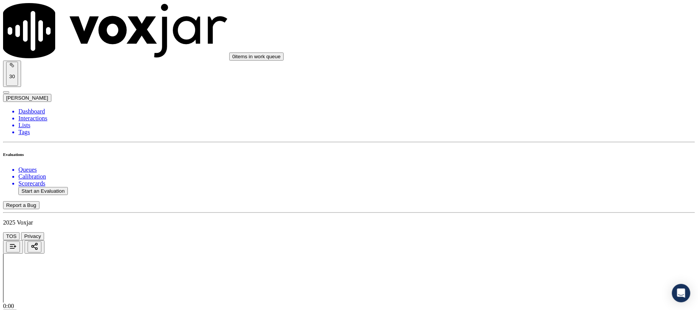
click at [552, 129] on div "Yes No N/A" at bounding box center [580, 137] width 152 height 21
click at [537, 134] on div "Yes" at bounding box center [580, 130] width 152 height 7
click at [527, 221] on div "Yes" at bounding box center [580, 218] width 152 height 7
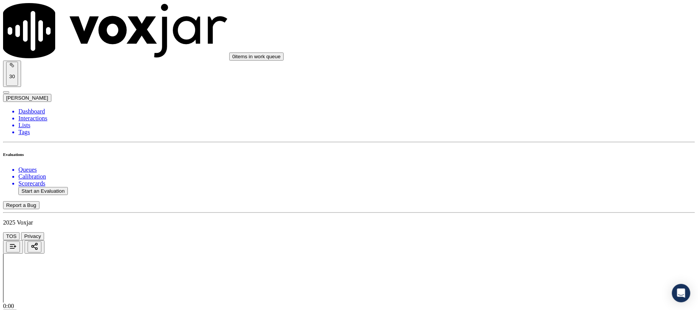
scroll to position [1278, 0]
click at [525, 172] on div "No" at bounding box center [580, 168] width 152 height 7
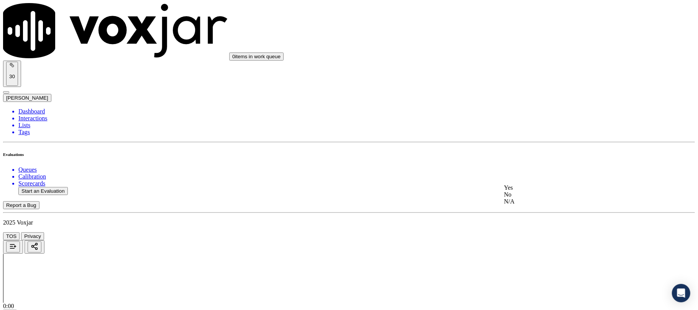
click at [530, 191] on div "Yes" at bounding box center [580, 187] width 152 height 7
click at [529, 142] on div "No" at bounding box center [580, 138] width 152 height 7
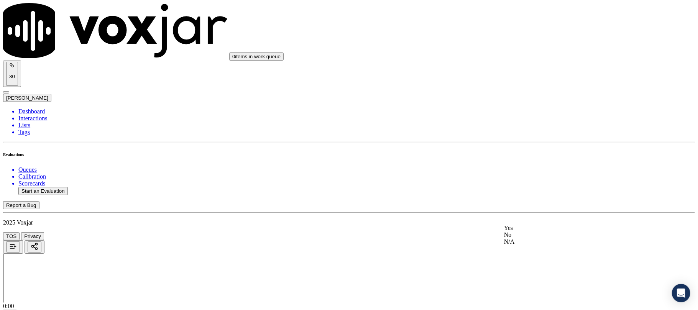
click at [523, 239] on div "No" at bounding box center [580, 235] width 152 height 7
click at [523, 169] on div "Yes No N/A" at bounding box center [580, 178] width 152 height 21
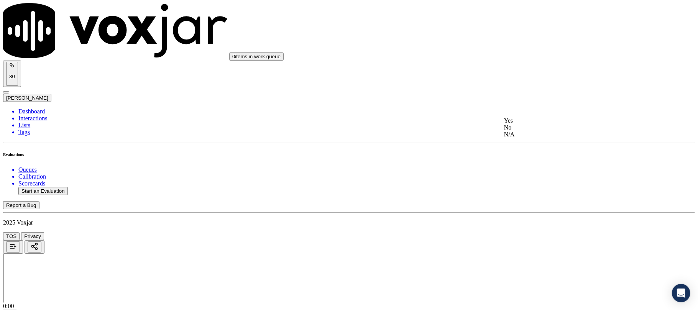
click at [520, 235] on div "N/A" at bounding box center [580, 231] width 152 height 7
click at [532, 181] on div "No" at bounding box center [580, 177] width 152 height 7
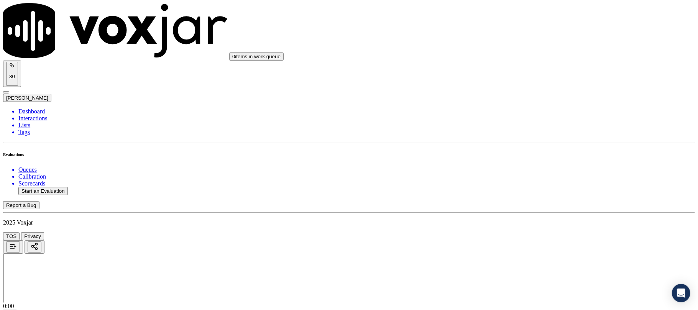
click at [535, 268] on div "No" at bounding box center [580, 265] width 152 height 7
click at [528, 226] on div "Yes" at bounding box center [580, 222] width 152 height 7
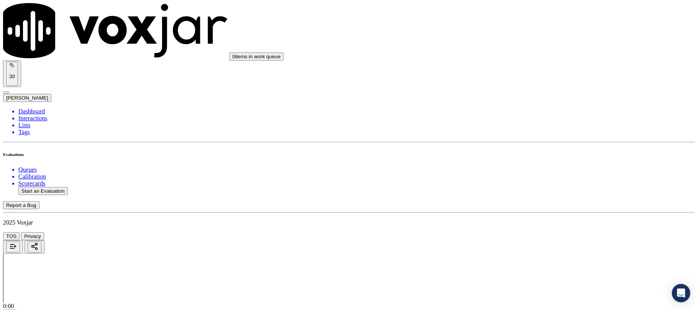
scroll to position [1930, 0]
click at [31, 108] on li "Dashboard" at bounding box center [356, 111] width 677 height 7
click at [54, 187] on button "Start an Evaluation" at bounding box center [42, 191] width 49 height 8
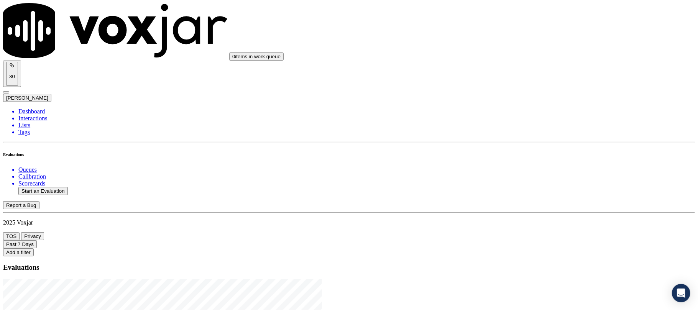
drag, startPoint x: 301, startPoint y: 130, endPoint x: 353, endPoint y: 131, distance: 52.2
type input "20250917-155904_3304558065-C1"
type input "2025-09-17T22:29"
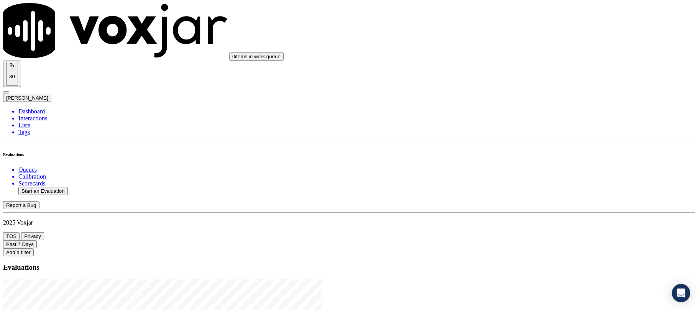
type input "[PERSON_NAME]"
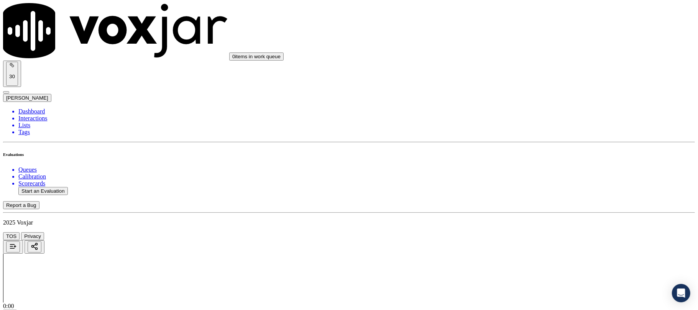
type input "WM G FOGLE"
drag, startPoint x: 303, startPoint y: 84, endPoint x: 258, endPoint y: 82, distance: 44.9
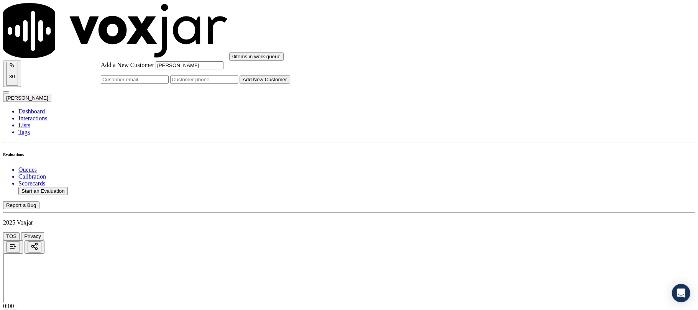
type input "WM G FOGLE"
click at [238, 84] on input "Add a New Customer" at bounding box center [204, 80] width 68 height 8
paste input "3304558065"
type input "3304558065"
click at [290, 84] on button "Add New Customer" at bounding box center [265, 80] width 51 height 8
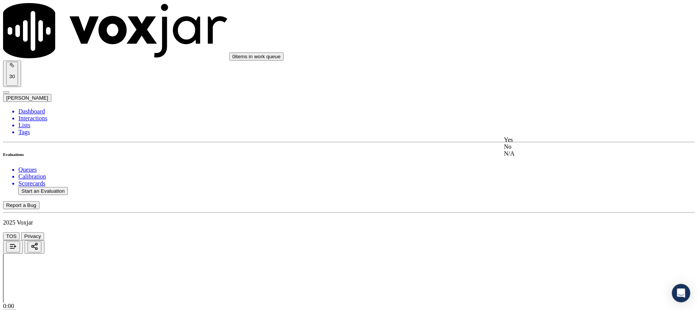
click at [534, 140] on div "Yes" at bounding box center [580, 140] width 152 height 7
click at [531, 178] on div "Yes" at bounding box center [580, 176] width 152 height 7
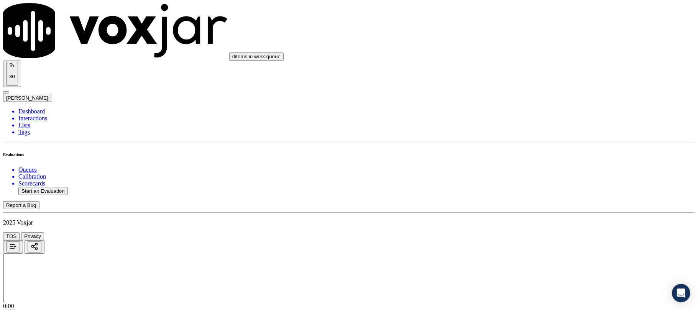
click at [529, 120] on div "Yes" at bounding box center [580, 120] width 152 height 7
click at [528, 117] on div "Yes" at bounding box center [580, 114] width 152 height 7
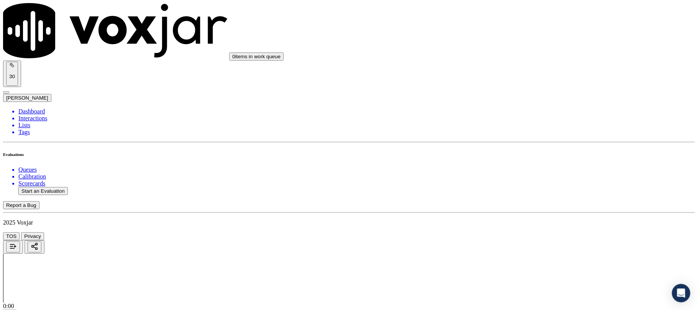
scroll to position [409, 0]
click at [534, 149] on div "Yes" at bounding box center [580, 150] width 152 height 7
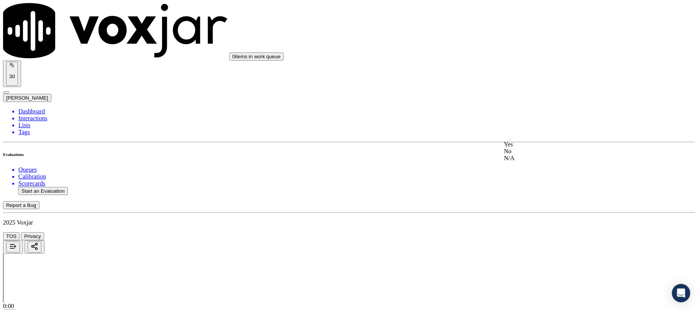
click at [527, 155] on div "No" at bounding box center [580, 151] width 152 height 7
click at [527, 98] on div "No" at bounding box center [580, 94] width 152 height 7
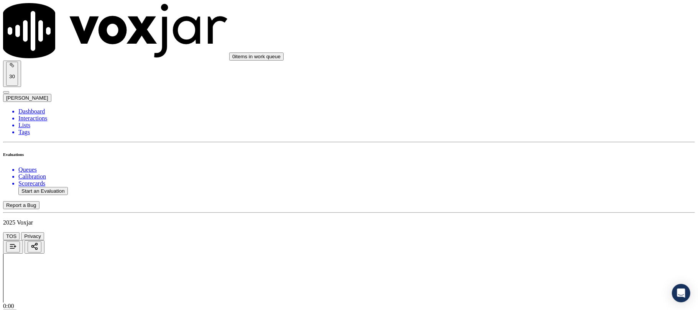
paste textarea "@4:36 Anna shares the account number - The agent must ask for and obtain the cu…"
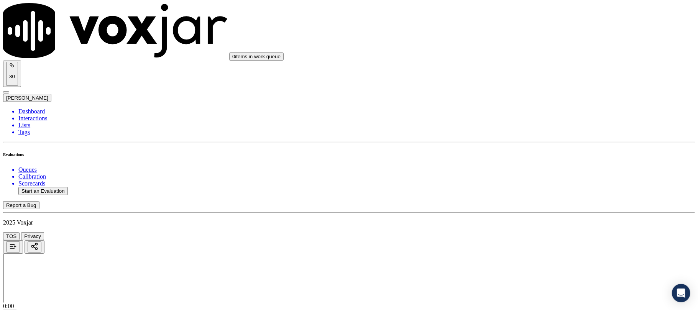
type textarea "@4:36 Anna shares the account number - The agent must ask for and obtain the cu…"
click at [527, 108] on div "N/A" at bounding box center [580, 104] width 152 height 7
click at [528, 182] on div "Yes" at bounding box center [580, 178] width 152 height 7
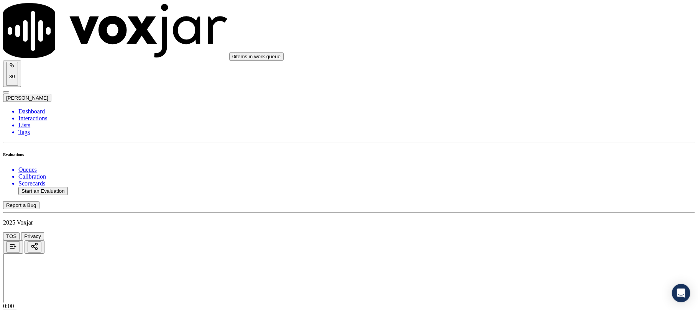
scroll to position [971, 0]
click at [522, 144] on div "Yes" at bounding box center [580, 140] width 152 height 7
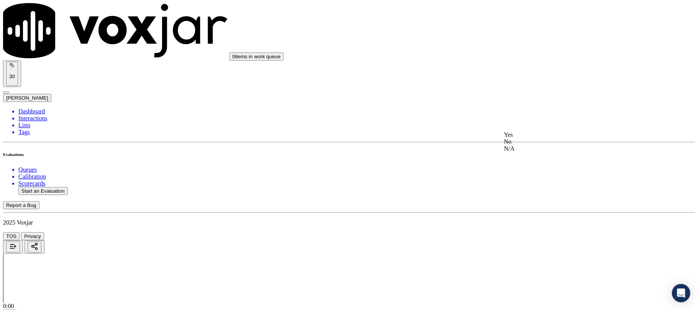
click at [530, 145] on div "No" at bounding box center [580, 141] width 152 height 7
drag, startPoint x: 540, startPoint y: 209, endPoint x: 537, endPoint y: 215, distance: 6.3
click at [527, 226] on div "Yes" at bounding box center [580, 222] width 152 height 7
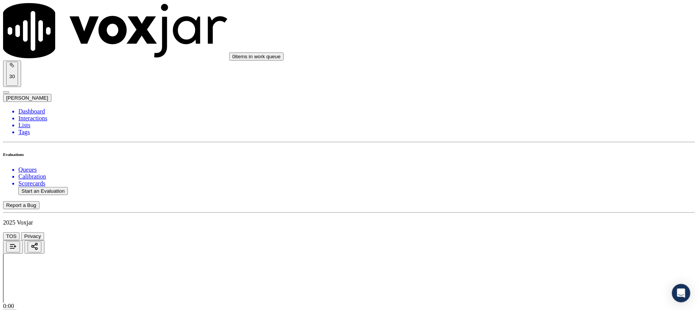
drag, startPoint x: 532, startPoint y: 143, endPoint x: 531, endPoint y: 149, distance: 5.8
click at [522, 160] on div "Yes" at bounding box center [580, 156] width 152 height 7
drag, startPoint x: 543, startPoint y: 130, endPoint x: 543, endPoint y: 143, distance: 13.0
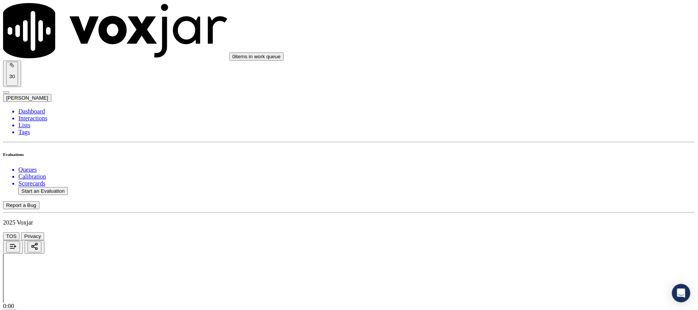
click at [526, 162] on div "No" at bounding box center [580, 158] width 152 height 7
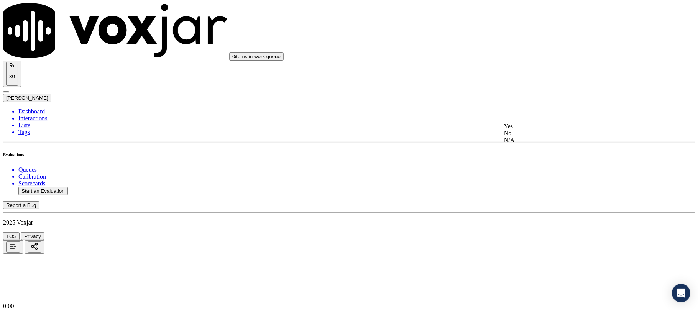
click at [527, 128] on div "Yes" at bounding box center [580, 126] width 152 height 7
click at [532, 132] on div "No" at bounding box center [580, 128] width 152 height 7
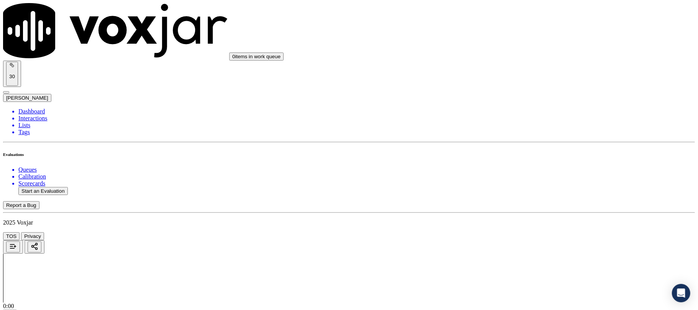
click at [532, 126] on div "No" at bounding box center [580, 122] width 152 height 7
click at [533, 212] on div "Yes" at bounding box center [580, 212] width 152 height 7
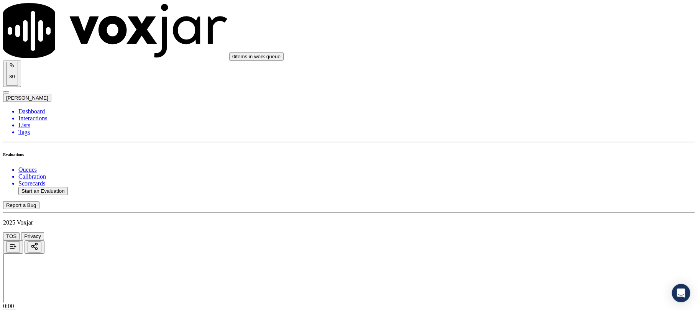
click at [524, 173] on div "N/A" at bounding box center [580, 169] width 152 height 7
click at [519, 170] on div "No" at bounding box center [580, 166] width 152 height 7
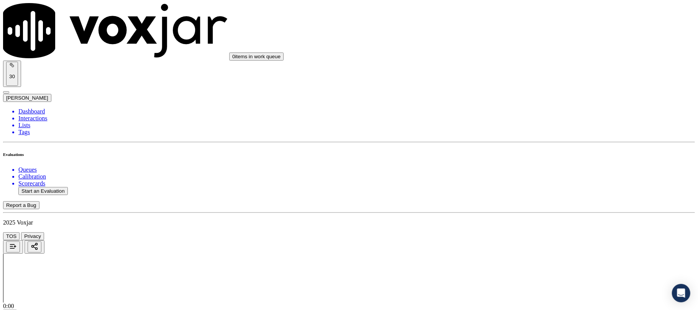
scroll to position [1971, 0]
click at [528, 230] on div "No" at bounding box center [580, 226] width 152 height 7
click at [530, 232] on div "No" at bounding box center [580, 232] width 152 height 18
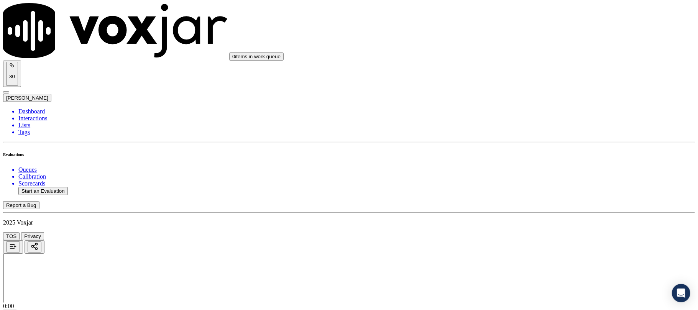
click at [37, 108] on li "Dashboard" at bounding box center [356, 111] width 677 height 7
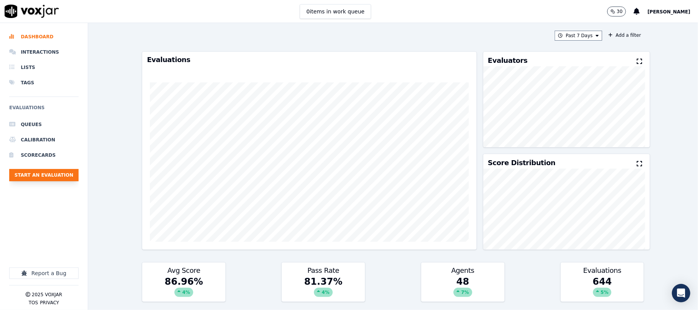
click at [64, 173] on button "Start an Evaluation" at bounding box center [43, 175] width 69 height 12
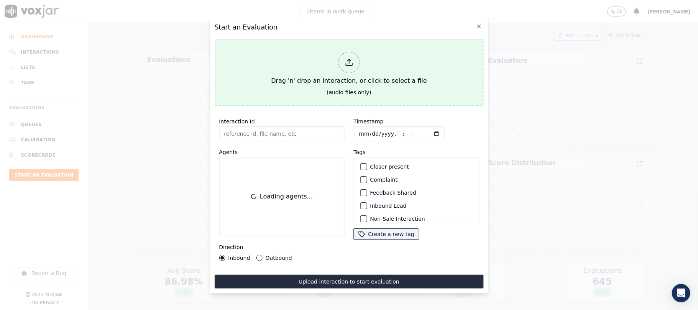
click at [361, 68] on div "Drag 'n' drop an interaction, or click to select a file" at bounding box center [349, 69] width 162 height 40
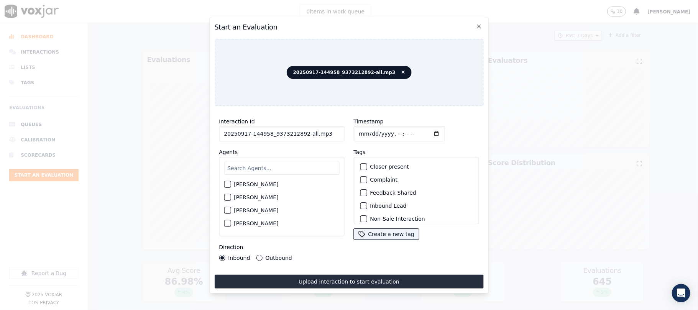
drag, startPoint x: 301, startPoint y: 132, endPoint x: 342, endPoint y: 135, distance: 40.7
click at [342, 135] on div "Interaction Id 20250917-144958_9373212892-all.mp3 Agents Harry Roy Aaron Biswas…" at bounding box center [281, 188] width 135 height 153
type input "20250917-144958_9373212892-C1"
click at [366, 130] on input "Timestamp" at bounding box center [399, 133] width 91 height 15
type input "2025-09-17T22:35"
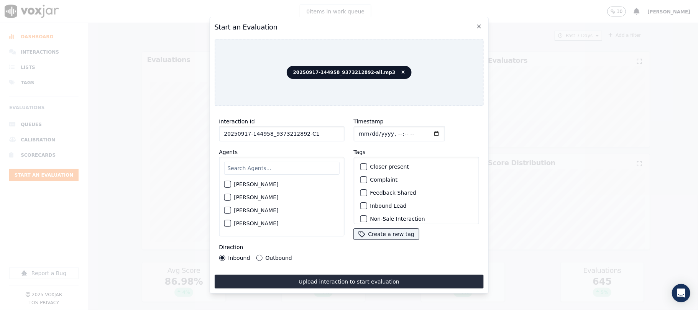
click at [258, 163] on input "text" at bounding box center [281, 168] width 115 height 13
type input "car"
click at [227, 199] on button "[PERSON_NAME]" at bounding box center [227, 199] width 7 height 7
click at [361, 203] on div "button" at bounding box center [363, 205] width 5 height 5
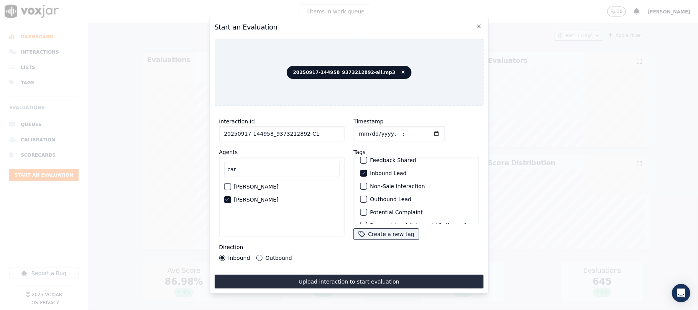
scroll to position [67, 0]
click at [362, 211] on button "Sale Interaction" at bounding box center [363, 214] width 7 height 7
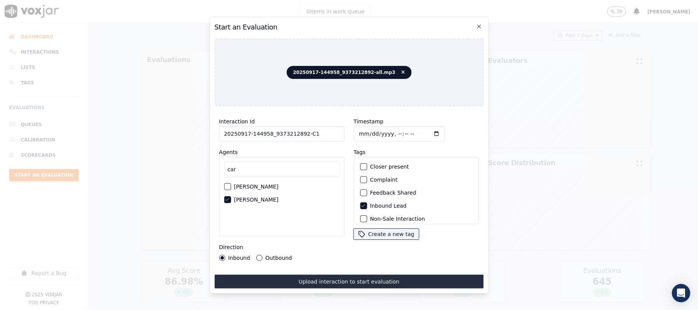
click at [361, 164] on div "button" at bounding box center [363, 166] width 5 height 5
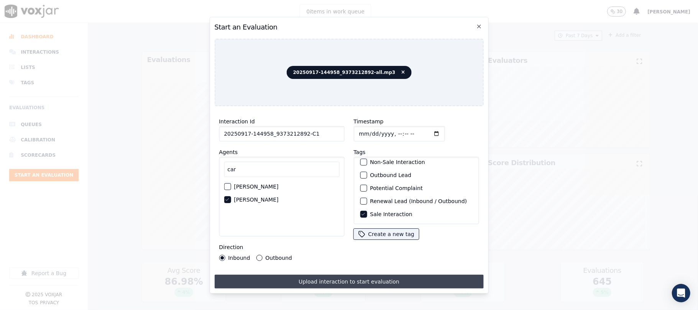
click at [341, 277] on button "Upload interaction to start evaluation" at bounding box center [348, 282] width 269 height 14
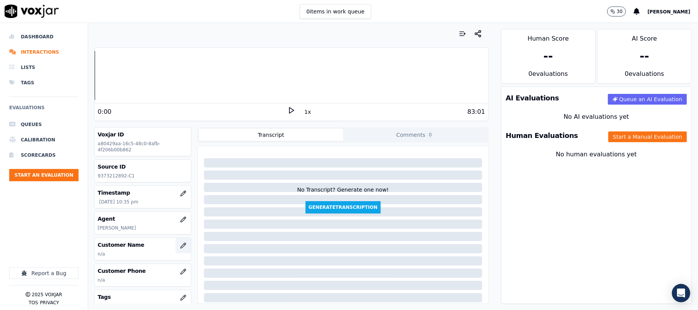
click at [176, 250] on button "button" at bounding box center [183, 245] width 15 height 15
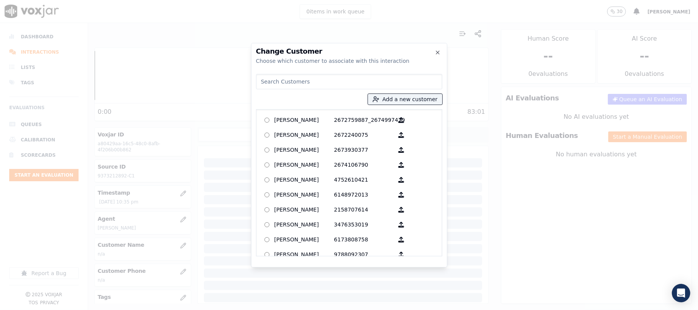
paste input "WILLIAM R MADDOX"
type input "WILLIAM R MADDOX"
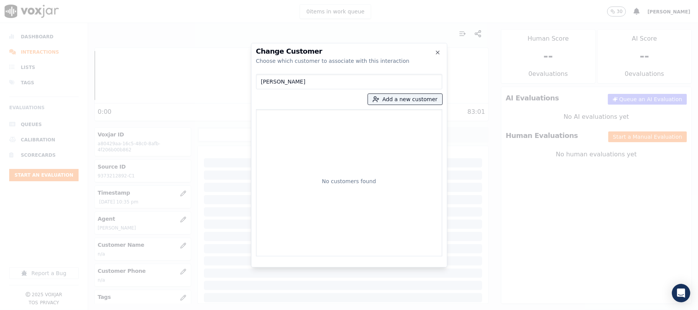
drag, startPoint x: 324, startPoint y: 82, endPoint x: 182, endPoint y: 89, distance: 142.1
click at [182, 310] on div "Change Customer Choose which customer to associate with this interaction WILLIA…" at bounding box center [349, 310] width 698 height 0
click at [404, 98] on button "Add a new customer" at bounding box center [405, 99] width 74 height 11
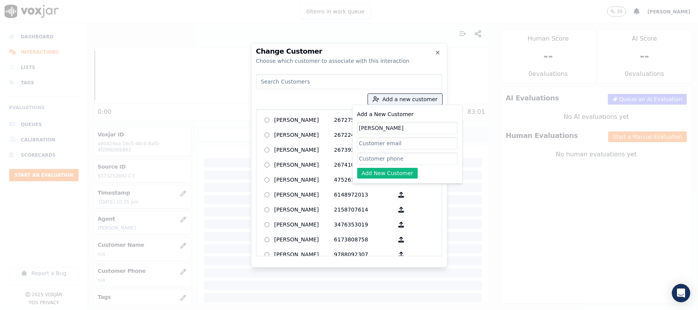
type input "WILLIAM R MADDOX"
click at [373, 156] on input "Add a New Customer" at bounding box center [407, 159] width 100 height 12
paste input "9373212892"
paste input "9375161317"
type input "9373212892_9375161317"
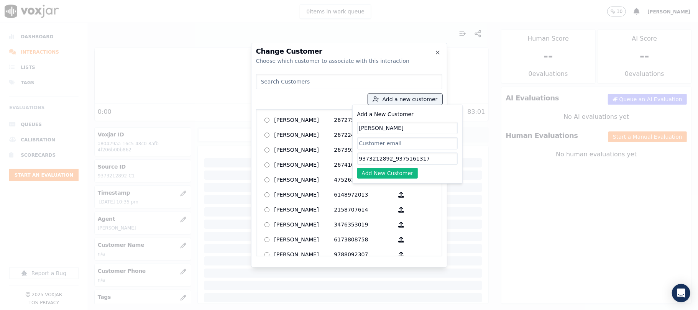
click at [395, 175] on button "Add New Customer" at bounding box center [387, 173] width 61 height 11
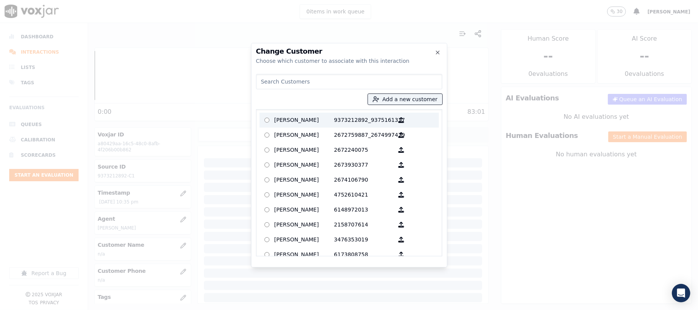
click at [315, 119] on p "WILLIAM R MADDOX" at bounding box center [305, 120] width 60 height 12
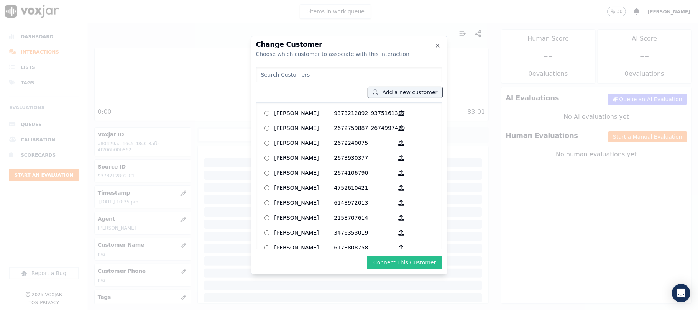
click at [410, 258] on button "Connect This Customer" at bounding box center [404, 263] width 75 height 14
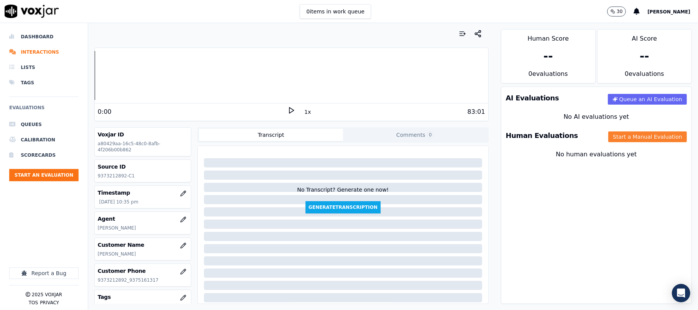
click at [641, 138] on button "Start a Manual Evaluation" at bounding box center [648, 137] width 79 height 11
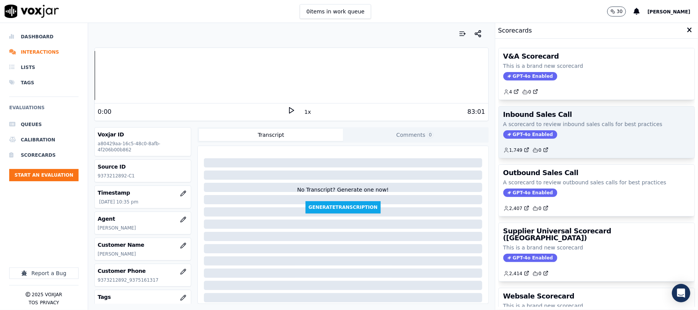
click at [519, 139] on span "GPT-4o Enabled" at bounding box center [531, 134] width 54 height 8
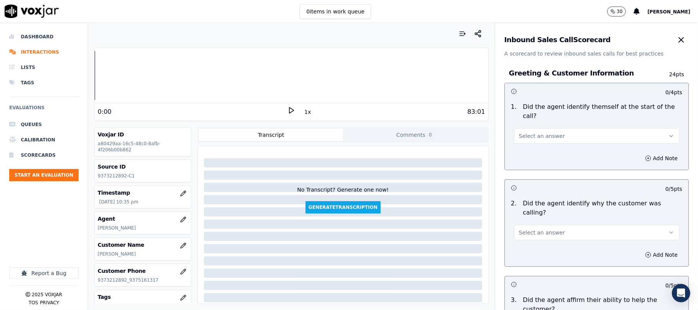
click at [555, 130] on button "Select an answer" at bounding box center [596, 135] width 165 height 15
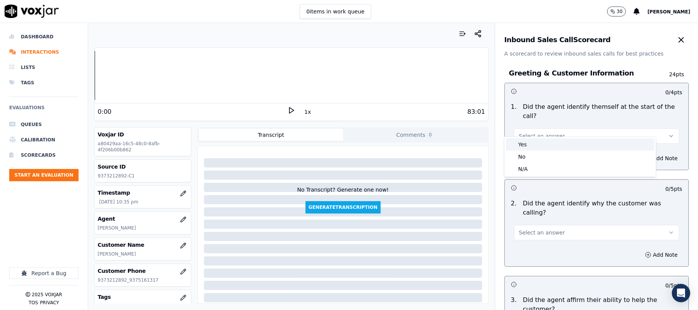
click at [545, 142] on div "Yes" at bounding box center [580, 144] width 148 height 12
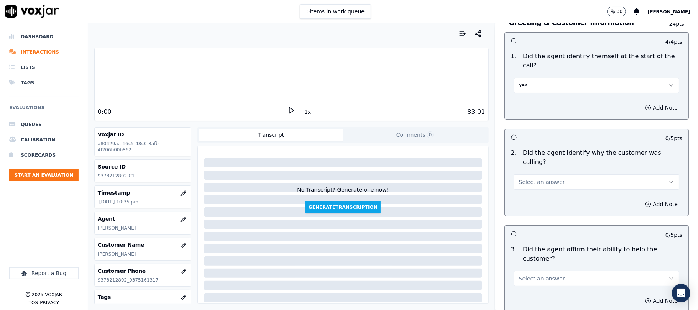
scroll to position [102, 0]
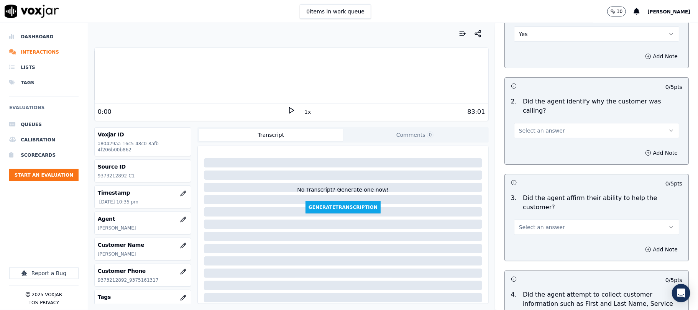
drag, startPoint x: 538, startPoint y: 109, endPoint x: 540, endPoint y: 120, distance: 11.2
click at [540, 127] on span "Select an answer" at bounding box center [542, 131] width 46 height 8
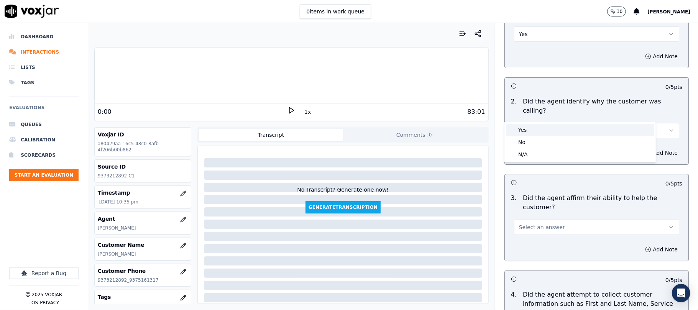
click at [538, 127] on div "Yes" at bounding box center [580, 130] width 148 height 12
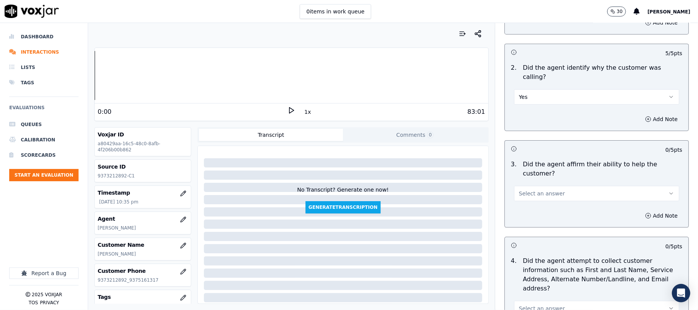
scroll to position [153, 0]
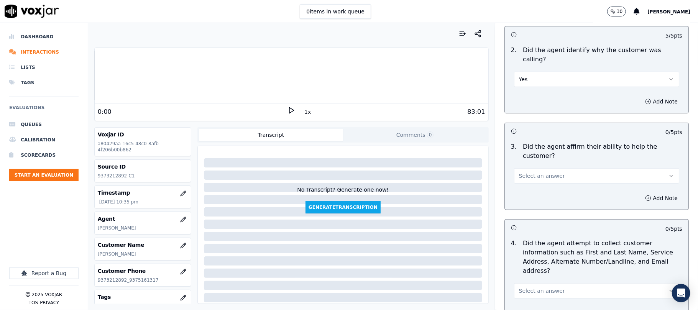
click at [537, 172] on span "Select an answer" at bounding box center [542, 176] width 46 height 8
click at [535, 166] on div "Yes" at bounding box center [580, 166] width 148 height 12
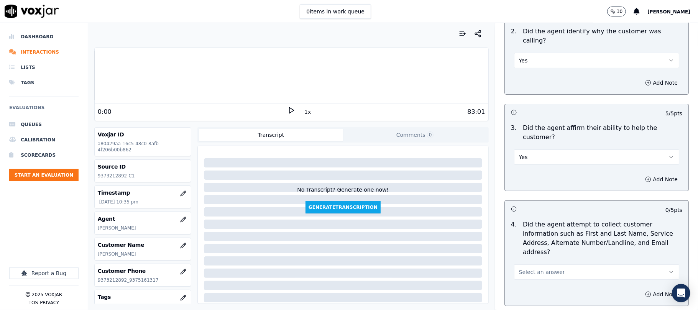
scroll to position [204, 0]
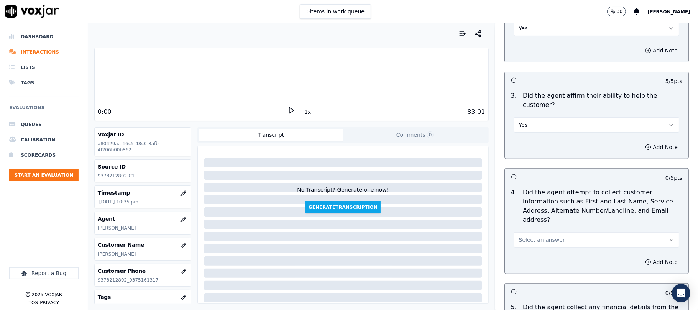
click at [543, 236] on span "Select an answer" at bounding box center [542, 240] width 46 height 8
click at [535, 224] on div "Yes" at bounding box center [580, 221] width 148 height 12
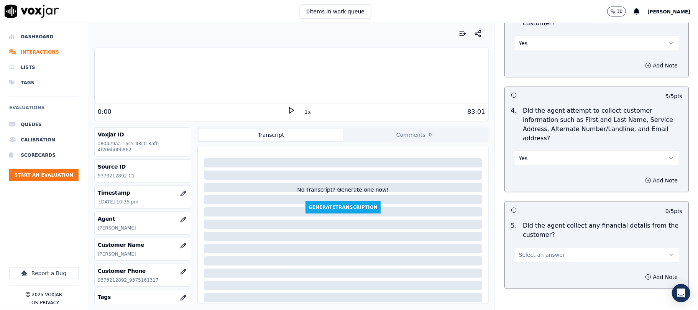
scroll to position [409, 0]
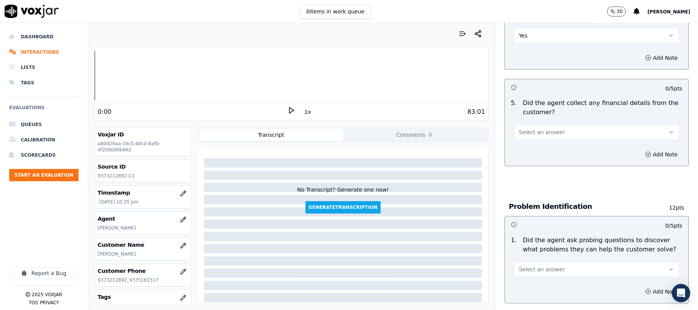
drag, startPoint x: 534, startPoint y: 94, endPoint x: 535, endPoint y: 104, distance: 10.0
click at [535, 128] on span "Select an answer" at bounding box center [542, 132] width 46 height 8
click at [530, 112] on div "Yes" at bounding box center [580, 114] width 148 height 12
click at [535, 125] on button "Yes" at bounding box center [596, 132] width 165 height 15
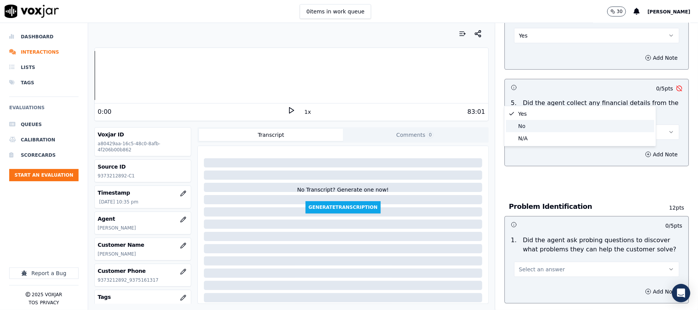
click at [528, 126] on div "No" at bounding box center [580, 126] width 148 height 12
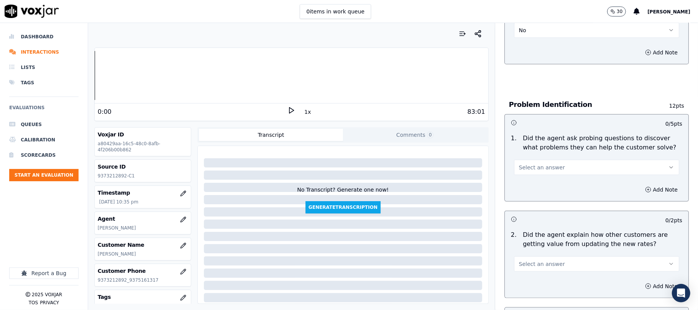
scroll to position [511, 0]
click at [539, 163] on span "Select an answer" at bounding box center [542, 167] width 46 height 8
click at [533, 145] on div "Yes" at bounding box center [580, 149] width 148 height 12
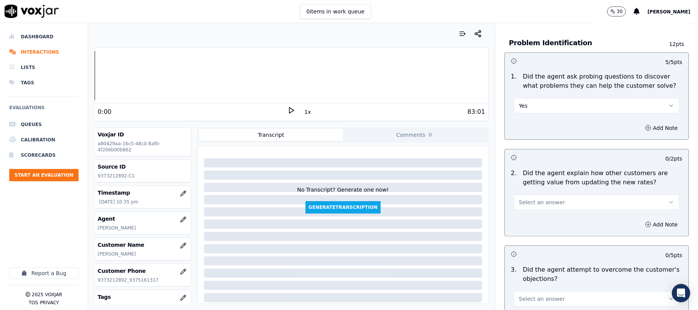
scroll to position [665, 0]
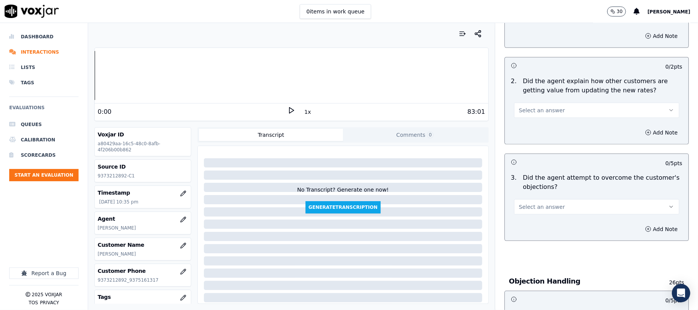
click at [535, 103] on button "Select an answer" at bounding box center [596, 110] width 165 height 15
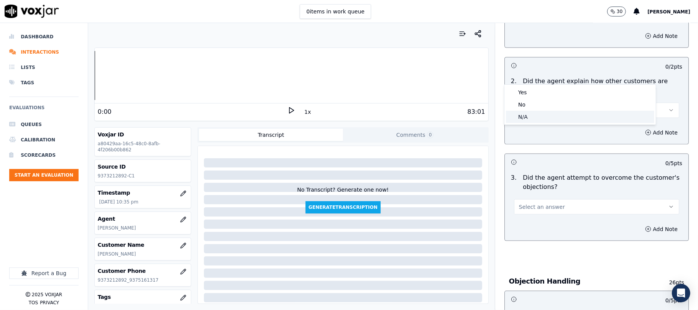
click at [527, 113] on div "N/A" at bounding box center [580, 117] width 148 height 12
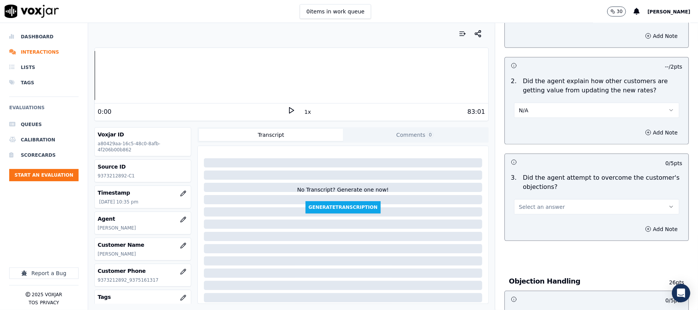
click at [540, 103] on button "N/A" at bounding box center [596, 110] width 165 height 15
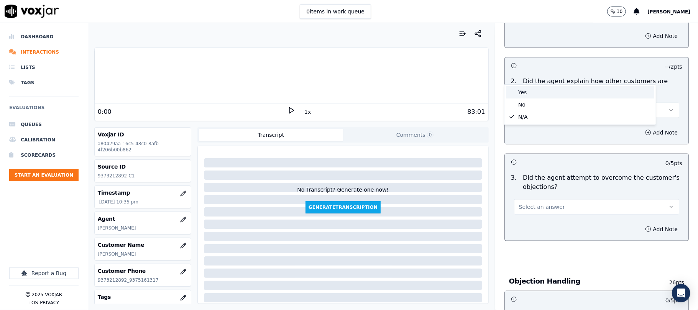
click at [533, 91] on div "Yes" at bounding box center [580, 92] width 148 height 12
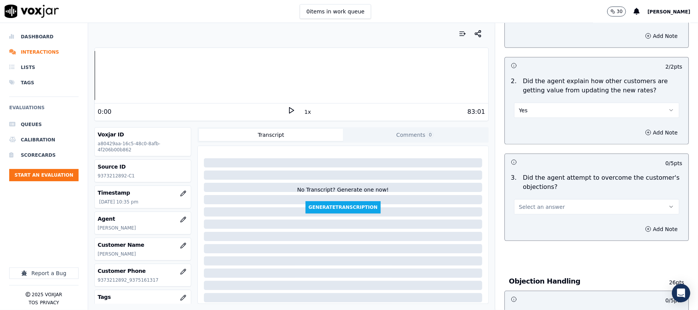
click at [535, 103] on button "Yes" at bounding box center [596, 110] width 165 height 15
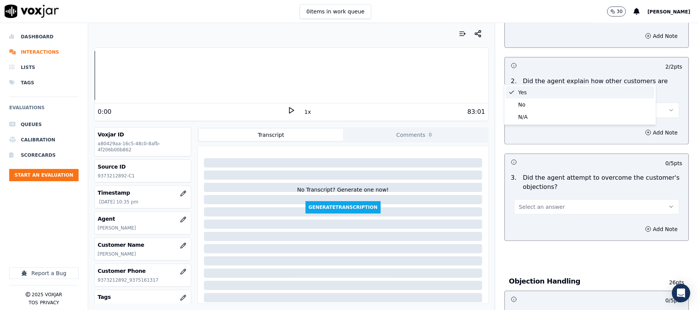
click at [534, 103] on button "Yes" at bounding box center [596, 110] width 165 height 15
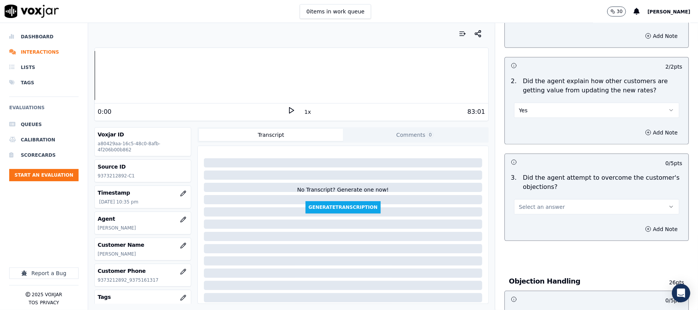
click at [531, 103] on button "Yes" at bounding box center [596, 110] width 165 height 15
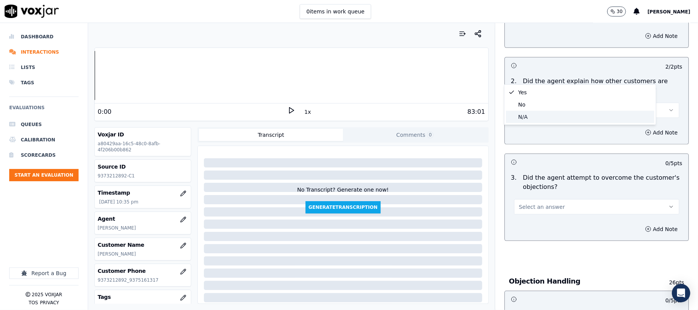
click at [525, 117] on div "N/A" at bounding box center [580, 117] width 148 height 12
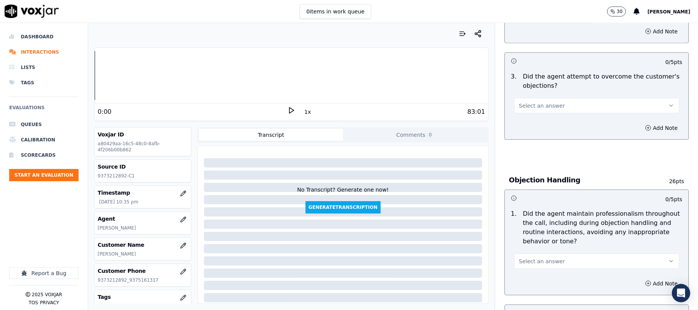
scroll to position [767, 0]
click at [534, 95] on div "Select an answer" at bounding box center [596, 103] width 165 height 17
click at [531, 101] on span "Select an answer" at bounding box center [542, 105] width 46 height 8
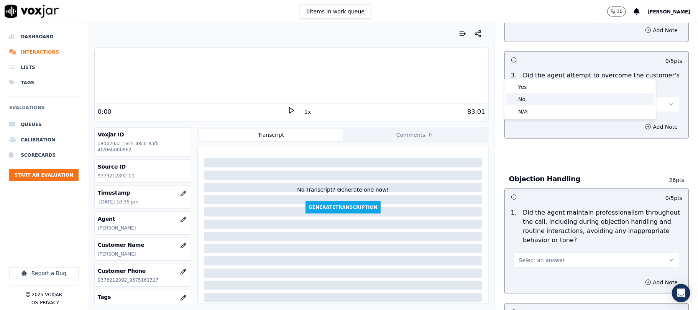
click at [524, 99] on div "No" at bounding box center [580, 99] width 148 height 12
click at [540, 97] on button "No" at bounding box center [596, 104] width 165 height 15
click at [530, 86] on div "Yes" at bounding box center [580, 87] width 148 height 12
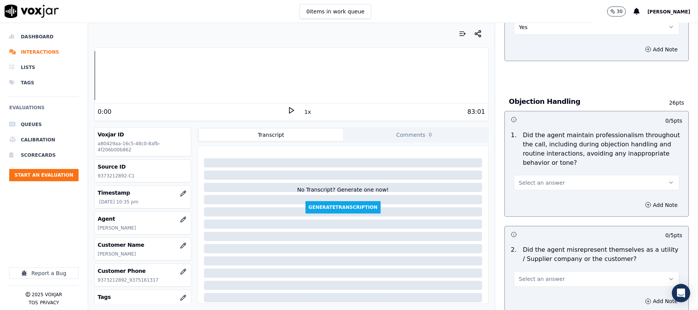
scroll to position [869, 0]
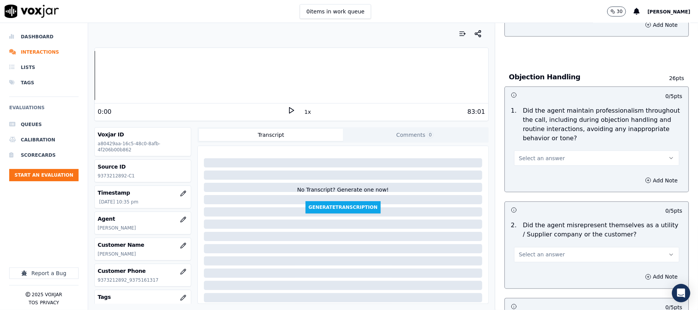
click at [561, 151] on button "Select an answer" at bounding box center [596, 158] width 165 height 15
click at [527, 140] on div "Yes" at bounding box center [580, 141] width 148 height 12
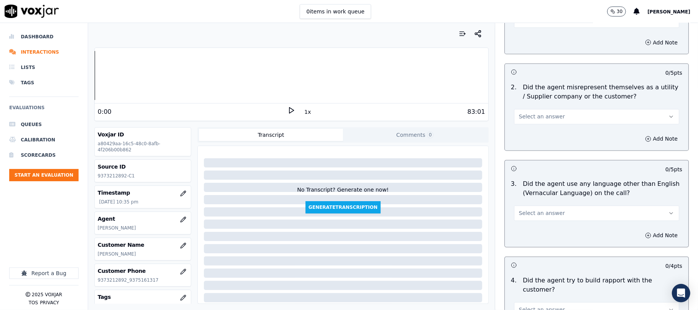
scroll to position [1022, 0]
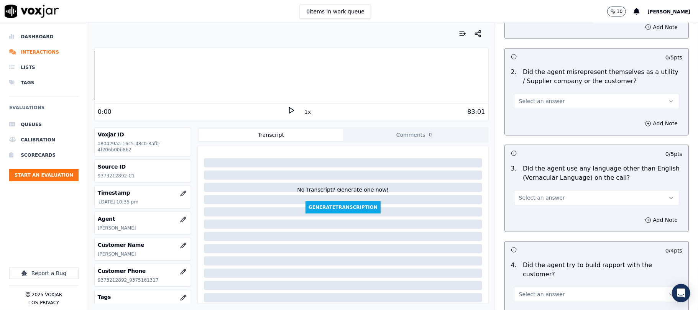
click at [550, 94] on button "Select an answer" at bounding box center [596, 101] width 165 height 15
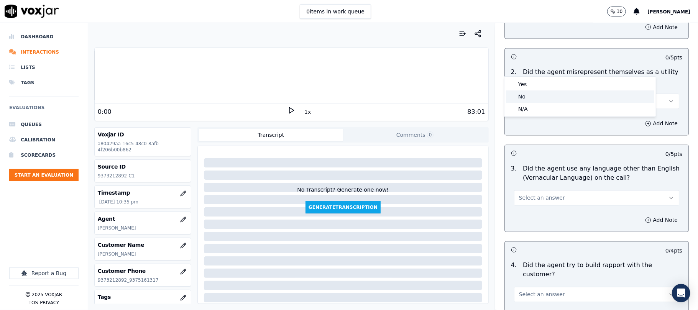
click at [525, 95] on div "No" at bounding box center [580, 97] width 148 height 12
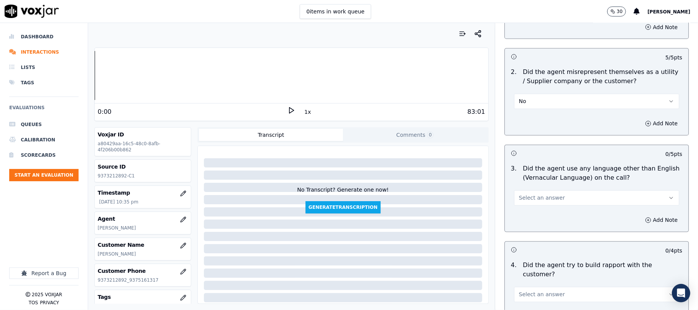
click at [548, 194] on span "Select an answer" at bounding box center [542, 198] width 46 height 8
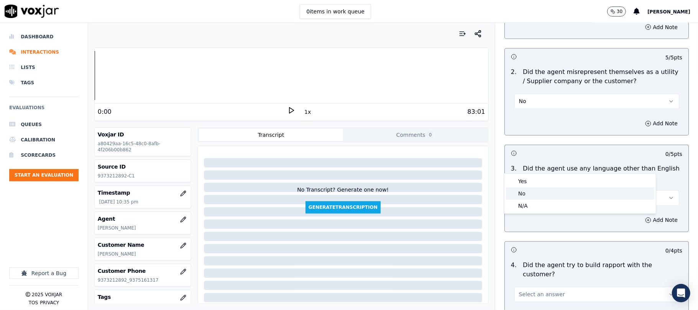
click at [528, 192] on div "No" at bounding box center [580, 194] width 148 height 12
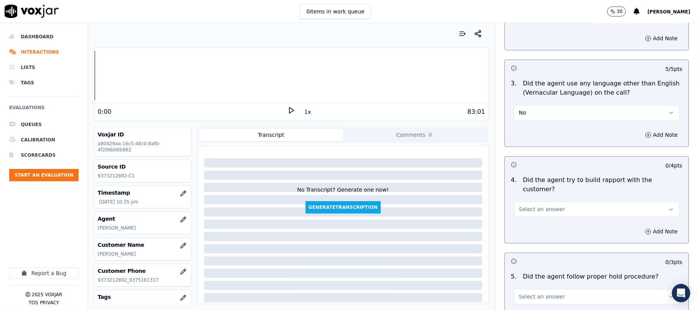
scroll to position [1125, 0]
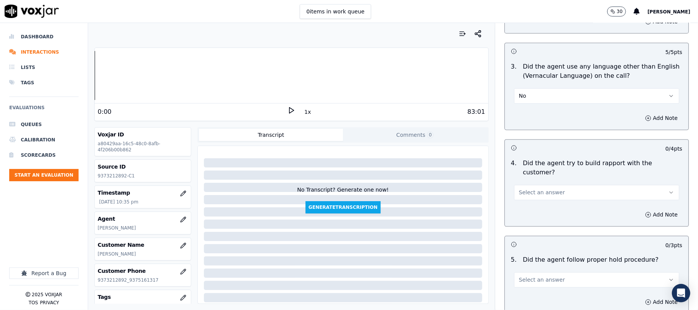
click at [555, 185] on button "Select an answer" at bounding box center [596, 192] width 165 height 15
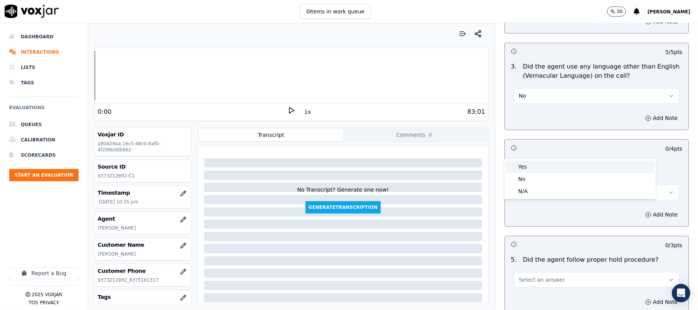
click at [534, 161] on div "Yes" at bounding box center [580, 167] width 148 height 12
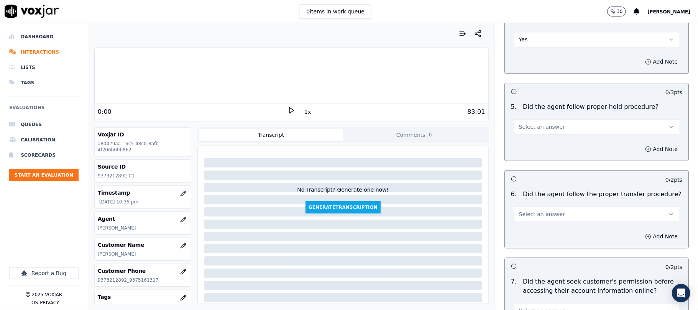
scroll to position [1278, 0]
click at [536, 123] on span "Select an answer" at bounding box center [542, 127] width 46 height 8
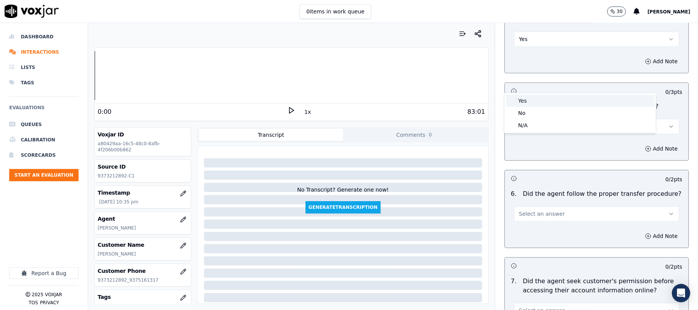
click at [530, 103] on div "Yes" at bounding box center [580, 101] width 148 height 12
click at [537, 210] on span "Select an answer" at bounding box center [542, 214] width 46 height 8
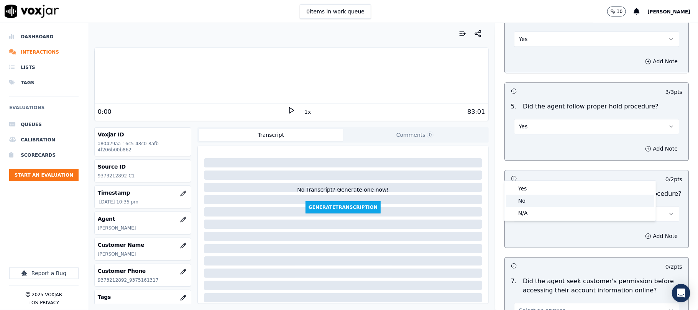
click at [536, 198] on div "No" at bounding box center [580, 201] width 148 height 12
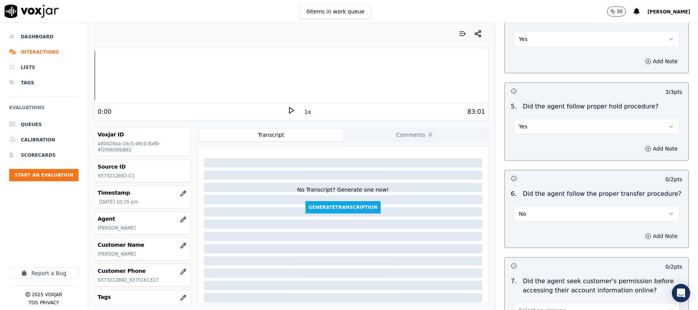
click at [641, 231] on button "Add Note" at bounding box center [662, 236] width 42 height 11
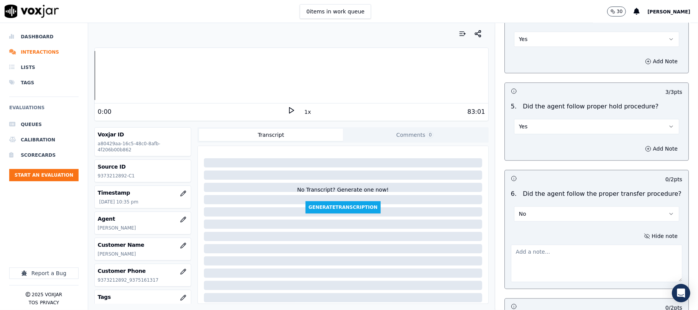
click at [593, 245] on textarea at bounding box center [596, 264] width 171 height 38
paste textarea "@32:31 - Without informing the customer, the call was transferred to another ag…"
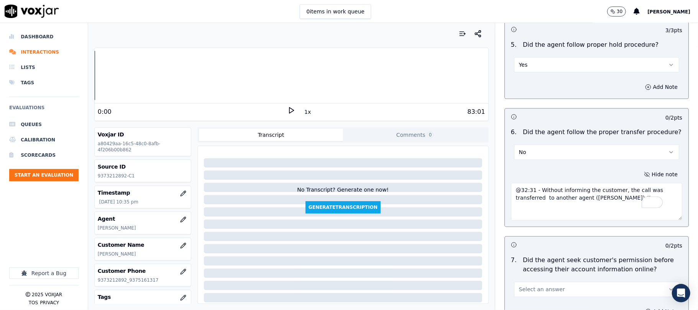
scroll to position [1432, 0]
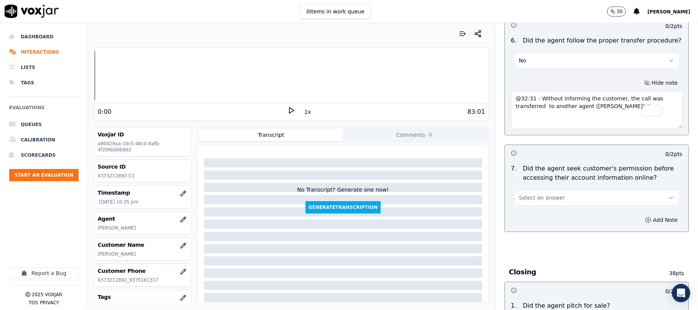
type textarea "@32:31 - Without informing the customer, the call was transferred to another ag…"
click at [545, 194] on span "Select an answer" at bounding box center [542, 198] width 46 height 8
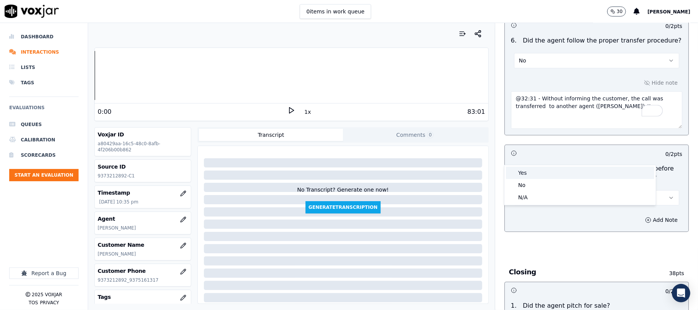
click at [527, 170] on div "Yes" at bounding box center [580, 173] width 148 height 12
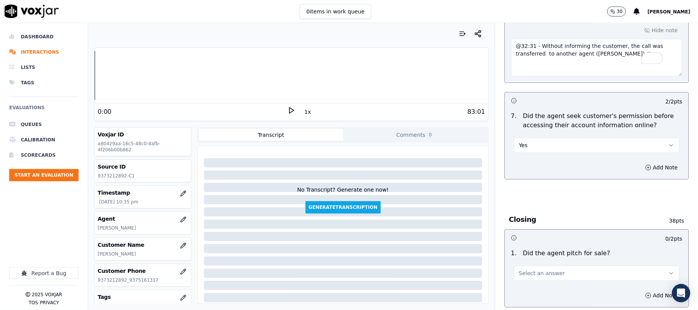
scroll to position [1534, 0]
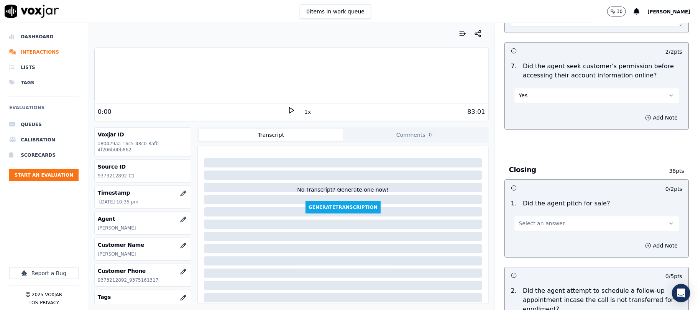
click at [545, 220] on span "Select an answer" at bounding box center [542, 224] width 46 height 8
click at [538, 196] on div "Yes" at bounding box center [580, 199] width 148 height 12
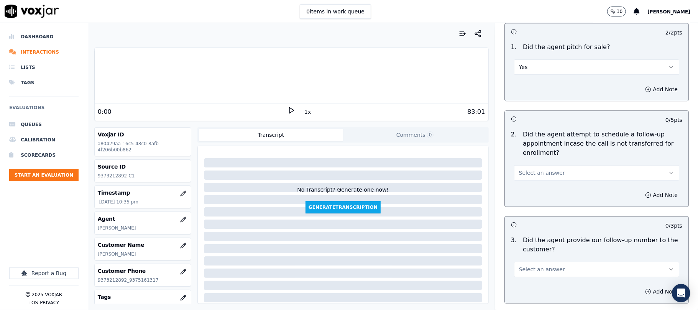
scroll to position [1687, 0]
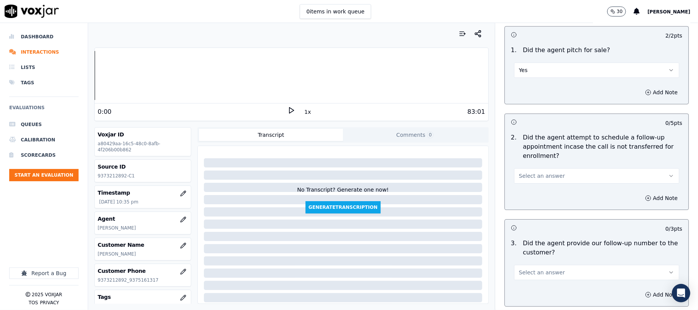
click at [562, 168] on button "Select an answer" at bounding box center [596, 175] width 165 height 15
click at [536, 163] on div "No" at bounding box center [580, 164] width 148 height 12
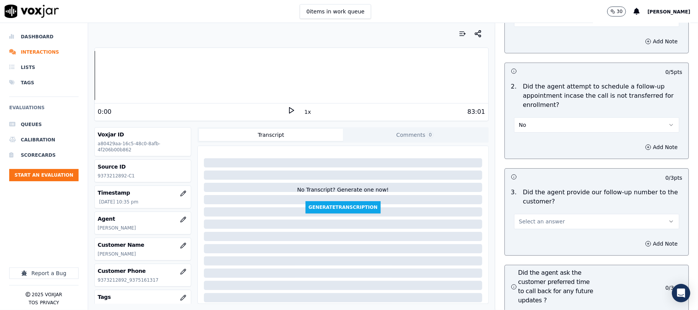
click at [547, 110] on div "No" at bounding box center [597, 121] width 178 height 23
click at [542, 117] on button "No" at bounding box center [596, 124] width 165 height 15
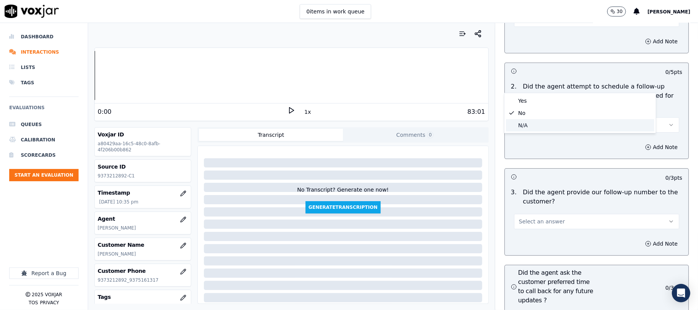
click at [536, 124] on div "N/A" at bounding box center [580, 125] width 148 height 12
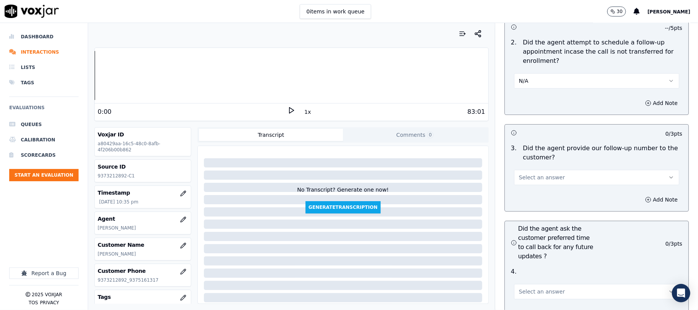
scroll to position [1841, 0]
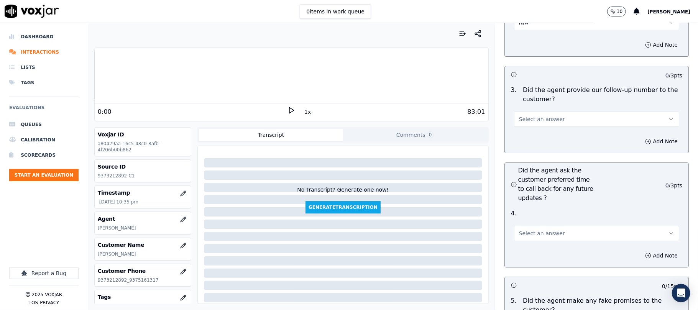
click at [551, 112] on button "Select an answer" at bounding box center [596, 119] width 165 height 15
click at [537, 91] on div "Yes" at bounding box center [580, 95] width 148 height 12
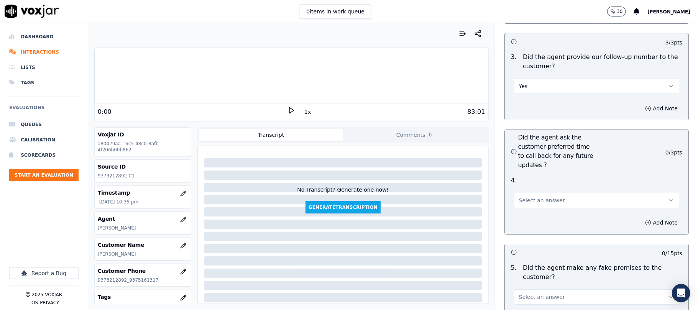
scroll to position [1892, 0]
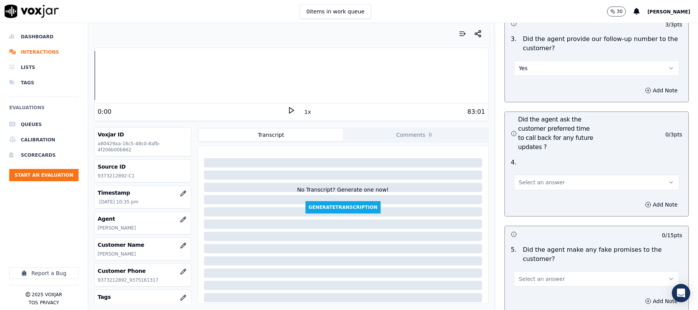
click at [530, 179] on span "Select an answer" at bounding box center [542, 183] width 46 height 8
click at [520, 181] on div "N/A" at bounding box center [580, 183] width 148 height 12
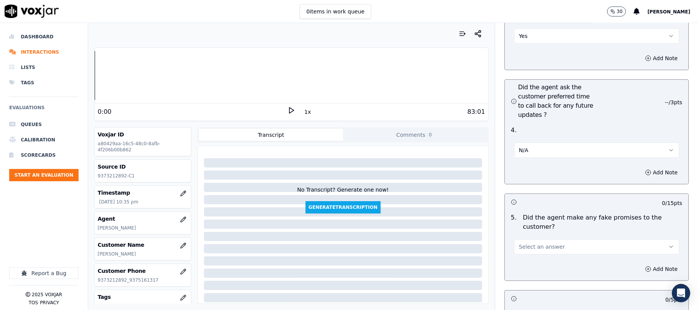
scroll to position [1994, 0]
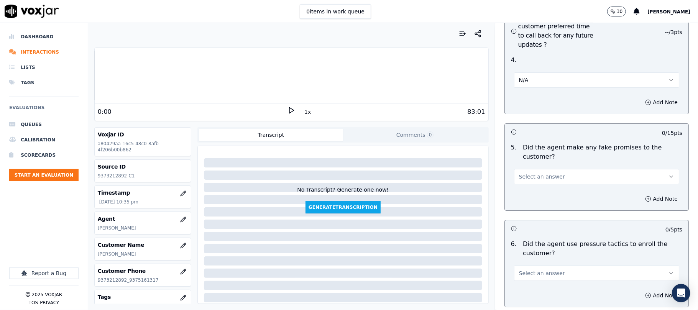
click at [553, 169] on button "Select an answer" at bounding box center [596, 176] width 165 height 15
click at [525, 166] on div "No" at bounding box center [580, 166] width 148 height 12
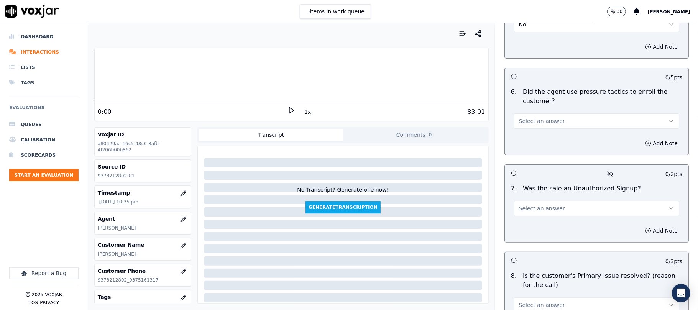
scroll to position [2148, 0]
click at [537, 116] on span "Select an answer" at bounding box center [542, 120] width 46 height 8
click at [527, 110] on div "No" at bounding box center [580, 109] width 148 height 12
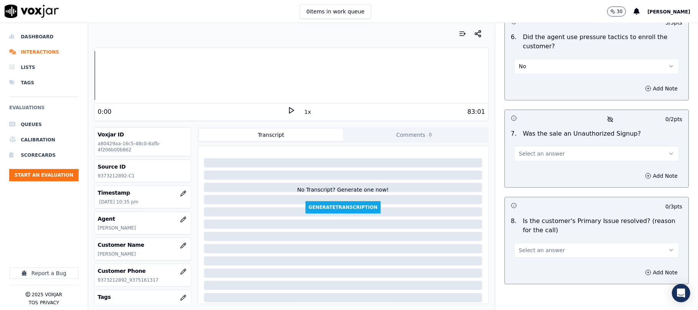
scroll to position [2205, 0]
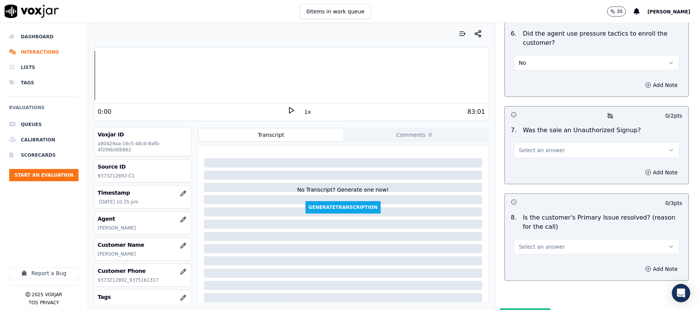
click at [538, 147] on span "Select an answer" at bounding box center [542, 151] width 46 height 8
click at [530, 135] on div "No" at bounding box center [580, 139] width 148 height 12
click at [531, 243] on span "Select an answer" at bounding box center [542, 247] width 46 height 8
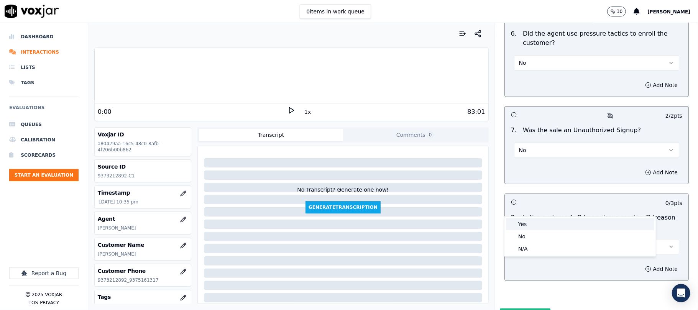
click at [527, 223] on div "Yes" at bounding box center [580, 224] width 148 height 12
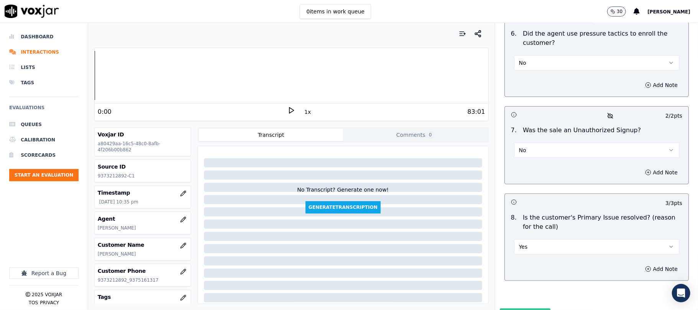
click at [516, 268] on div "Inbound Sales Call Scorecard A scorecard to review inbound sales calls for best…" at bounding box center [597, 166] width 203 height 287
click at [520, 309] on button "Submit Scores" at bounding box center [525, 316] width 51 height 14
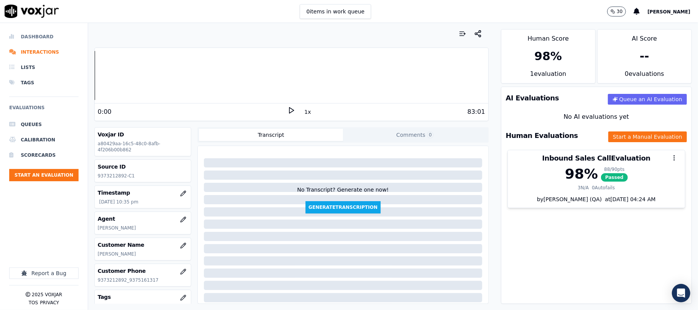
click at [30, 38] on li "Dashboard" at bounding box center [43, 36] width 69 height 15
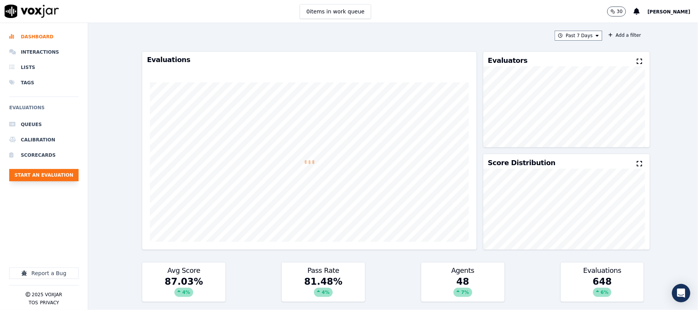
click at [64, 173] on button "Start an Evaluation" at bounding box center [43, 175] width 69 height 12
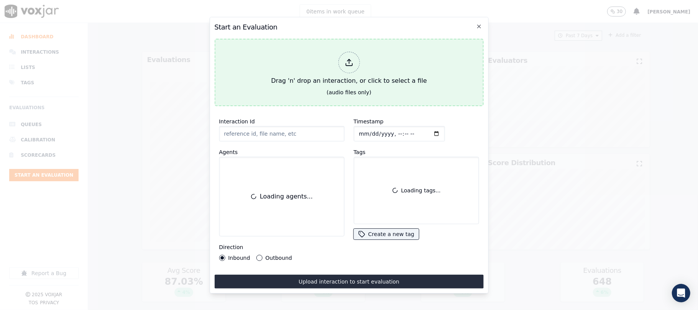
click at [345, 64] on div at bounding box center [348, 62] width 21 height 21
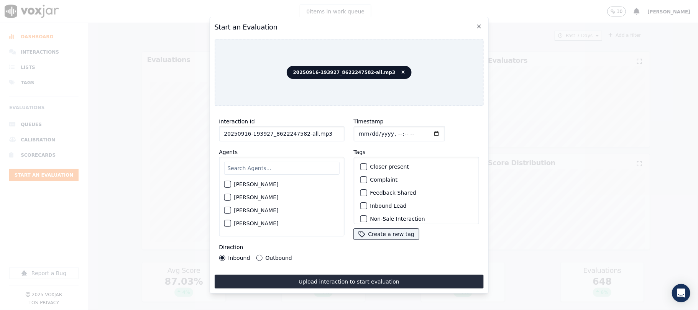
drag, startPoint x: 300, startPoint y: 133, endPoint x: 379, endPoint y: 136, distance: 79.4
click at [338, 135] on input "20250916-193927_8622247582-all.mp3" at bounding box center [281, 133] width 125 height 15
click at [378, 135] on input "Timestamp" at bounding box center [399, 133] width 91 height 15
drag, startPoint x: 303, startPoint y: 131, endPoint x: 331, endPoint y: 129, distance: 28.8
click at [331, 129] on input "20250916-193927_8622247582-all.mp3" at bounding box center [281, 133] width 125 height 15
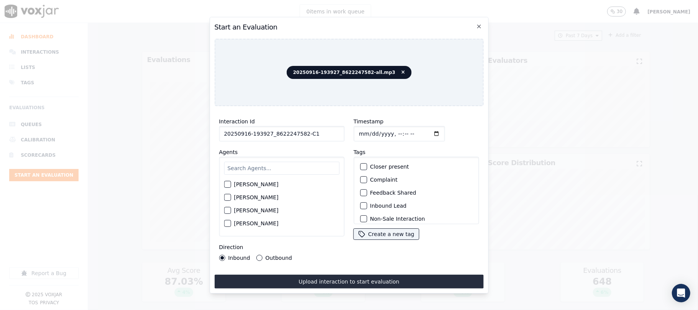
type input "20250916-193927_8622247582-C1"
click at [367, 131] on input "Timestamp" at bounding box center [399, 133] width 91 height 15
type input "2025-09-17T23:04"
click at [275, 157] on div "Harry Roy Aaron Biswas Alex Akhtar Allen Alam Andrew Anwar Anna Das Annie Singh…" at bounding box center [281, 197] width 125 height 80
click at [267, 165] on input "text" at bounding box center [281, 168] width 115 height 13
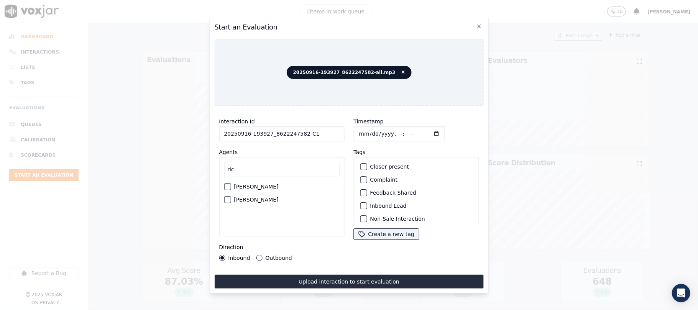
type input "ric"
click at [228, 184] on div "button" at bounding box center [226, 186] width 5 height 5
click at [260, 255] on button "Outbound" at bounding box center [259, 258] width 6 height 6
click at [361, 180] on div "button" at bounding box center [363, 180] width 5 height 5
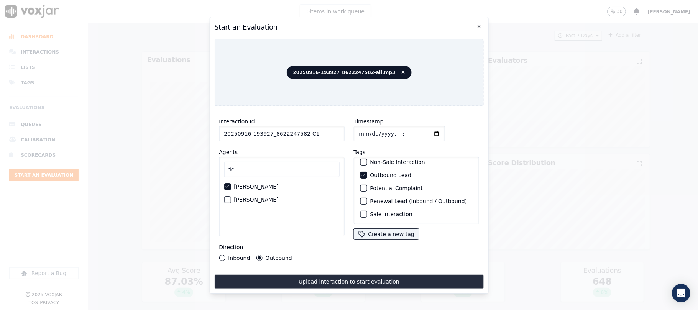
scroll to position [67, 0]
click at [361, 212] on div "button" at bounding box center [363, 214] width 5 height 5
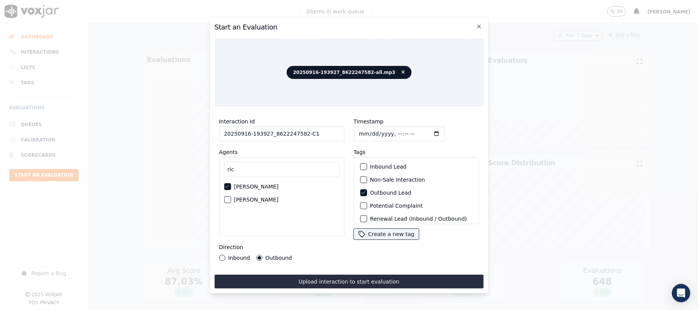
scroll to position [16, 0]
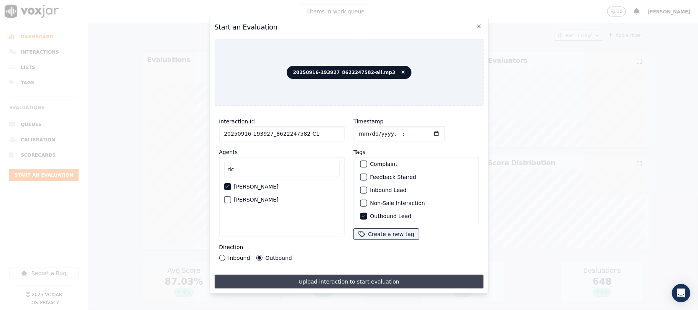
click at [330, 282] on button "Upload interaction to start evaluation" at bounding box center [348, 282] width 269 height 14
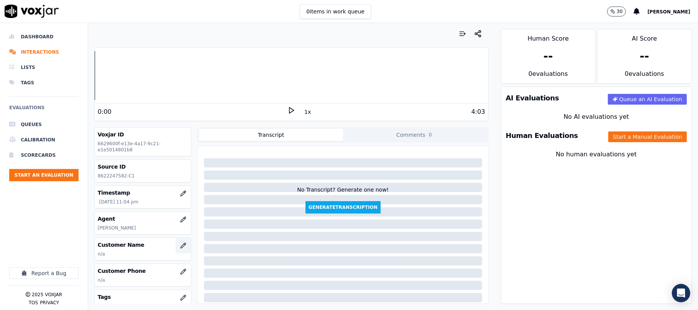
click at [180, 245] on icon "button" at bounding box center [183, 246] width 6 height 6
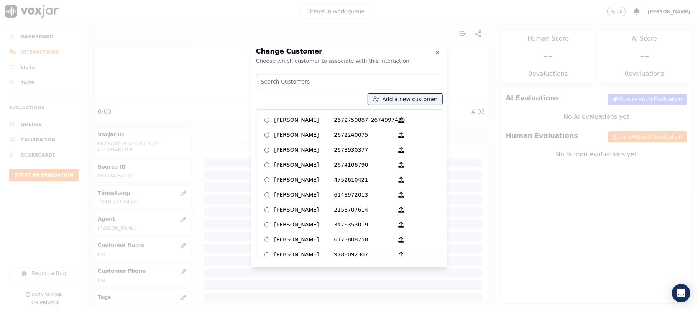
paste input "Kristopher Scretchin"
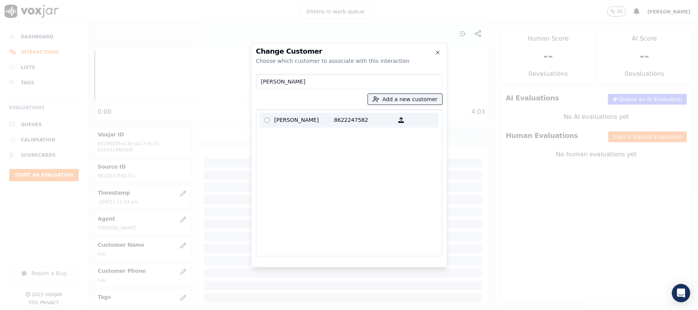
type input "Kristopher Scretchin"
click at [326, 118] on p "Kristopher Scretchin" at bounding box center [305, 120] width 60 height 12
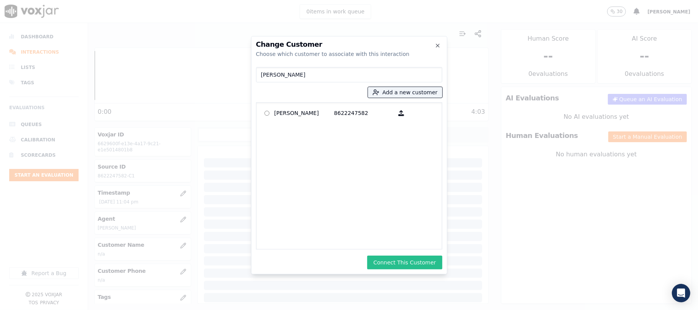
click at [413, 266] on button "Connect This Customer" at bounding box center [404, 263] width 75 height 14
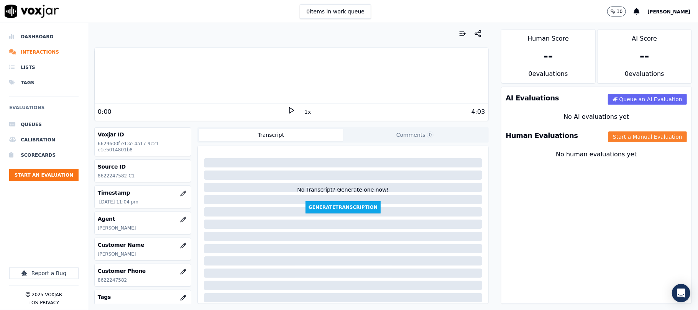
click at [617, 140] on button "Start a Manual Evaluation" at bounding box center [648, 137] width 79 height 11
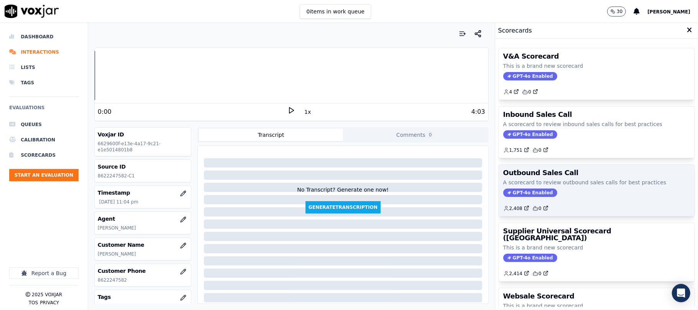
click at [512, 189] on span "GPT-4o Enabled" at bounding box center [531, 193] width 54 height 8
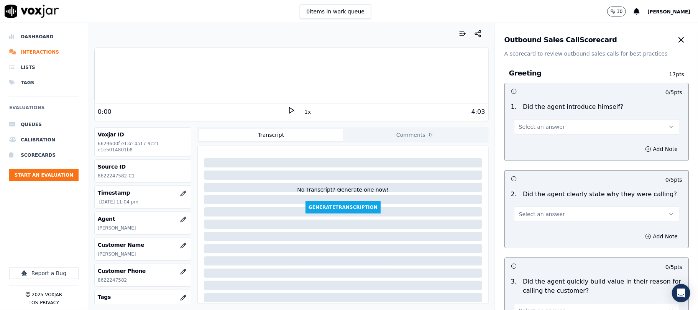
click at [535, 125] on span "Select an answer" at bounding box center [542, 127] width 46 height 8
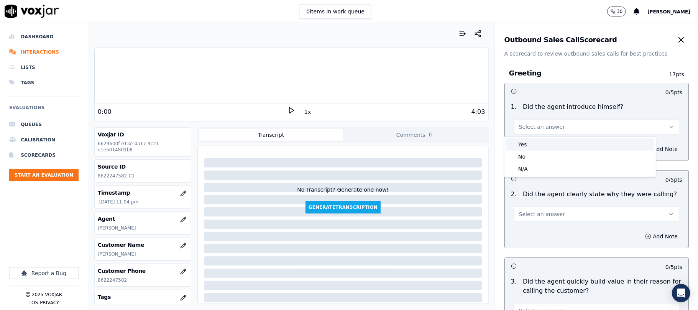
click at [527, 147] on div "Yes" at bounding box center [580, 144] width 148 height 12
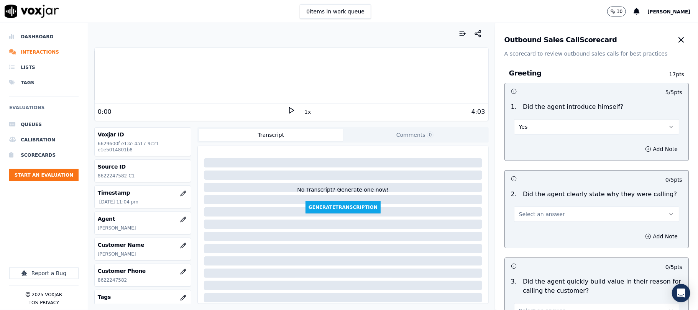
click at [535, 219] on button "Select an answer" at bounding box center [596, 214] width 165 height 15
click at [534, 231] on div "Yes" at bounding box center [580, 232] width 148 height 12
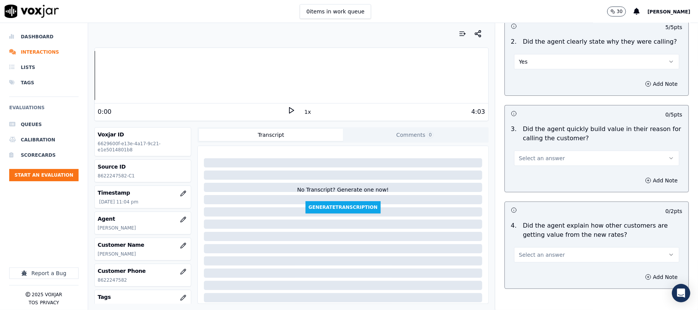
scroll to position [153, 0]
drag, startPoint x: 532, startPoint y: 157, endPoint x: 530, endPoint y: 163, distance: 6.3
click at [532, 158] on span "Select an answer" at bounding box center [542, 158] width 46 height 8
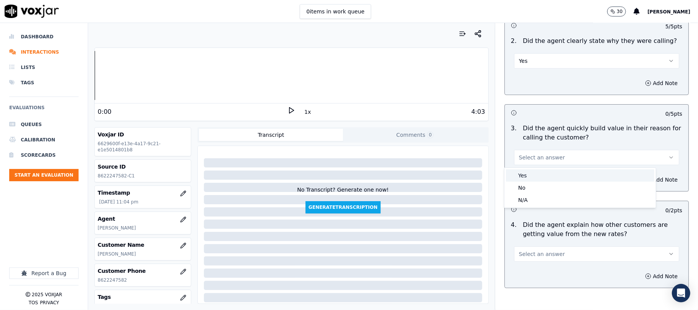
click at [522, 176] on div "Yes" at bounding box center [580, 176] width 148 height 12
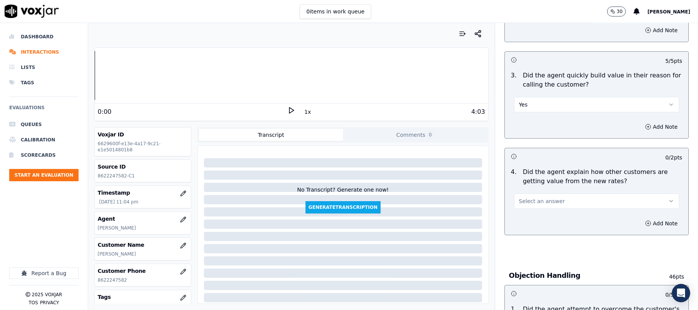
scroll to position [255, 0]
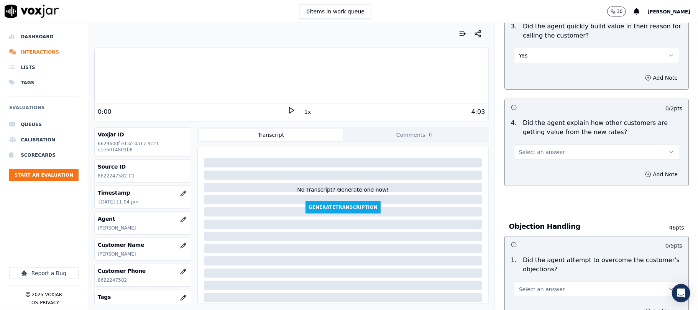
click at [536, 155] on span "Select an answer" at bounding box center [542, 152] width 46 height 8
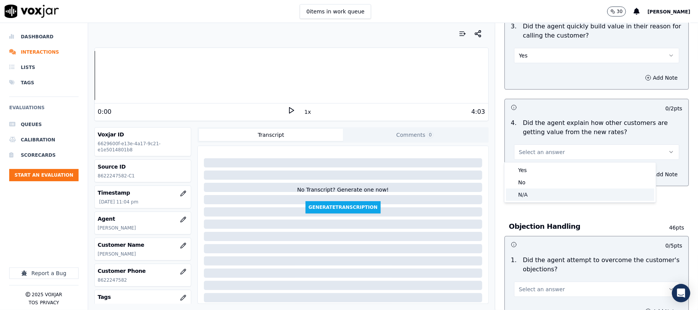
click at [527, 193] on div "N/A" at bounding box center [580, 195] width 148 height 12
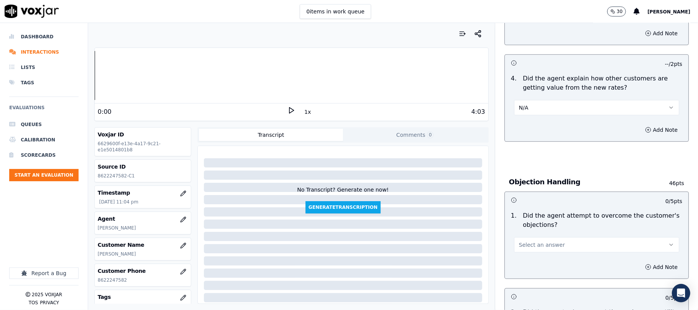
scroll to position [358, 0]
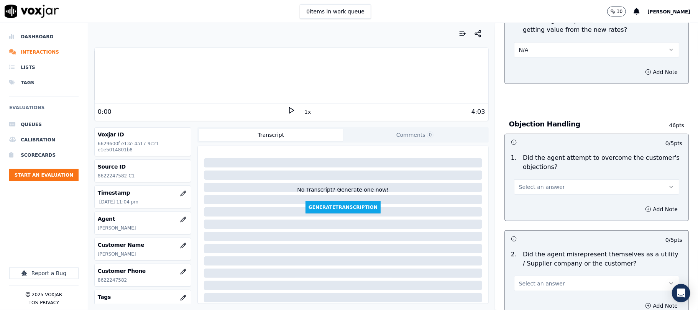
drag, startPoint x: 534, startPoint y: 189, endPoint x: 529, endPoint y: 193, distance: 6.1
click at [534, 189] on span "Select an answer" at bounding box center [542, 187] width 46 height 8
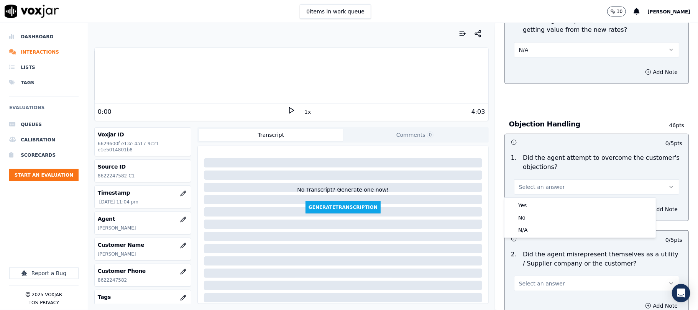
click at [522, 205] on div "Yes" at bounding box center [580, 205] width 148 height 12
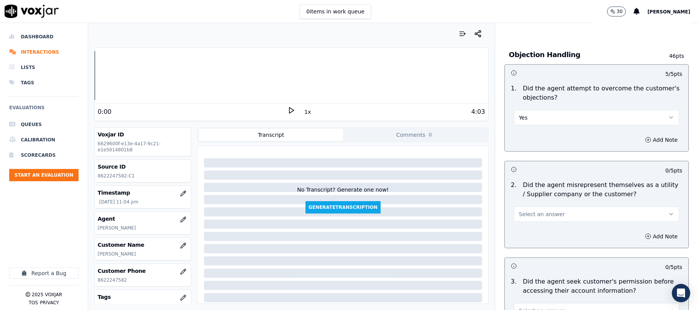
scroll to position [511, 0]
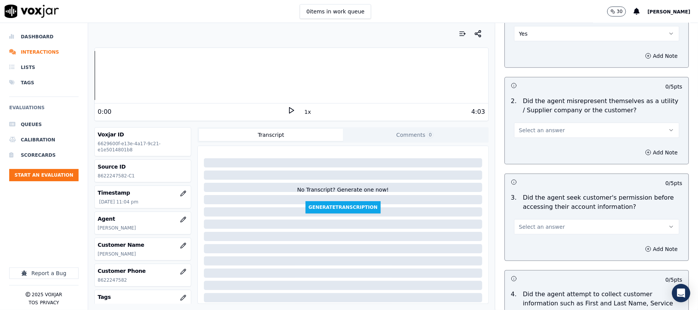
click at [528, 133] on span "Select an answer" at bounding box center [542, 131] width 46 height 8
click at [524, 166] on div "No" at bounding box center [580, 161] width 148 height 12
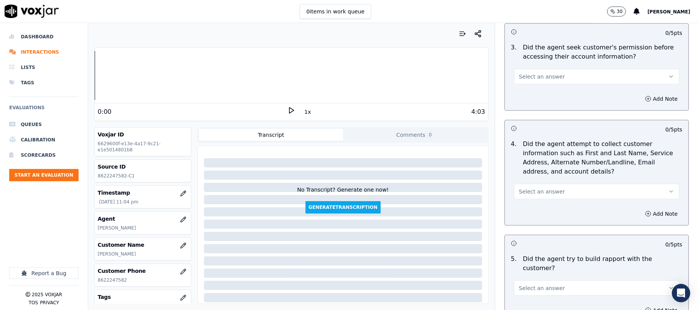
scroll to position [665, 0]
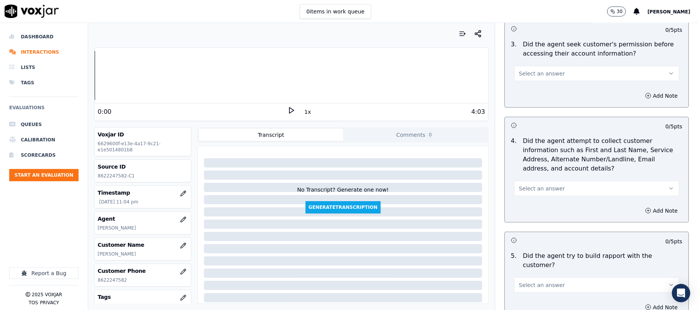
click at [545, 77] on span "Select an answer" at bounding box center [542, 74] width 46 height 8
click at [534, 89] on div "Yes" at bounding box center [580, 92] width 148 height 12
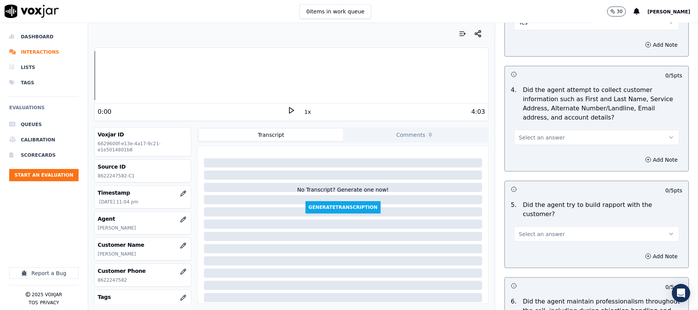
scroll to position [767, 0]
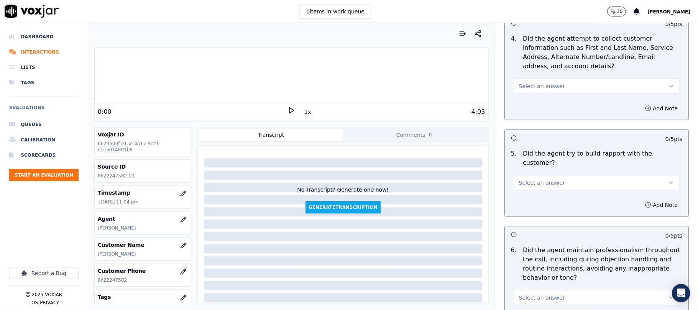
click at [534, 88] on span "Select an answer" at bounding box center [542, 86] width 46 height 8
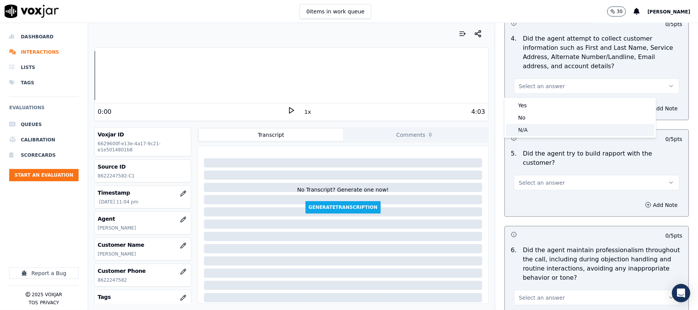
click at [523, 130] on div "N/A" at bounding box center [580, 130] width 148 height 12
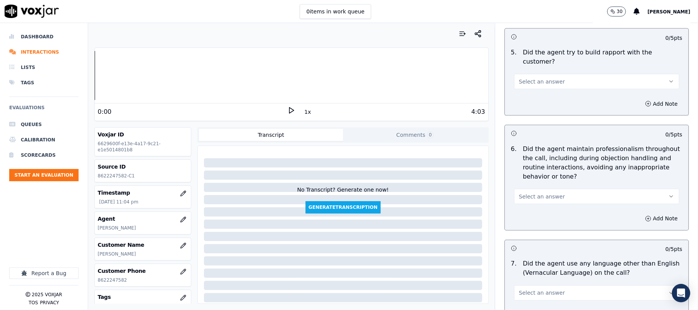
scroll to position [869, 0]
click at [533, 77] on span "Select an answer" at bounding box center [542, 81] width 46 height 8
click at [526, 92] on div "Yes" at bounding box center [580, 91] width 148 height 12
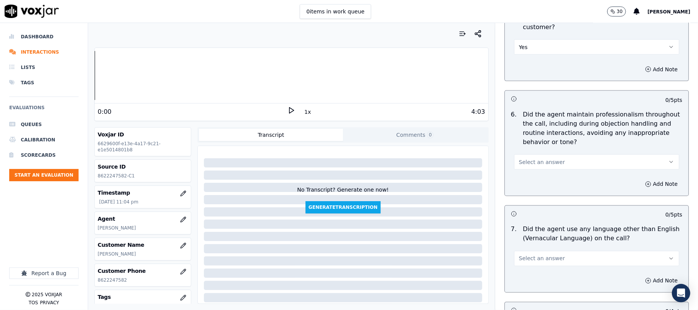
scroll to position [920, 0]
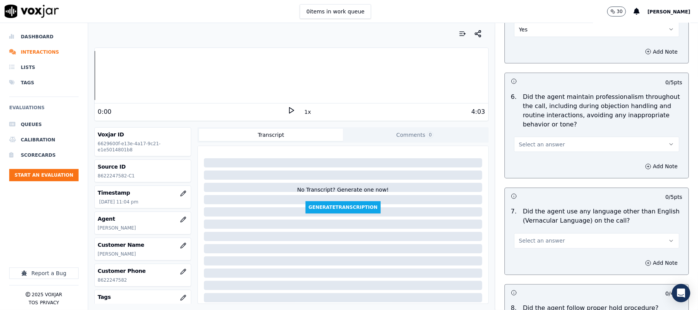
click at [540, 137] on button "Select an answer" at bounding box center [596, 144] width 165 height 15
click at [528, 158] on div "Yes" at bounding box center [580, 155] width 148 height 12
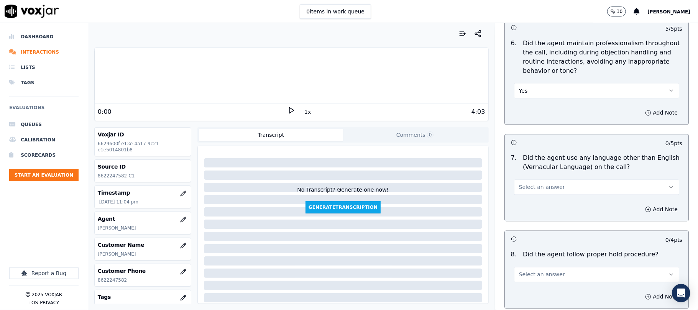
scroll to position [1074, 0]
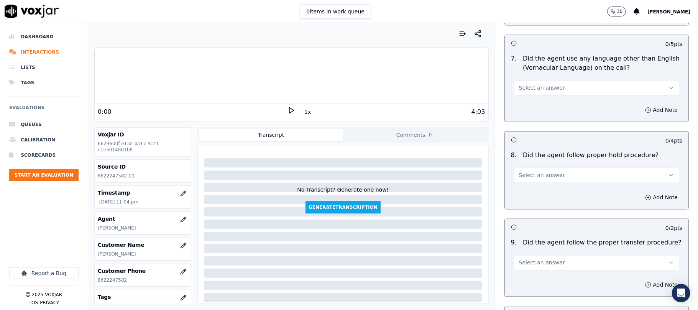
click at [538, 84] on span "Select an answer" at bounding box center [542, 88] width 46 height 8
click at [527, 107] on div "No" at bounding box center [580, 111] width 148 height 12
drag, startPoint x: 543, startPoint y: 166, endPoint x: 534, endPoint y: 177, distance: 14.4
click at [542, 171] on span "Select an answer" at bounding box center [542, 175] width 46 height 8
click at [527, 184] on div "Yes" at bounding box center [580, 186] width 148 height 12
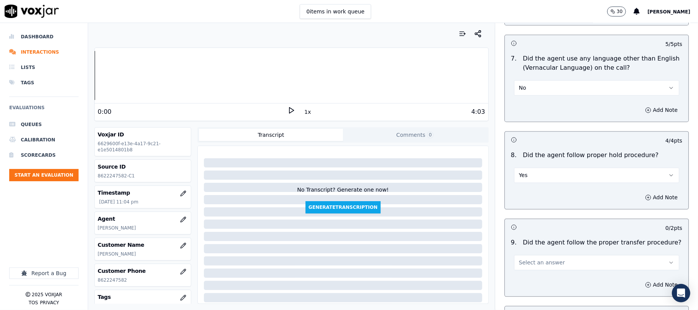
scroll to position [1176, 0]
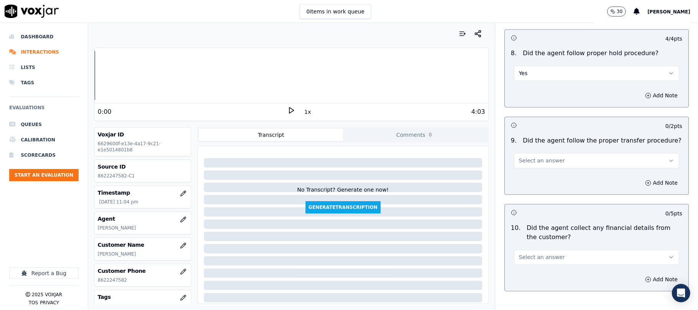
click at [536, 157] on span "Select an answer" at bounding box center [542, 161] width 46 height 8
click at [529, 169] on div "Yes" at bounding box center [580, 172] width 148 height 12
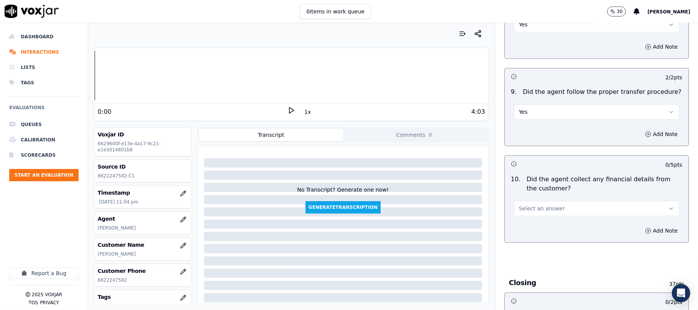
scroll to position [1278, 0]
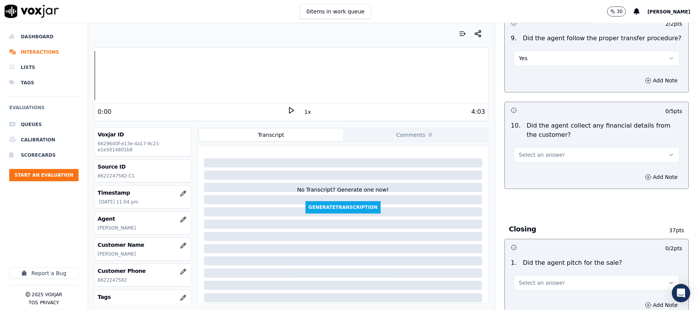
click at [533, 147] on button "Select an answer" at bounding box center [596, 154] width 165 height 15
click at [530, 171] on div "Yes" at bounding box center [580, 166] width 148 height 12
click at [525, 148] on button "Yes" at bounding box center [596, 154] width 165 height 15
click at [524, 176] on div "No" at bounding box center [580, 179] width 148 height 12
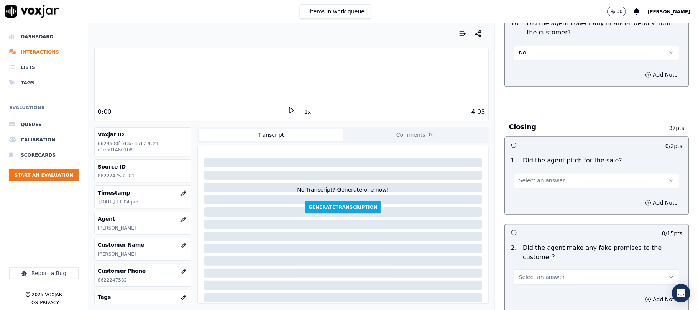
click at [539, 177] on span "Select an answer" at bounding box center [542, 181] width 46 height 8
click at [534, 188] on div "Yes" at bounding box center [580, 192] width 148 height 12
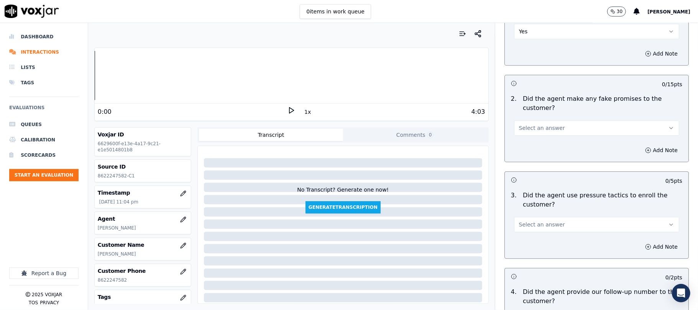
scroll to position [1534, 0]
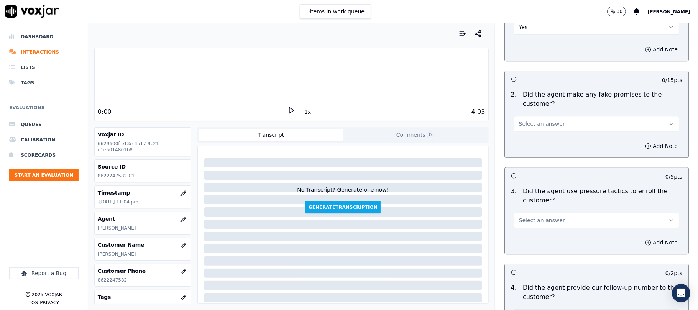
click at [542, 116] on button "Select an answer" at bounding box center [596, 123] width 165 height 15
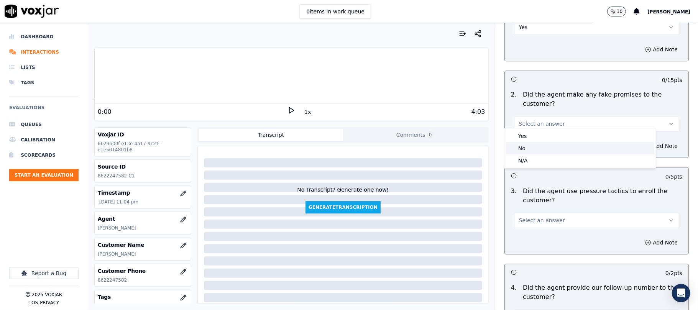
click at [528, 148] on div "No" at bounding box center [580, 148] width 148 height 12
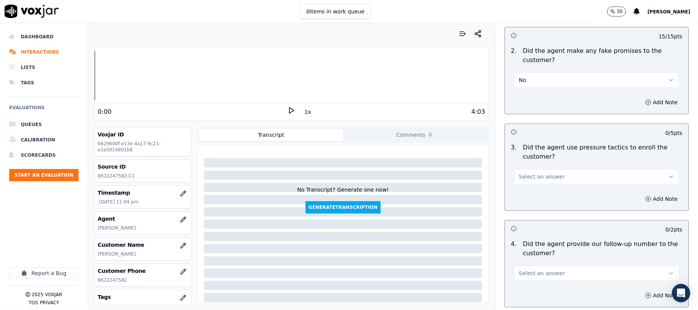
scroll to position [1636, 0]
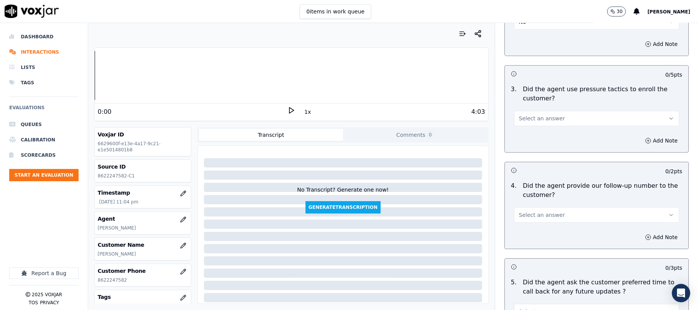
click at [547, 115] on span "Select an answer" at bounding box center [542, 119] width 46 height 8
click at [526, 146] on div "No" at bounding box center [580, 143] width 148 height 12
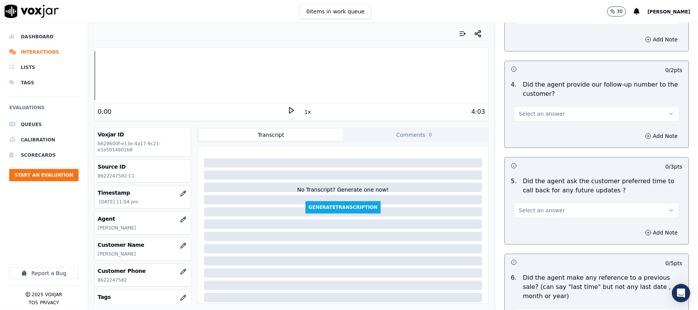
scroll to position [1738, 0]
click at [528, 109] on span "Select an answer" at bounding box center [542, 113] width 46 height 8
click at [525, 139] on div "No" at bounding box center [580, 138] width 148 height 12
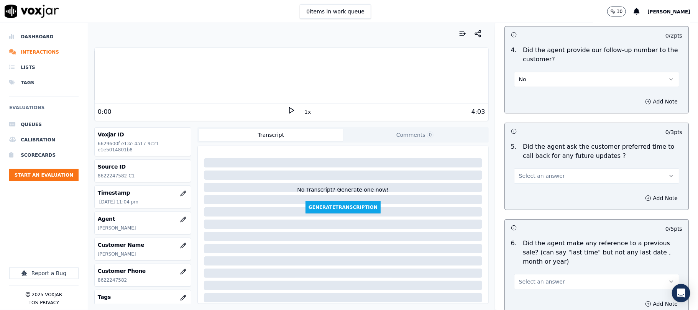
scroll to position [1789, 0]
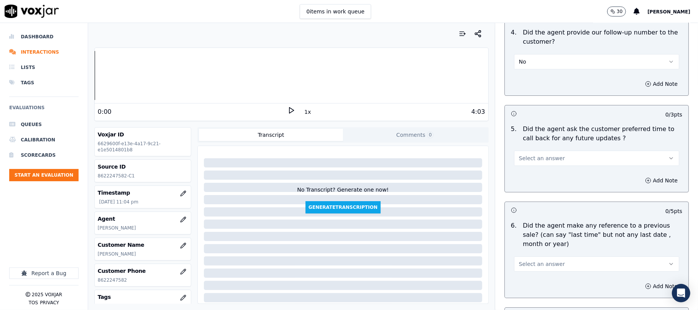
click at [528, 155] on span "Select an answer" at bounding box center [542, 159] width 46 height 8
click at [525, 173] on div "Yes" at bounding box center [580, 171] width 148 height 12
click at [641, 177] on button "Add Note" at bounding box center [662, 180] width 42 height 11
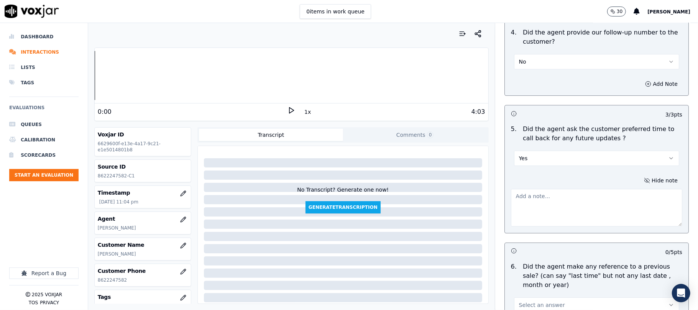
click at [585, 194] on textarea at bounding box center [596, 208] width 171 height 38
click at [640, 175] on button "Hide note" at bounding box center [661, 180] width 43 height 11
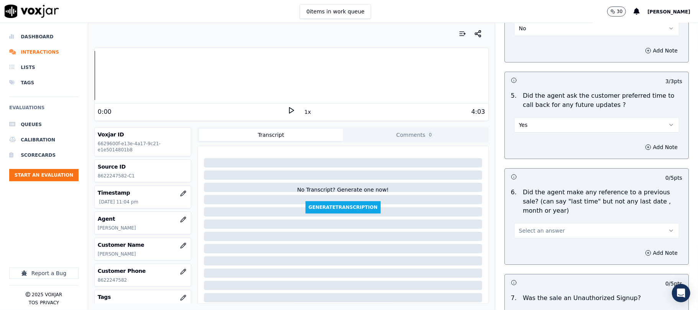
scroll to position [1841, 0]
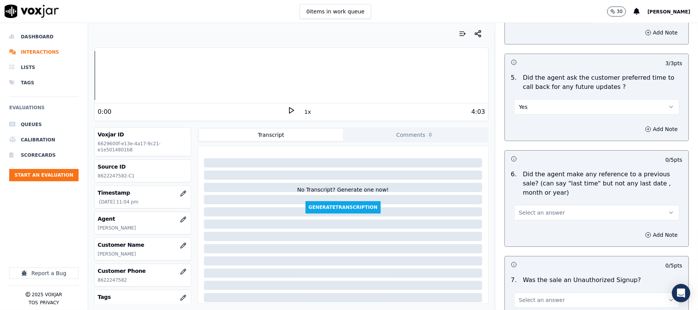
click at [547, 103] on button "Yes" at bounding box center [596, 106] width 165 height 15
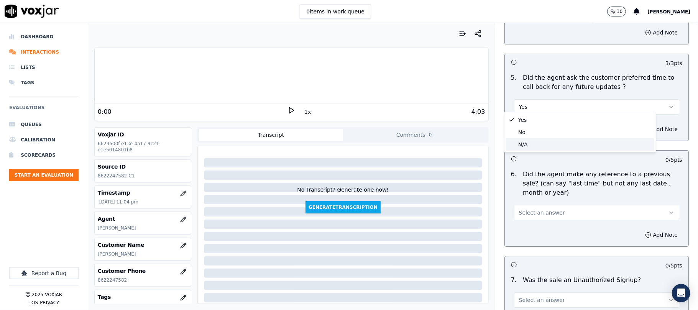
click at [520, 143] on div "N/A" at bounding box center [580, 144] width 148 height 12
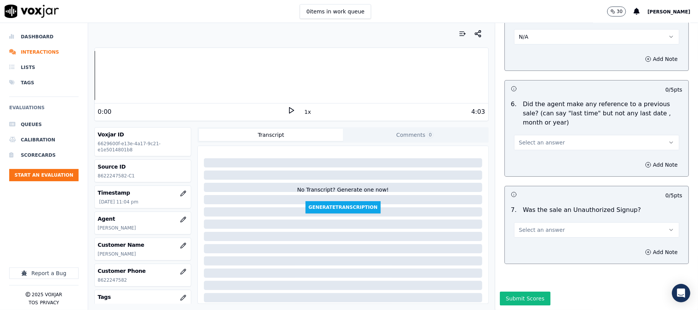
scroll to position [1930, 0]
click at [545, 127] on div "Select an answer" at bounding box center [597, 138] width 178 height 23
drag, startPoint x: 525, startPoint y: 109, endPoint x: 528, endPoint y: 130, distance: 20.9
click at [525, 127] on div "Select an answer" at bounding box center [597, 138] width 178 height 23
click at [532, 139] on span "Select an answer" at bounding box center [542, 143] width 46 height 8
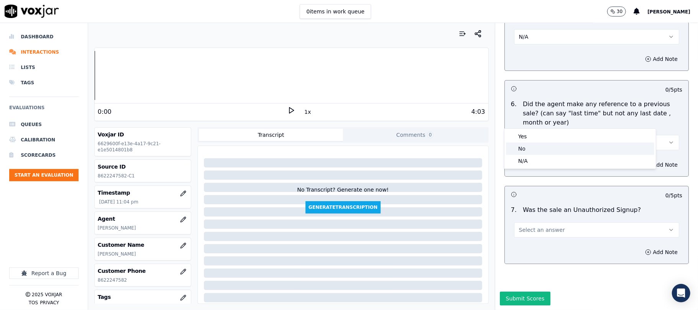
click at [532, 148] on div "No" at bounding box center [580, 149] width 148 height 12
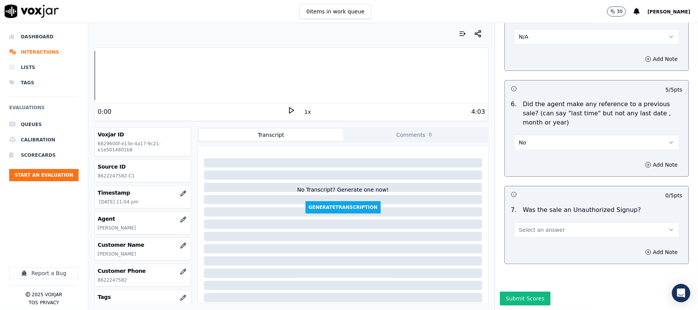
click at [535, 222] on button "Select an answer" at bounding box center [596, 229] width 165 height 15
click at [522, 234] on div "No" at bounding box center [580, 236] width 148 height 12
click at [514, 292] on div "Submit Scores" at bounding box center [597, 301] width 203 height 18
click at [514, 292] on button "Submit Scores" at bounding box center [525, 299] width 51 height 14
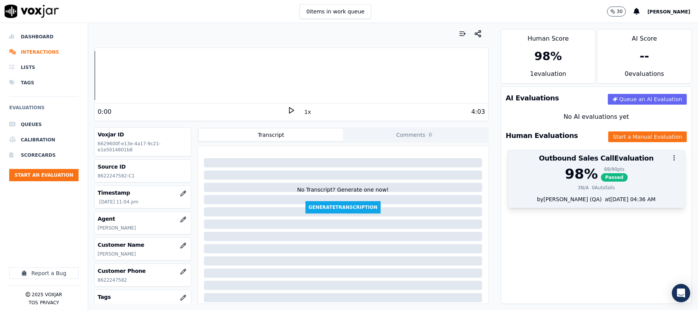
click at [601, 178] on span "Passed" at bounding box center [614, 177] width 27 height 8
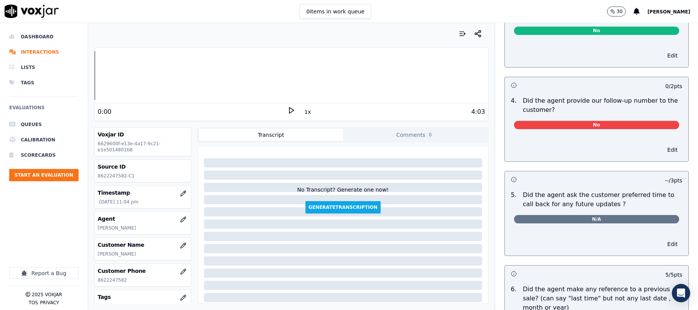
scroll to position [1665, 0]
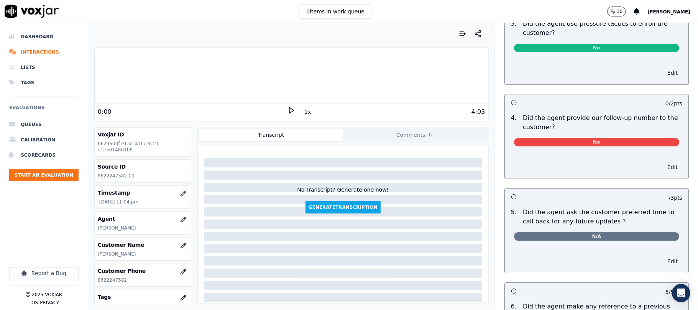
click at [663, 166] on button "Edit" at bounding box center [673, 167] width 20 height 11
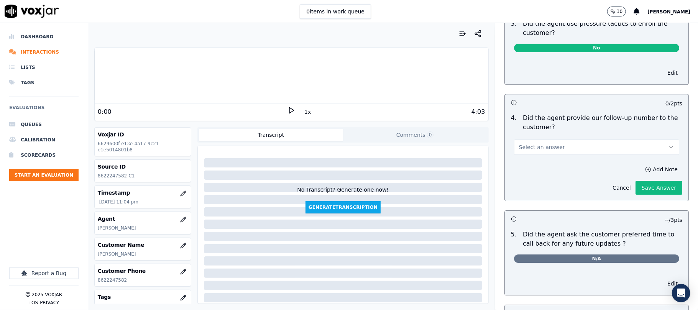
click at [584, 140] on button "Select an answer" at bounding box center [596, 147] width 165 height 15
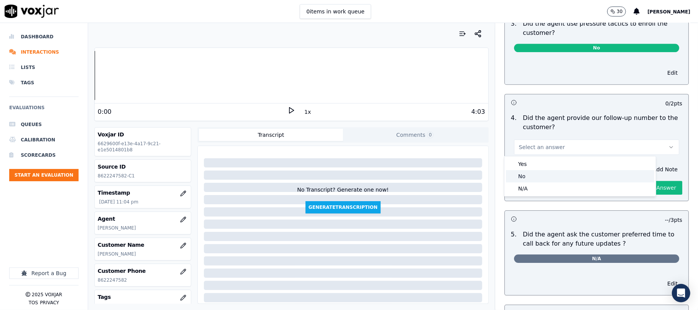
click at [555, 174] on div "No" at bounding box center [580, 176] width 148 height 12
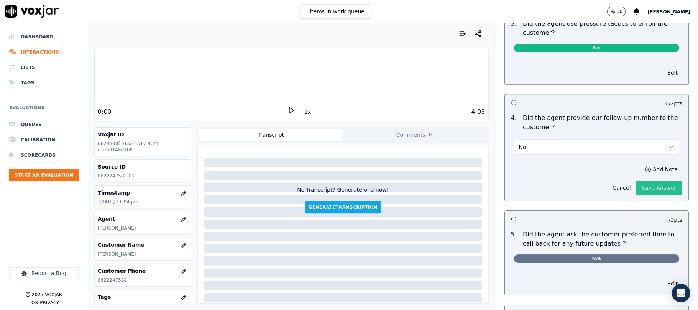
click at [650, 186] on button "Save Answer" at bounding box center [659, 188] width 47 height 14
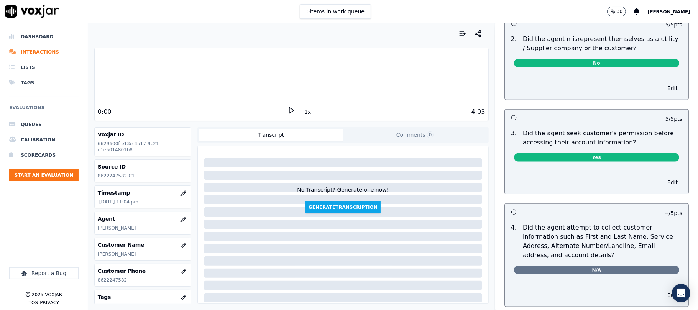
scroll to position [540, 0]
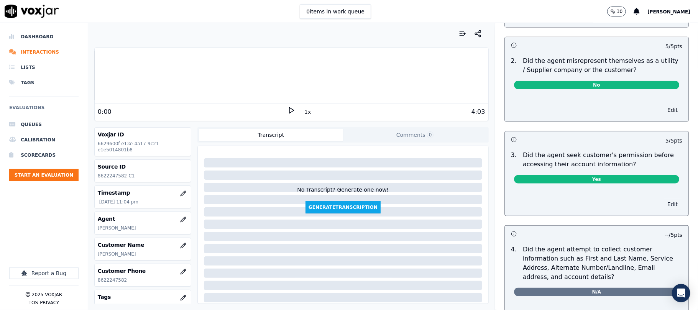
click at [663, 204] on button "Edit" at bounding box center [673, 204] width 20 height 11
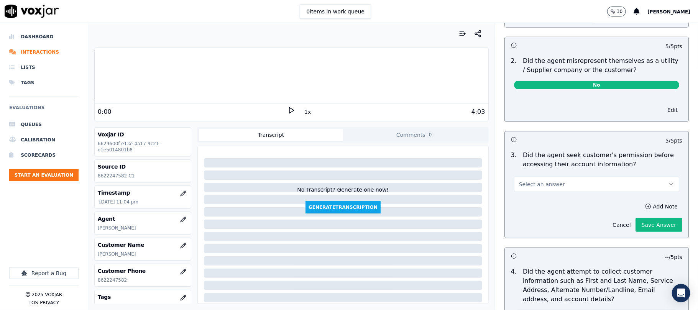
click at [602, 180] on button "Select an answer" at bounding box center [596, 184] width 165 height 15
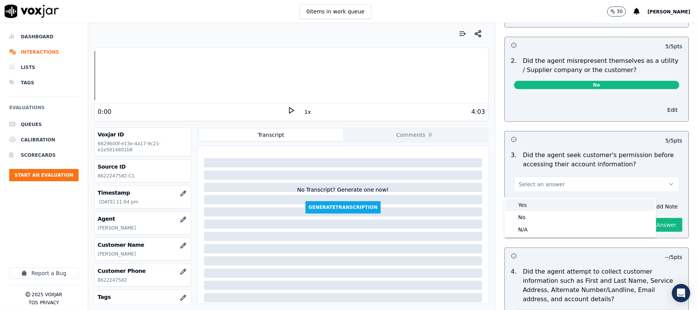
click at [557, 213] on div "No" at bounding box center [580, 217] width 148 height 12
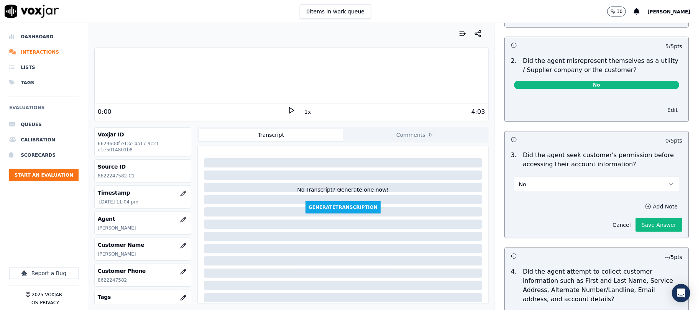
click at [641, 210] on button "Add Note" at bounding box center [662, 206] width 42 height 11
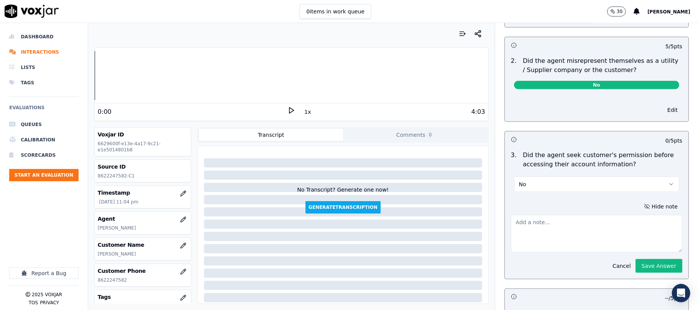
click at [611, 221] on textarea at bounding box center [596, 234] width 171 height 38
paste textarea "@1:49 Richard shares the account number <> The agent must ask for and obtain th…"
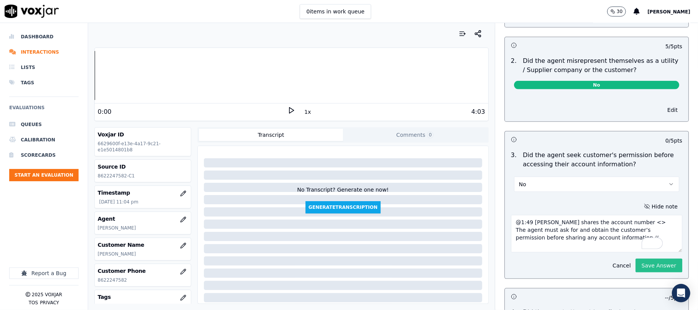
type textarea "@1:49 Richard shares the account number <> The agent must ask for and obtain th…"
click at [640, 273] on button "Save Answer" at bounding box center [659, 266] width 47 height 14
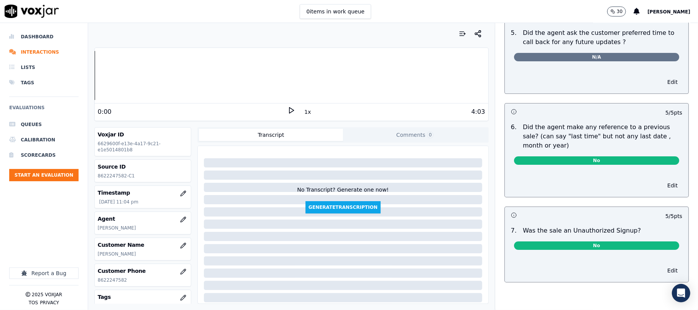
scroll to position [0, 0]
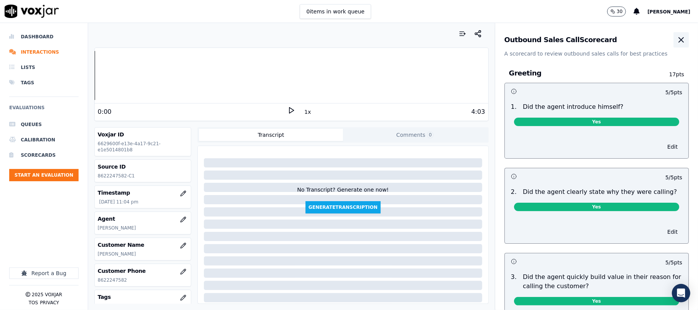
click at [677, 40] on icon "button" at bounding box center [681, 39] width 9 height 9
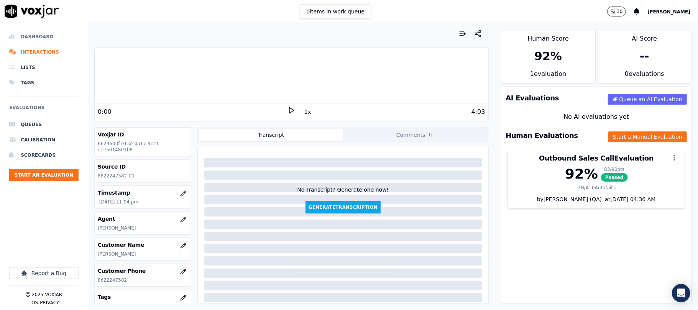
click at [38, 36] on li "Dashboard" at bounding box center [43, 36] width 69 height 15
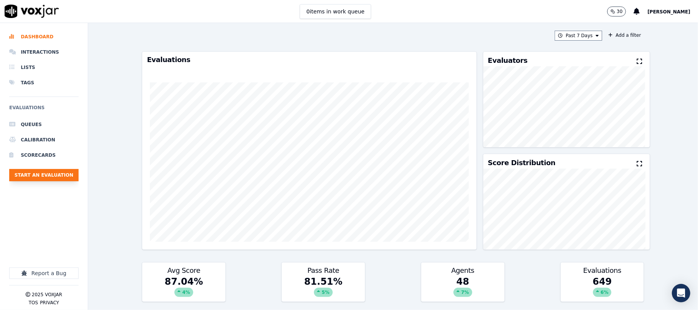
click at [67, 176] on button "Start an Evaluation" at bounding box center [43, 175] width 69 height 12
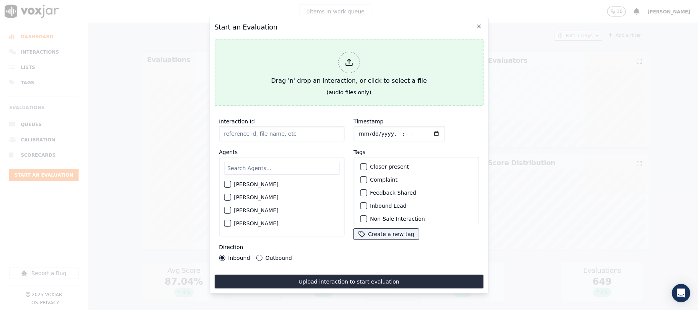
click at [353, 64] on div at bounding box center [348, 62] width 21 height 21
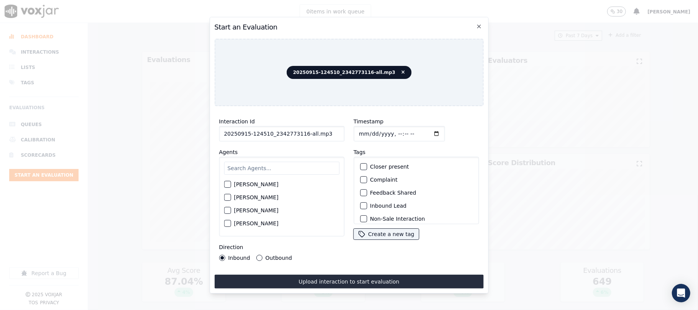
drag, startPoint x: 327, startPoint y: 132, endPoint x: 391, endPoint y: 134, distance: 64.5
click at [389, 132] on div "Interaction Id 20250915-124510_2342773116-all.mp3 Agents Harry Roy Aaron Biswas…" at bounding box center [348, 188] width 269 height 153
type input "20250915-124510_2342773116-C1"
click at [372, 129] on input "Timestamp" at bounding box center [399, 133] width 91 height 15
click at [371, 131] on input "Timestamp" at bounding box center [399, 133] width 91 height 15
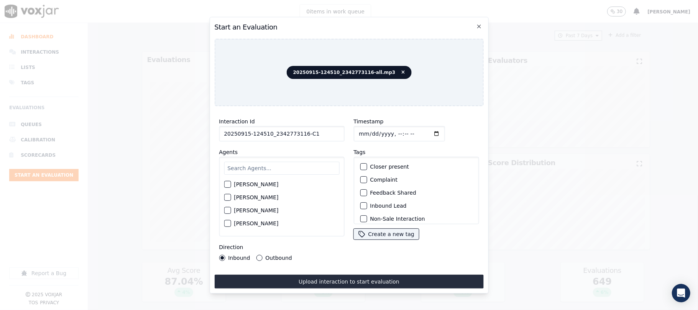
click at [367, 130] on input "Timestamp" at bounding box center [399, 133] width 91 height 15
type input "2025-09-17T23:10"
click at [257, 169] on input "text" at bounding box center [281, 168] width 115 height 13
type input "carol"
click at [225, 197] on div "button" at bounding box center [226, 199] width 5 height 5
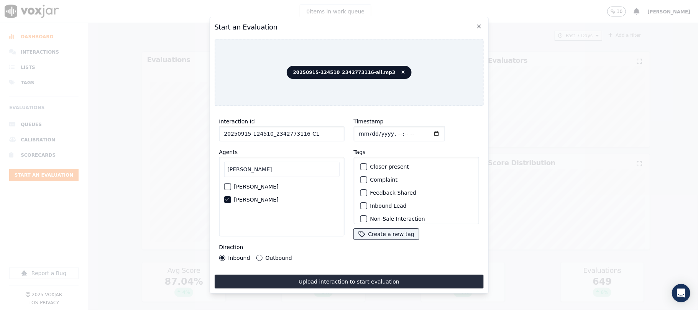
click at [361, 205] on div "button" at bounding box center [363, 205] width 5 height 5
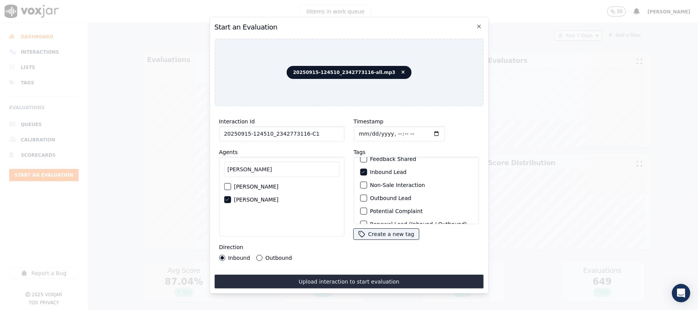
scroll to position [67, 0]
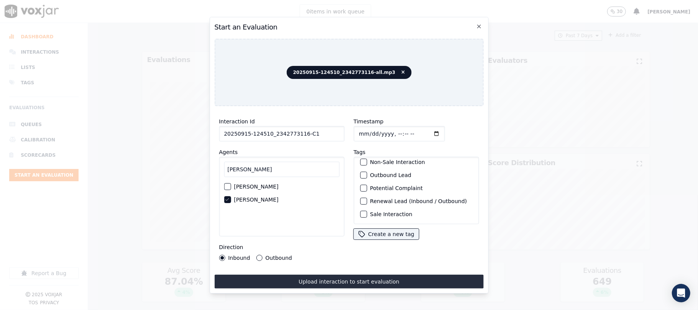
click at [363, 211] on button "Sale Interaction" at bounding box center [363, 214] width 7 height 7
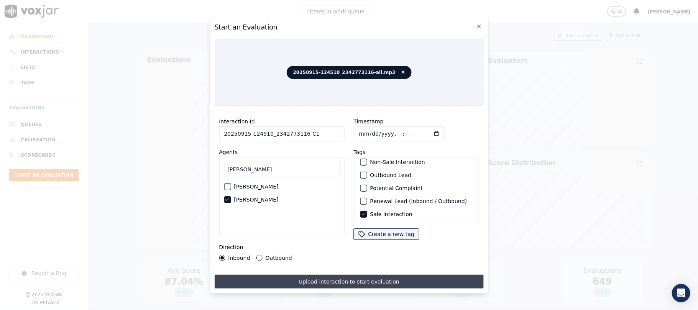
click at [338, 280] on button "Upload interaction to start evaluation" at bounding box center [348, 282] width 269 height 14
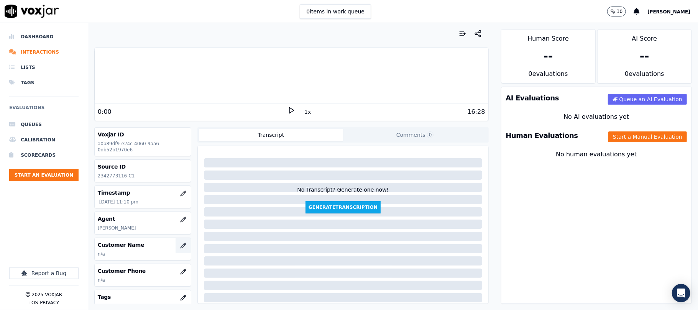
click at [180, 245] on icon "button" at bounding box center [183, 246] width 6 height 6
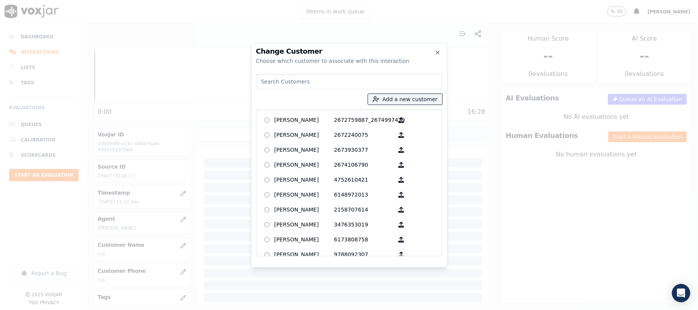
type input "DANNY SHOEMAKER"
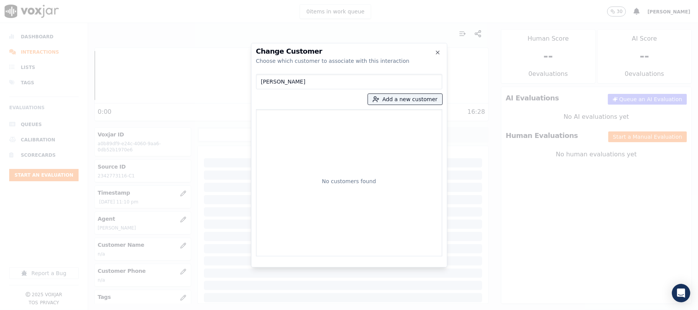
drag, startPoint x: 324, startPoint y: 77, endPoint x: 199, endPoint y: 88, distance: 125.1
click at [200, 310] on div "Change Customer Choose which customer to associate with this interaction DANNY …" at bounding box center [349, 310] width 698 height 0
click at [396, 100] on button "Add a new customer" at bounding box center [405, 99] width 74 height 11
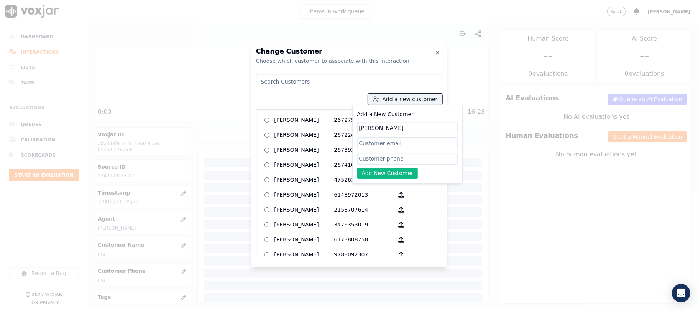
type input "DANNY SHOEMAKER"
click at [376, 157] on input "Add a New Customer" at bounding box center [407, 159] width 100 height 12
paste input "2342773116"
paste input "3308052839"
type input "2342773116_3308052839"
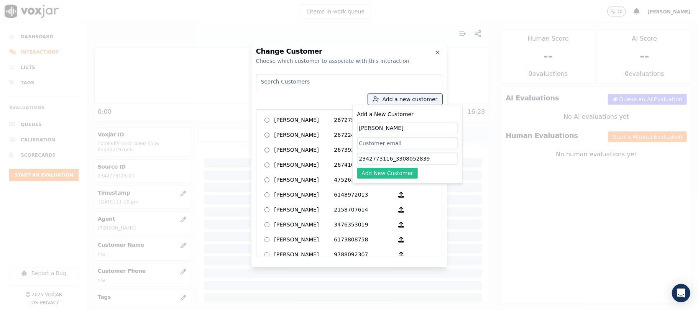
click at [393, 178] on button "Add New Customer" at bounding box center [387, 173] width 61 height 11
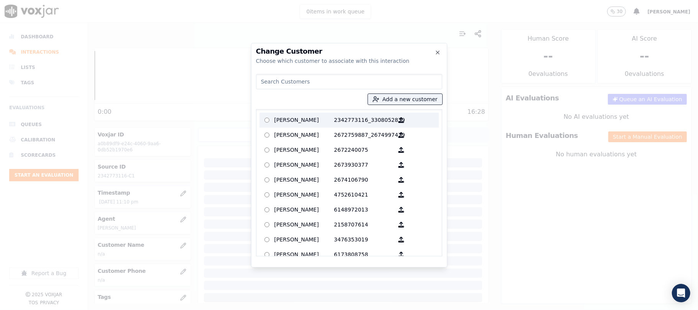
click at [315, 118] on p "DANNY SHOEMAKER" at bounding box center [305, 120] width 60 height 12
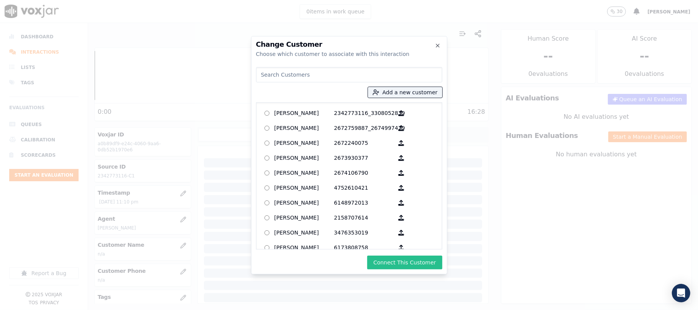
click at [398, 259] on button "Connect This Customer" at bounding box center [404, 263] width 75 height 14
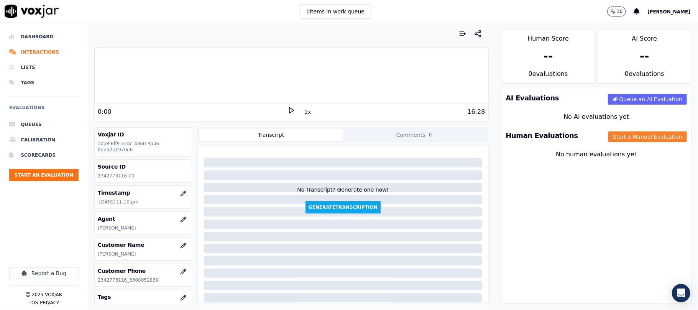
click at [613, 137] on button "Start a Manual Evaluation" at bounding box center [648, 137] width 79 height 11
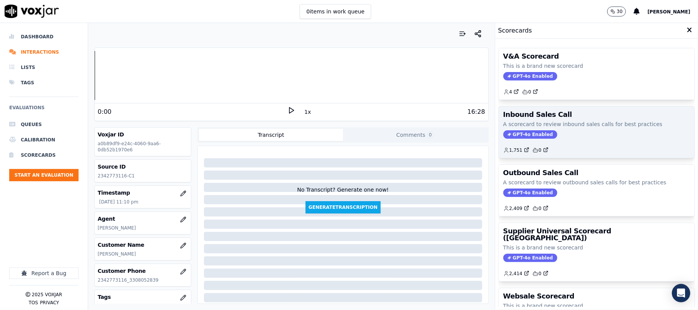
click at [520, 137] on span "GPT-4o Enabled" at bounding box center [531, 134] width 54 height 8
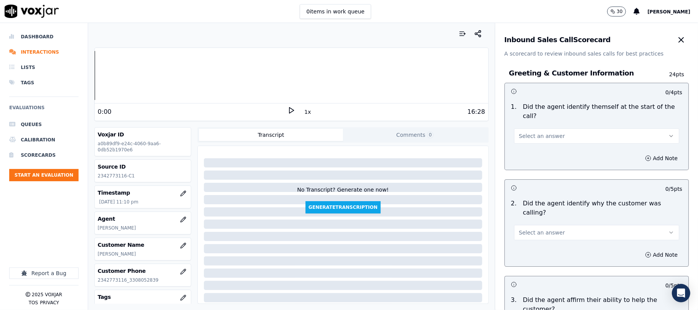
click at [550, 128] on button "Select an answer" at bounding box center [596, 135] width 165 height 15
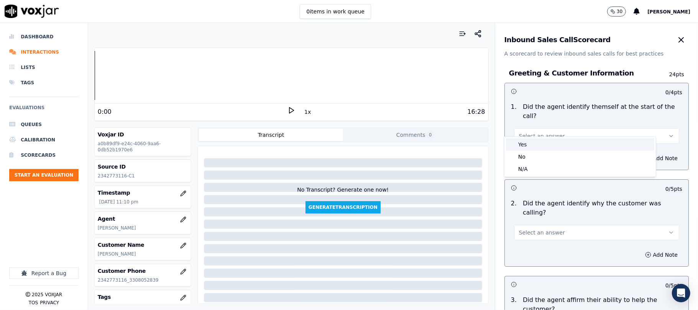
click at [538, 143] on div "Yes" at bounding box center [580, 144] width 148 height 12
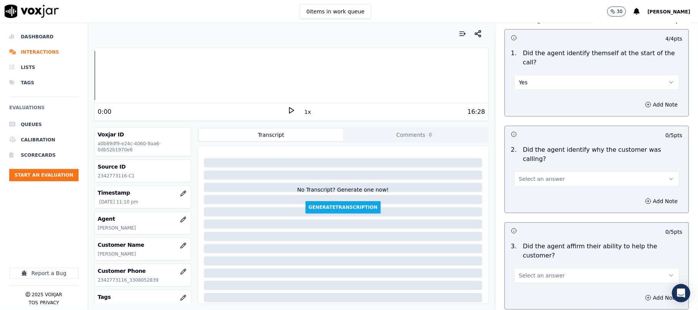
scroll to position [102, 0]
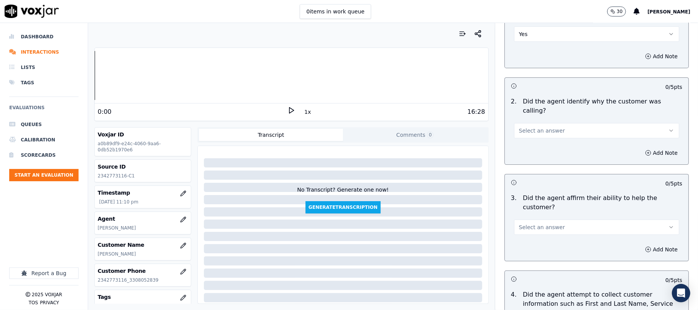
drag, startPoint x: 535, startPoint y: 104, endPoint x: 538, endPoint y: 115, distance: 11.5
click at [536, 122] on div "Select an answer" at bounding box center [596, 130] width 165 height 17
click at [535, 142] on div "Add Note" at bounding box center [597, 153] width 184 height 23
click at [537, 127] on span "Select an answer" at bounding box center [542, 131] width 46 height 8
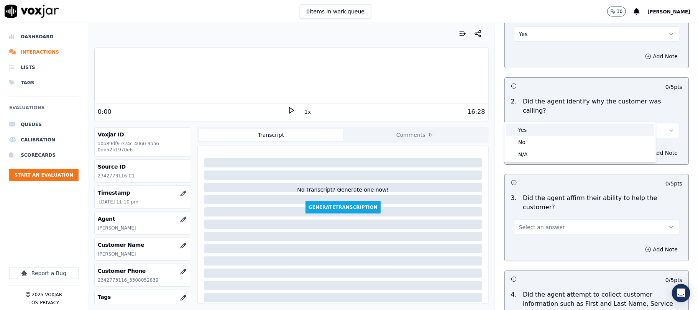
click at [536, 131] on div "Yes" at bounding box center [580, 130] width 148 height 12
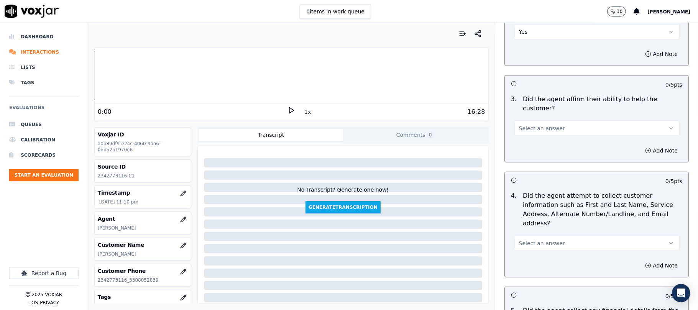
scroll to position [204, 0]
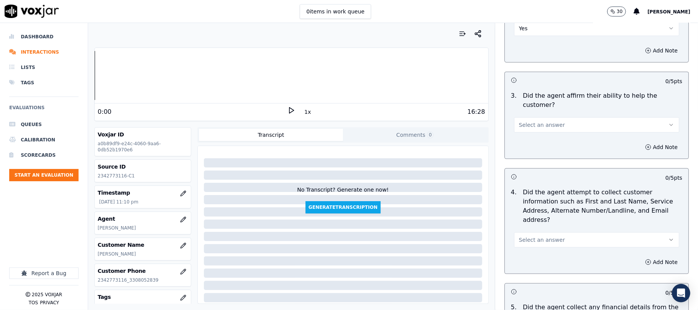
click at [536, 117] on button "Select an answer" at bounding box center [596, 124] width 165 height 15
click at [532, 123] on div "No" at bounding box center [580, 128] width 148 height 12
click at [532, 117] on button "No" at bounding box center [596, 124] width 165 height 15
click at [535, 116] on div "Yes" at bounding box center [580, 115] width 148 height 12
click at [536, 236] on span "Select an answer" at bounding box center [542, 240] width 46 height 8
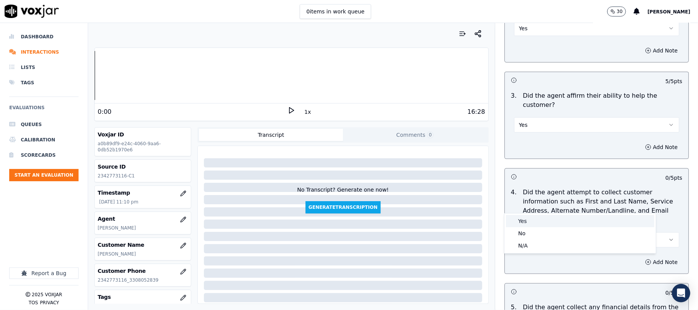
click at [532, 220] on div "Yes" at bounding box center [580, 221] width 148 height 12
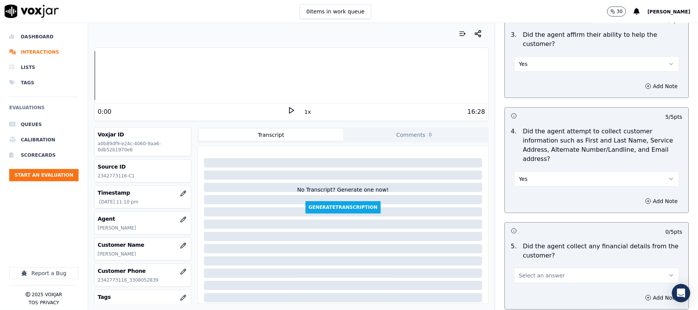
scroll to position [358, 0]
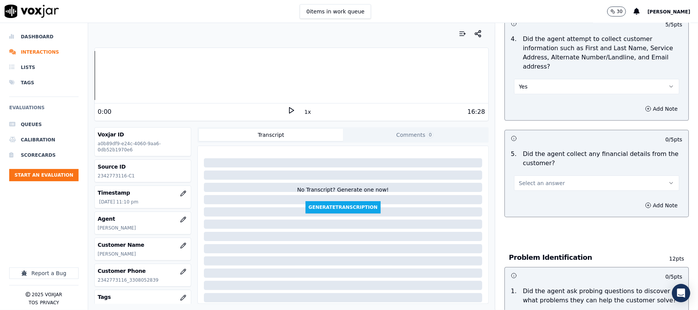
click at [550, 176] on button "Select an answer" at bounding box center [596, 183] width 165 height 15
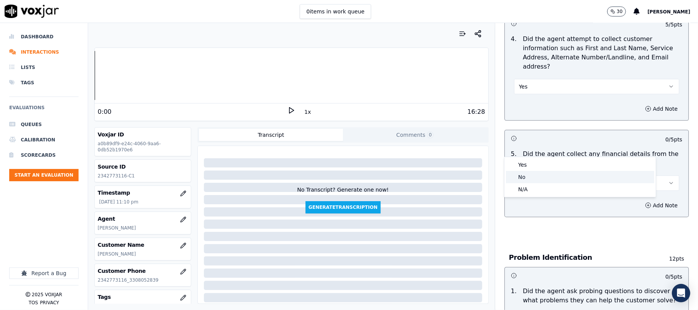
click at [532, 177] on div "No" at bounding box center [580, 177] width 148 height 12
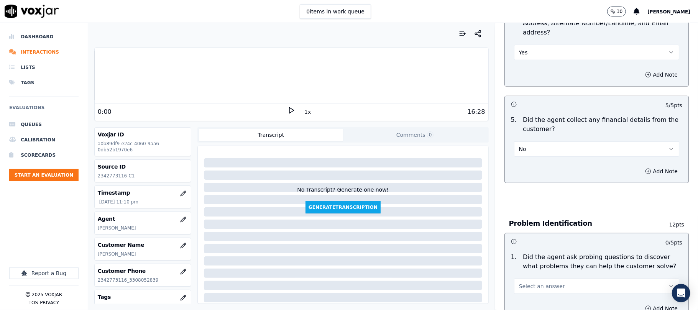
scroll to position [460, 0]
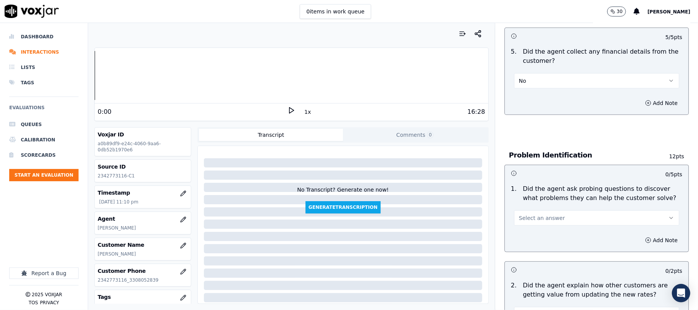
click at [553, 211] on button "Select an answer" at bounding box center [596, 218] width 165 height 15
click at [530, 215] on div "No" at bounding box center [580, 212] width 148 height 12
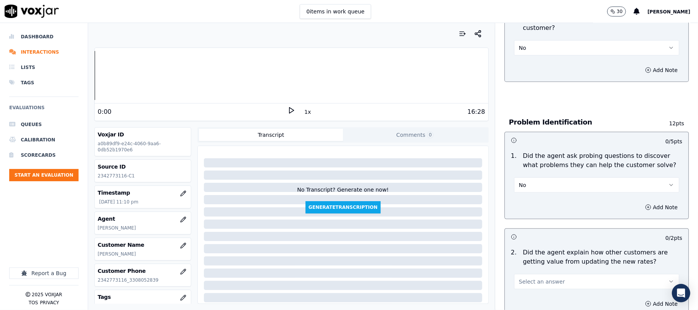
scroll to position [511, 0]
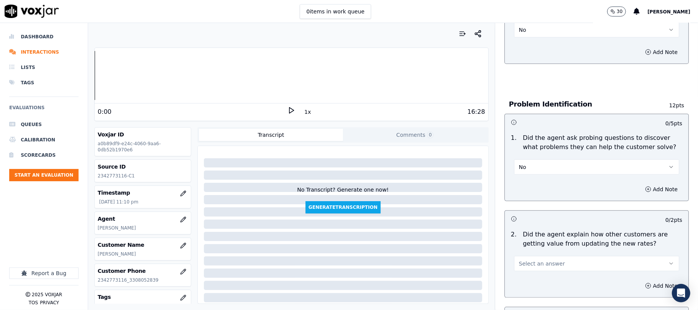
click at [527, 160] on button "No" at bounding box center [596, 167] width 165 height 15
click at [522, 147] on div "Yes" at bounding box center [580, 149] width 148 height 12
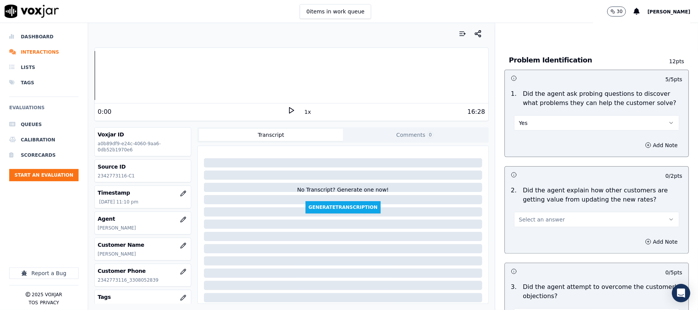
scroll to position [614, 0]
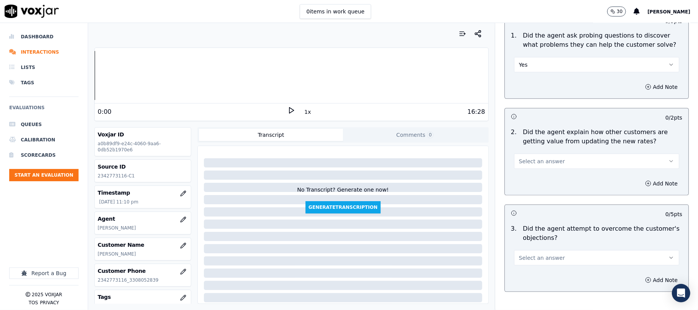
click at [536, 158] on span "Select an answer" at bounding box center [542, 162] width 46 height 8
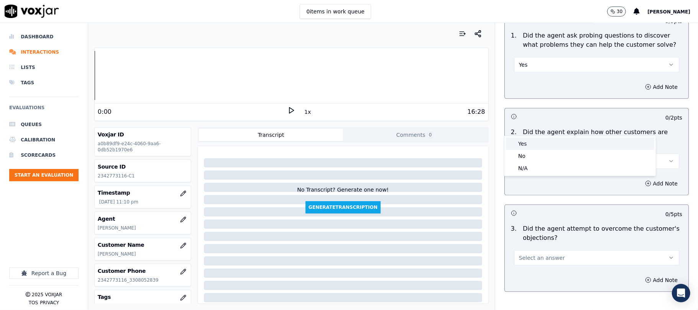
click at [536, 137] on div "Yes No N/A" at bounding box center [580, 156] width 151 height 40
click at [528, 166] on div "N/A" at bounding box center [580, 168] width 148 height 12
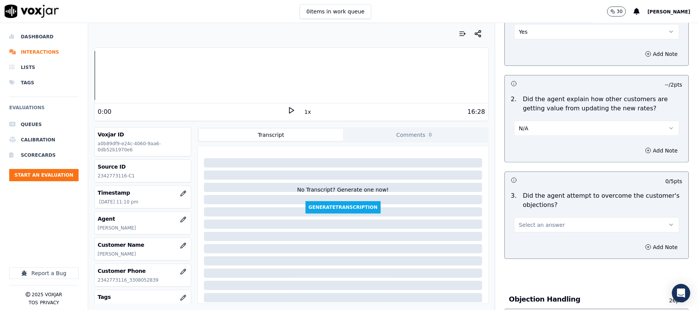
scroll to position [665, 0]
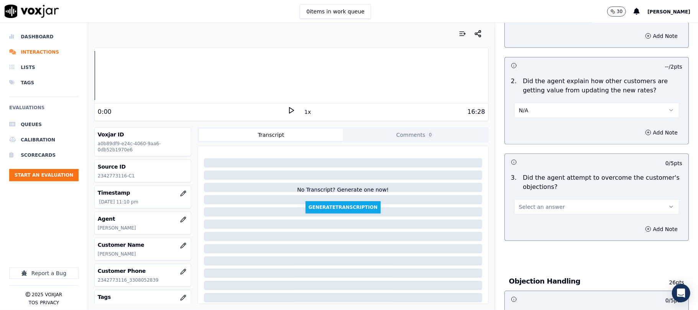
click at [533, 103] on button "N/A" at bounding box center [596, 110] width 165 height 15
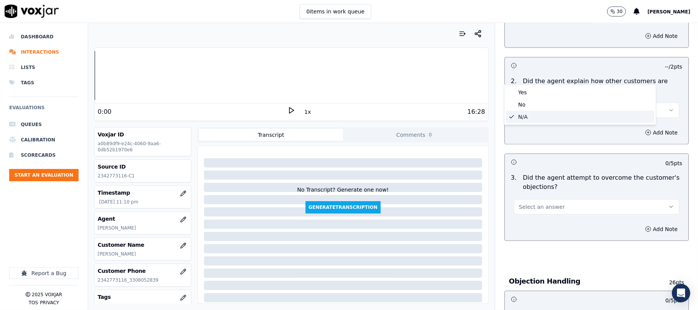
click at [525, 118] on div "N/A" at bounding box center [580, 117] width 148 height 12
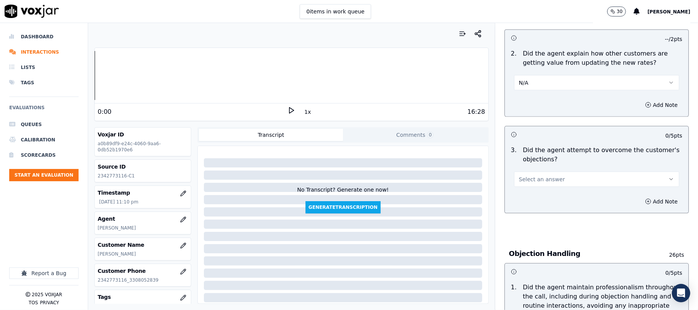
scroll to position [716, 0]
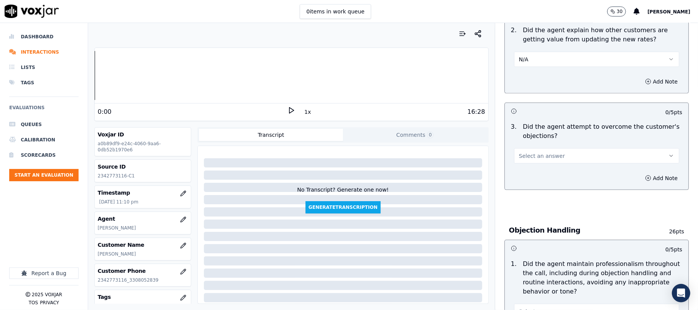
click at [525, 147] on div "Select an answer" at bounding box center [596, 155] width 165 height 17
click at [530, 152] on span "Select an answer" at bounding box center [542, 156] width 46 height 8
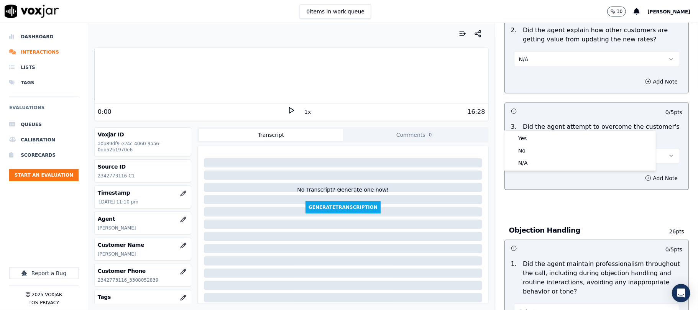
click at [527, 132] on div "Yes No N/A" at bounding box center [580, 151] width 151 height 40
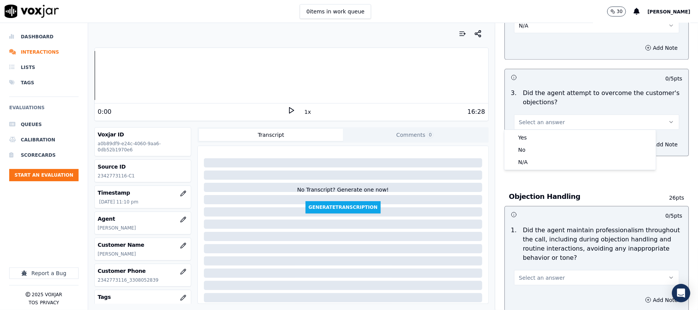
scroll to position [767, 0]
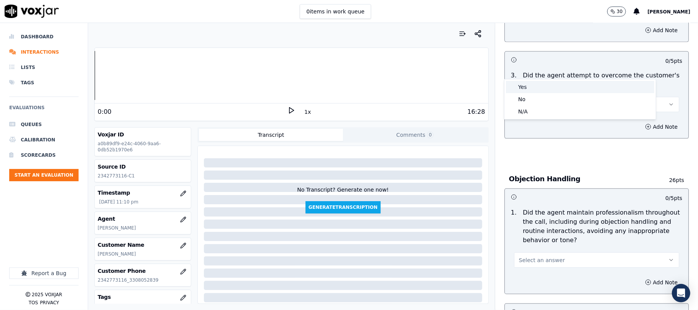
click at [527, 89] on div "Yes" at bounding box center [580, 87] width 148 height 12
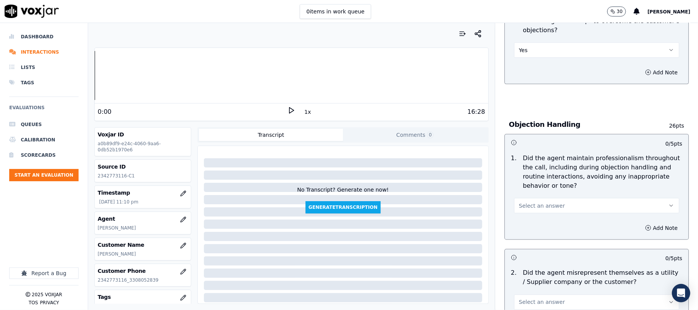
scroll to position [869, 0]
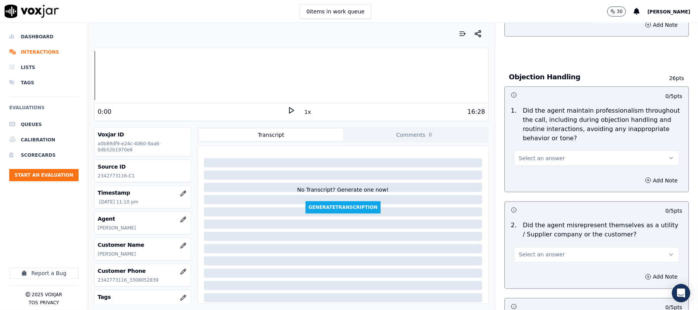
click at [545, 155] on span "Select an answer" at bounding box center [542, 159] width 46 height 8
click at [533, 142] on div "Yes" at bounding box center [580, 141] width 148 height 12
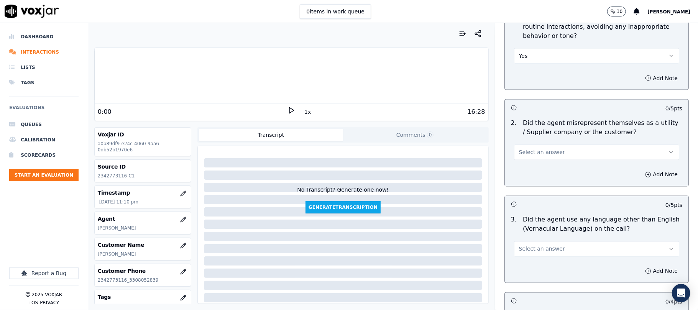
click at [538, 149] on span "Select an answer" at bounding box center [542, 153] width 46 height 8
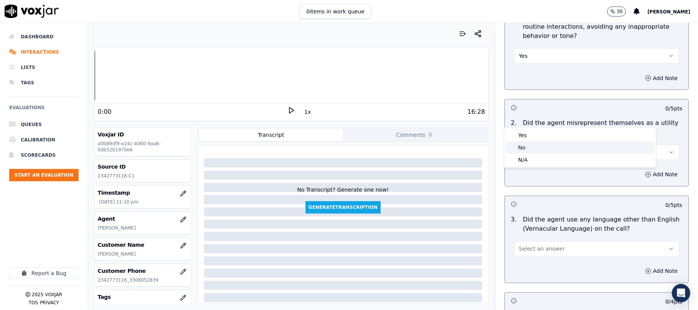
click at [522, 146] on div "No" at bounding box center [580, 148] width 148 height 12
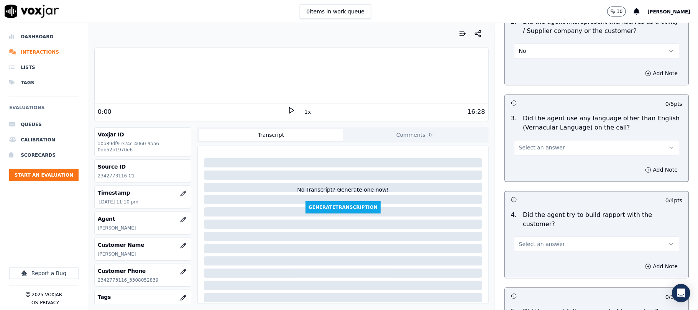
scroll to position [1074, 0]
click at [540, 143] on span "Select an answer" at bounding box center [542, 147] width 46 height 8
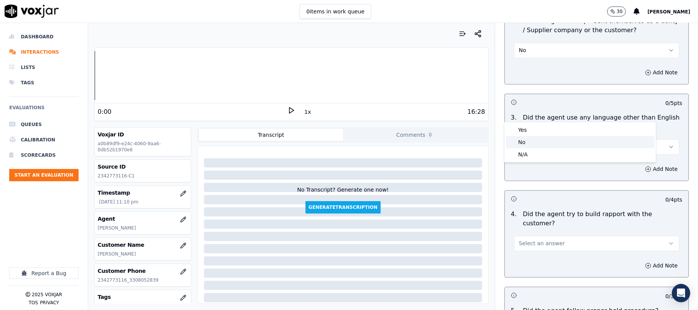
click at [526, 140] on div "No" at bounding box center [580, 142] width 148 height 12
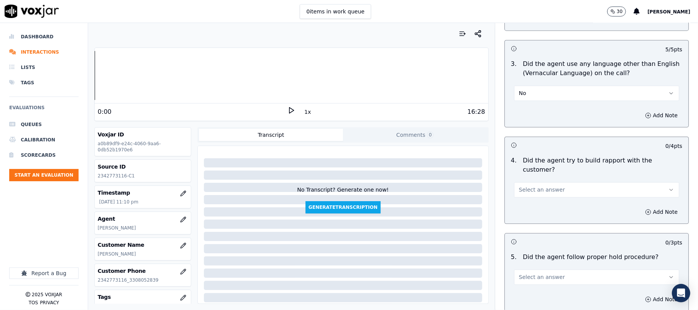
scroll to position [1176, 0]
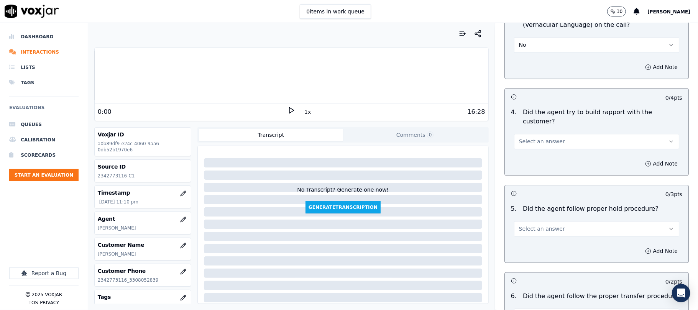
click at [548, 138] on span "Select an answer" at bounding box center [542, 142] width 46 height 8
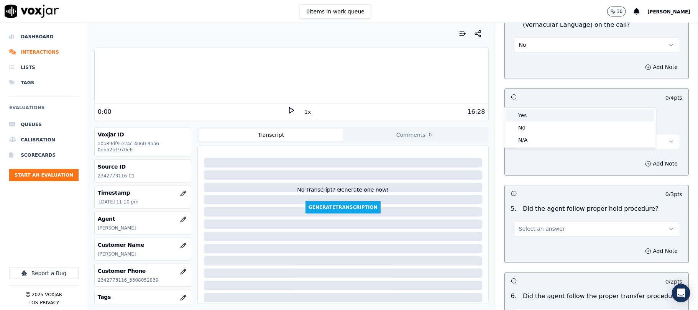
click at [536, 112] on div "Yes" at bounding box center [580, 115] width 148 height 12
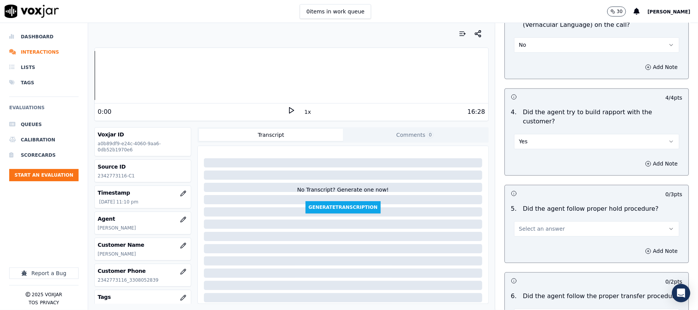
click at [538, 220] on div "Select an answer" at bounding box center [596, 228] width 165 height 17
drag, startPoint x: 534, startPoint y: 185, endPoint x: 535, endPoint y: 194, distance: 9.3
click at [535, 225] on span "Select an answer" at bounding box center [542, 229] width 46 height 8
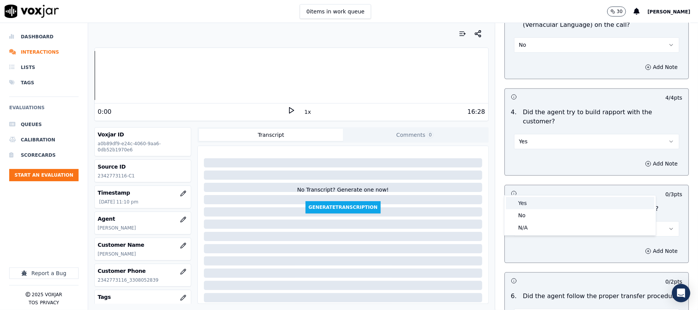
click at [530, 201] on div "Yes" at bounding box center [580, 203] width 148 height 12
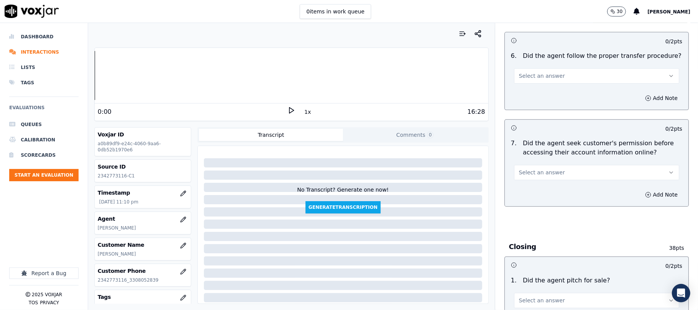
scroll to position [1432, 0]
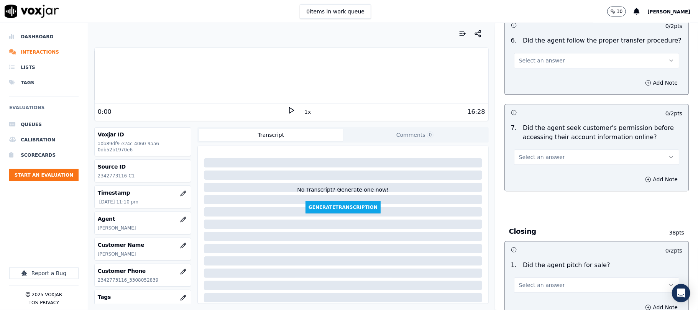
click at [544, 153] on span "Select an answer" at bounding box center [542, 157] width 46 height 8
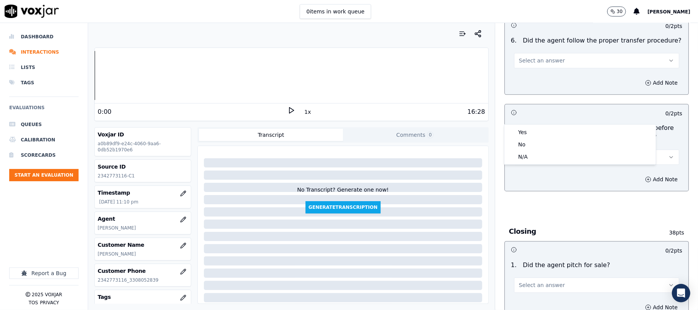
click at [536, 125] on div "Yes No N/A" at bounding box center [580, 145] width 151 height 40
click at [531, 130] on div "Yes" at bounding box center [580, 132] width 148 height 12
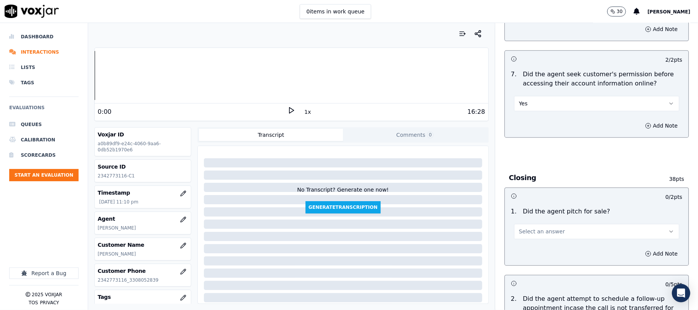
scroll to position [1534, 0]
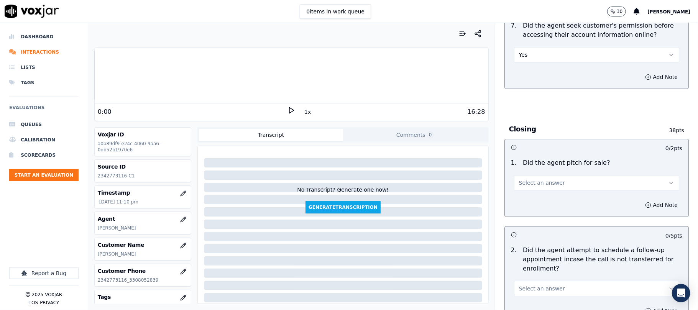
click at [532, 179] on span "Select an answer" at bounding box center [542, 183] width 46 height 8
click at [528, 153] on div "Yes" at bounding box center [580, 158] width 148 height 12
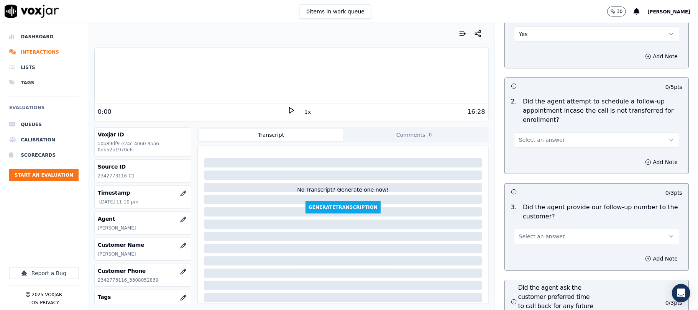
scroll to position [1687, 0]
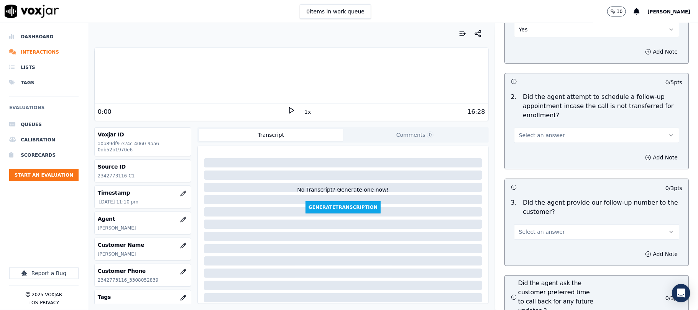
click at [542, 120] on div "Select an answer" at bounding box center [597, 131] width 178 height 23
click at [542, 132] on span "Select an answer" at bounding box center [542, 136] width 46 height 8
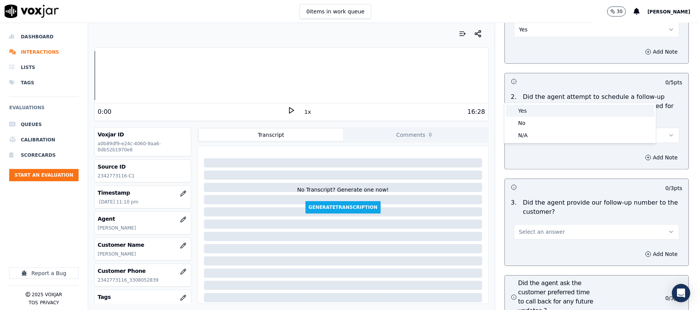
click at [534, 107] on div "Yes" at bounding box center [580, 111] width 148 height 12
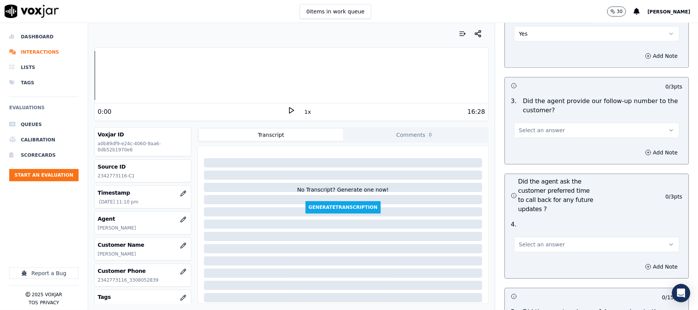
scroll to position [1789, 0]
click at [540, 126] on span "Select an answer" at bounding box center [542, 130] width 46 height 8
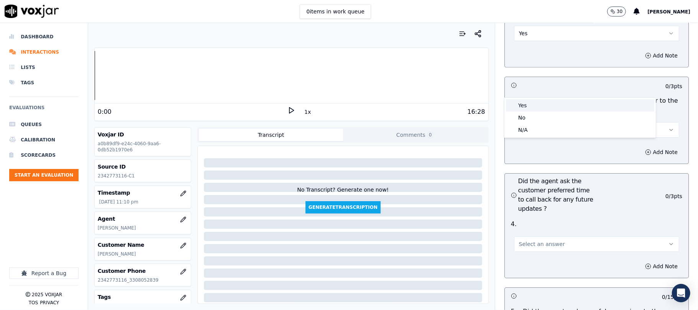
drag, startPoint x: 530, startPoint y: 97, endPoint x: 530, endPoint y: 101, distance: 3.9
click at [530, 98] on div "Yes No N/A" at bounding box center [580, 118] width 151 height 40
click at [530, 101] on div "Yes" at bounding box center [580, 105] width 148 height 12
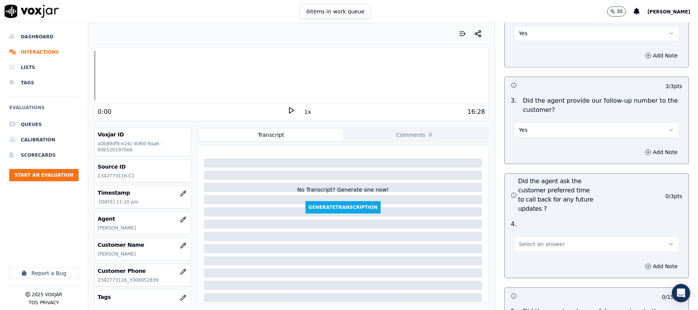
drag, startPoint x: 527, startPoint y: 200, endPoint x: 528, endPoint y: 211, distance: 10.5
click at [527, 240] on span "Select an answer" at bounding box center [542, 244] width 46 height 8
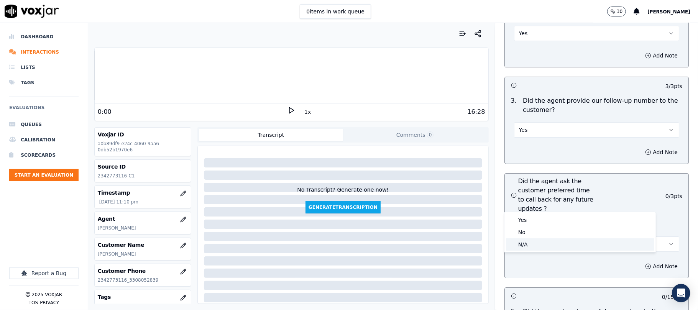
click at [529, 241] on div "N/A" at bounding box center [580, 245] width 148 height 12
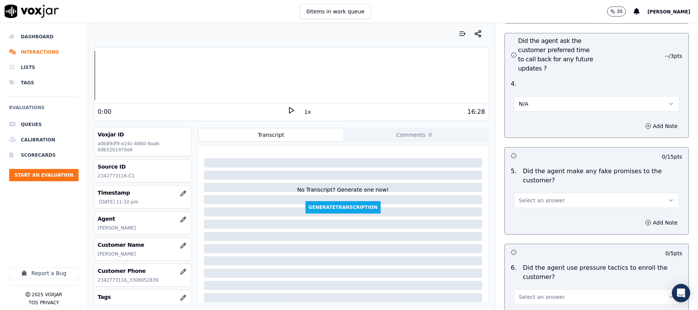
scroll to position [1943, 0]
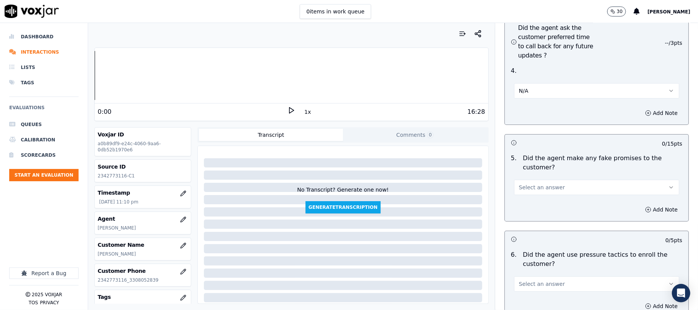
click at [538, 184] on span "Select an answer" at bounding box center [542, 188] width 46 height 8
click at [525, 172] on div "No" at bounding box center [580, 176] width 148 height 12
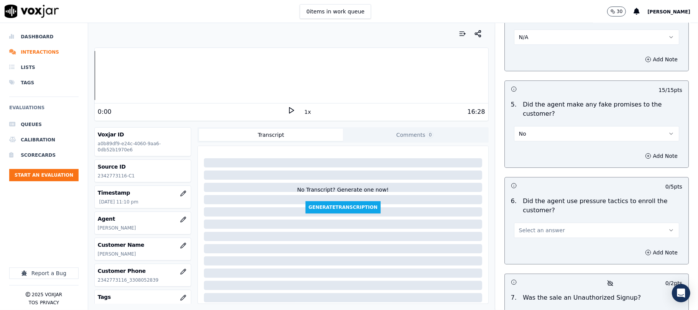
scroll to position [2045, 0]
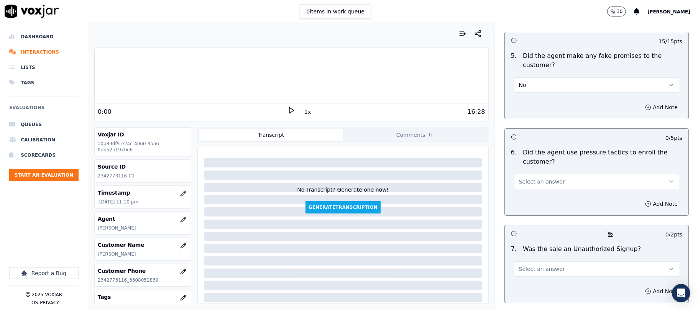
click at [536, 178] on span "Select an answer" at bounding box center [542, 182] width 46 height 8
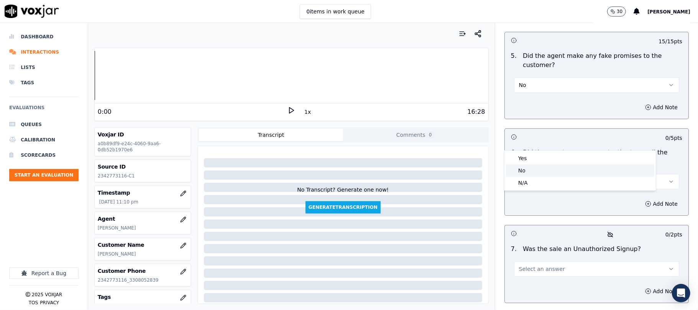
click at [525, 171] on div "No" at bounding box center [580, 171] width 148 height 12
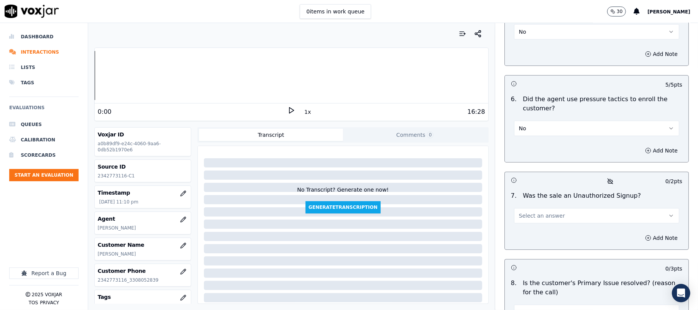
scroll to position [2148, 0]
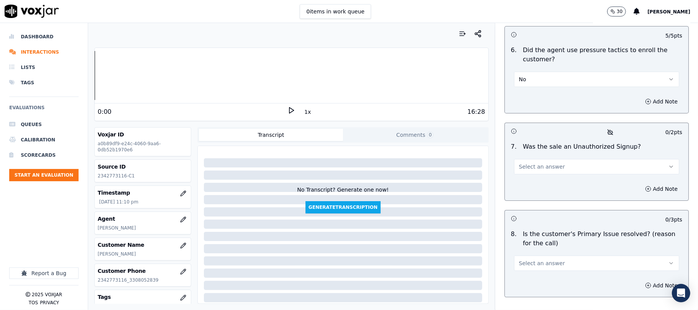
click at [542, 163] on span "Select an answer" at bounding box center [542, 167] width 46 height 8
click at [532, 154] on div "No" at bounding box center [580, 156] width 148 height 12
click at [536, 260] on span "Select an answer" at bounding box center [542, 264] width 46 height 8
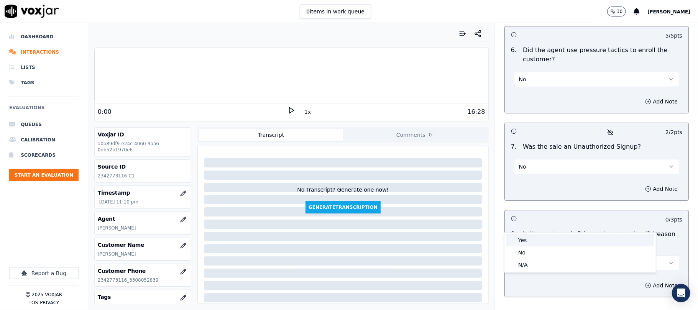
click at [528, 239] on div "Yes" at bounding box center [580, 240] width 148 height 12
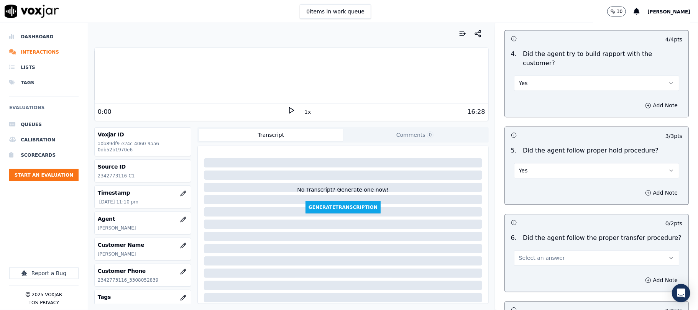
scroll to position [1278, 0]
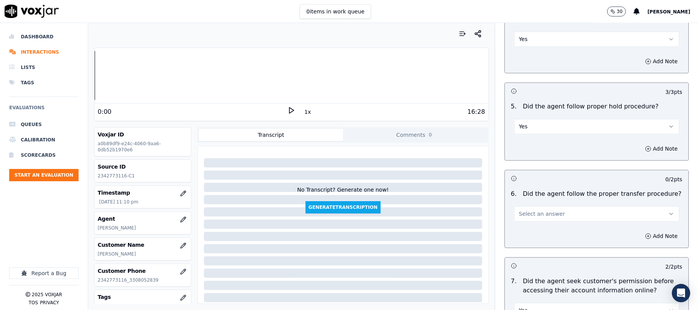
drag, startPoint x: 577, startPoint y: 166, endPoint x: 575, endPoint y: 173, distance: 7.4
click at [576, 206] on button "Select an answer" at bounding box center [596, 213] width 165 height 15
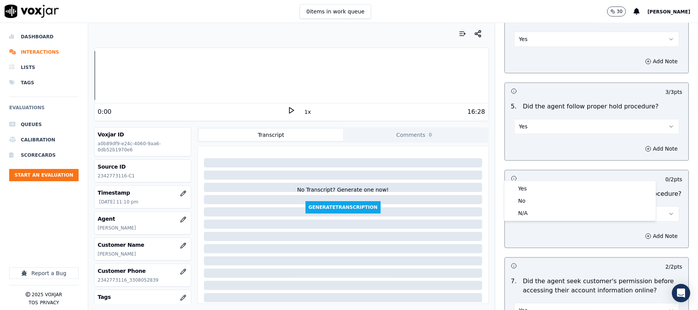
click at [575, 206] on button "Select an answer" at bounding box center [596, 213] width 165 height 15
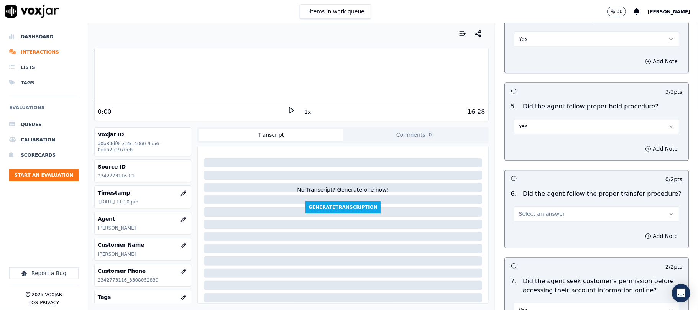
click at [543, 210] on span "Select an answer" at bounding box center [542, 214] width 46 height 8
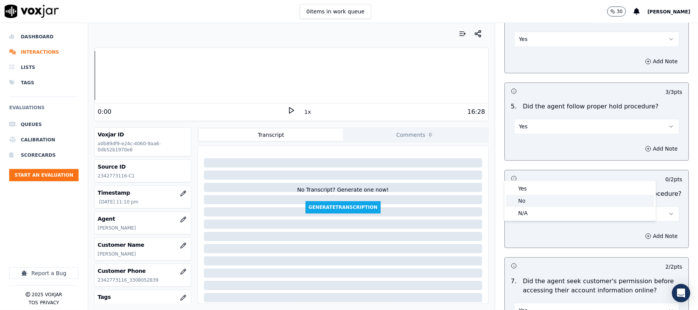
click at [535, 198] on div "No" at bounding box center [580, 201] width 148 height 12
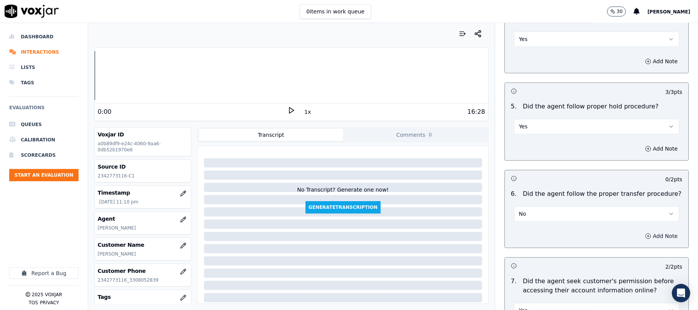
click at [641, 231] on button "Add Note" at bounding box center [662, 236] width 42 height 11
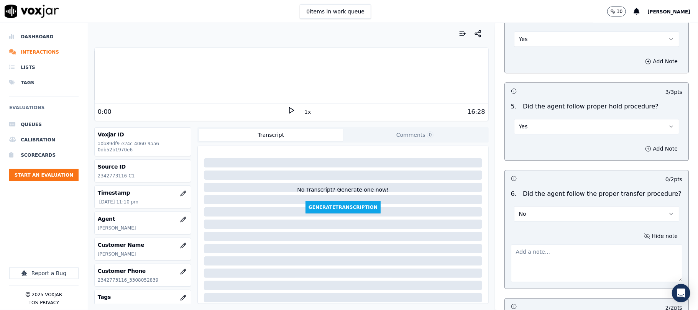
click at [612, 245] on textarea at bounding box center [596, 264] width 171 height 38
paste textarea "@5:10 -Without informing the customer, the call was transferred to another agen…"
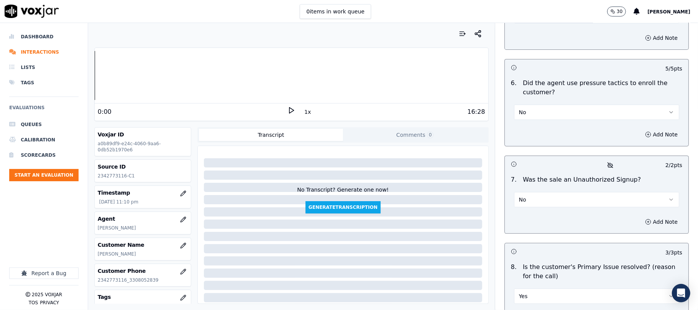
scroll to position [2205, 0]
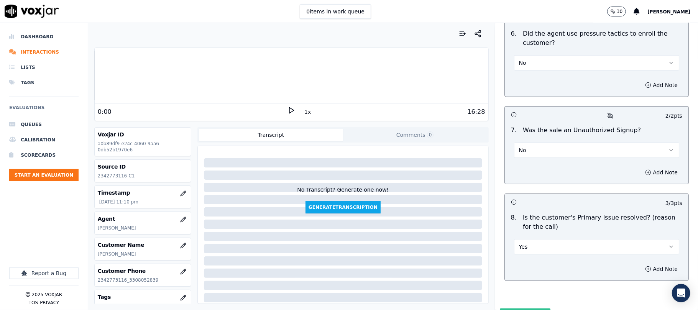
type textarea "@5:10 -Without informing the customer, the call was transferred to another agen…"
click at [525, 309] on button "Submit Scores" at bounding box center [525, 316] width 51 height 14
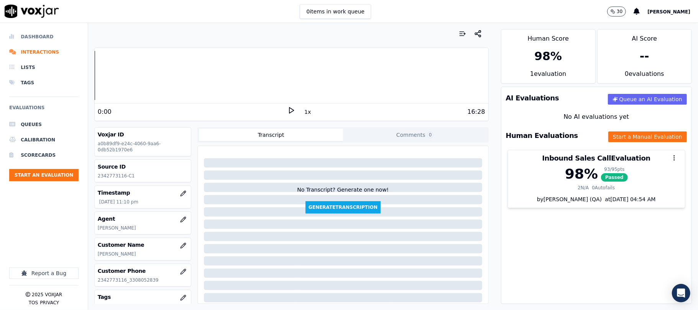
click at [30, 31] on li "Dashboard" at bounding box center [43, 36] width 69 height 15
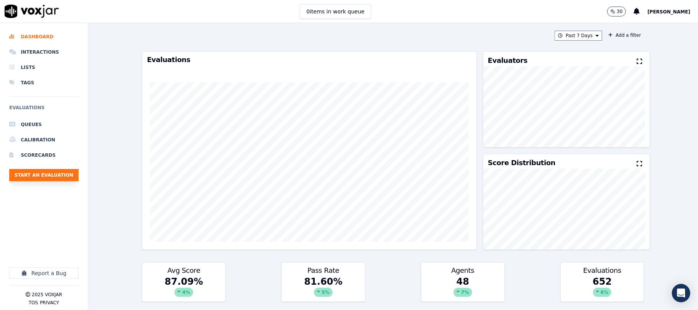
click at [52, 177] on button "Start an Evaluation" at bounding box center [43, 175] width 69 height 12
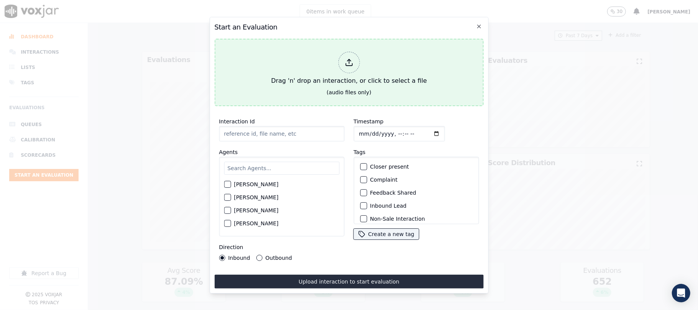
click at [350, 59] on icon at bounding box center [349, 62] width 8 height 8
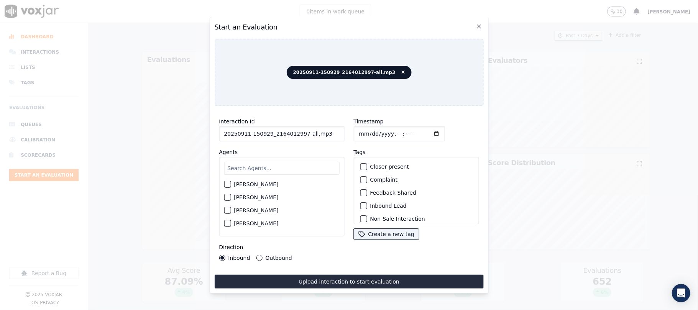
drag, startPoint x: 301, startPoint y: 131, endPoint x: 377, endPoint y: 131, distance: 75.9
click at [377, 131] on div "Interaction Id 20250911-150929_2164012997-all.mp3 Agents Harry Roy Aaron Biswas…" at bounding box center [348, 188] width 269 height 153
type input "20250911-150929_2164012997-C1"
click at [369, 129] on input "Timestamp" at bounding box center [399, 133] width 91 height 15
type input "2025-09-17T23:28"
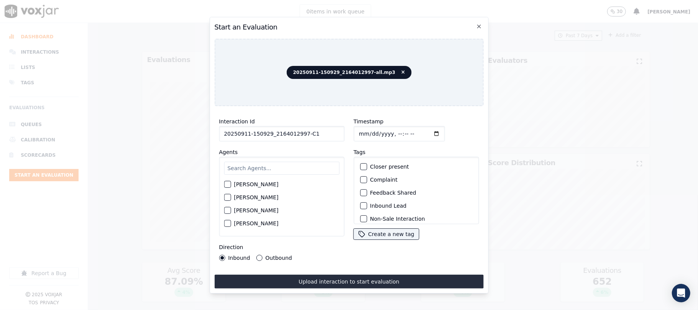
click at [249, 170] on input "text" at bounding box center [281, 168] width 115 height 13
type input "mart"
click at [227, 186] on div "button" at bounding box center [226, 186] width 5 height 5
click at [361, 204] on div "button" at bounding box center [363, 205] width 5 height 5
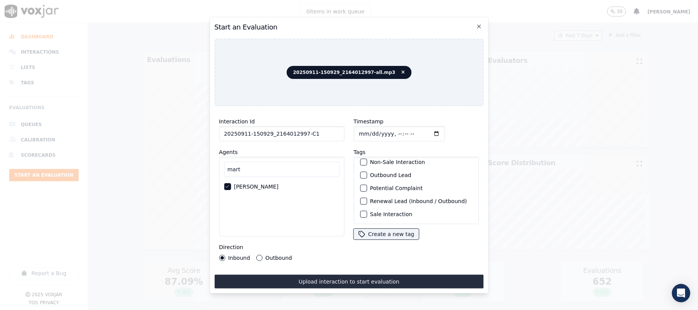
scroll to position [67, 0]
click at [360, 211] on button "Sale Interaction" at bounding box center [363, 214] width 7 height 7
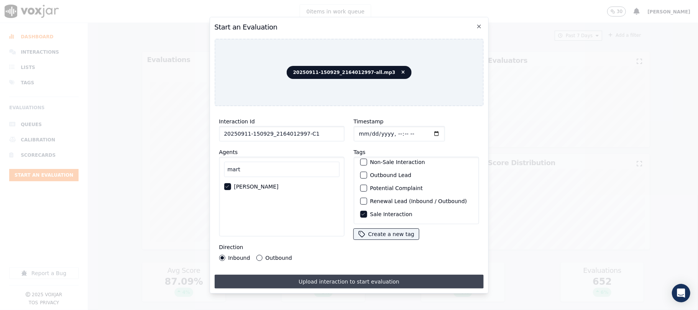
click at [339, 275] on button "Upload interaction to start evaluation" at bounding box center [348, 282] width 269 height 14
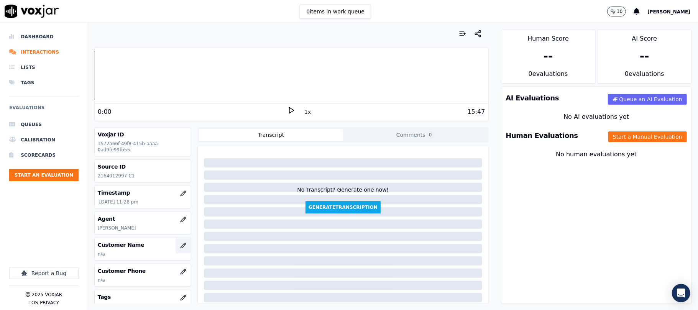
click at [180, 249] on icon "button" at bounding box center [183, 246] width 6 height 6
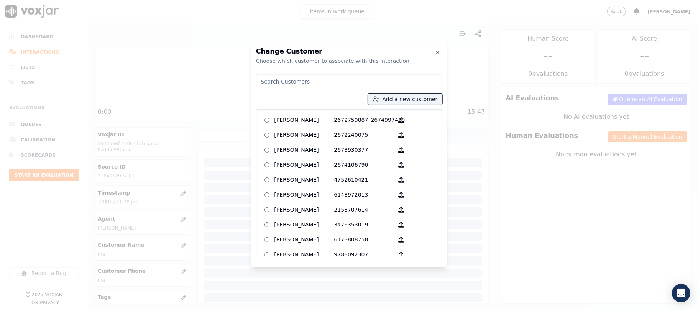
type input "Michael Keenan"
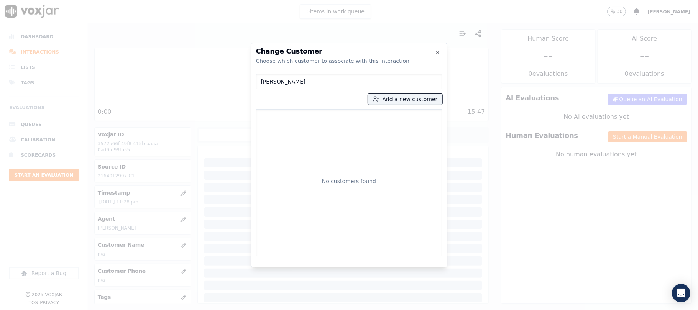
drag, startPoint x: 304, startPoint y: 83, endPoint x: 178, endPoint y: 88, distance: 125.9
click at [178, 310] on div "Change Customer Choose which customer to associate with this interaction Michae…" at bounding box center [349, 310] width 698 height 0
click at [413, 102] on button "Add a new customer" at bounding box center [405, 99] width 74 height 11
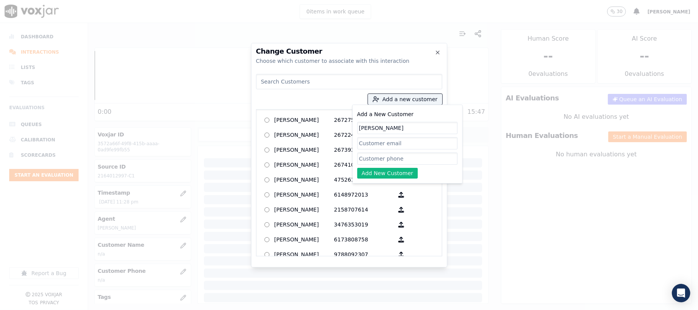
type input "Michael Keenan"
click at [368, 160] on input "Add a New Customer" at bounding box center [407, 159] width 100 height 12
paste input "2164012997"
paste input "2168824281"
type input "2164012997_2168824281"
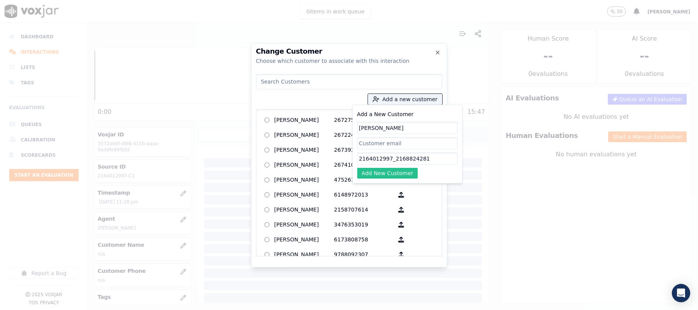
click at [385, 174] on button "Add New Customer" at bounding box center [387, 173] width 61 height 11
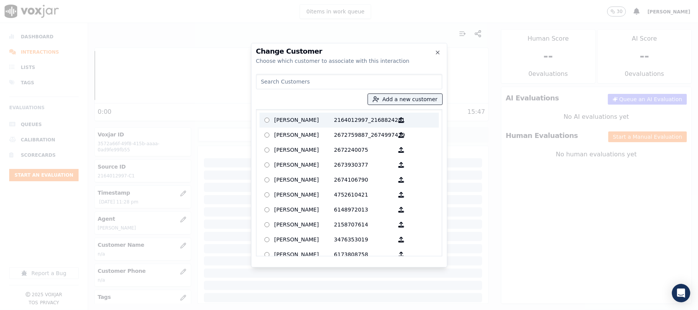
click at [306, 119] on p "Michael Keenan" at bounding box center [305, 120] width 60 height 12
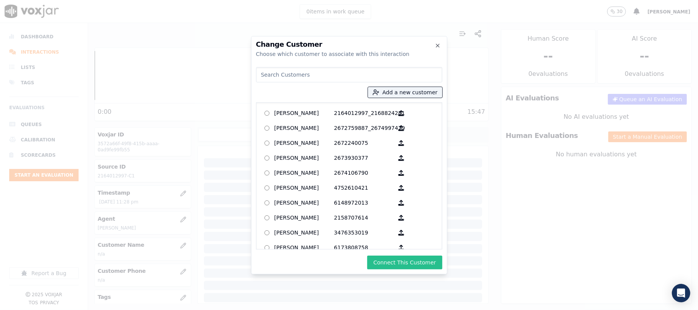
click at [394, 262] on button "Connect This Customer" at bounding box center [404, 263] width 75 height 14
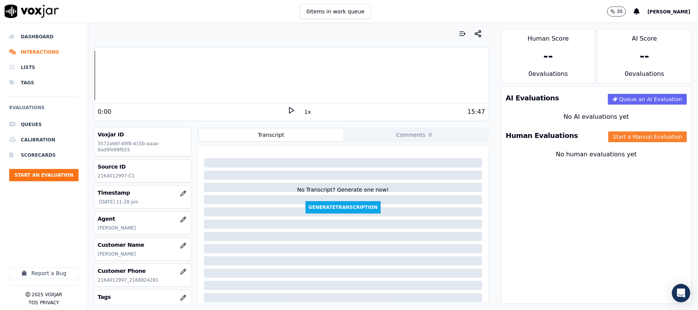
click at [609, 137] on button "Start a Manual Evaluation" at bounding box center [648, 137] width 79 height 11
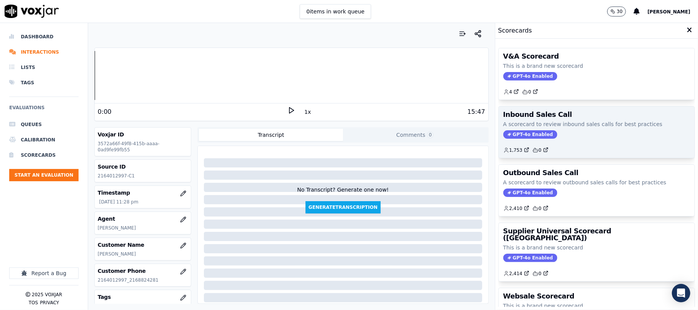
click at [519, 133] on span "GPT-4o Enabled" at bounding box center [531, 134] width 54 height 8
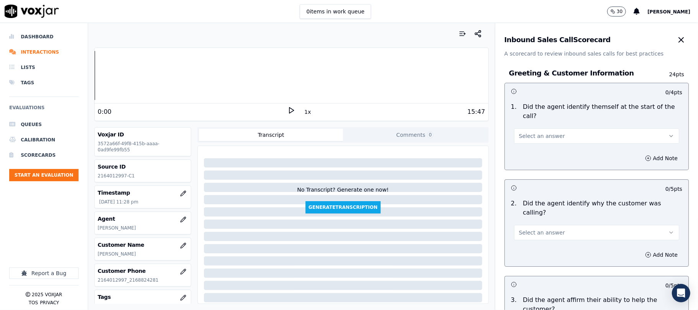
click at [559, 128] on button "Select an answer" at bounding box center [596, 135] width 165 height 15
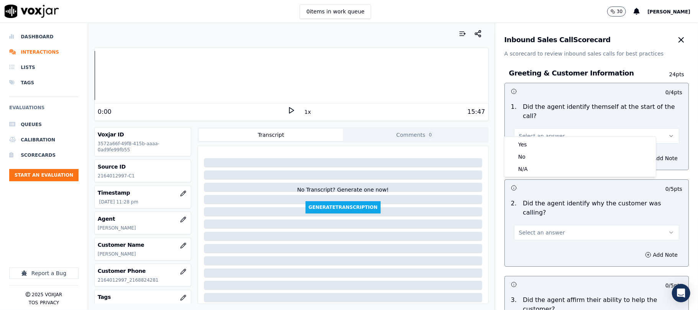
click at [548, 142] on div "Yes" at bounding box center [580, 144] width 148 height 12
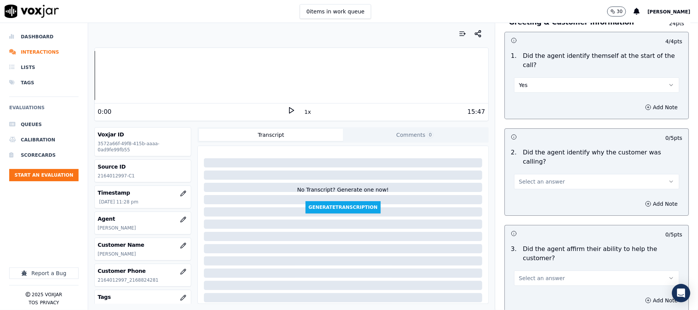
click at [535, 178] on span "Select an answer" at bounding box center [542, 182] width 46 height 8
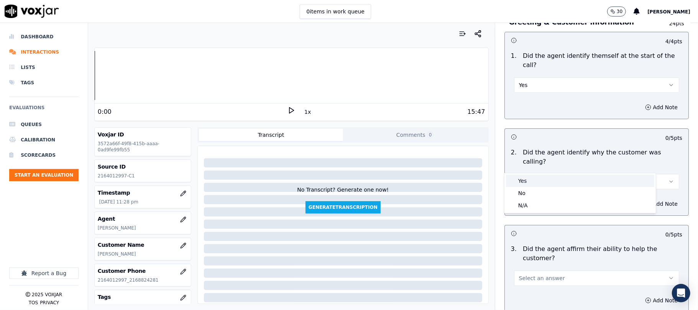
click at [528, 183] on div "Yes" at bounding box center [580, 181] width 148 height 12
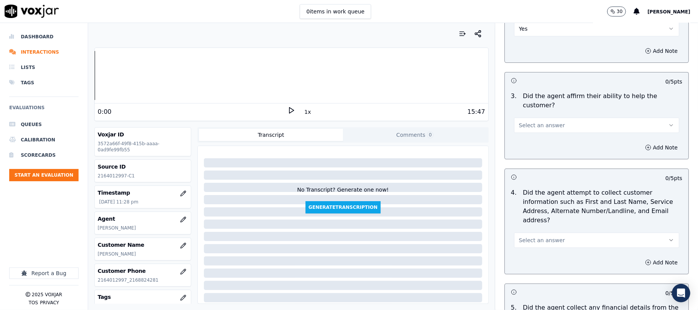
scroll to position [204, 0]
drag, startPoint x: 536, startPoint y: 99, endPoint x: 536, endPoint y: 105, distance: 5.8
click at [536, 121] on span "Select an answer" at bounding box center [542, 125] width 46 height 8
click at [535, 115] on div "Yes" at bounding box center [580, 115] width 148 height 12
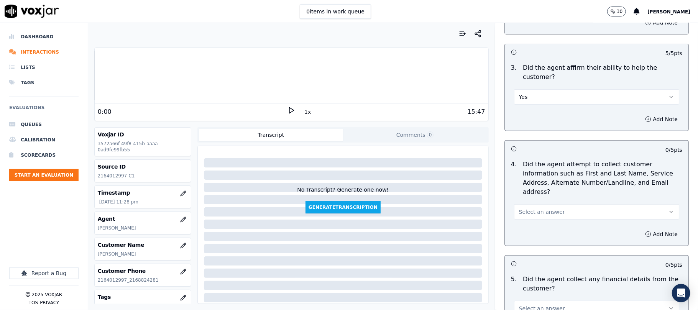
scroll to position [255, 0]
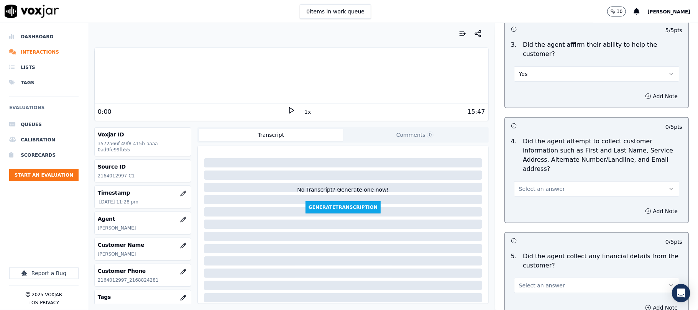
click at [528, 185] on span "Select an answer" at bounding box center [542, 189] width 46 height 8
click at [522, 174] on div "Yes" at bounding box center [580, 170] width 148 height 12
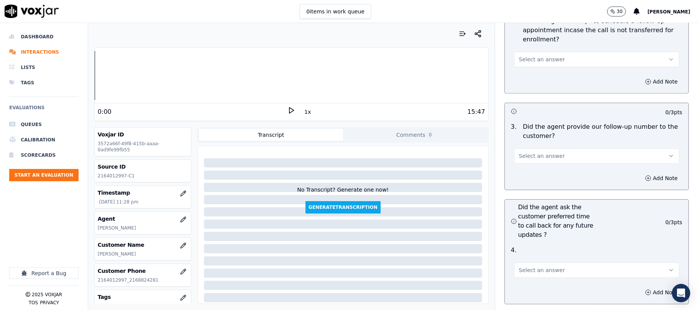
scroll to position [1755, 0]
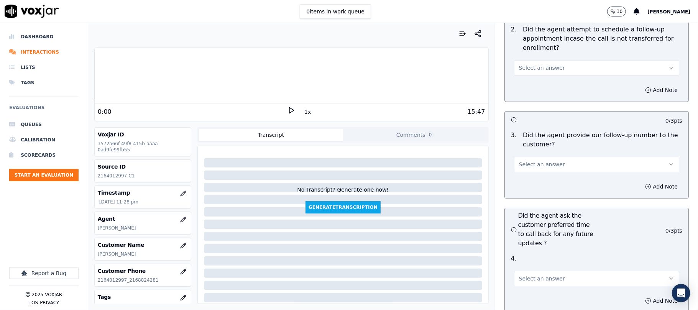
click at [564, 157] on button "Select an answer" at bounding box center [596, 164] width 165 height 15
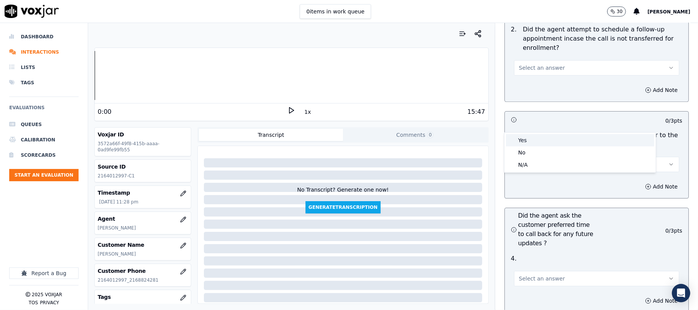
click at [554, 134] on div "Yes" at bounding box center [580, 140] width 148 height 12
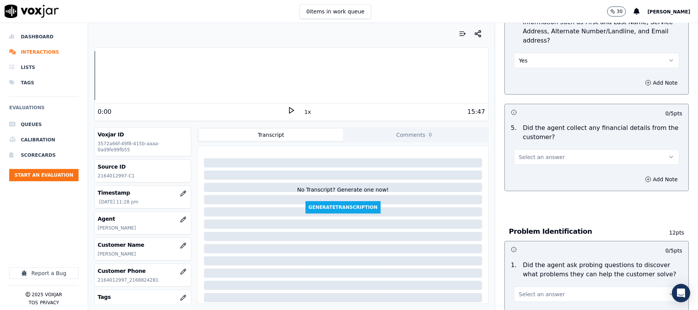
scroll to position [409, 0]
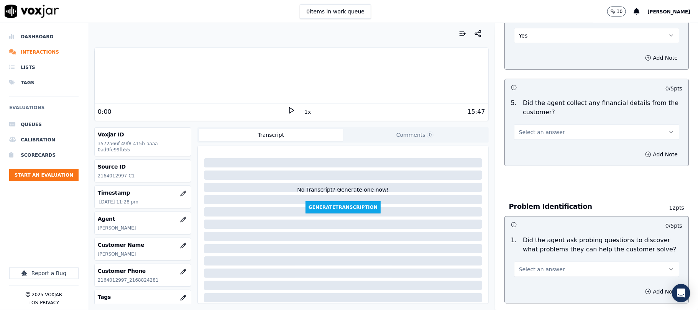
click at [559, 125] on button "Select an answer" at bounding box center [596, 132] width 165 height 15
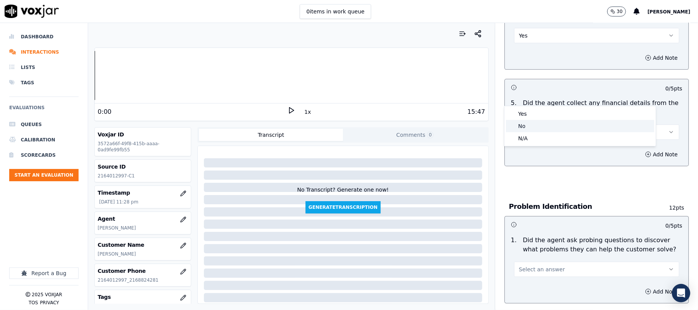
click at [533, 125] on div "No" at bounding box center [580, 126] width 148 height 12
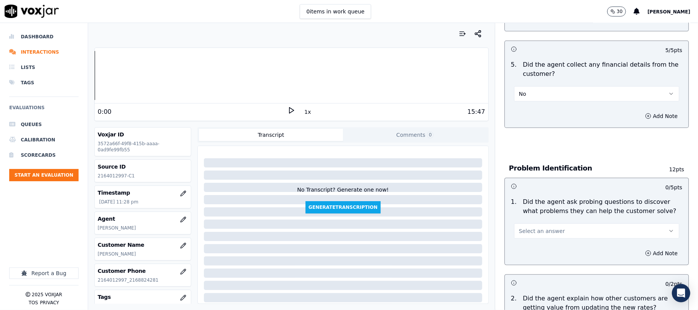
scroll to position [511, 0]
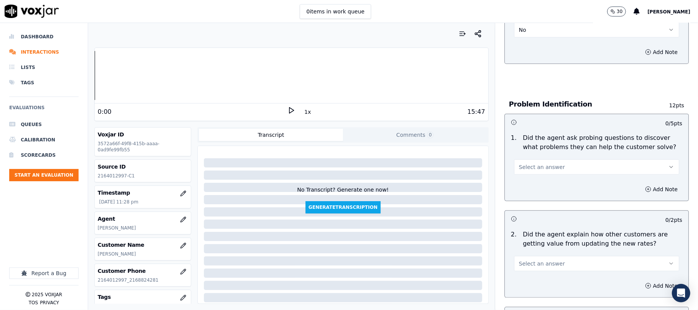
click at [540, 160] on button "Select an answer" at bounding box center [596, 167] width 165 height 15
click at [530, 149] on div "Yes" at bounding box center [580, 149] width 148 height 12
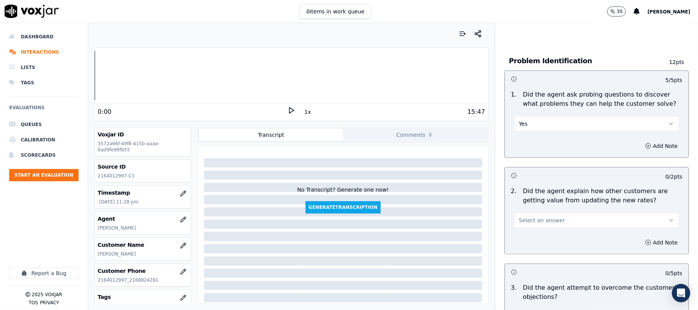
scroll to position [614, 0]
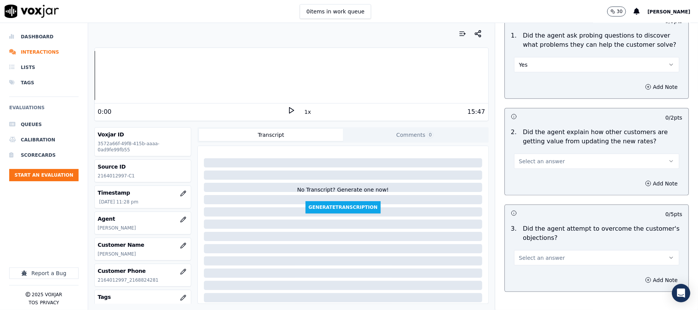
click at [556, 154] on button "Select an answer" at bounding box center [596, 161] width 165 height 15
click at [528, 166] on div "N/A" at bounding box center [580, 168] width 148 height 12
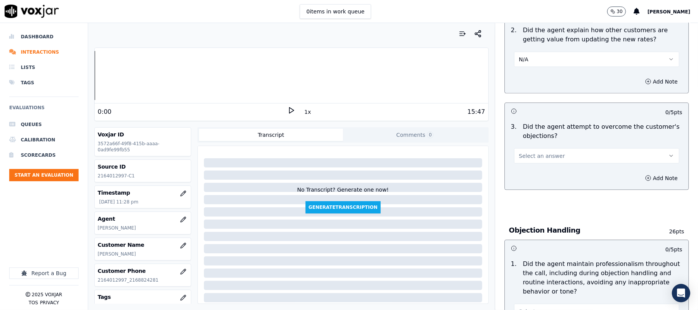
click at [554, 148] on button "Select an answer" at bounding box center [596, 155] width 165 height 15
click at [539, 134] on div "Yes" at bounding box center [580, 138] width 148 height 12
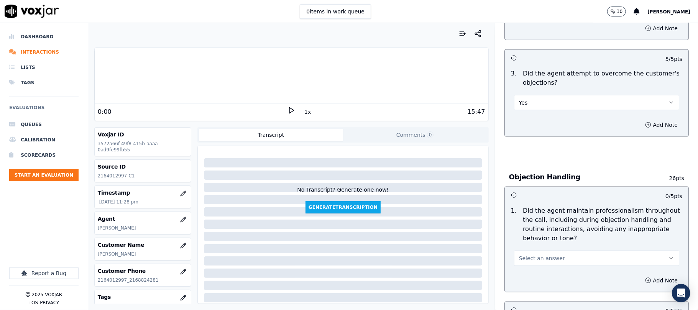
scroll to position [818, 0]
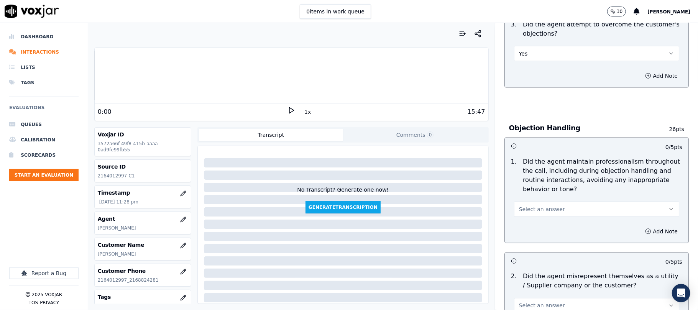
click at [533, 206] on span "Select an answer" at bounding box center [542, 210] width 46 height 8
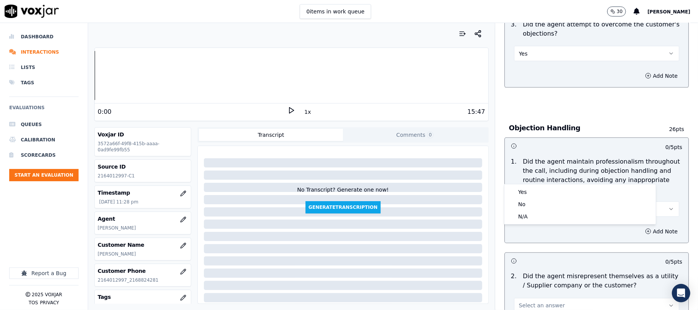
click at [527, 189] on div "Yes" at bounding box center [580, 192] width 148 height 12
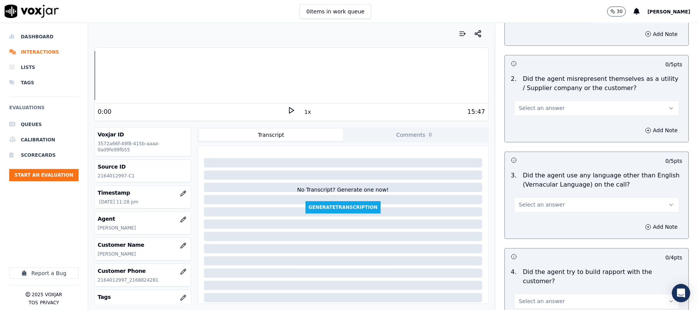
scroll to position [1022, 0]
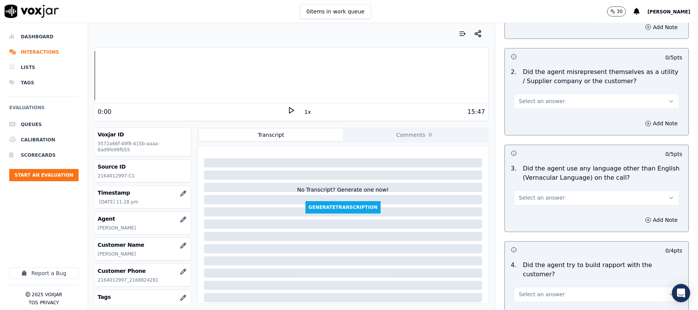
click at [536, 98] on span "Select an answer" at bounding box center [542, 102] width 46 height 8
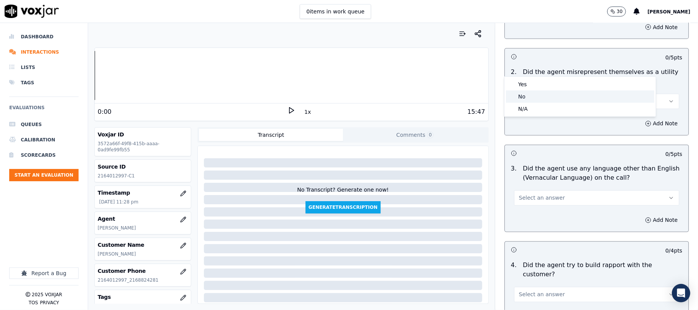
click at [526, 100] on div "No" at bounding box center [580, 97] width 148 height 12
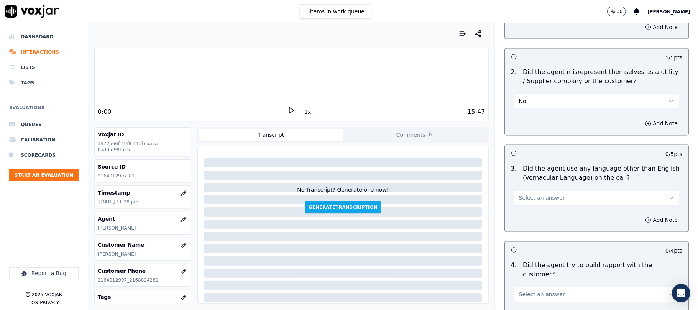
click at [524, 194] on span "Select an answer" at bounding box center [542, 198] width 46 height 8
click at [522, 193] on div "No" at bounding box center [580, 194] width 148 height 12
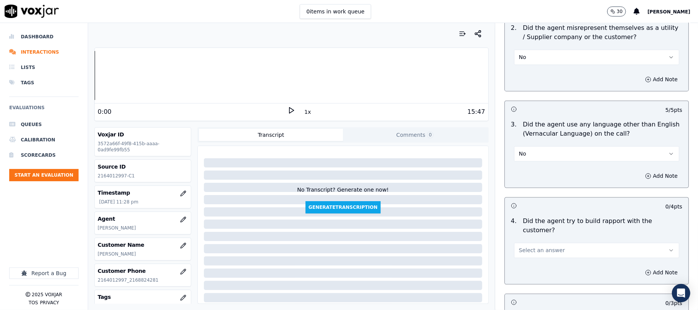
scroll to position [1125, 0]
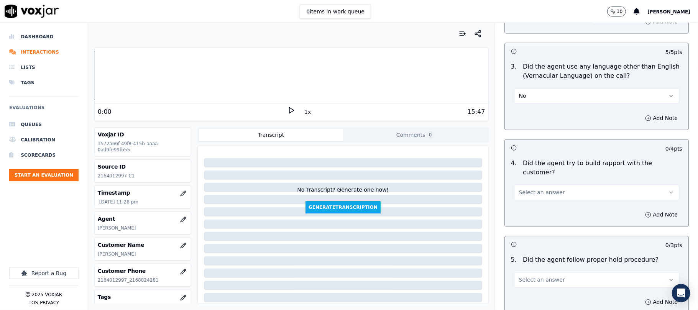
click at [528, 189] on span "Select an answer" at bounding box center [542, 193] width 46 height 8
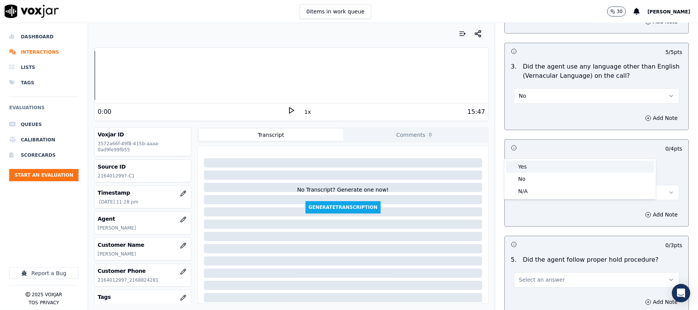
click at [525, 163] on div "Yes" at bounding box center [580, 167] width 148 height 12
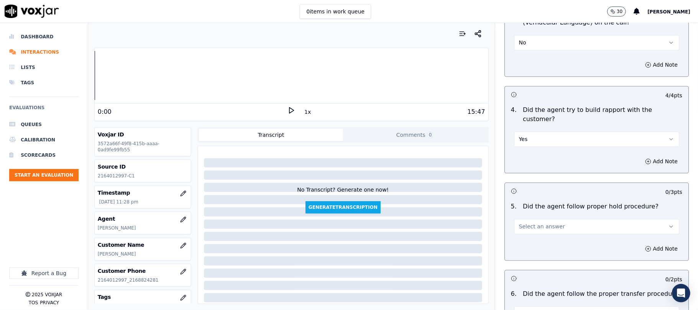
scroll to position [1227, 0]
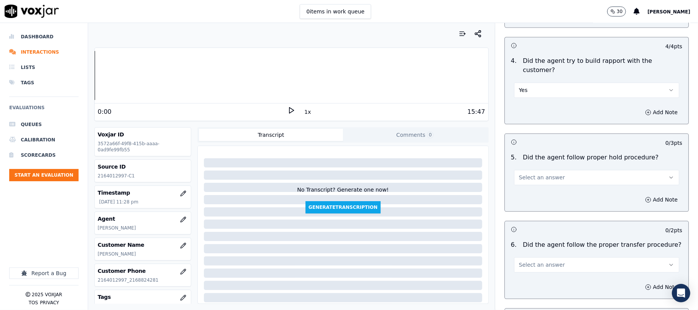
click at [538, 174] on span "Select an answer" at bounding box center [542, 178] width 46 height 8
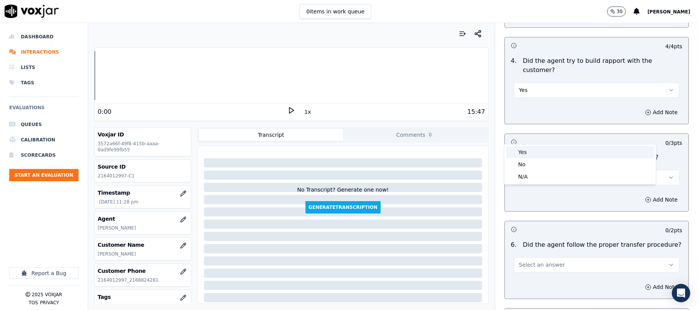
click at [530, 152] on div "Yes" at bounding box center [580, 152] width 148 height 12
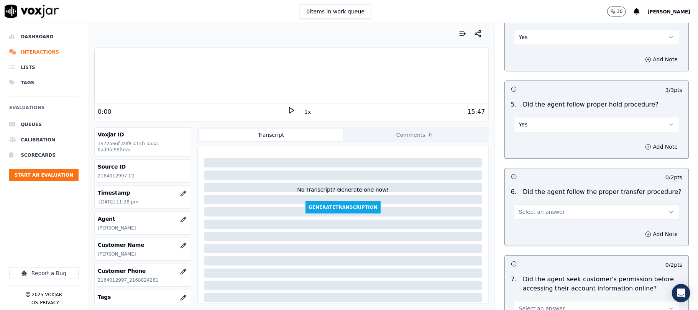
scroll to position [1329, 0]
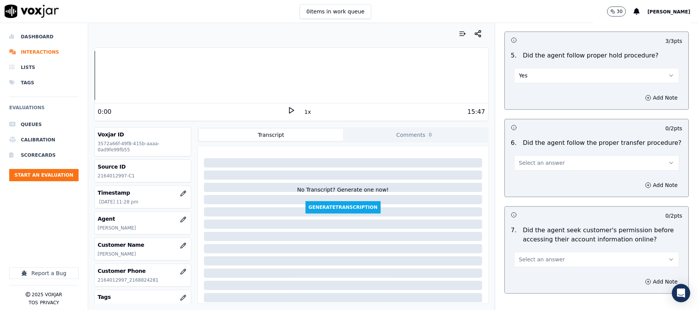
drag, startPoint x: 547, startPoint y: 123, endPoint x: 541, endPoint y: 128, distance: 7.6
click at [547, 159] on span "Select an answer" at bounding box center [542, 163] width 46 height 8
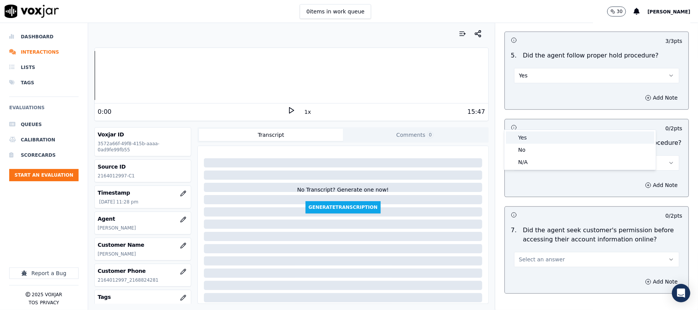
click at [531, 136] on div "Yes" at bounding box center [580, 138] width 148 height 12
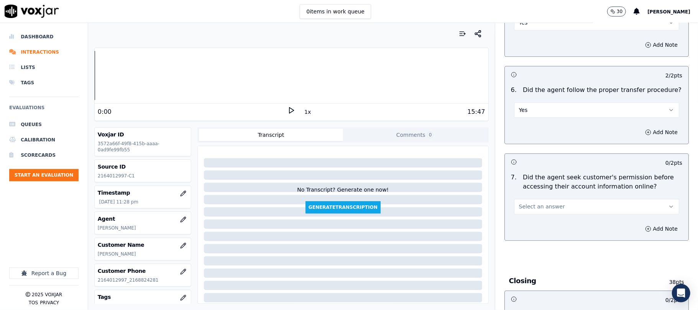
scroll to position [1432, 0]
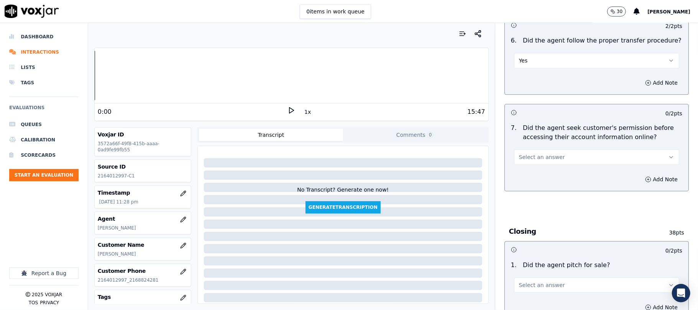
drag, startPoint x: 553, startPoint y: 114, endPoint x: 553, endPoint y: 123, distance: 9.2
click at [553, 150] on button "Select an answer" at bounding box center [596, 157] width 165 height 15
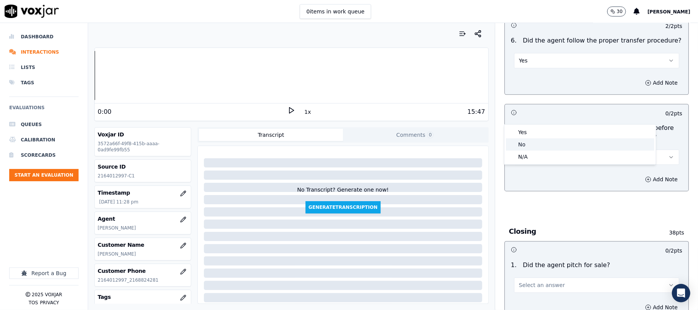
click at [535, 142] on div "No" at bounding box center [580, 144] width 148 height 12
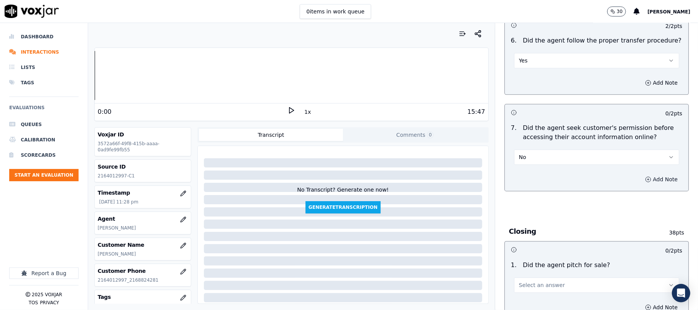
click at [641, 174] on button "Add Note" at bounding box center [662, 179] width 42 height 11
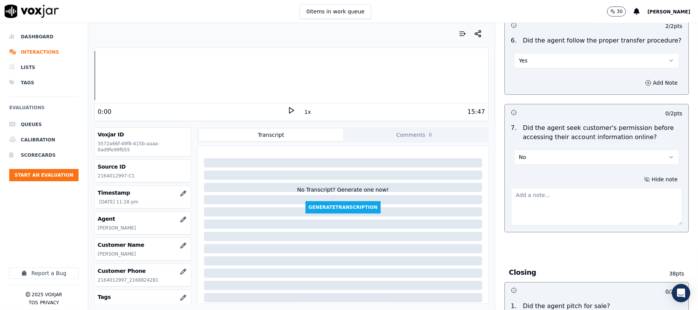
click at [597, 188] on textarea at bounding box center [596, 207] width 171 height 38
paste textarea "Call id - 20250917-143414_Martin reconnect with the customer and informed - @1:…"
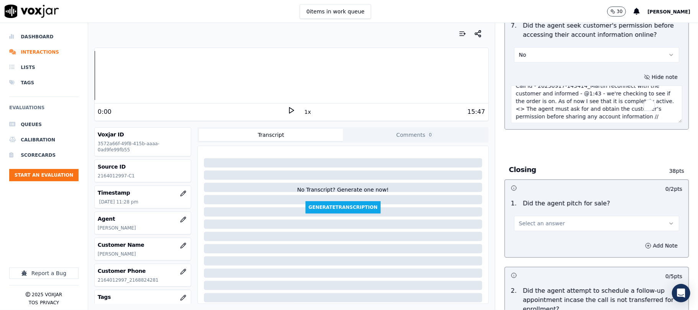
scroll to position [8, 0]
type textarea "Call id - 20250917-143414_Martin reconnect with the customer and informed - @1:…"
click at [551, 216] on button "Select an answer" at bounding box center [596, 223] width 165 height 15
click at [535, 209] on div "No" at bounding box center [580, 211] width 148 height 12
click at [537, 216] on button "No" at bounding box center [596, 223] width 165 height 15
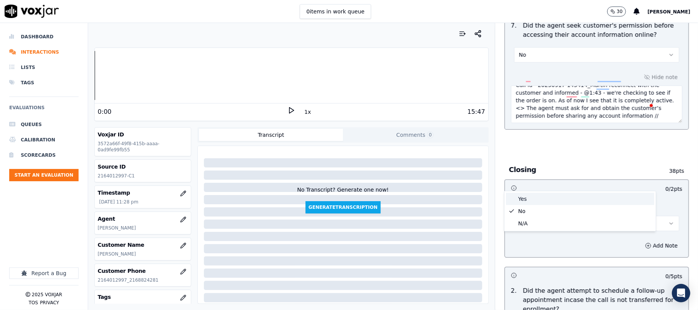
click at [532, 196] on div "Yes" at bounding box center [580, 199] width 148 height 12
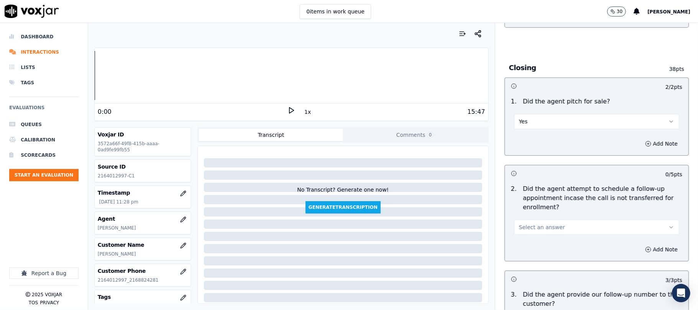
scroll to position [1738, 0]
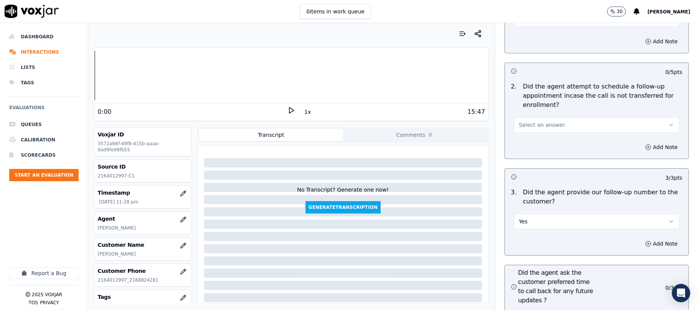
click at [535, 121] on span "Select an answer" at bounding box center [542, 125] width 46 height 8
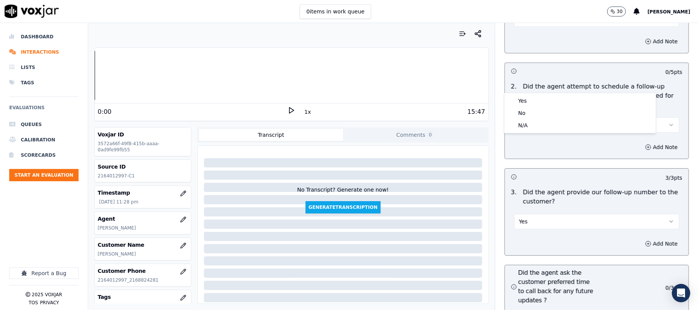
click at [527, 97] on div "Yes" at bounding box center [580, 101] width 148 height 12
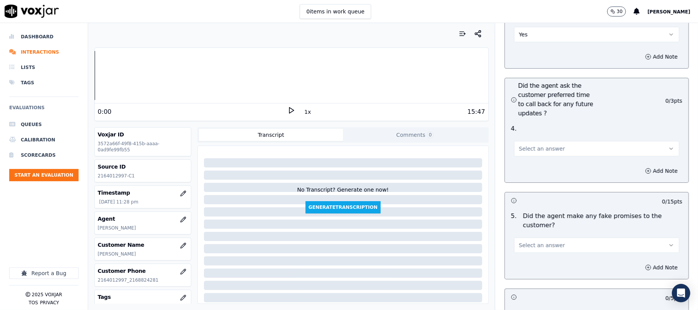
scroll to position [1943, 0]
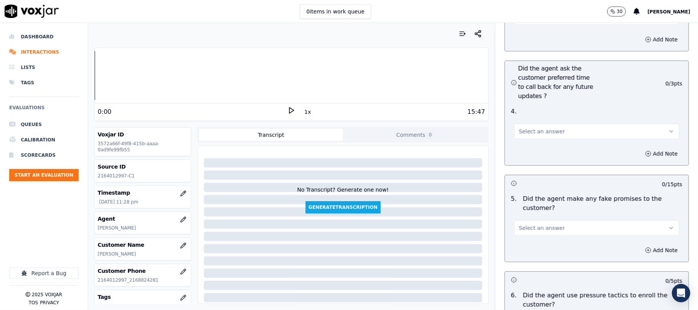
click at [533, 124] on button "Select an answer" at bounding box center [596, 131] width 165 height 15
click at [525, 104] on div "Yes" at bounding box center [580, 108] width 148 height 12
click at [551, 221] on button "Select an answer" at bounding box center [596, 228] width 165 height 15
click at [530, 216] on div "No" at bounding box center [580, 217] width 148 height 12
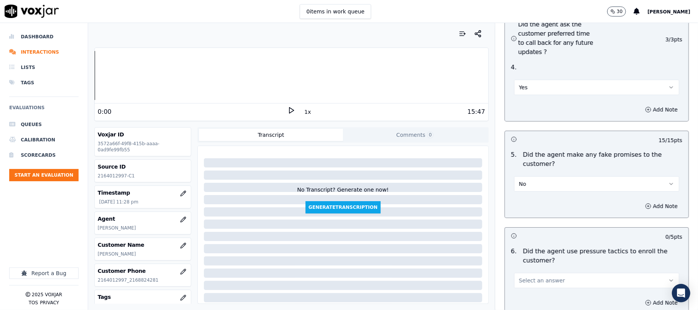
scroll to position [2045, 0]
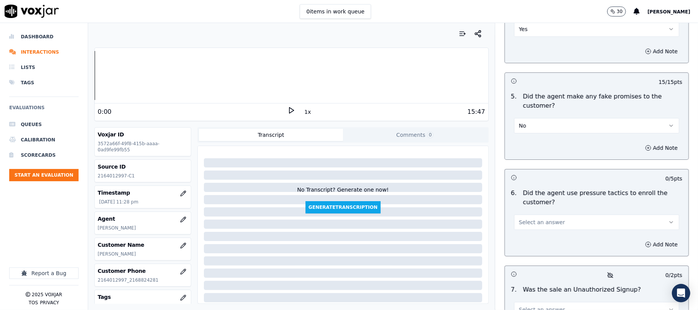
click at [545, 215] on button "Select an answer" at bounding box center [596, 222] width 165 height 15
click at [525, 210] on div "No" at bounding box center [580, 211] width 148 height 12
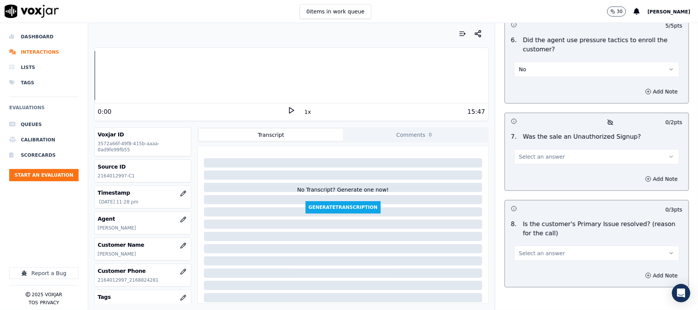
scroll to position [2199, 0]
click at [530, 149] on button "Select an answer" at bounding box center [596, 156] width 165 height 15
click at [529, 143] on div "No" at bounding box center [580, 146] width 148 height 12
click at [529, 249] on span "Select an answer" at bounding box center [542, 253] width 46 height 8
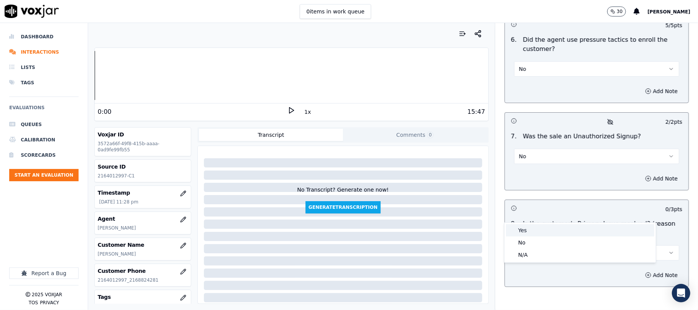
click at [525, 226] on div "Yes" at bounding box center [580, 230] width 148 height 12
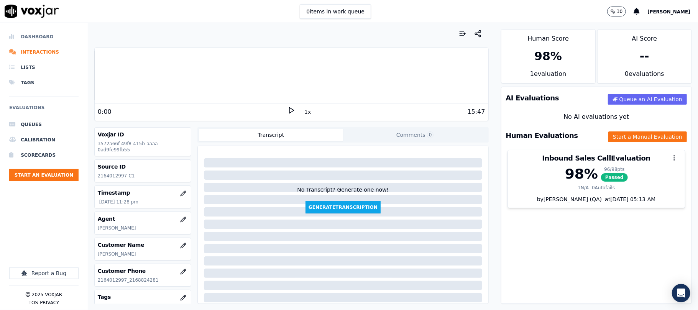
click at [42, 41] on li "Dashboard" at bounding box center [43, 36] width 69 height 15
